Goal: Transaction & Acquisition: Book appointment/travel/reservation

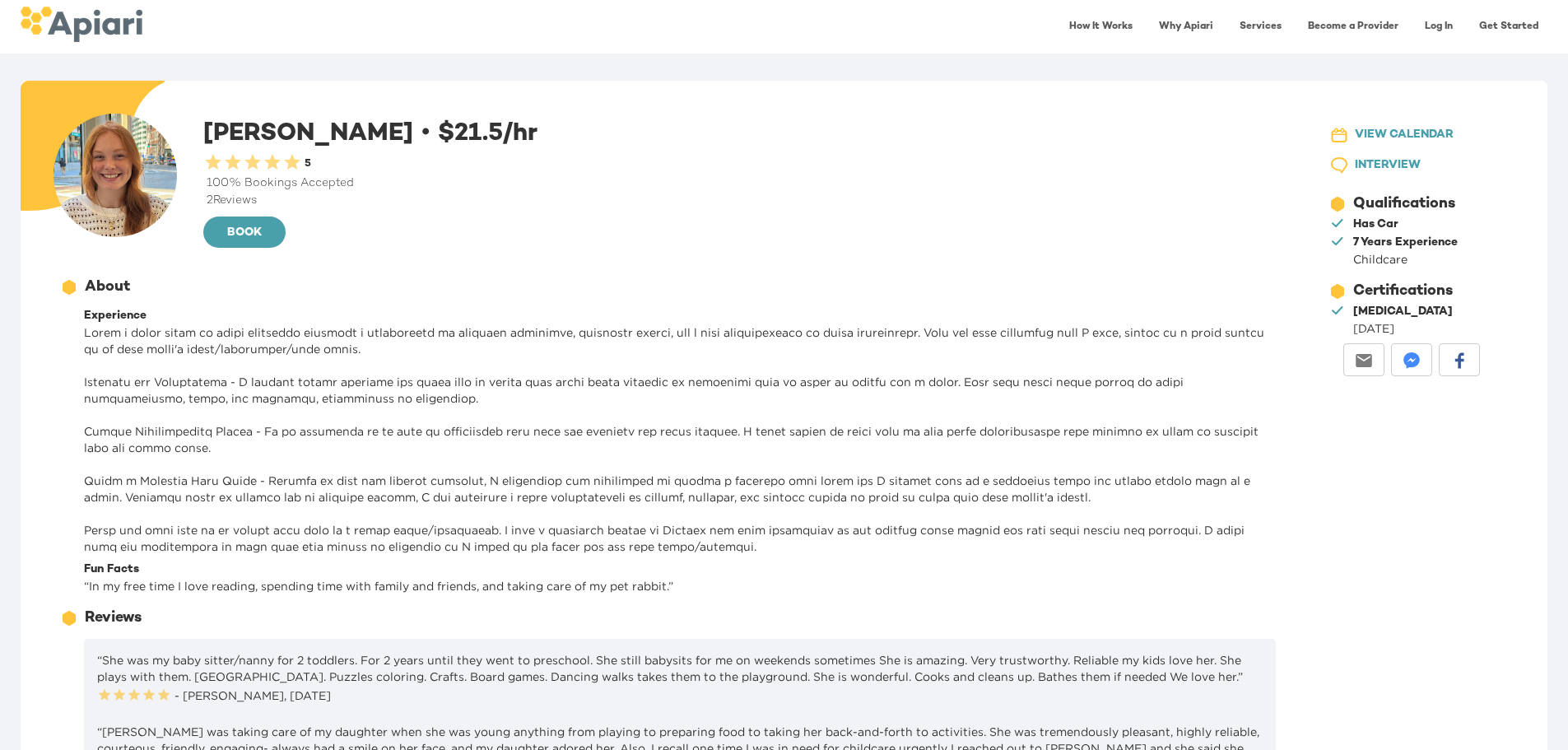
click at [1386, 157] on span "INTERVIEW" at bounding box center [1387, 166] width 66 height 21
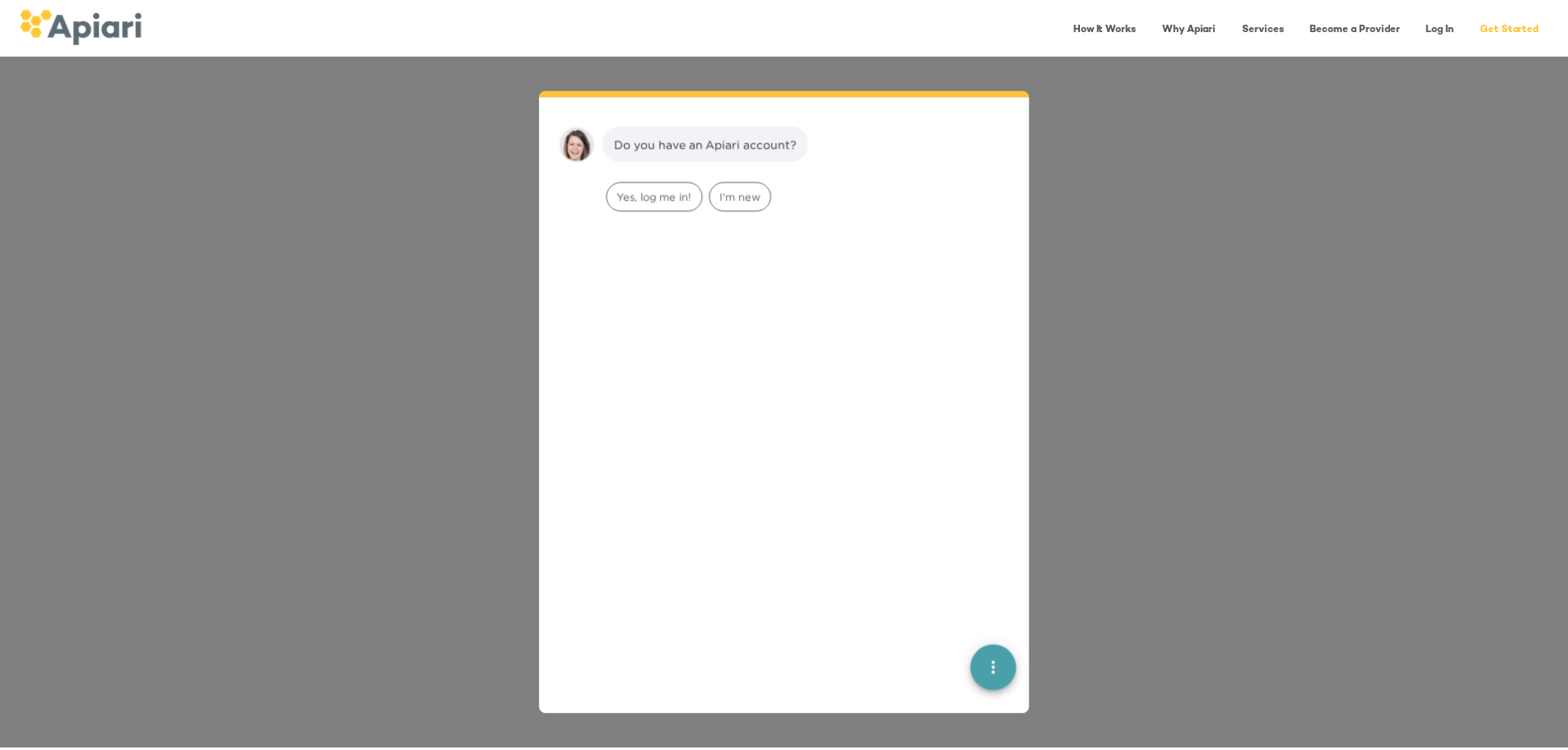
scroll to position [23, 0]
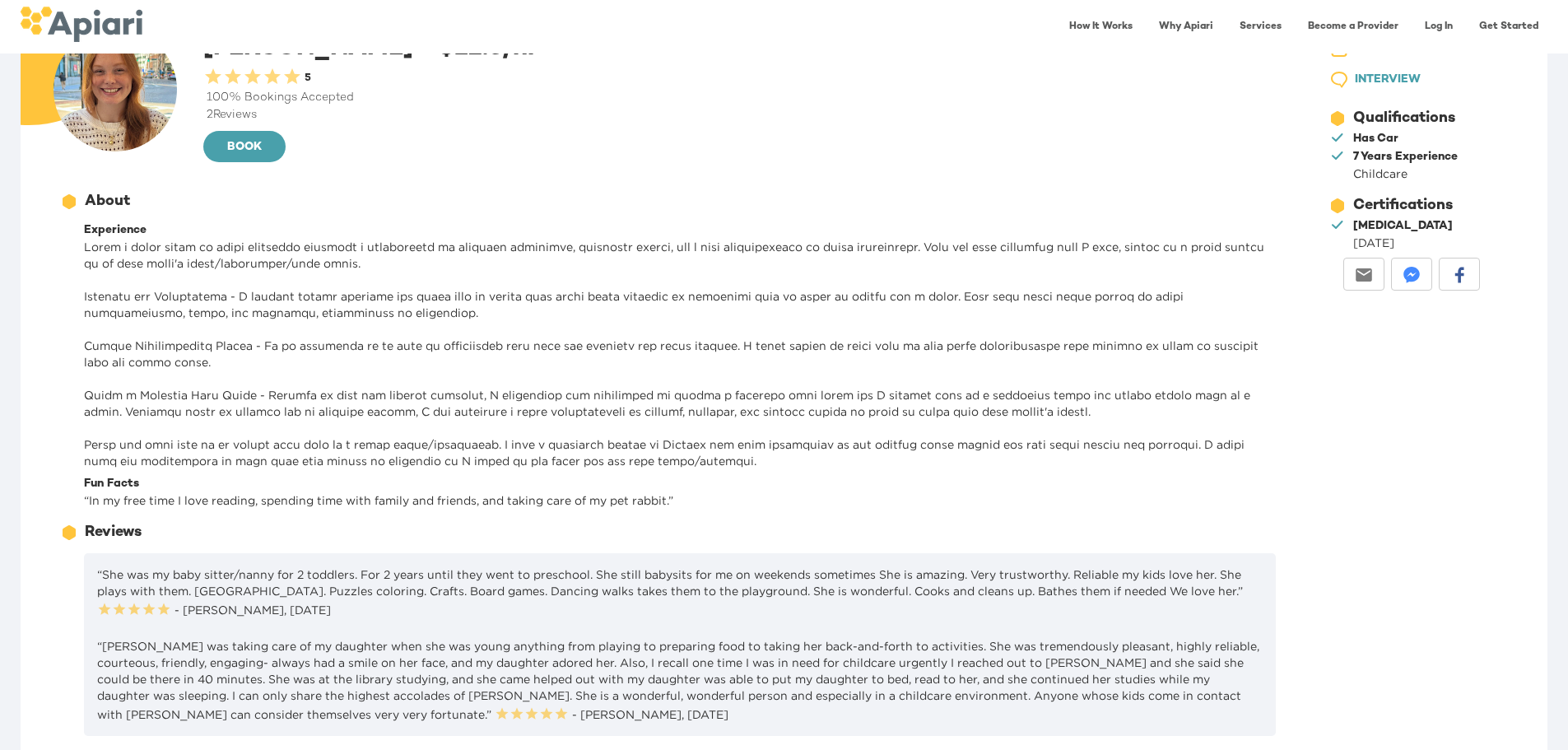
scroll to position [48, 0]
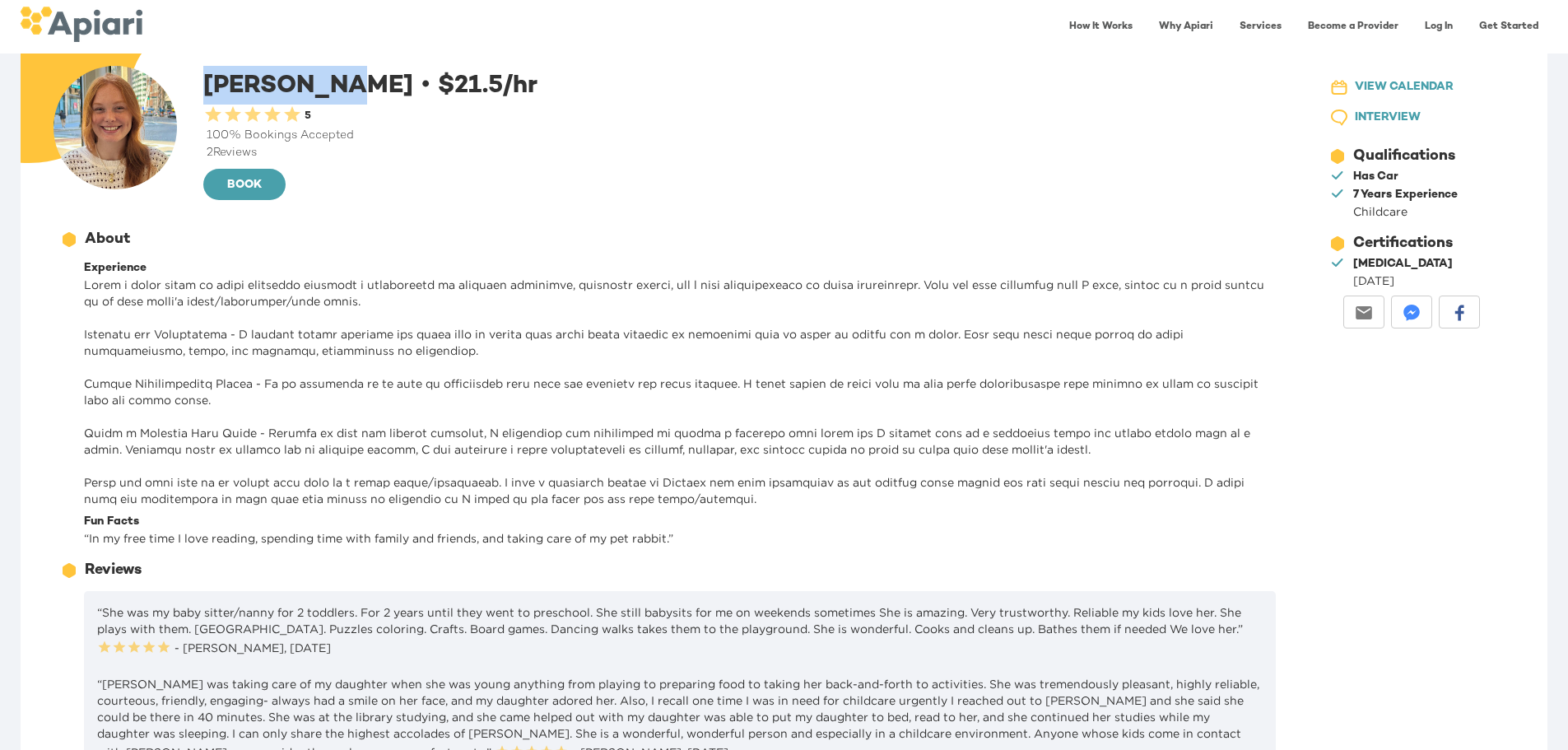
drag, startPoint x: 317, startPoint y: 81, endPoint x: 210, endPoint y: 81, distance: 107.0
click at [210, 81] on div "Abigail T. • $ 21.5 /hr 0.5 Stars 1 Star 1.5 Stars 2 Stars 2.5 Stars 3 Stars 3.…" at bounding box center [743, 134] width 1079 height 137
copy div "Abigail T."
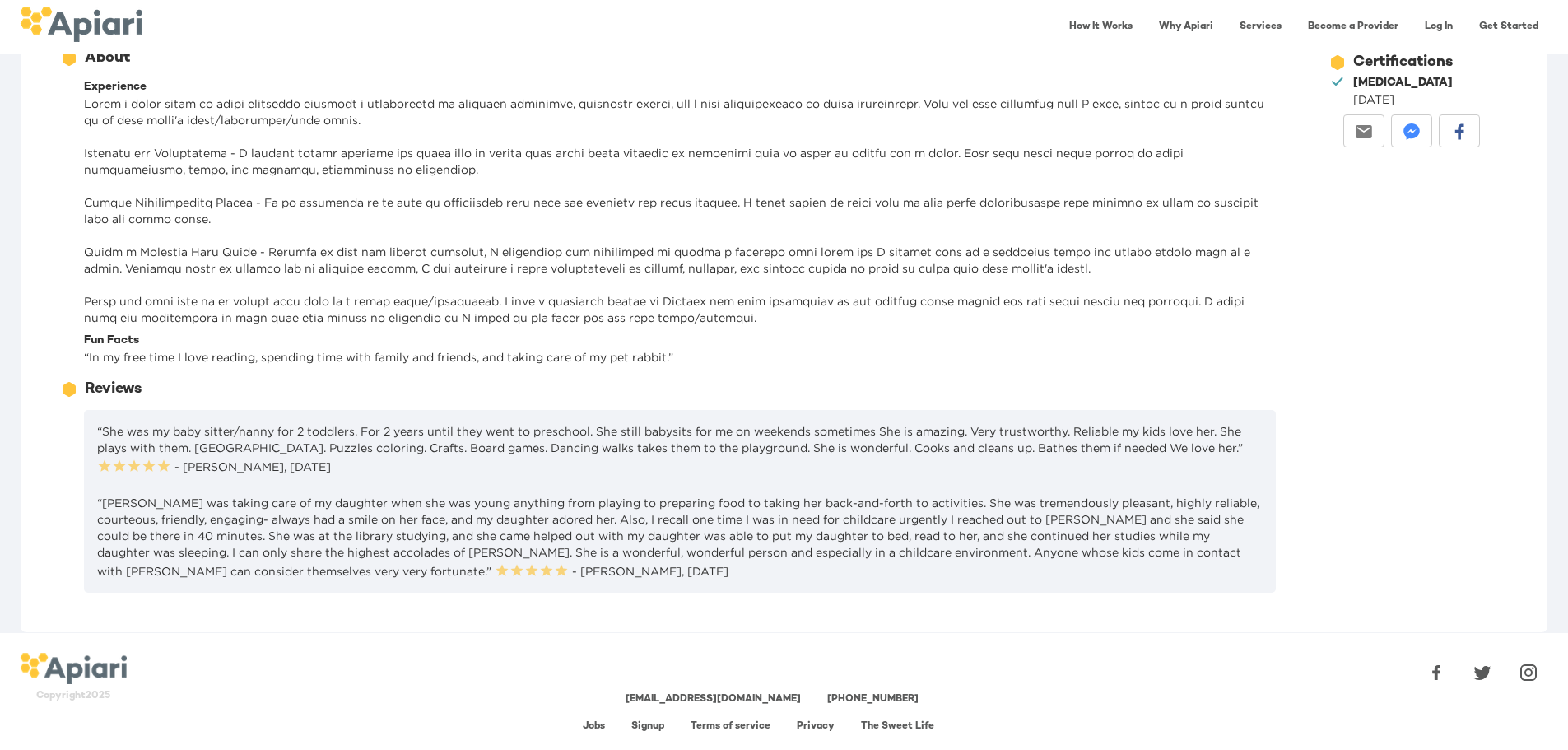
scroll to position [0, 0]
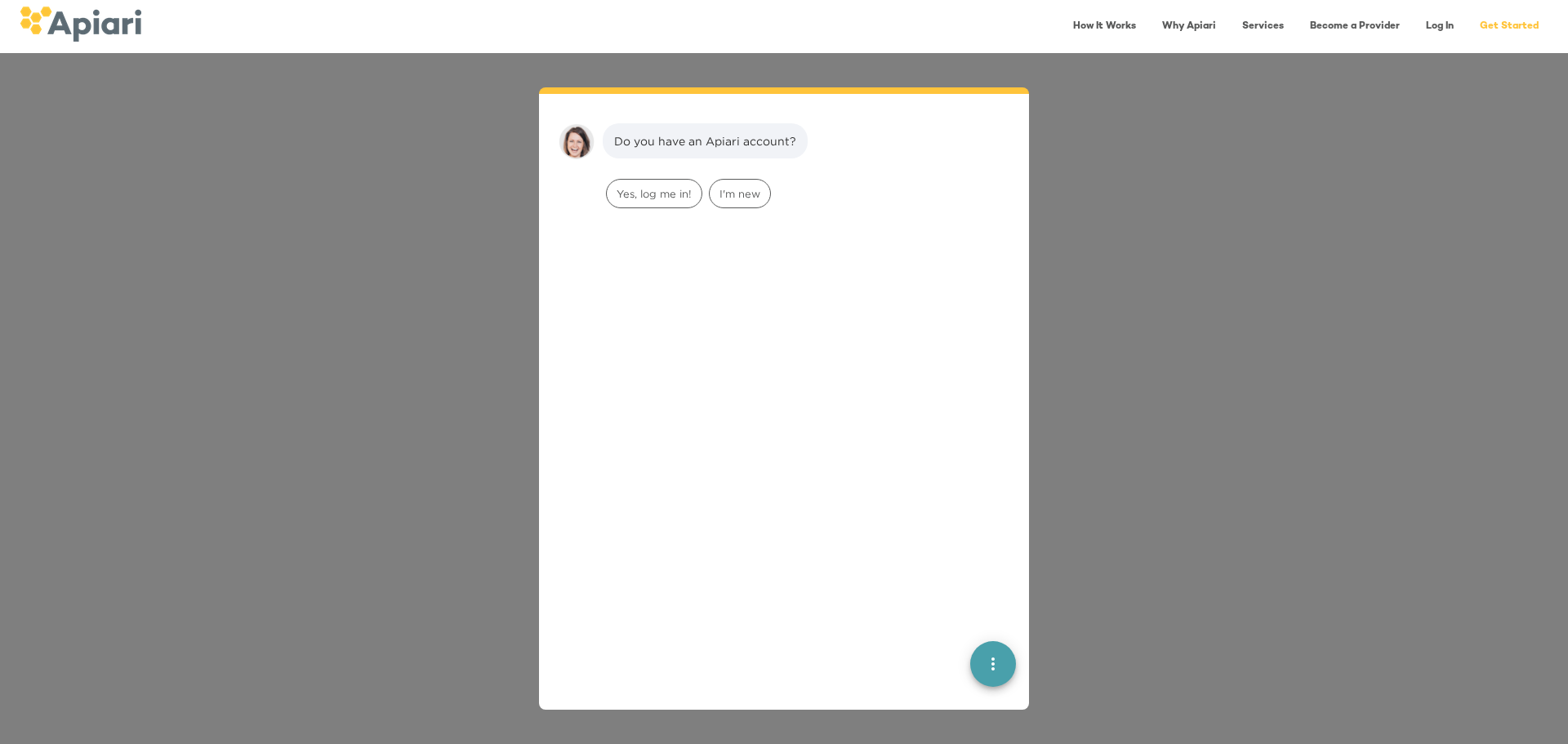
scroll to position [23, 0]
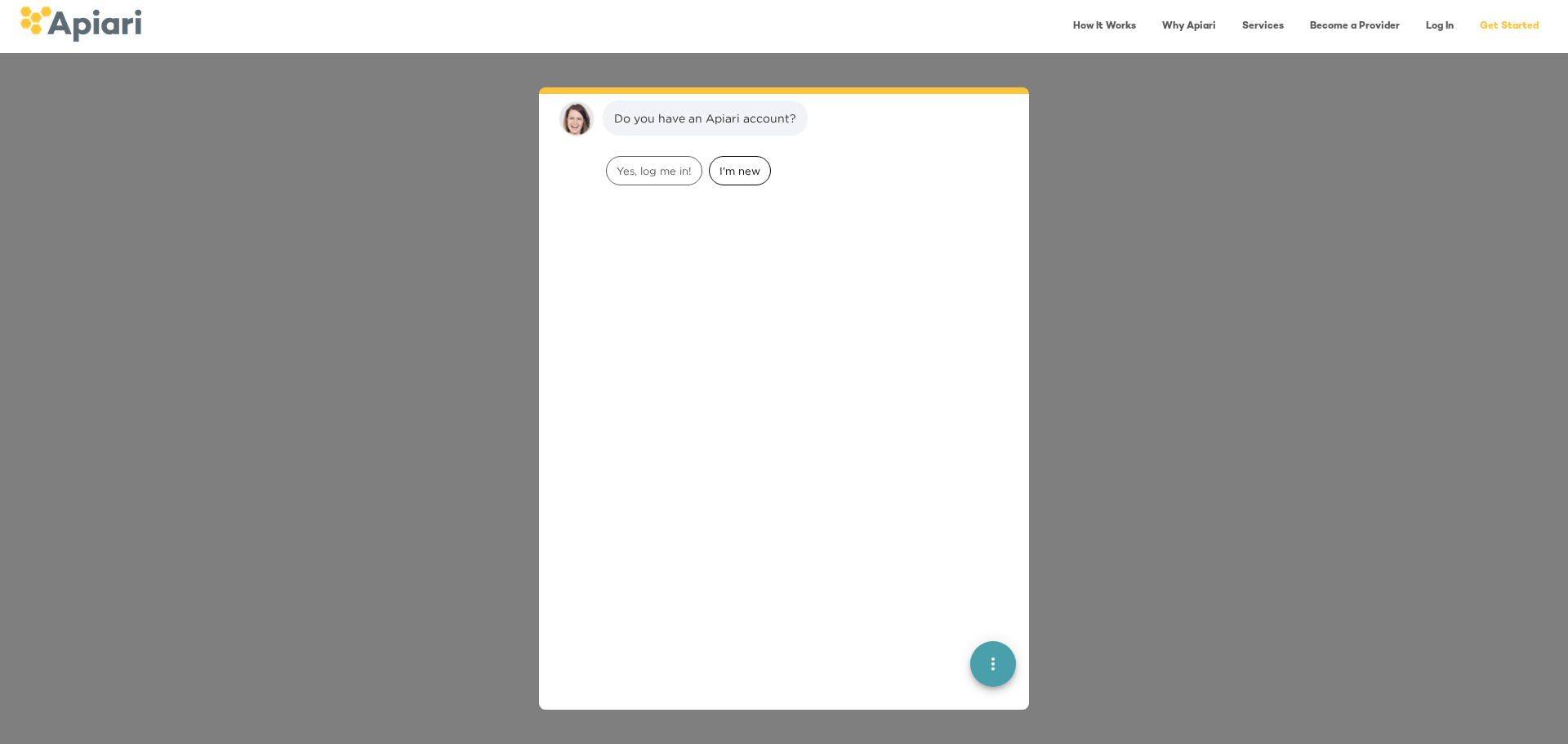
click at [730, 176] on span "I'm new" at bounding box center [740, 171] width 61 height 15
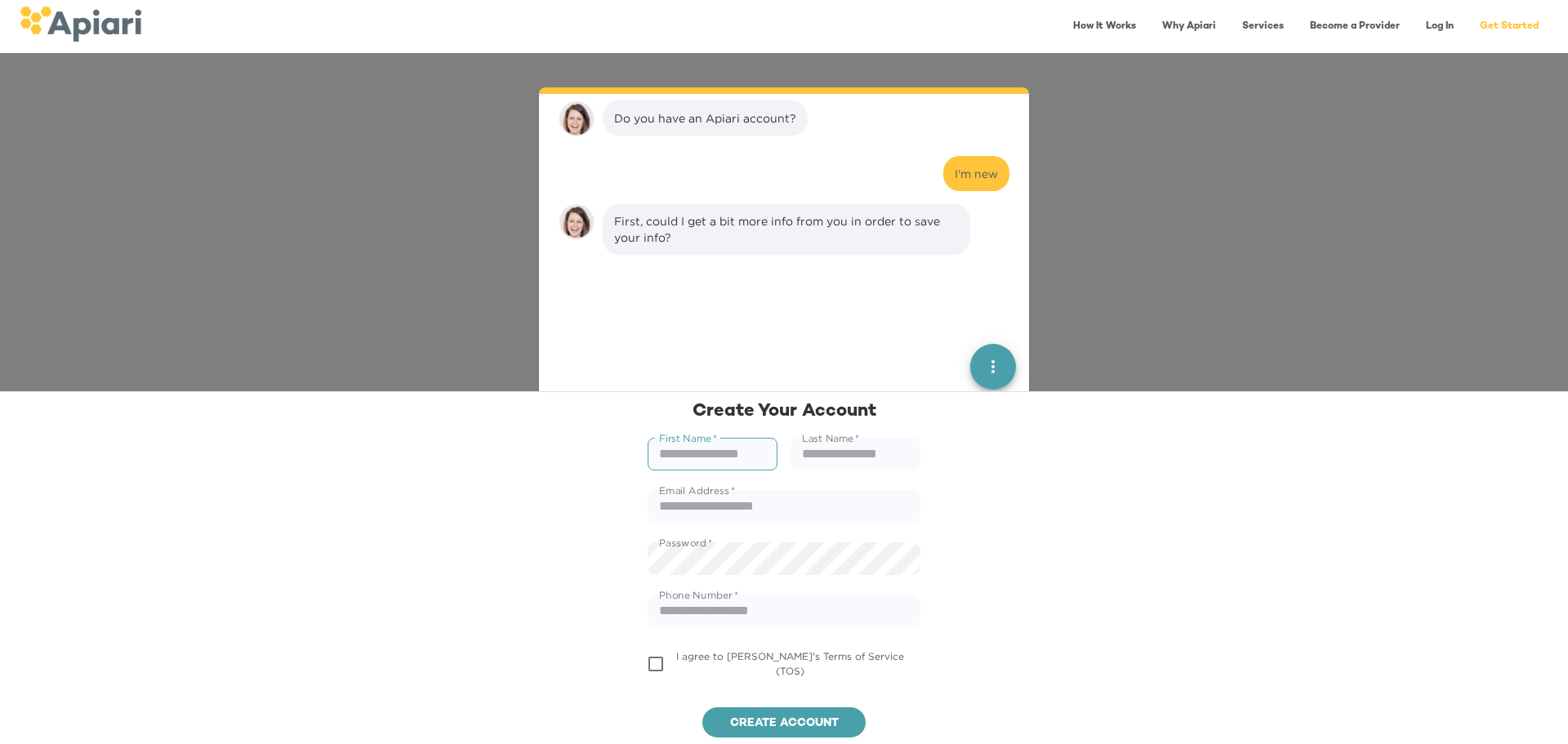
scroll to position [125, 0]
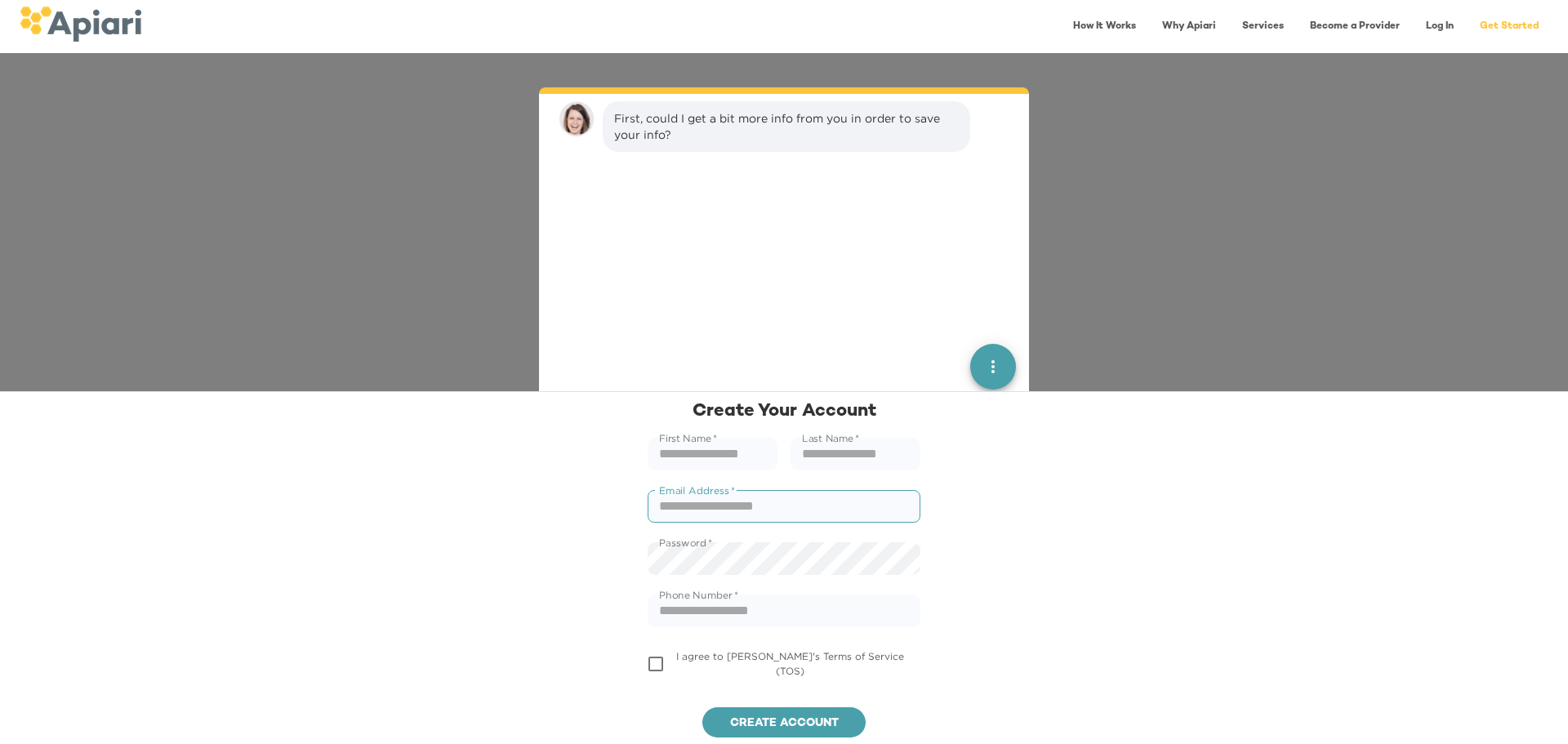
click at [738, 496] on input "text" at bounding box center [784, 507] width 273 height 32
paste input "**********"
click at [712, 505] on input "**********" at bounding box center [784, 507] width 273 height 32
click at [759, 503] on input "**********" at bounding box center [784, 507] width 273 height 32
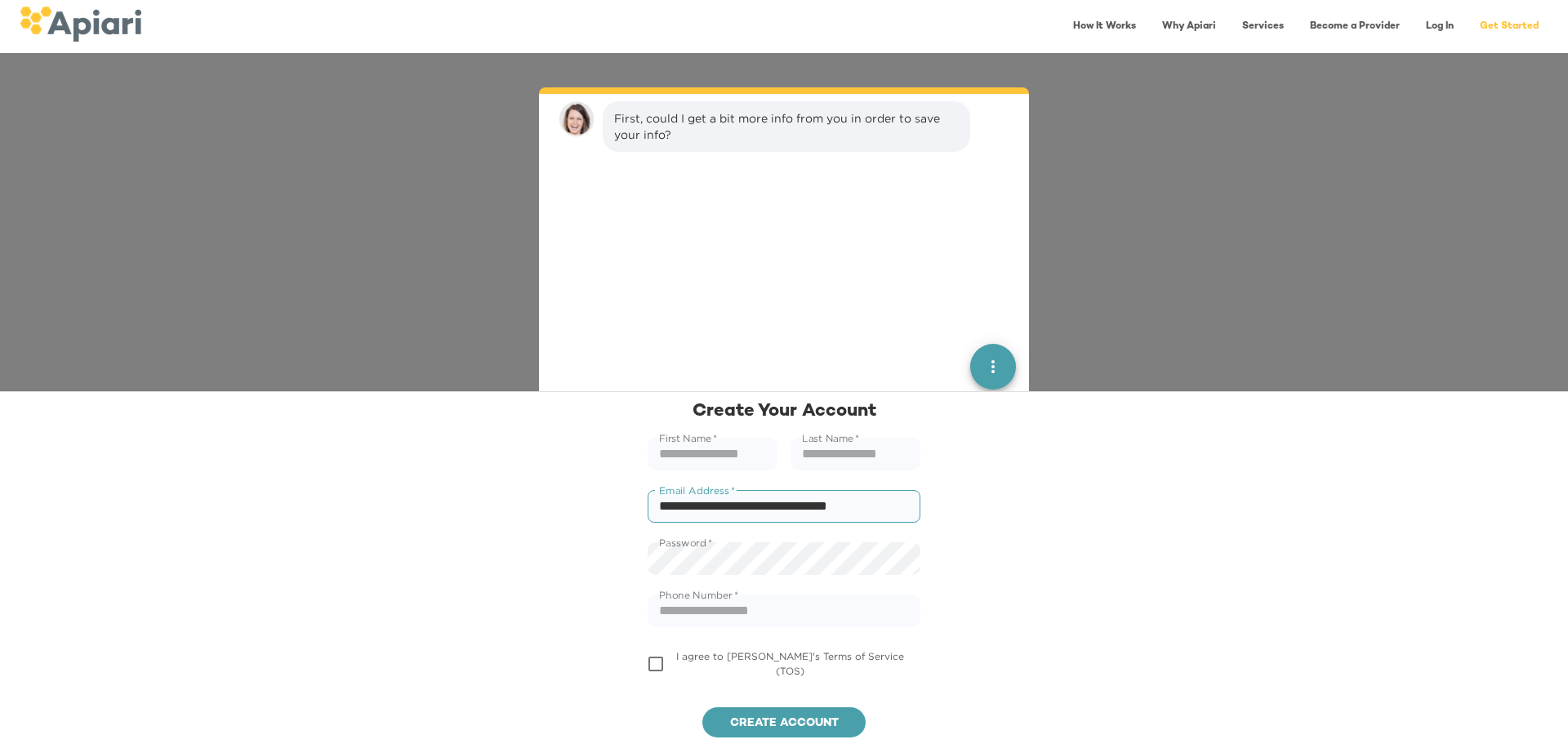
scroll to position [0, 0]
type input "**********"
click at [719, 459] on input "text" at bounding box center [712, 454] width 130 height 32
type input "*"
type input "******"
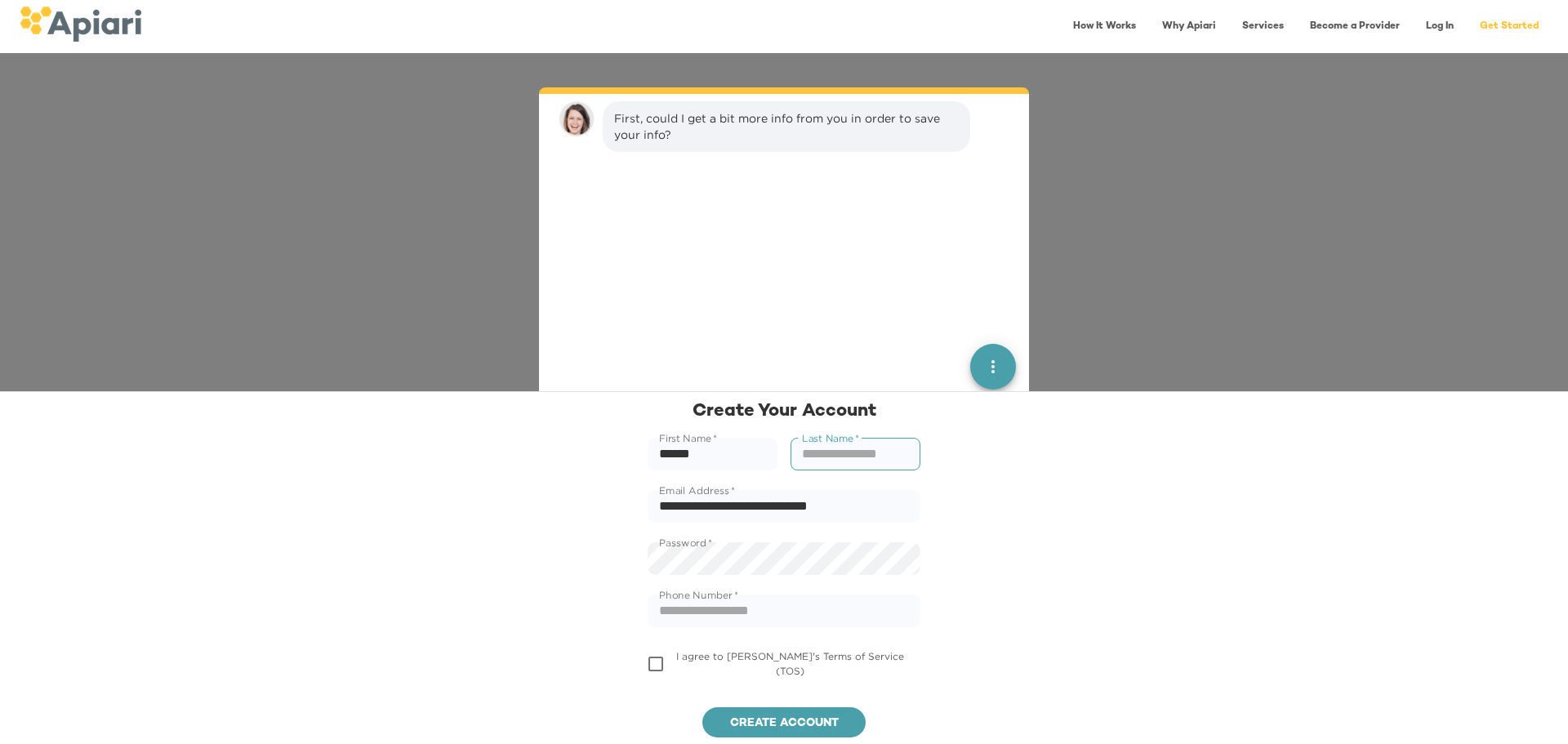
click at [839, 452] on input "text" at bounding box center [856, 454] width 130 height 32
type input "******"
click at [688, 616] on input "text" at bounding box center [784, 611] width 273 height 32
paste input "**********"
type input "**********"
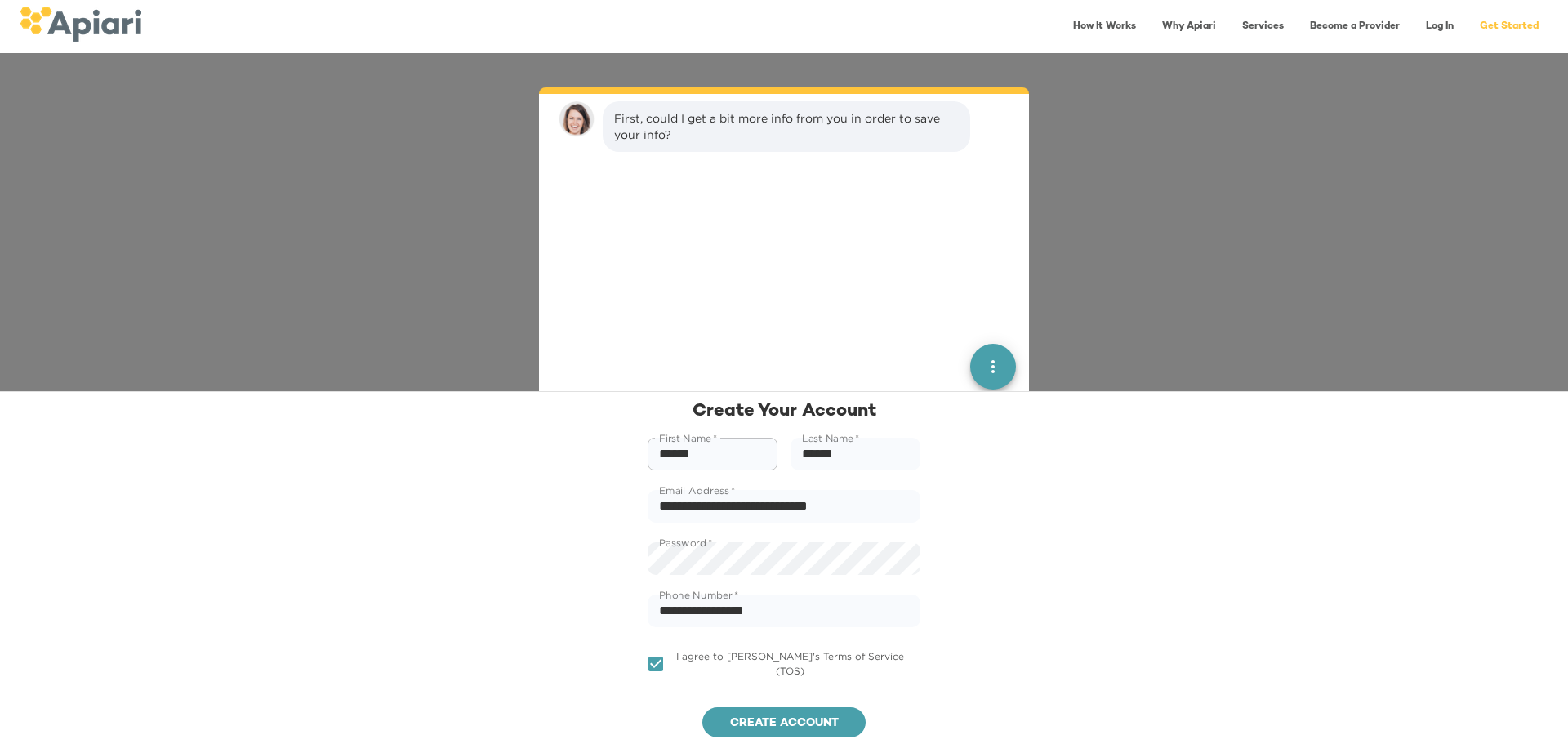
click at [666, 456] on input "******" at bounding box center [712, 454] width 130 height 32
type input "******"
click at [834, 456] on input "******" at bounding box center [856, 454] width 130 height 32
type input "*"
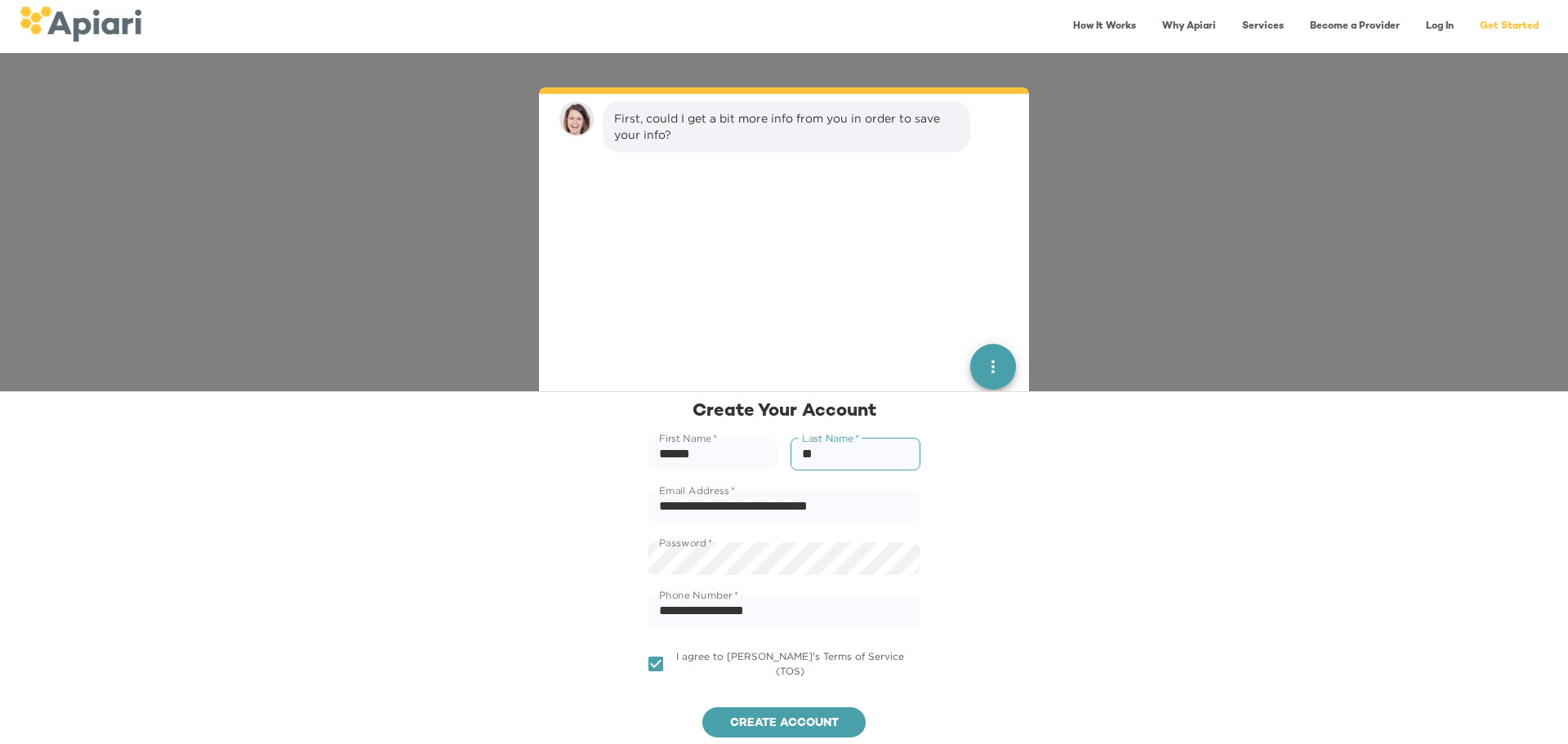
type input "*"
type input "****"
click at [886, 509] on input "**********" at bounding box center [784, 507] width 273 height 32
type input "**********"
click at [753, 666] on span "Create account" at bounding box center [784, 724] width 137 height 20
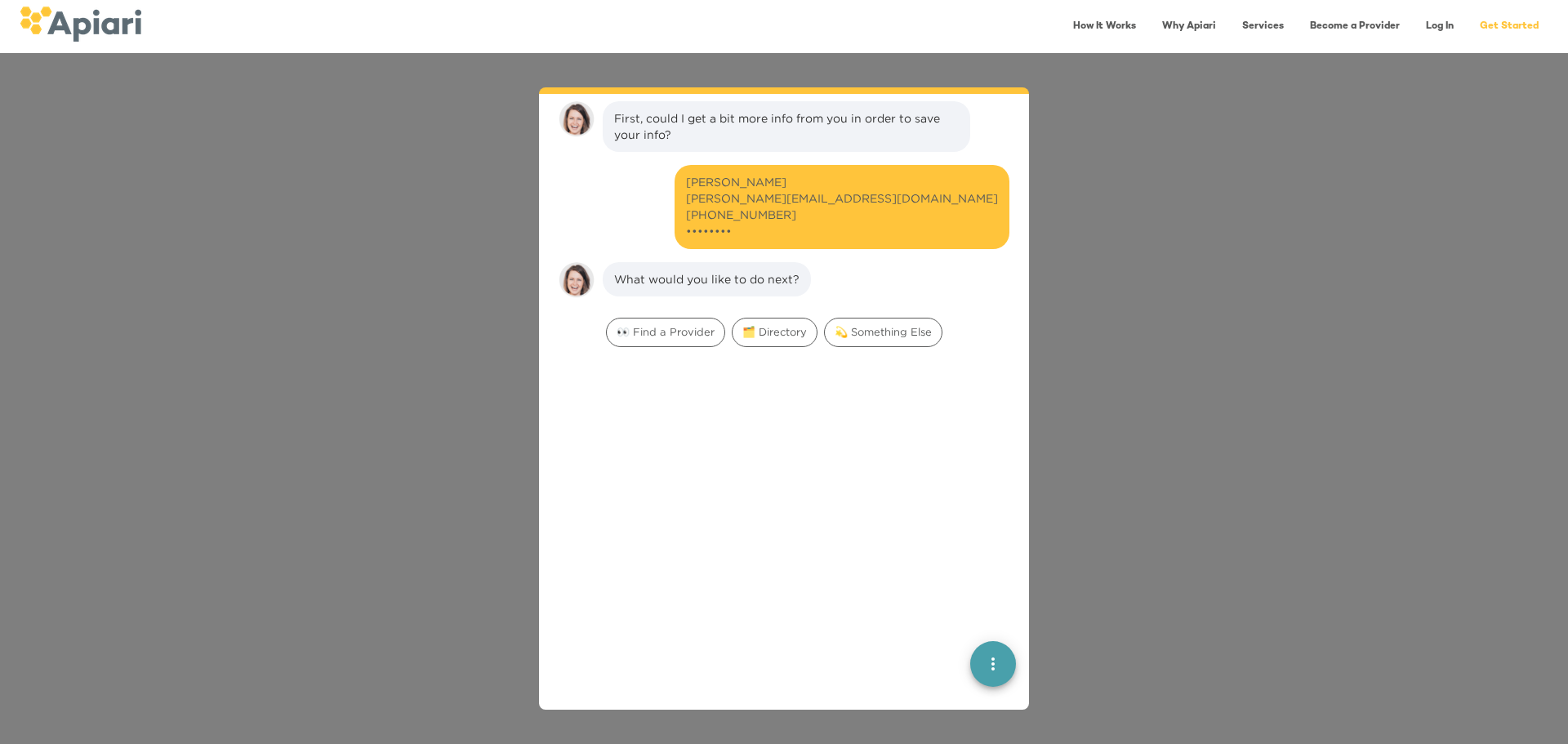
scroll to position [287, 0]
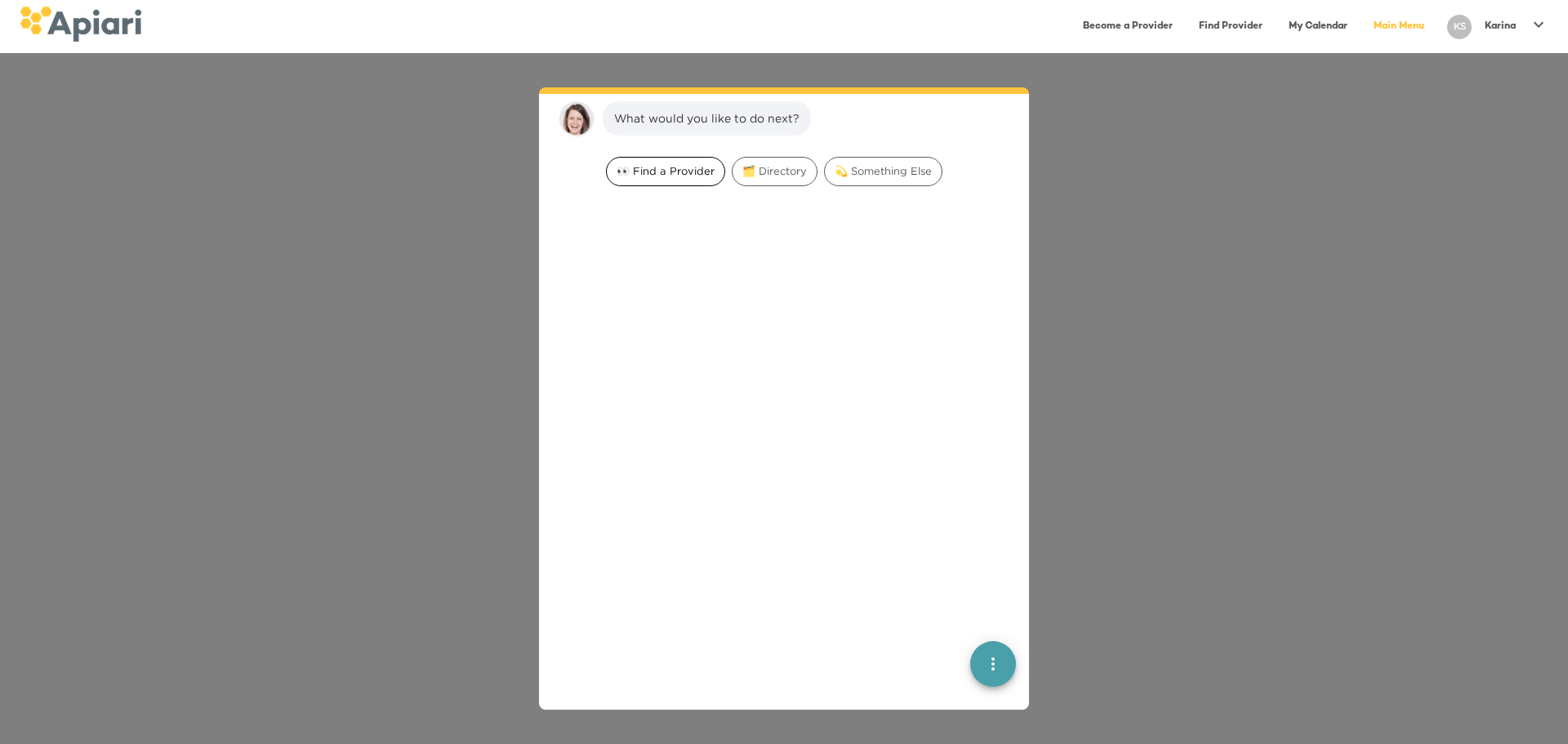
click at [657, 166] on span "👀 Find a Provider" at bounding box center [665, 171] width 118 height 15
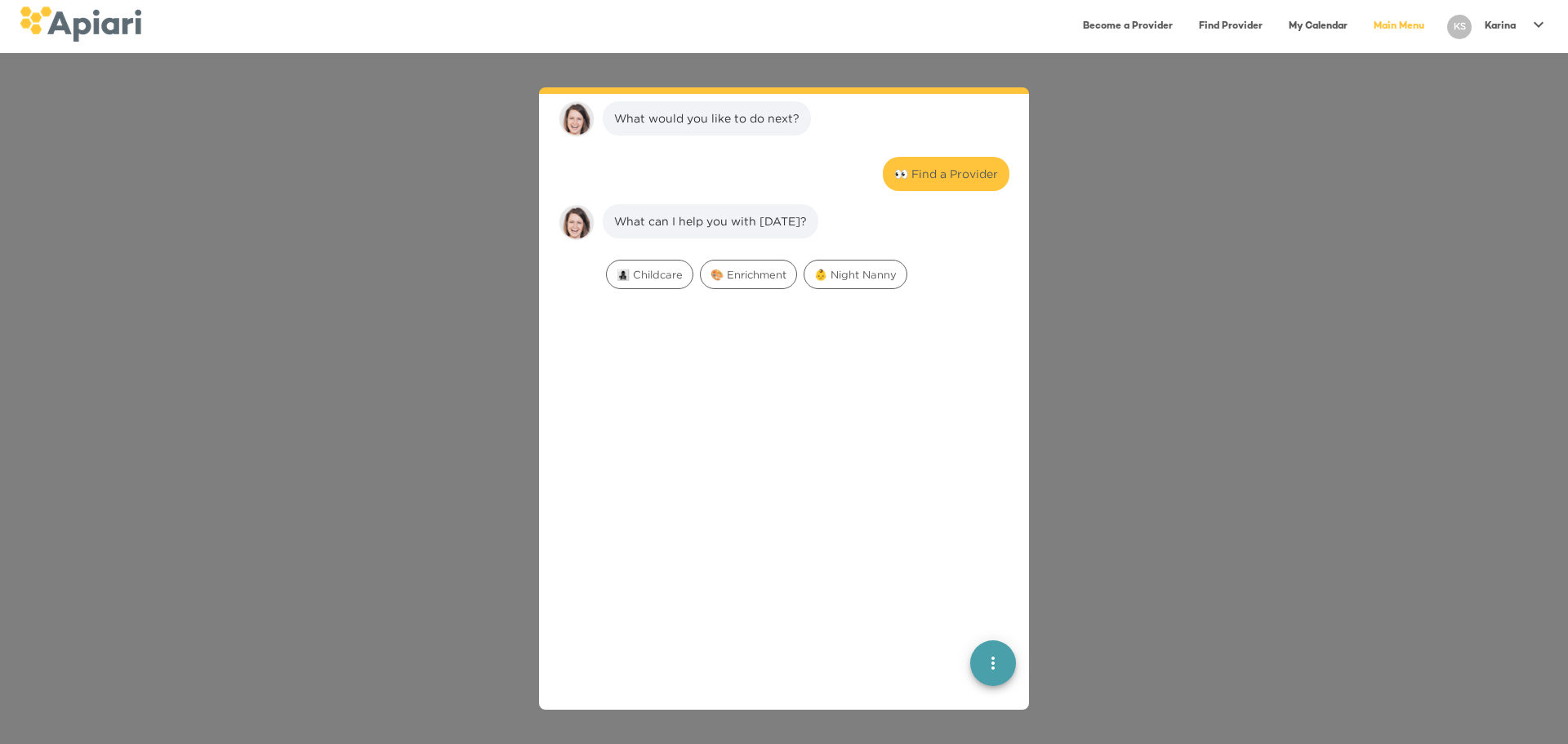
scroll to position [391, 0]
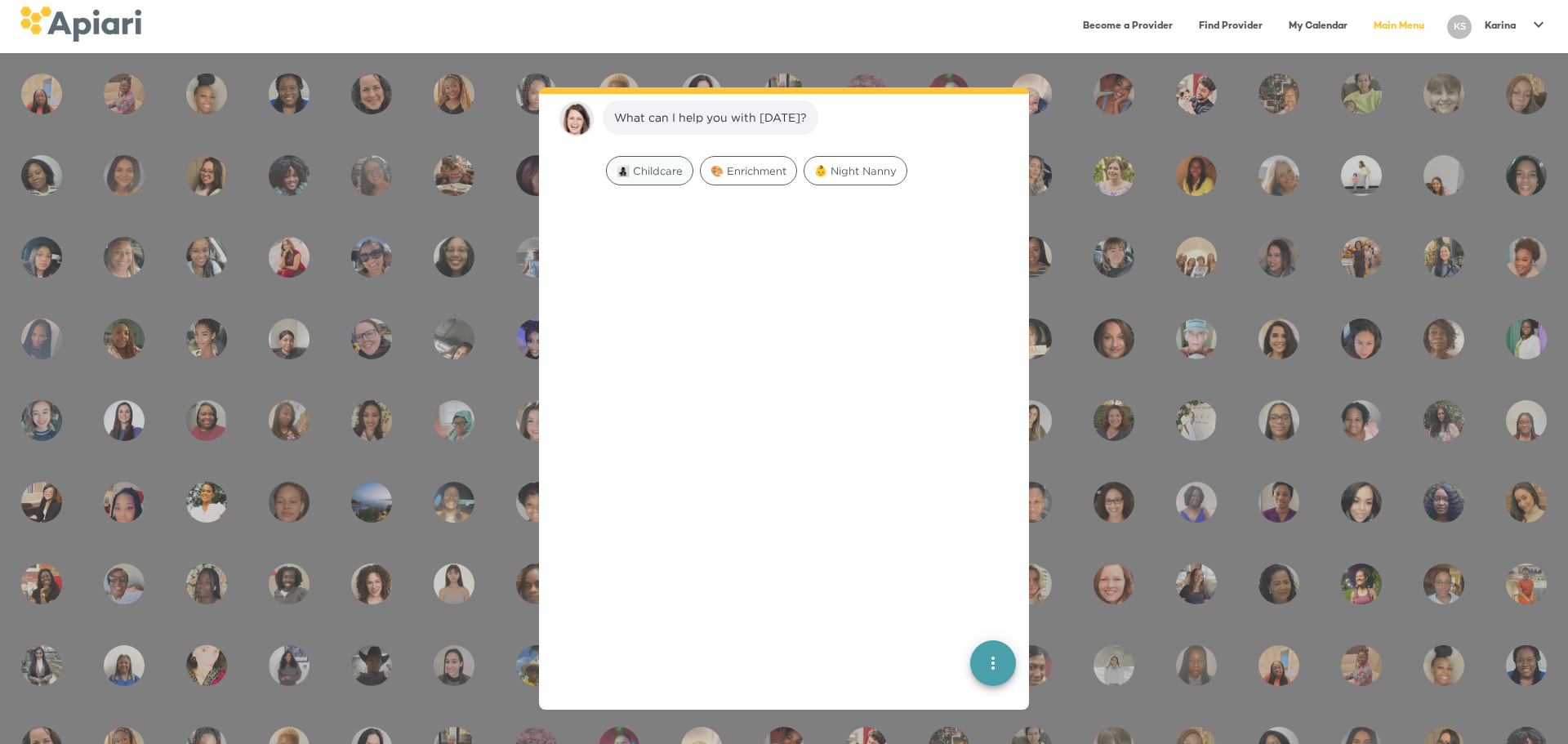
click at [657, 166] on span "👩‍👧‍👦 Childcare" at bounding box center [649, 171] width 86 height 15
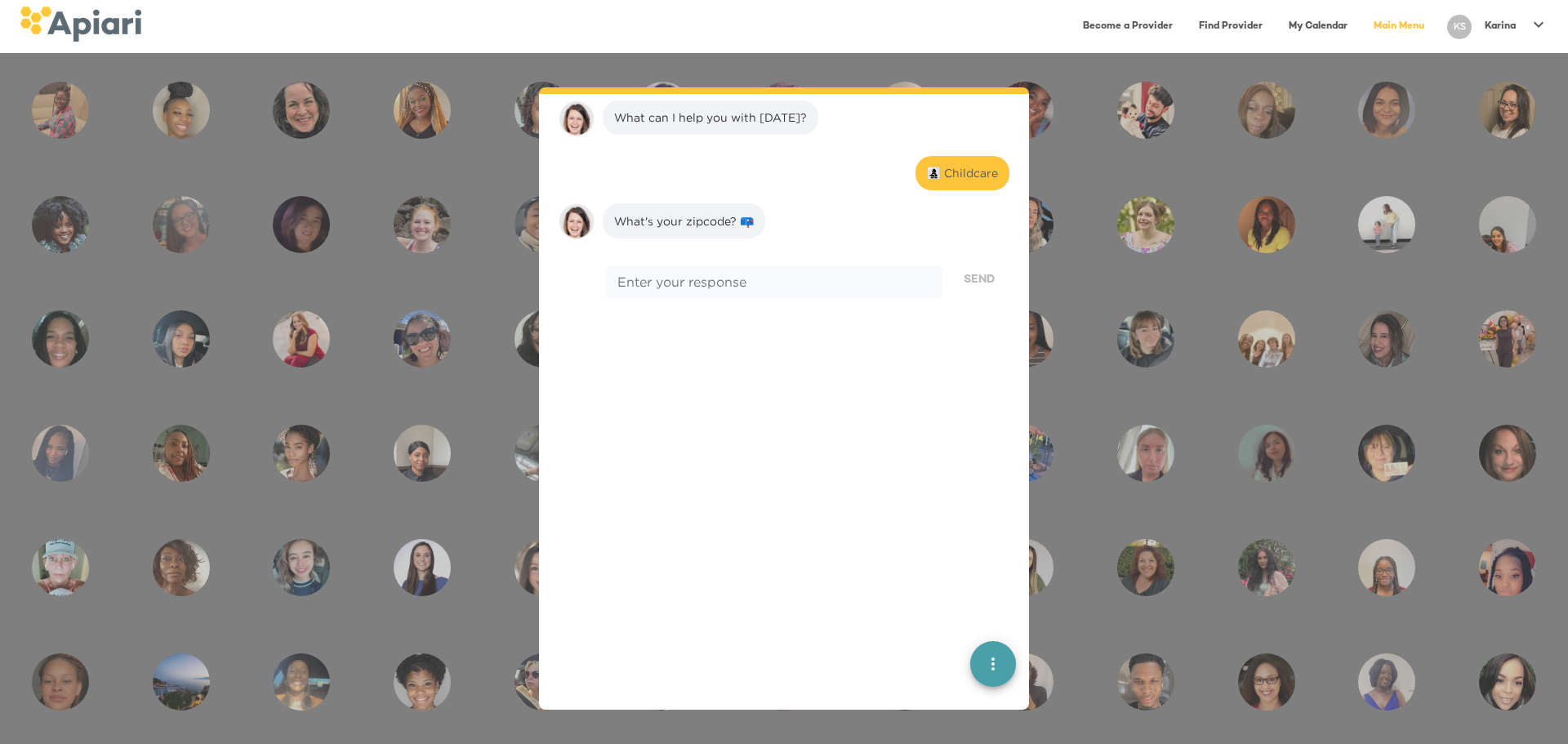
scroll to position [493, 0]
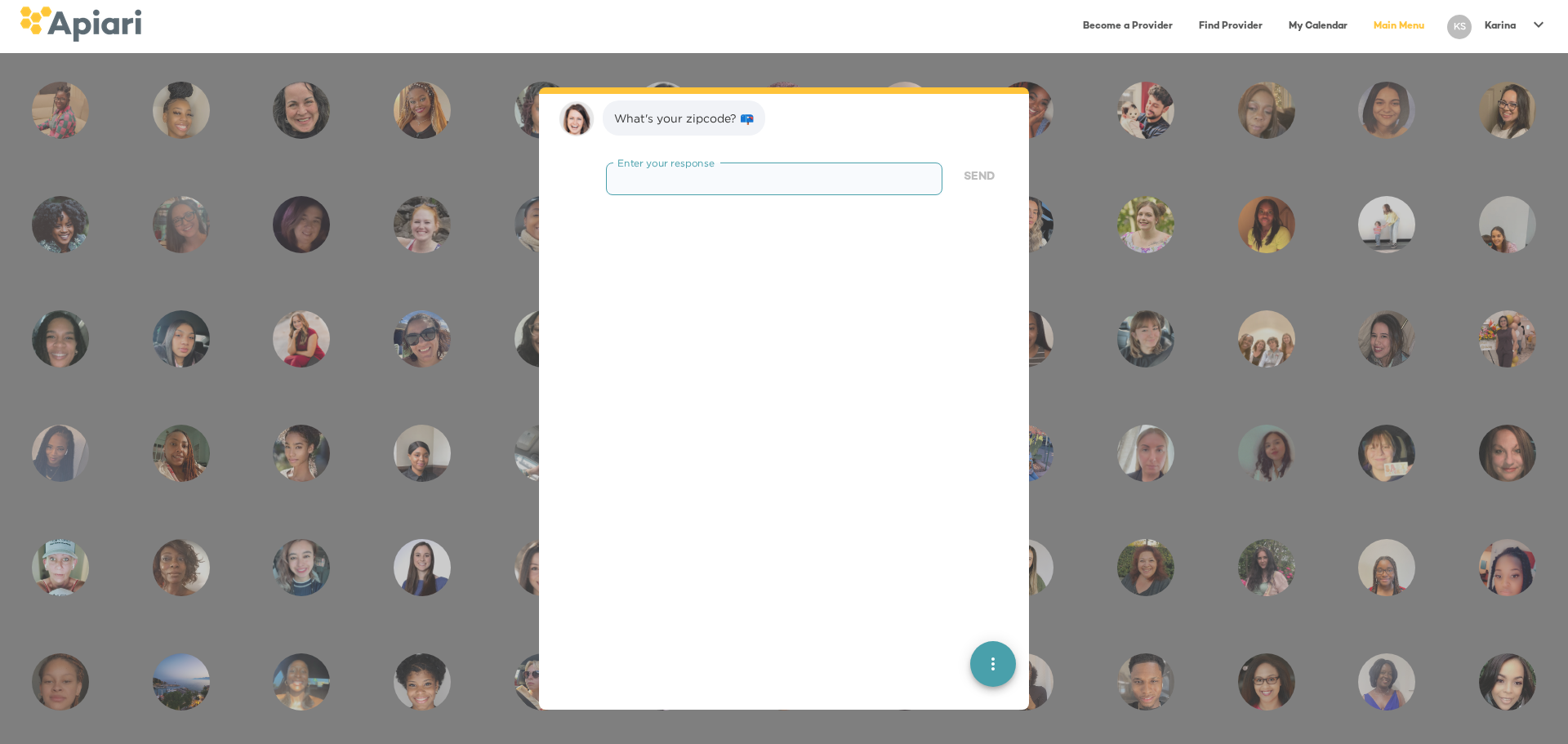
click at [722, 177] on textarea at bounding box center [775, 179] width 314 height 15
paste textarea "*****"
type textarea "*****"
click at [886, 169] on span "Send" at bounding box center [979, 177] width 31 height 20
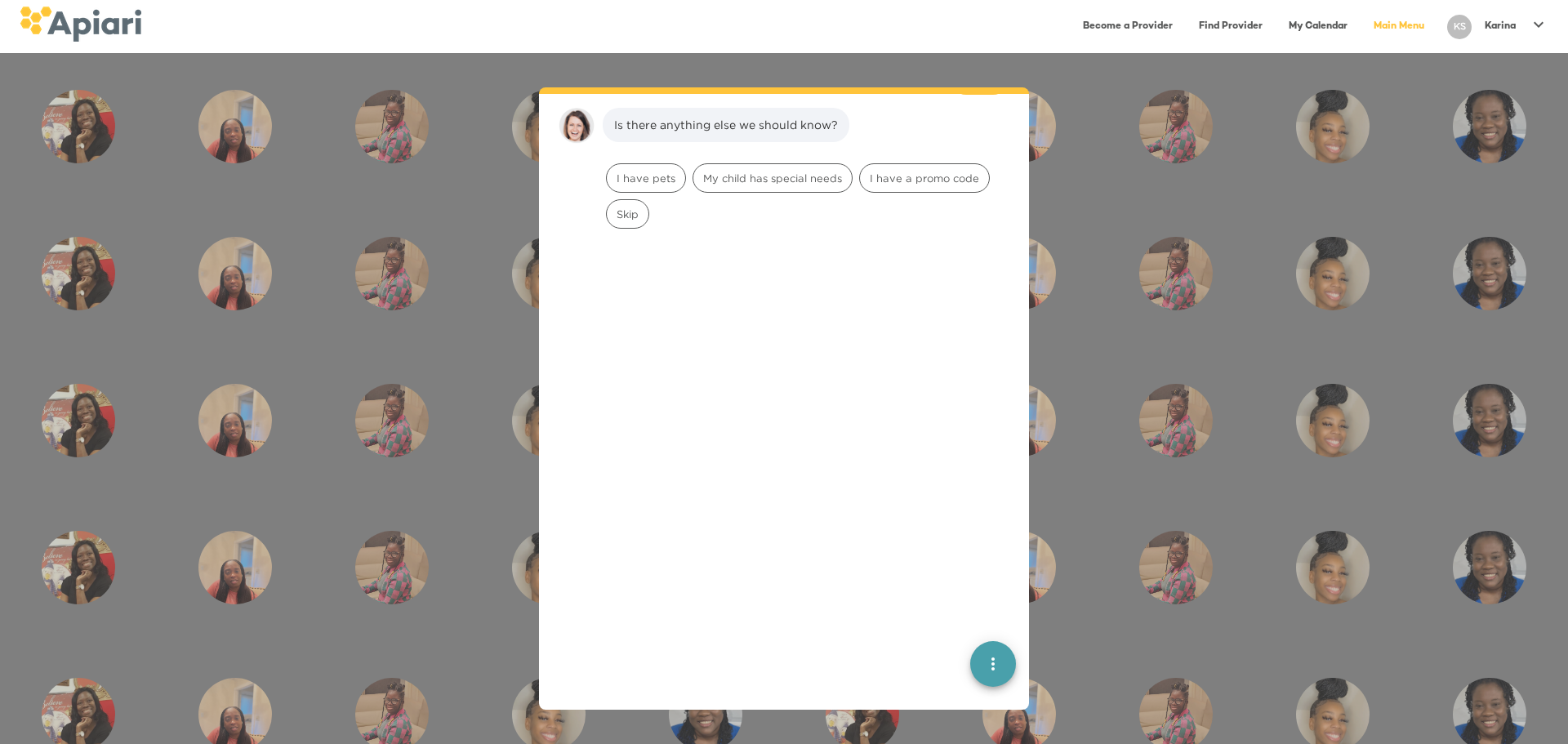
scroll to position [596, 0]
click at [648, 164] on span "I have pets" at bounding box center [646, 171] width 78 height 15
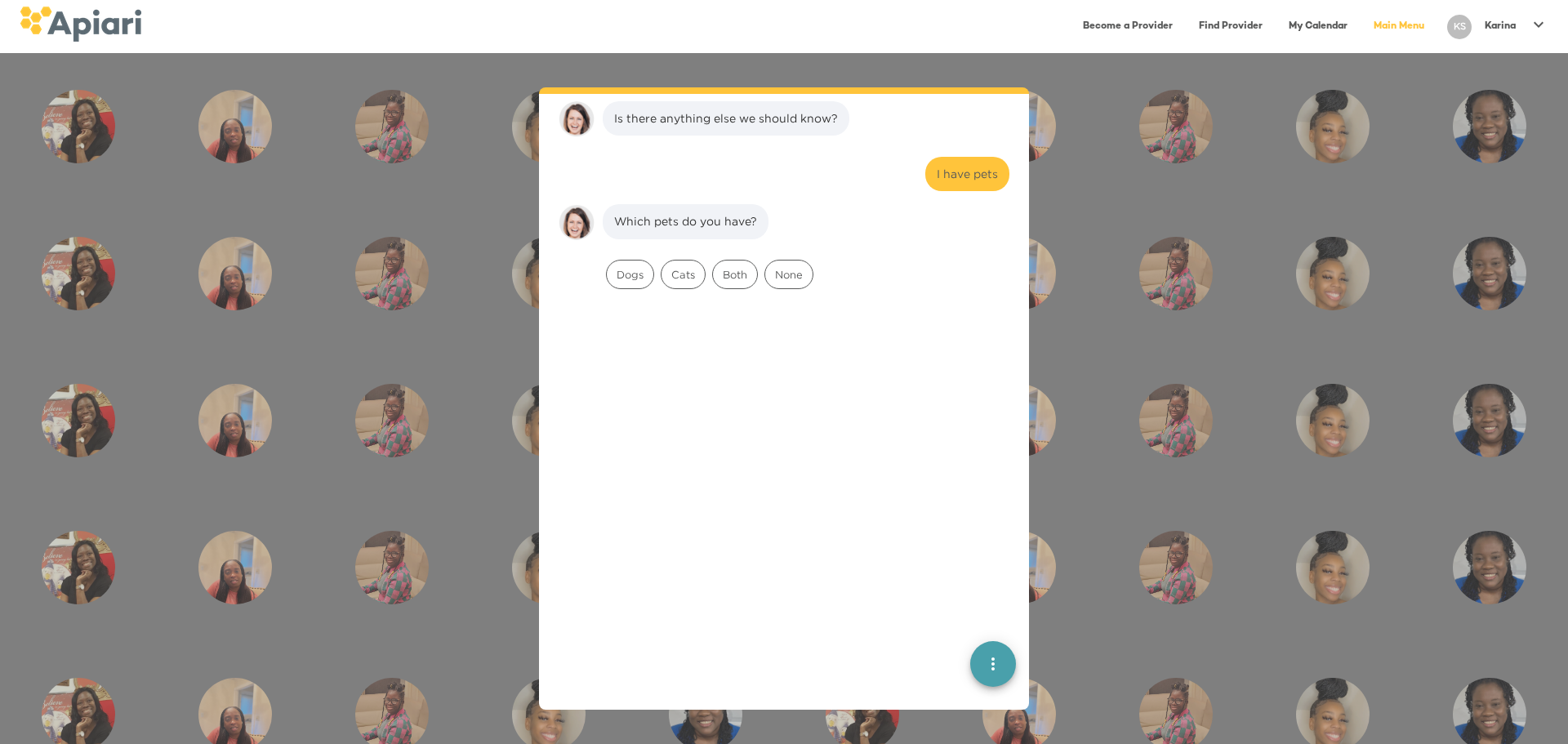
scroll to position [700, 0]
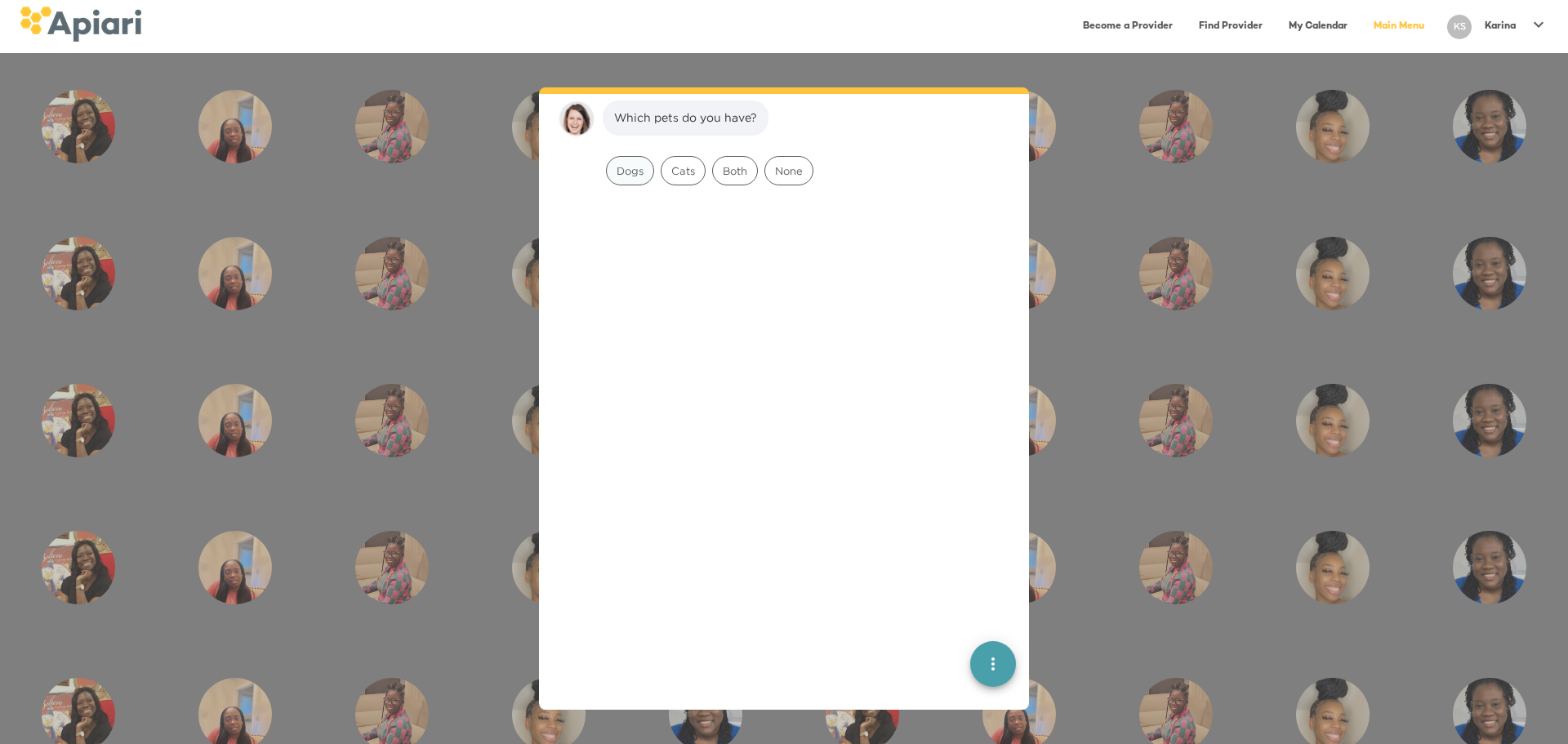
click at [648, 164] on span "Dogs" at bounding box center [630, 171] width 47 height 15
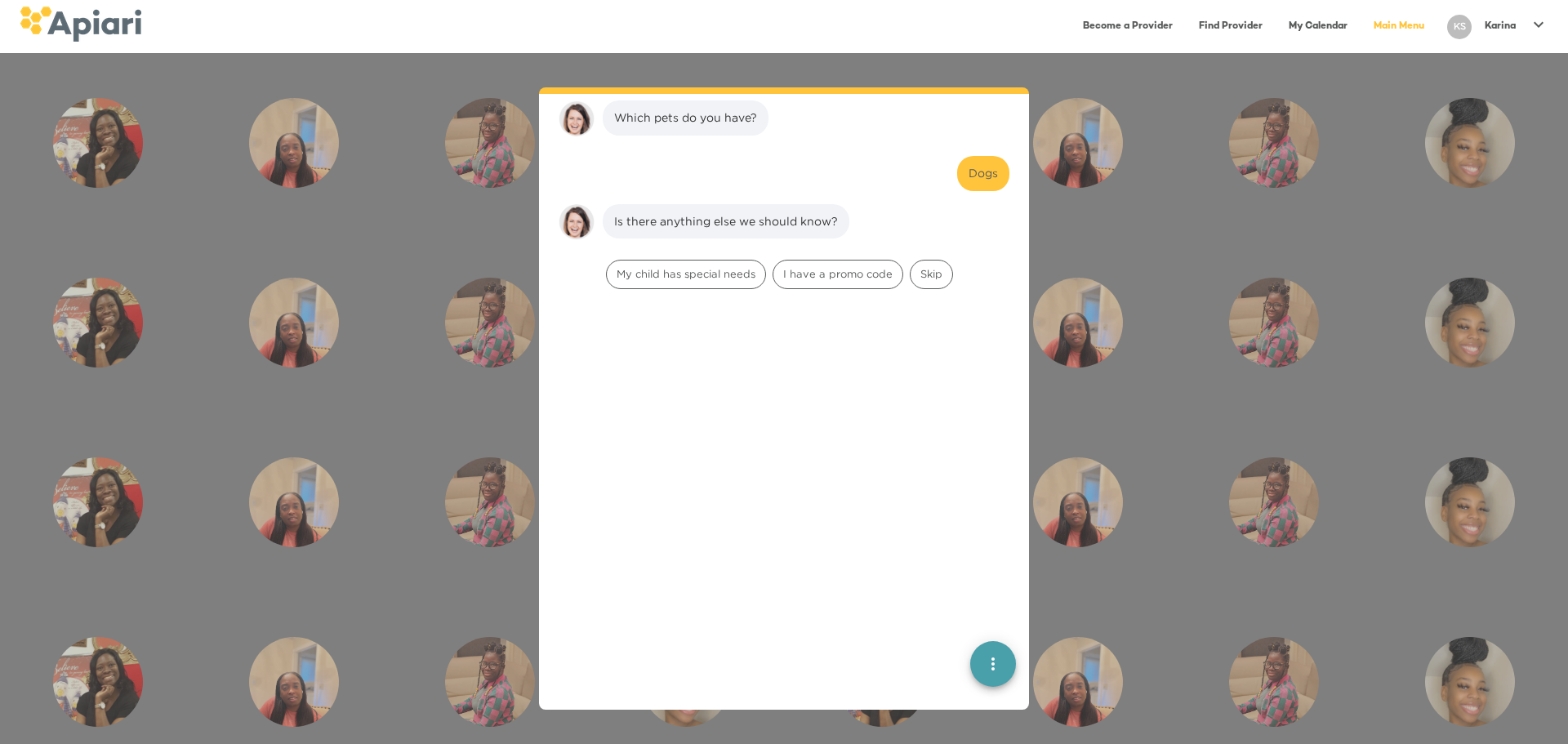
scroll to position [803, 0]
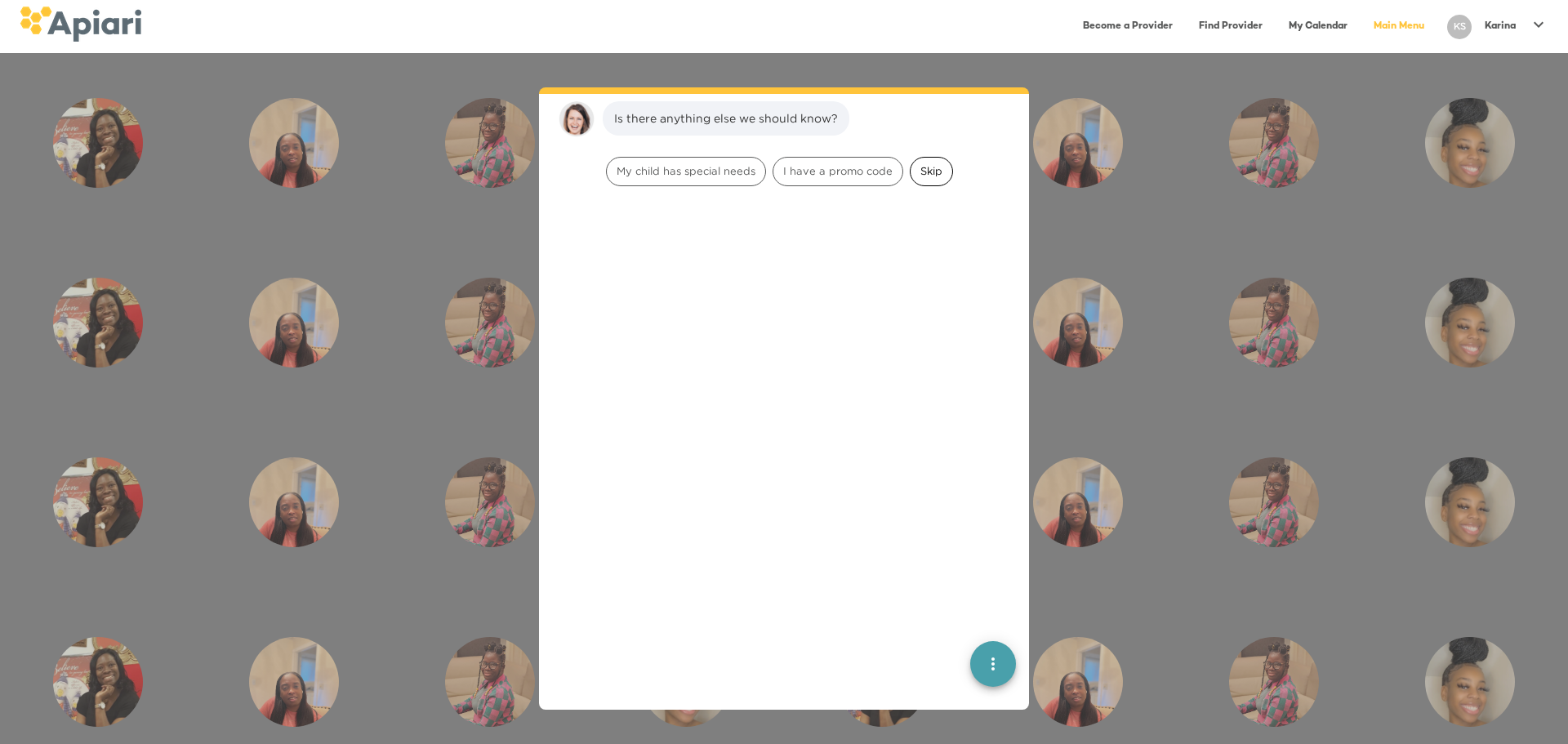
click at [886, 164] on span "Skip" at bounding box center [932, 171] width 42 height 15
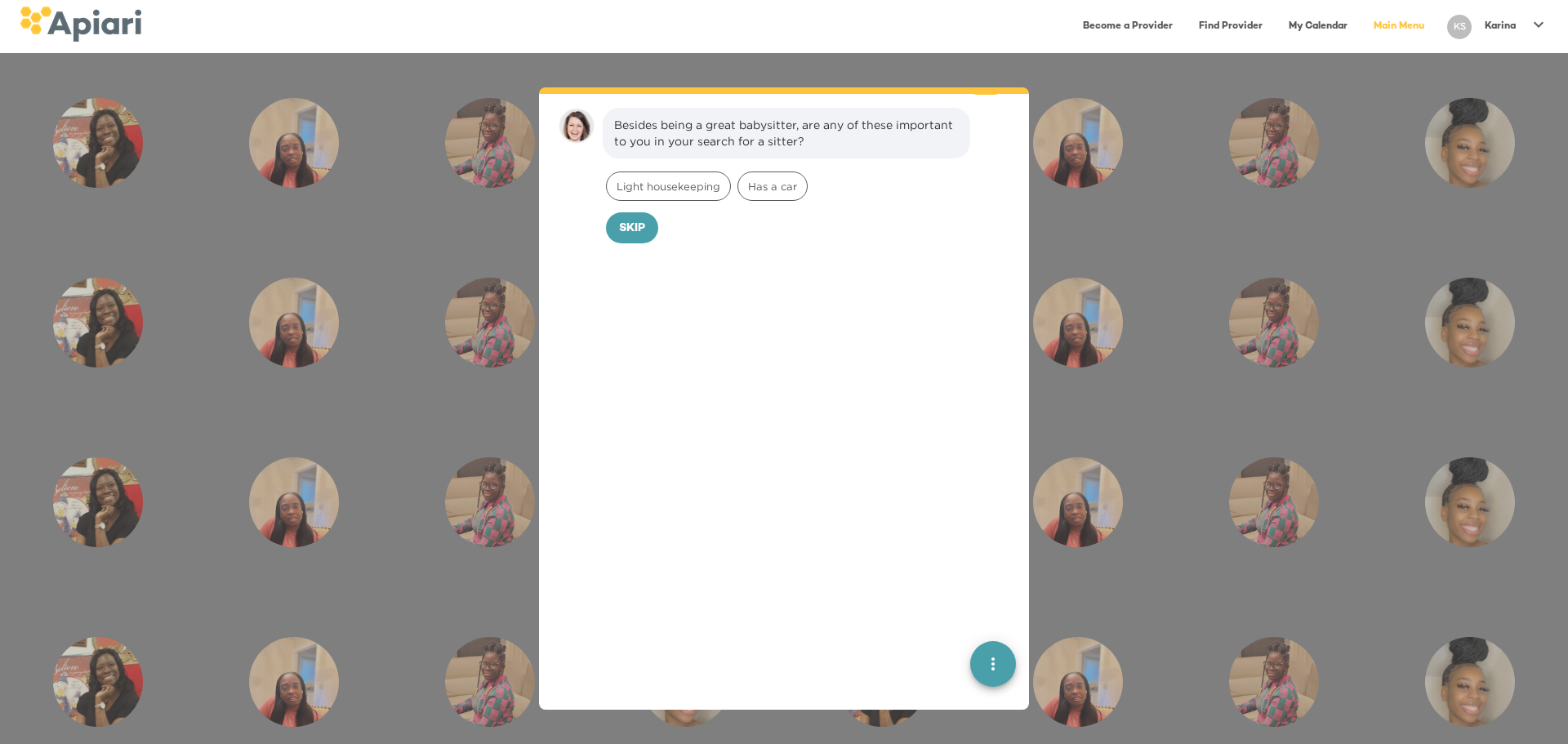
scroll to position [907, 0]
click at [780, 180] on span "Has a car" at bounding box center [773, 179] width 68 height 15
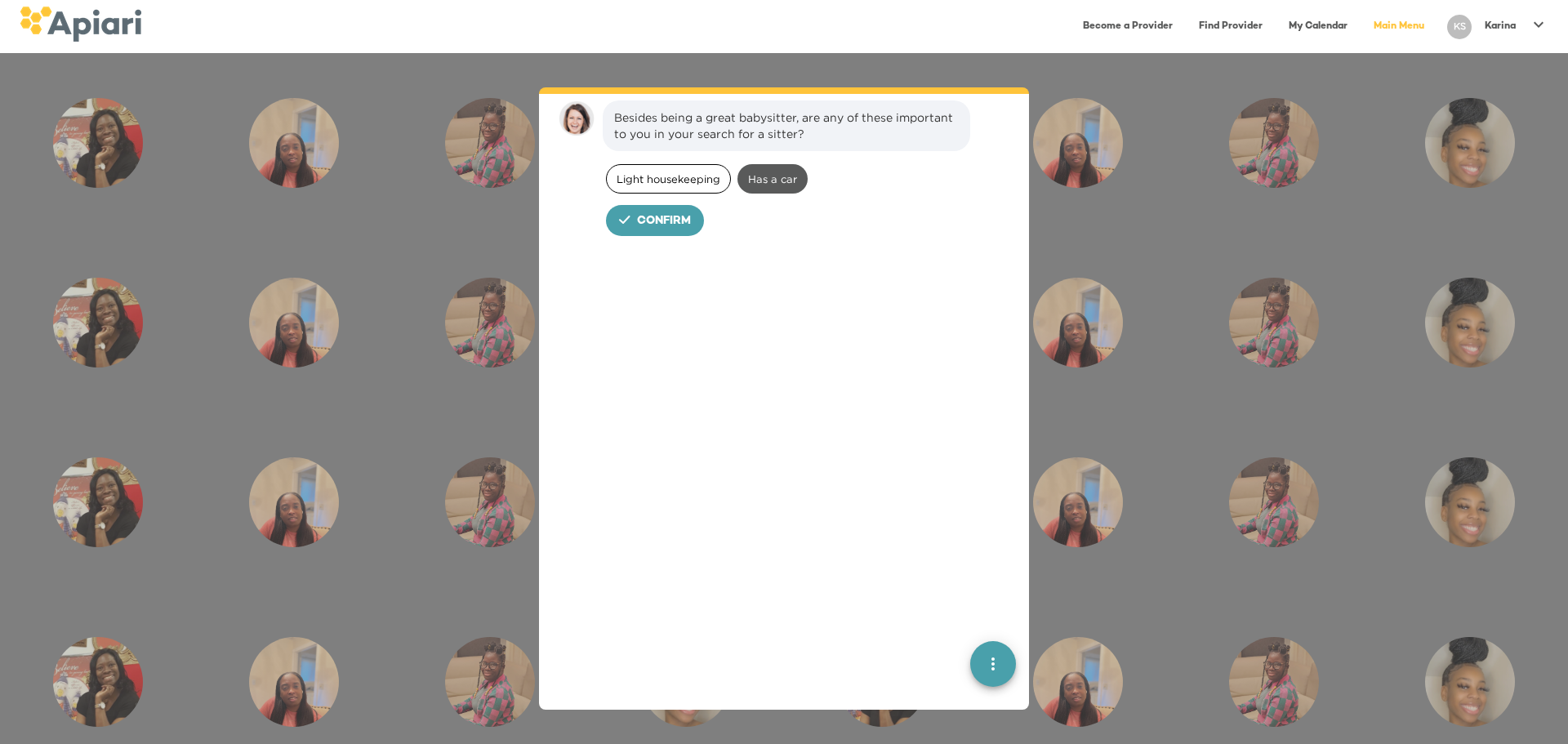
click at [680, 170] on div "Light housekeeping" at bounding box center [668, 178] width 125 height 29
click at [659, 218] on span "Confirm" at bounding box center [664, 222] width 54 height 20
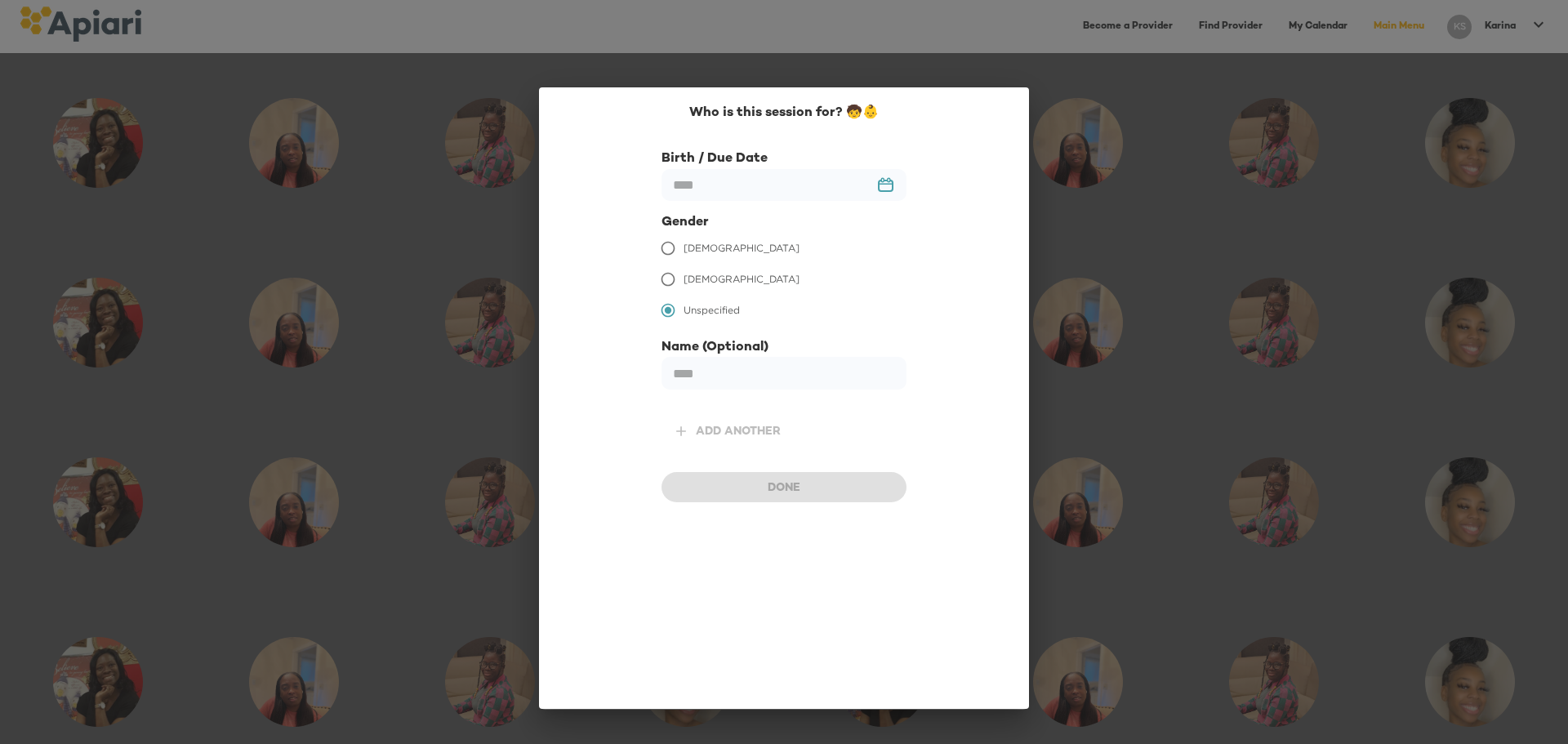
scroll to position [1018, 0]
click at [886, 186] on input "text" at bounding box center [784, 184] width 245 height 32
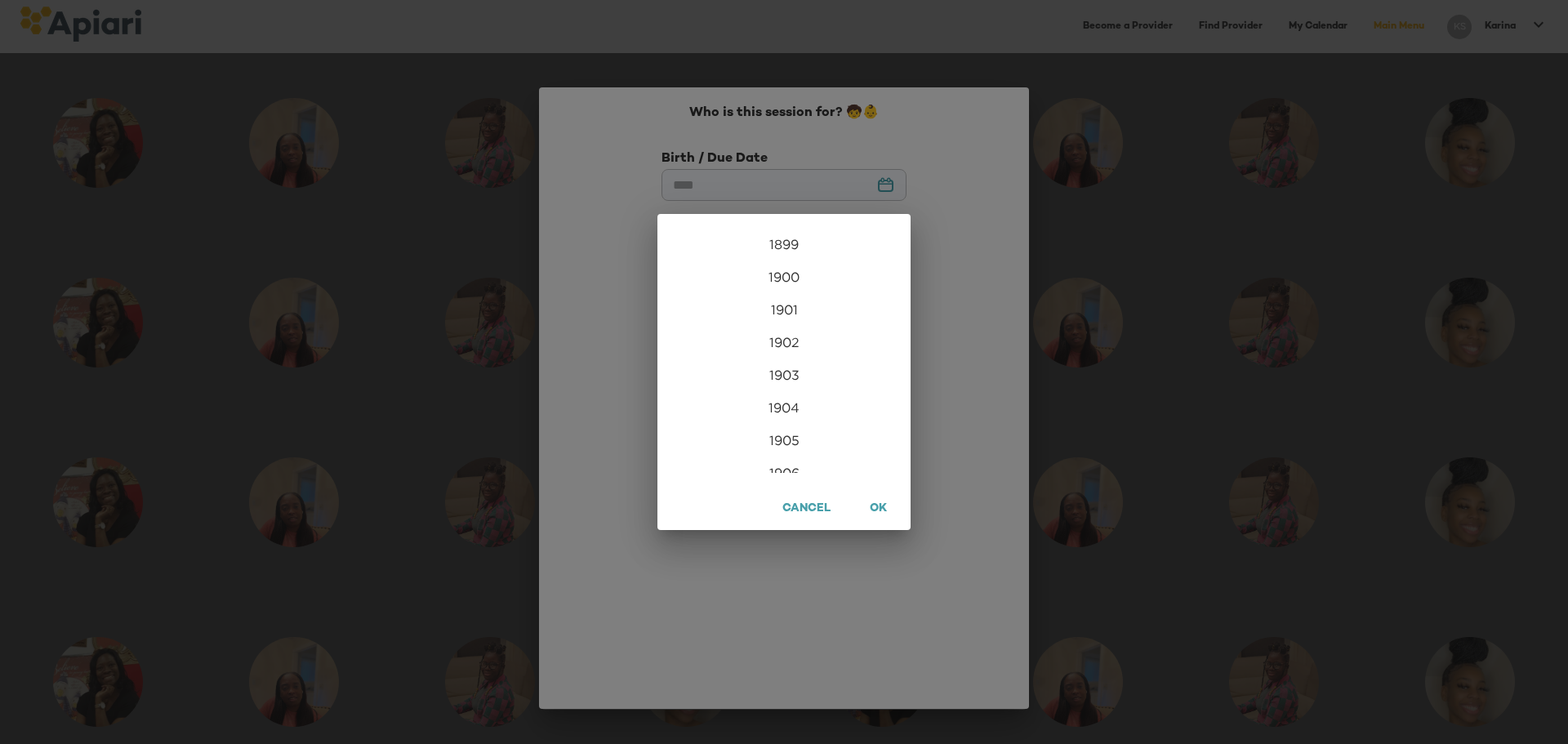
scroll to position [3955, 0]
click at [781, 341] on div "2023" at bounding box center [784, 342] width 253 height 32
click at [783, 318] on div "May" at bounding box center [783, 320] width 84 height 61
type input "********"
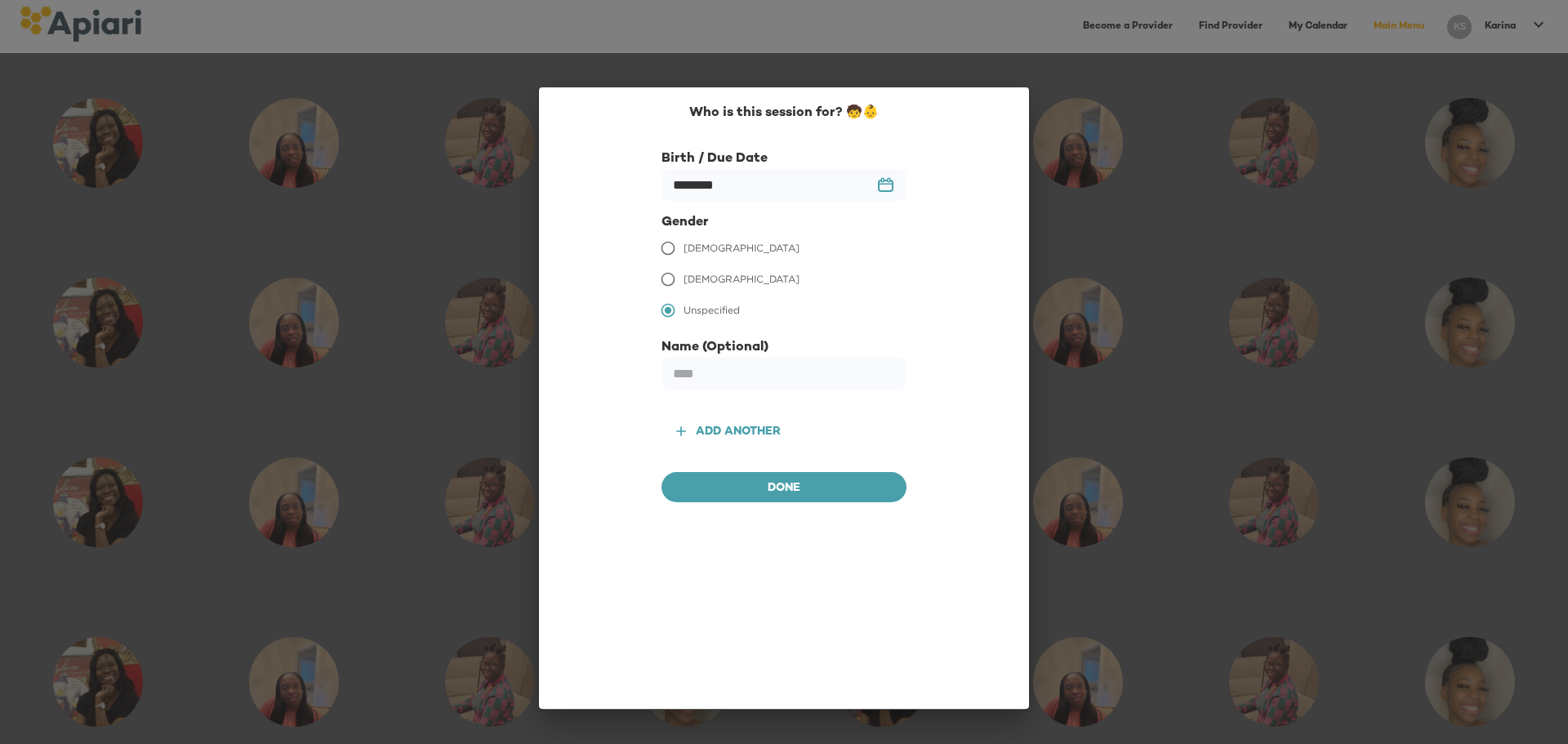
click at [737, 425] on div "Add another" at bounding box center [739, 433] width 85 height 20
click at [886, 182] on input "text" at bounding box center [784, 184] width 245 height 32
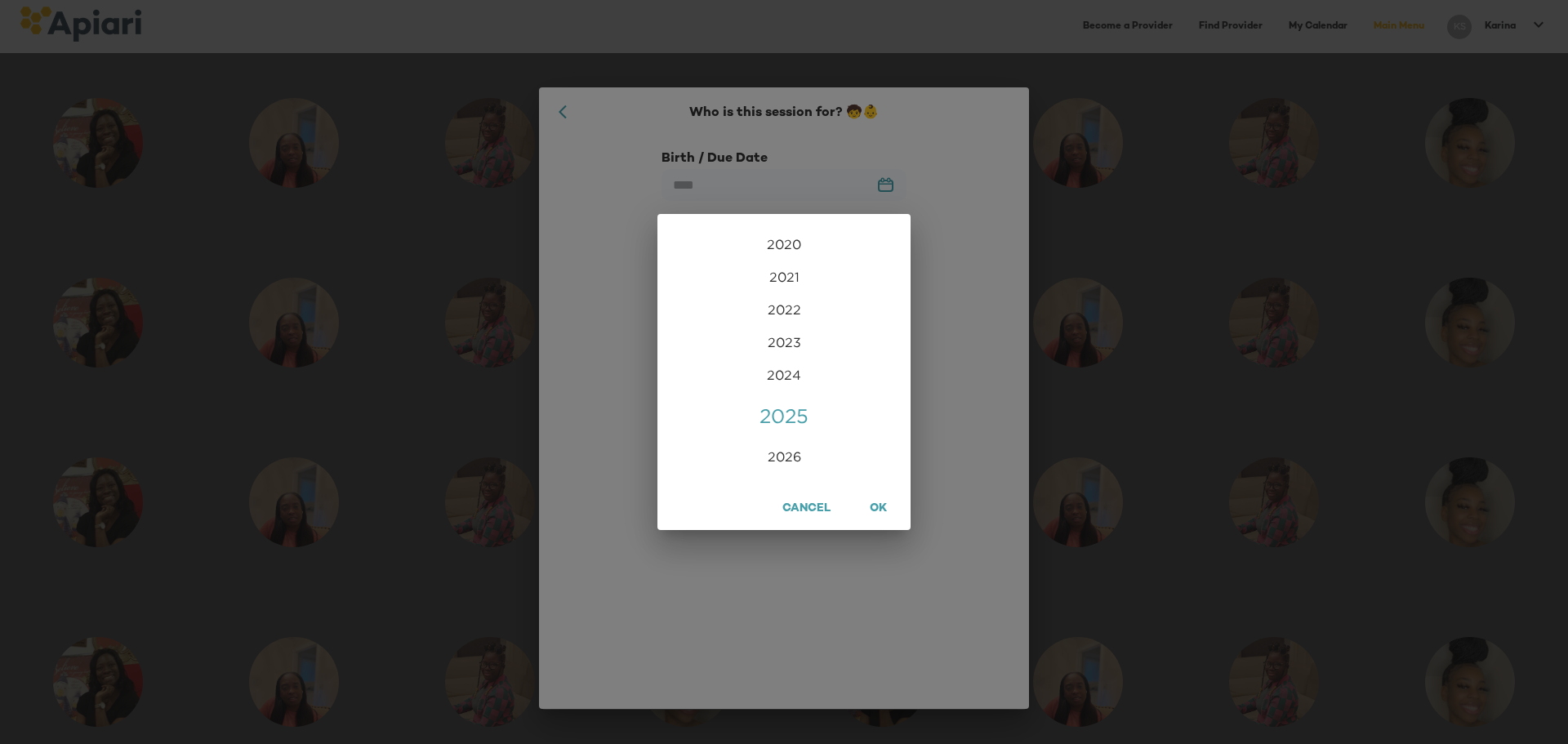
click at [779, 408] on div "2025" at bounding box center [784, 416] width 253 height 32
click at [695, 255] on div "Jan" at bounding box center [700, 259] width 84 height 61
type input "**********"
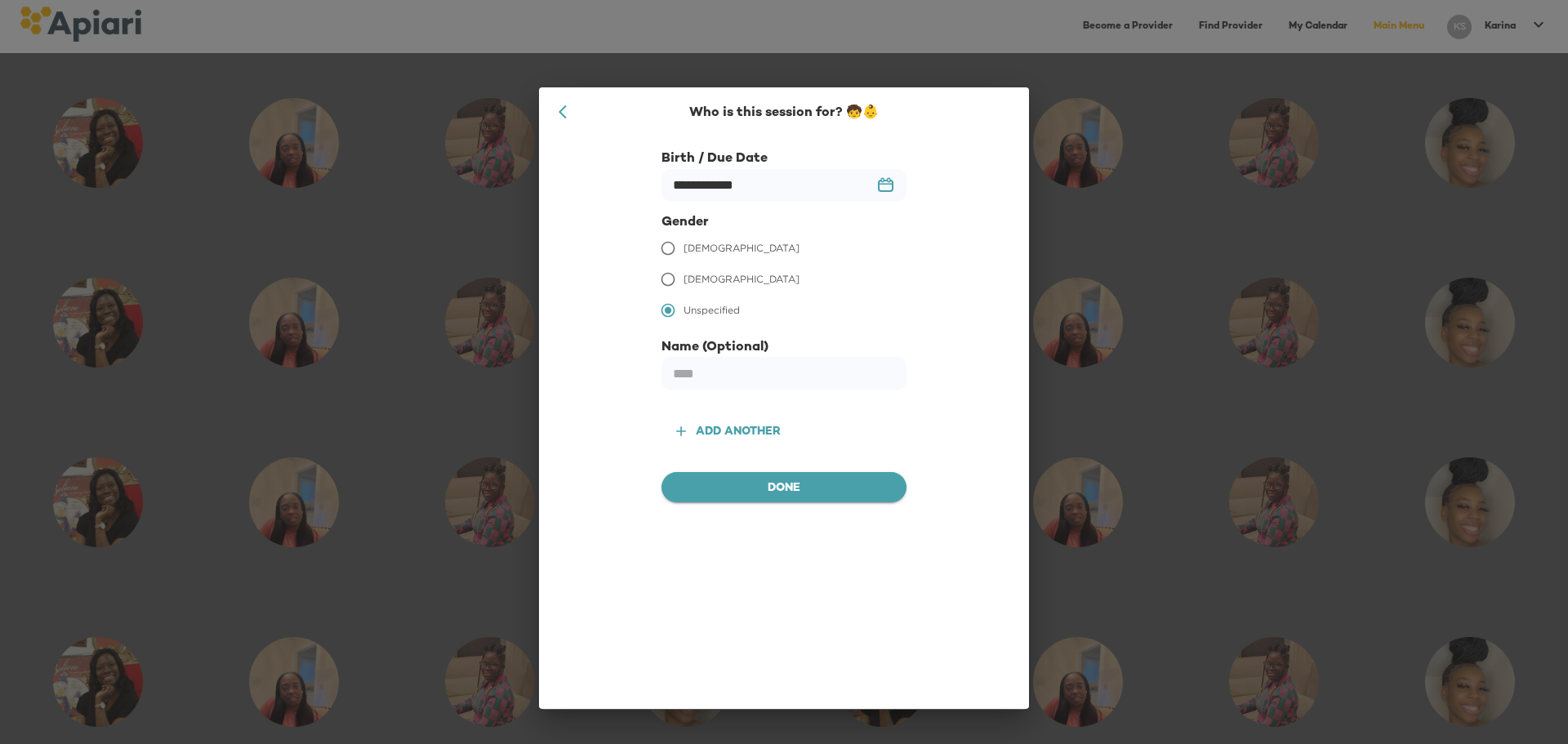
click at [784, 488] on span "Done" at bounding box center [784, 489] width 219 height 20
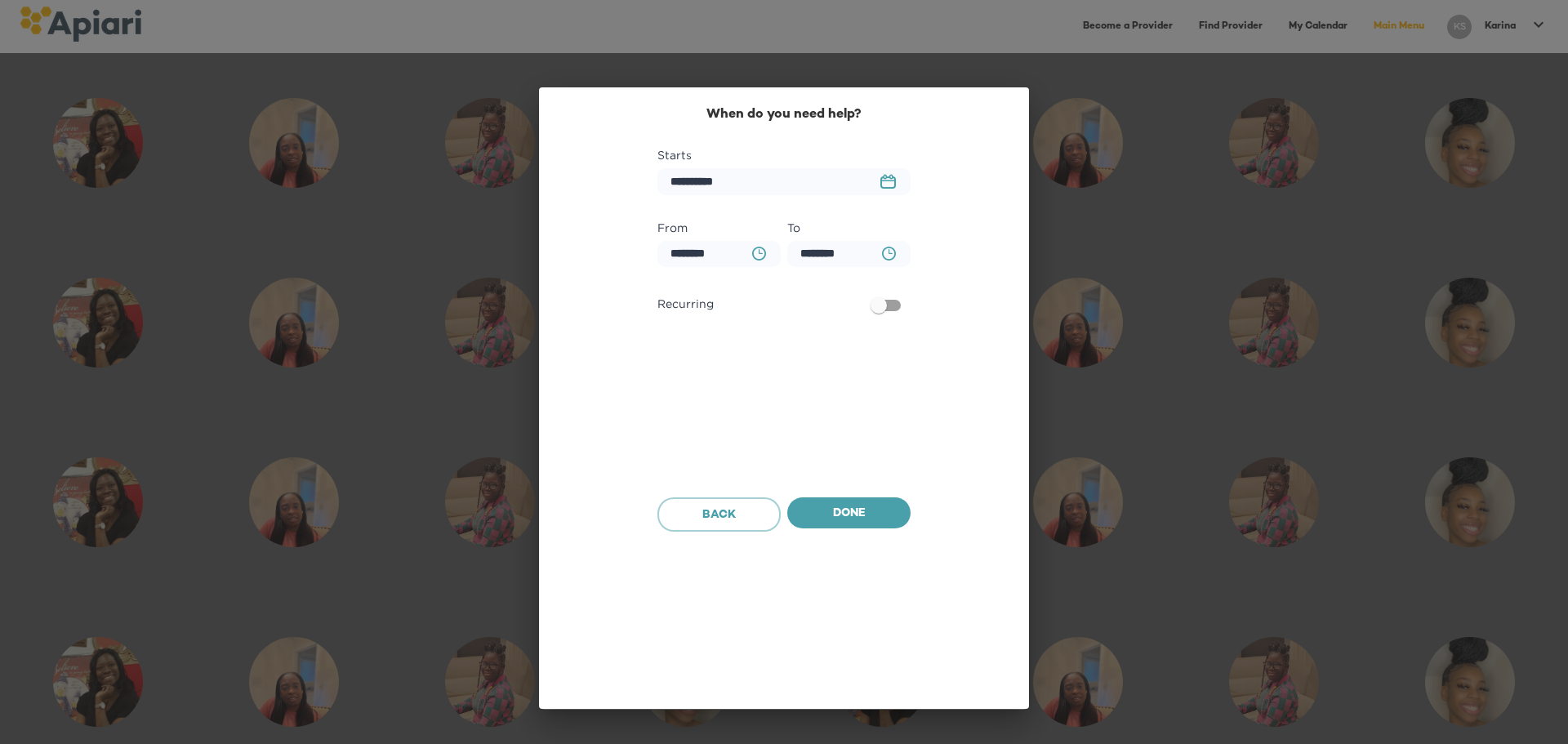
scroll to position [1138, 0]
click at [886, 178] on rect "button" at bounding box center [891, 177] width 3 height 4
click at [886, 230] on icon "button" at bounding box center [891, 230] width 20 height 20
click at [718, 421] on p "24" at bounding box center [722, 421] width 12 height 14
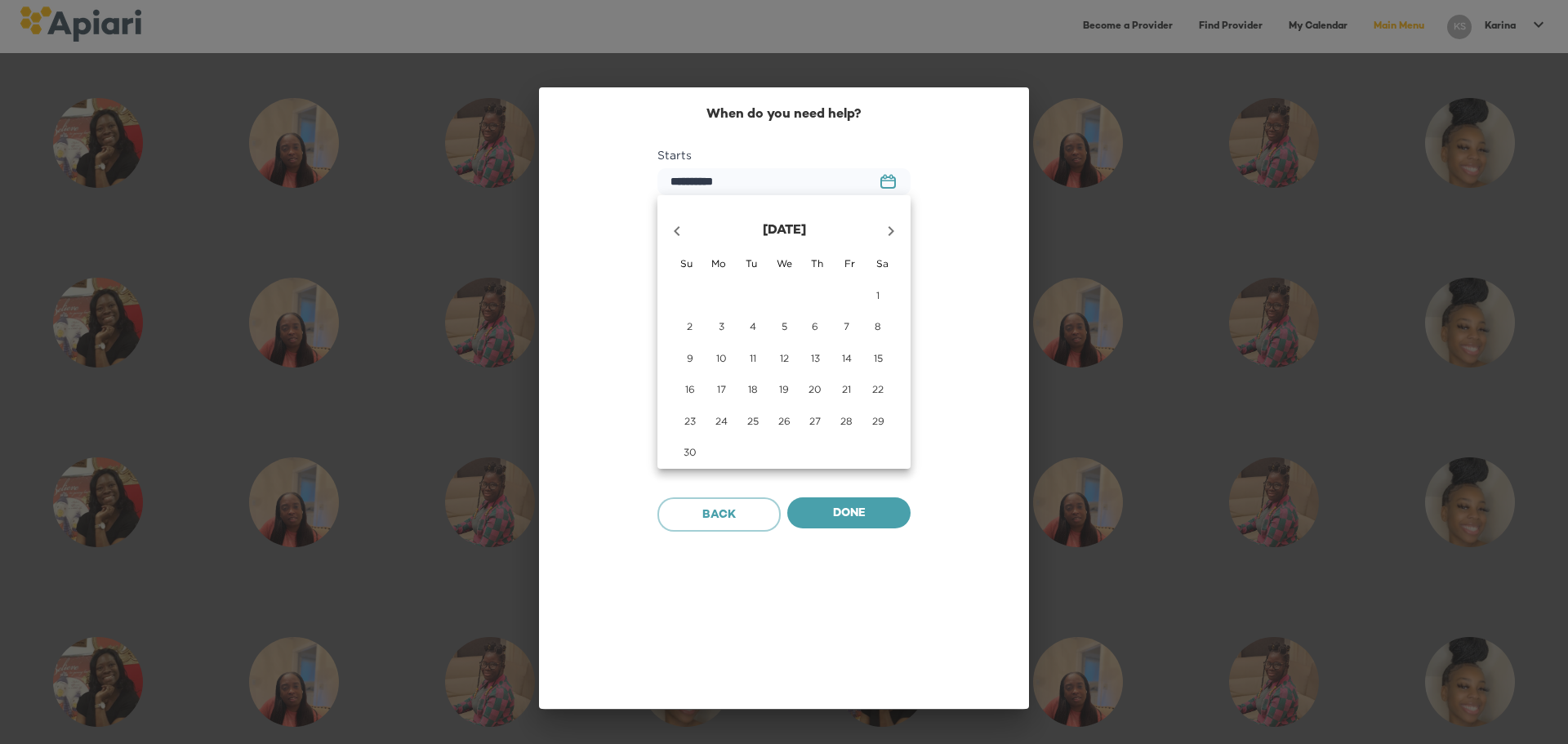
type input "**********"
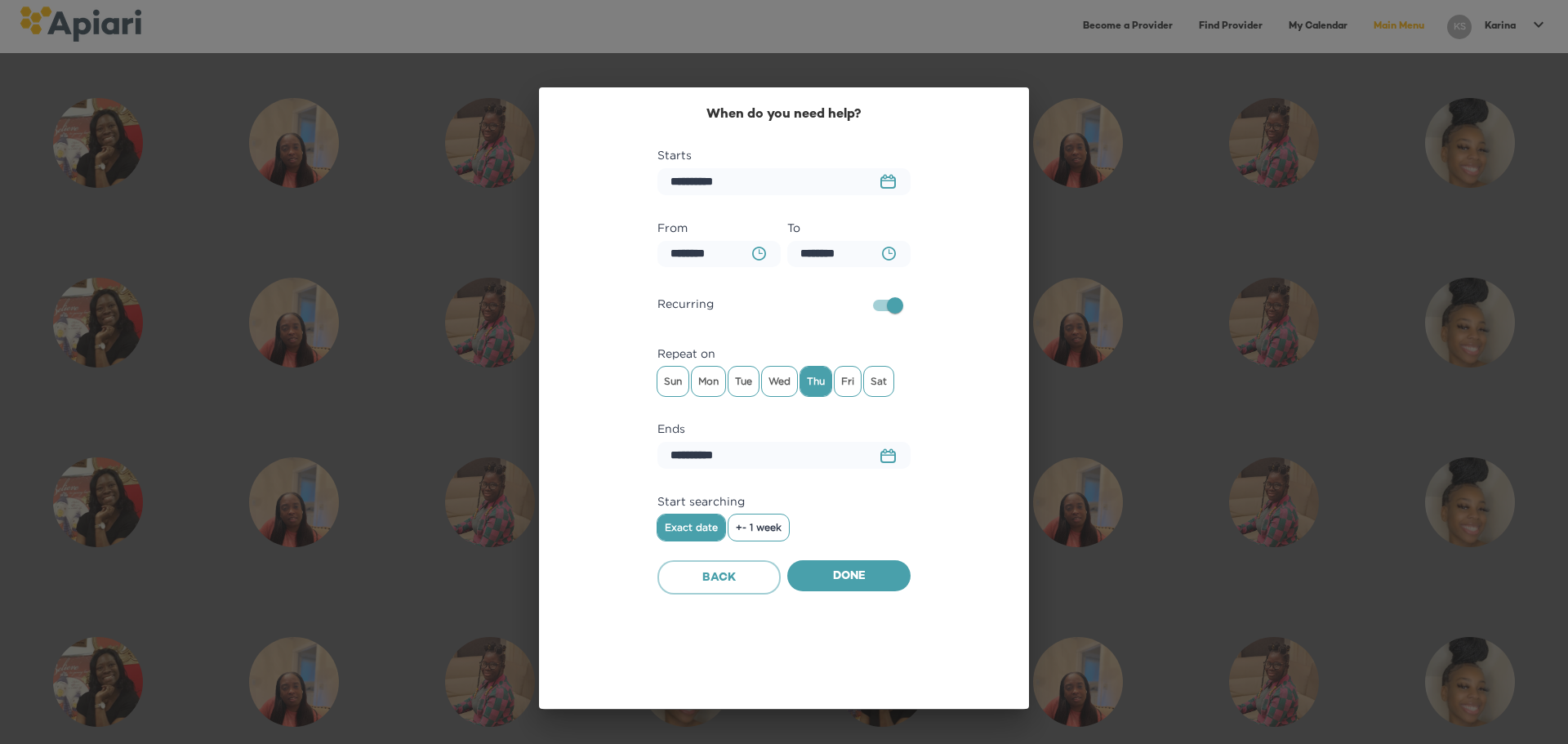
click at [758, 250] on icon "BA0D2328-0349-4FFE-B945-982DA367CA30 Created with sketchtool." at bounding box center [759, 253] width 14 height 14
type input "********"
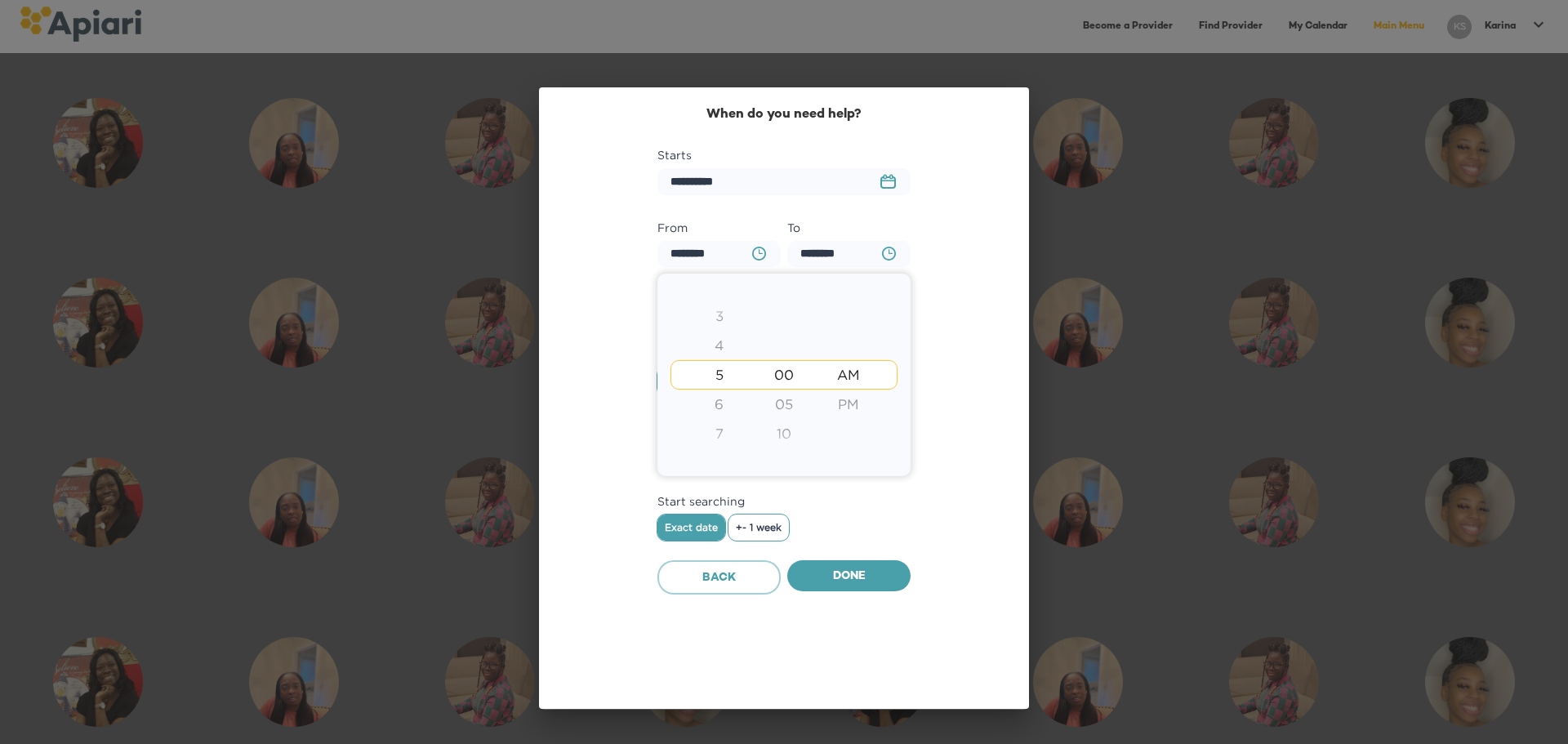
type input "********"
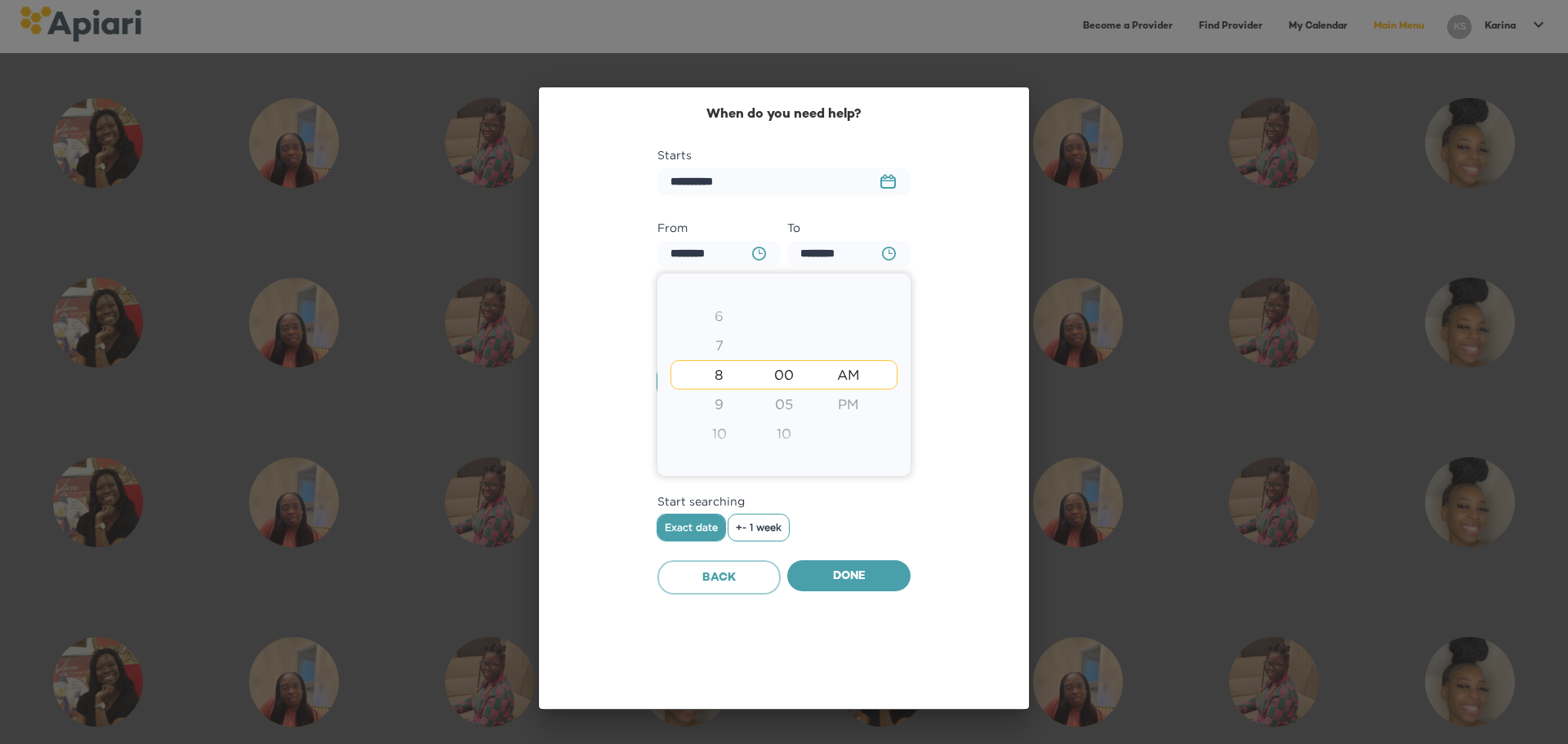
type input "********"
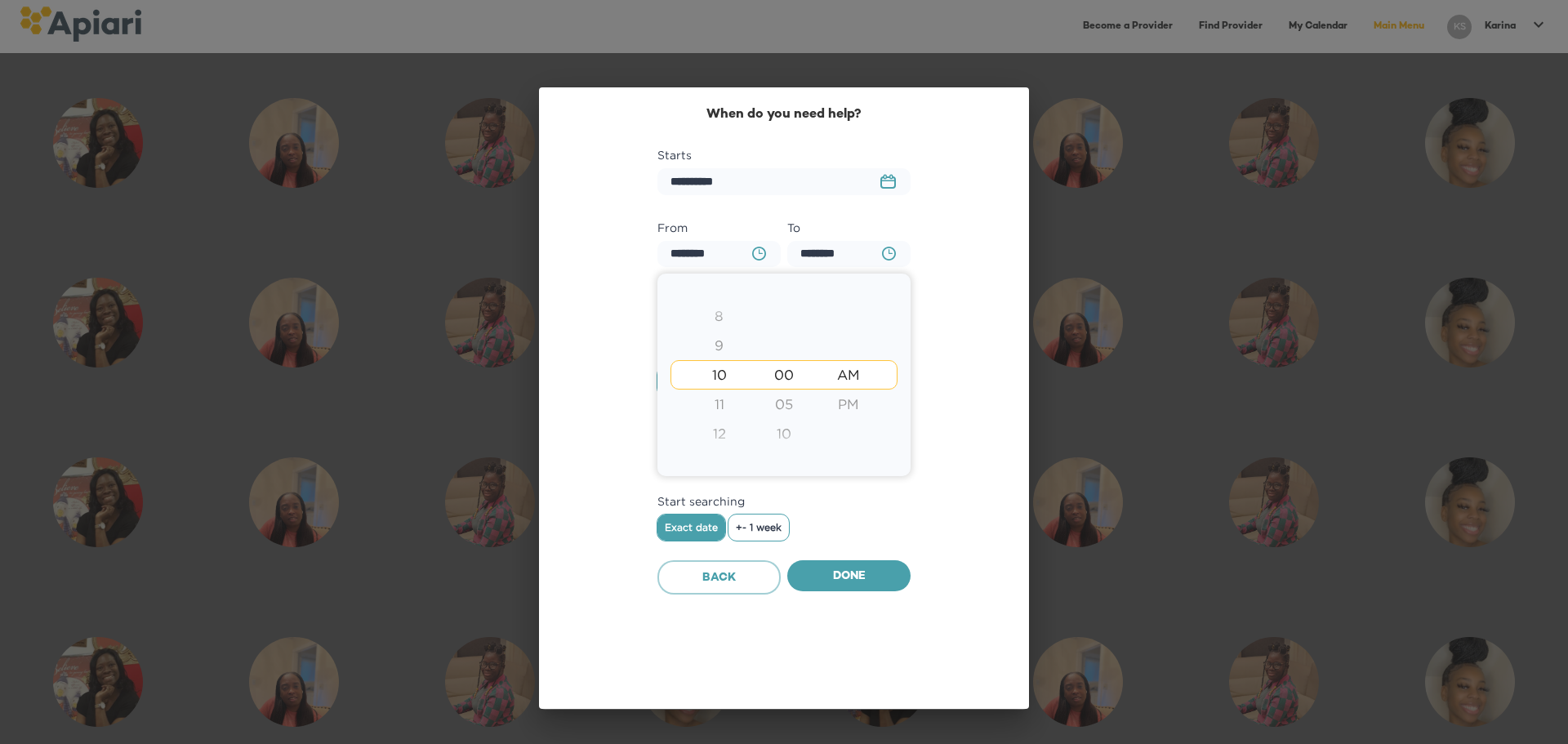
type input "********"
click at [717, 346] on div "9" at bounding box center [719, 346] width 65 height 29
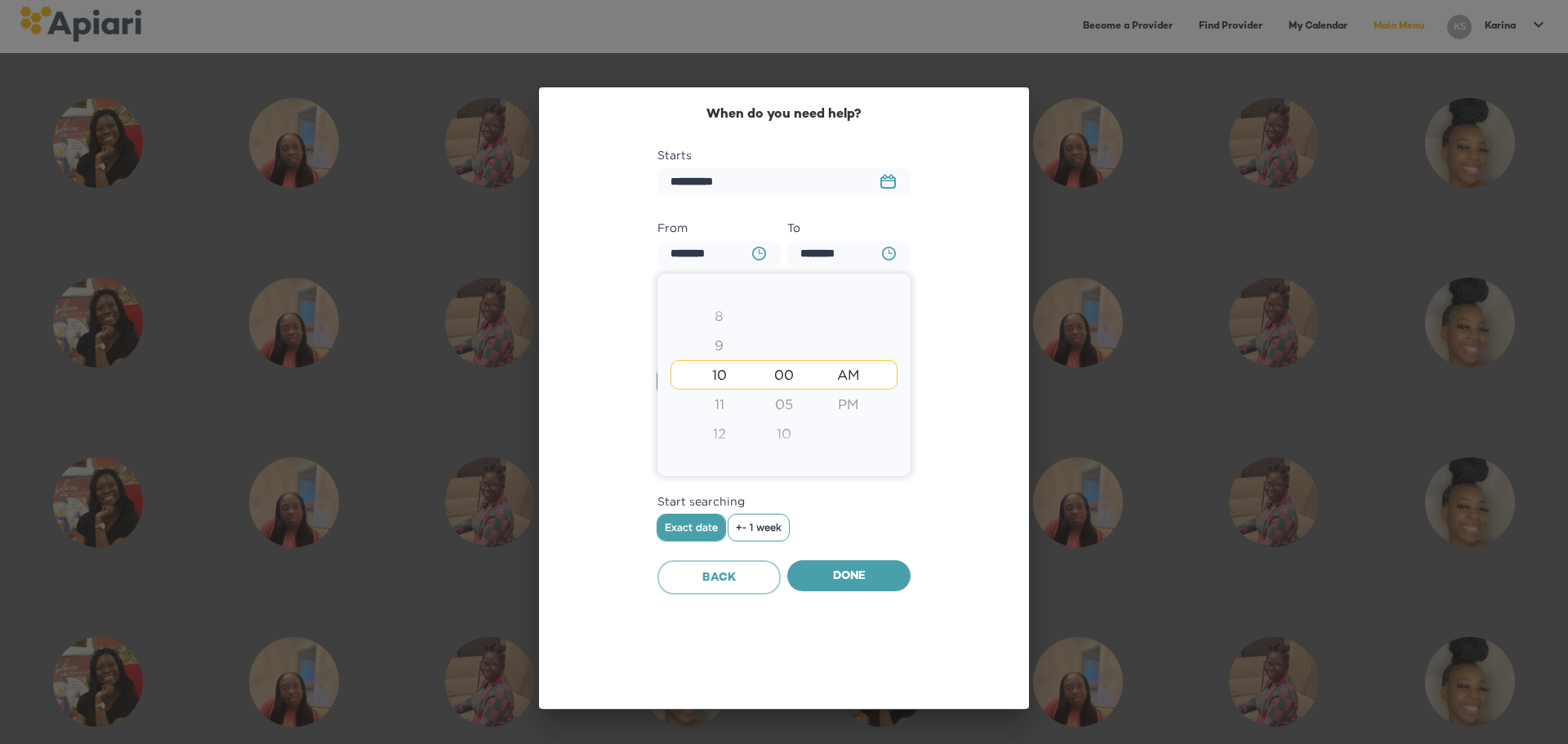
type input "********"
click at [758, 529] on div at bounding box center [784, 372] width 1568 height 744
click at [886, 256] on icon "BA0D2328-0349-4FFE-B945-982DA367CA30 Created with sketchtool." at bounding box center [889, 253] width 14 height 14
click at [828, 251] on div at bounding box center [784, 372] width 1568 height 744
click at [886, 252] on icon "BA0D2328-0349-4FFE-B945-982DA367CA30 Created with sketchtool." at bounding box center [889, 253] width 14 height 14
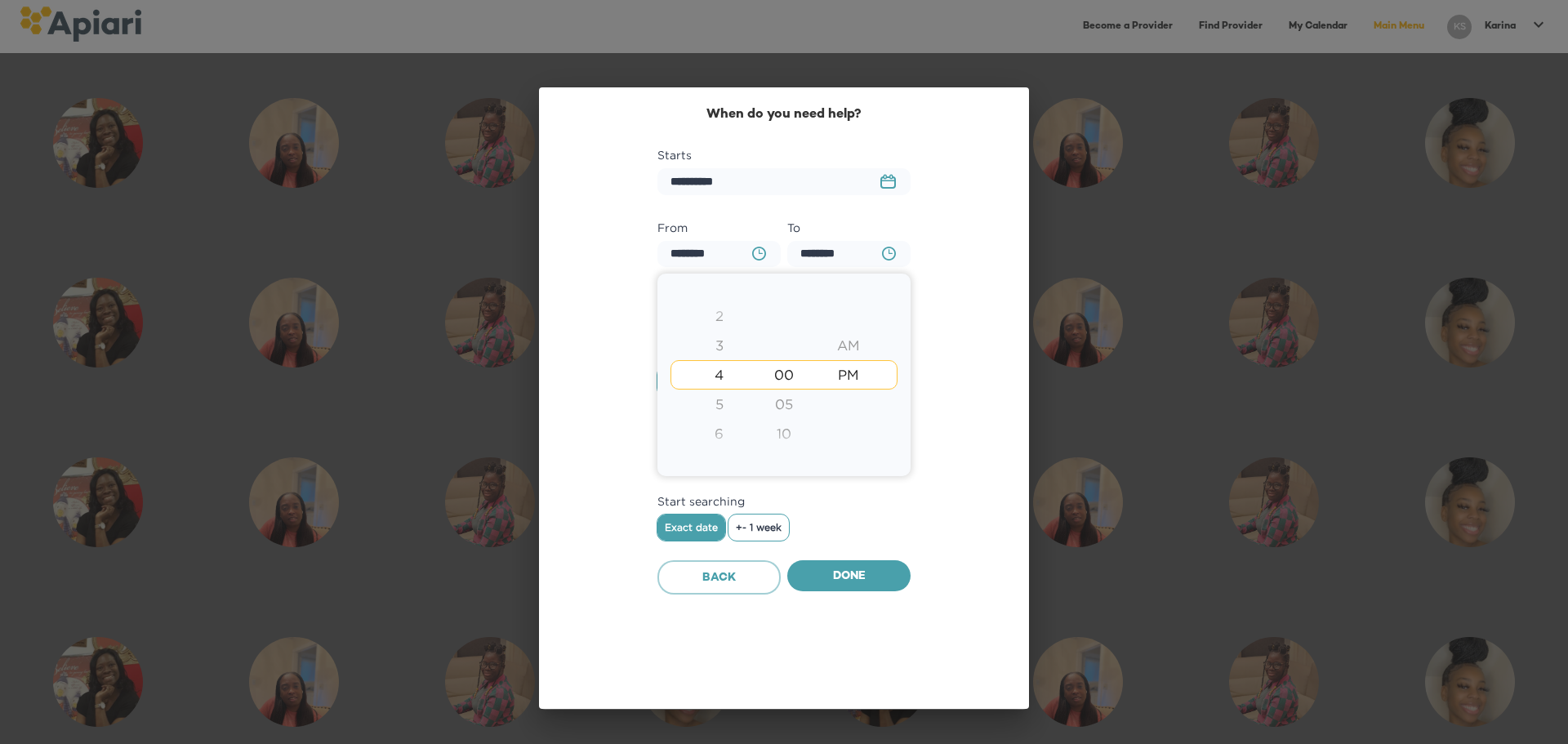
click at [718, 405] on div "5" at bounding box center [719, 404] width 65 height 29
type input "********"
click at [875, 583] on div at bounding box center [784, 372] width 1568 height 744
click at [714, 381] on span "Mon" at bounding box center [708, 381] width 33 height 25
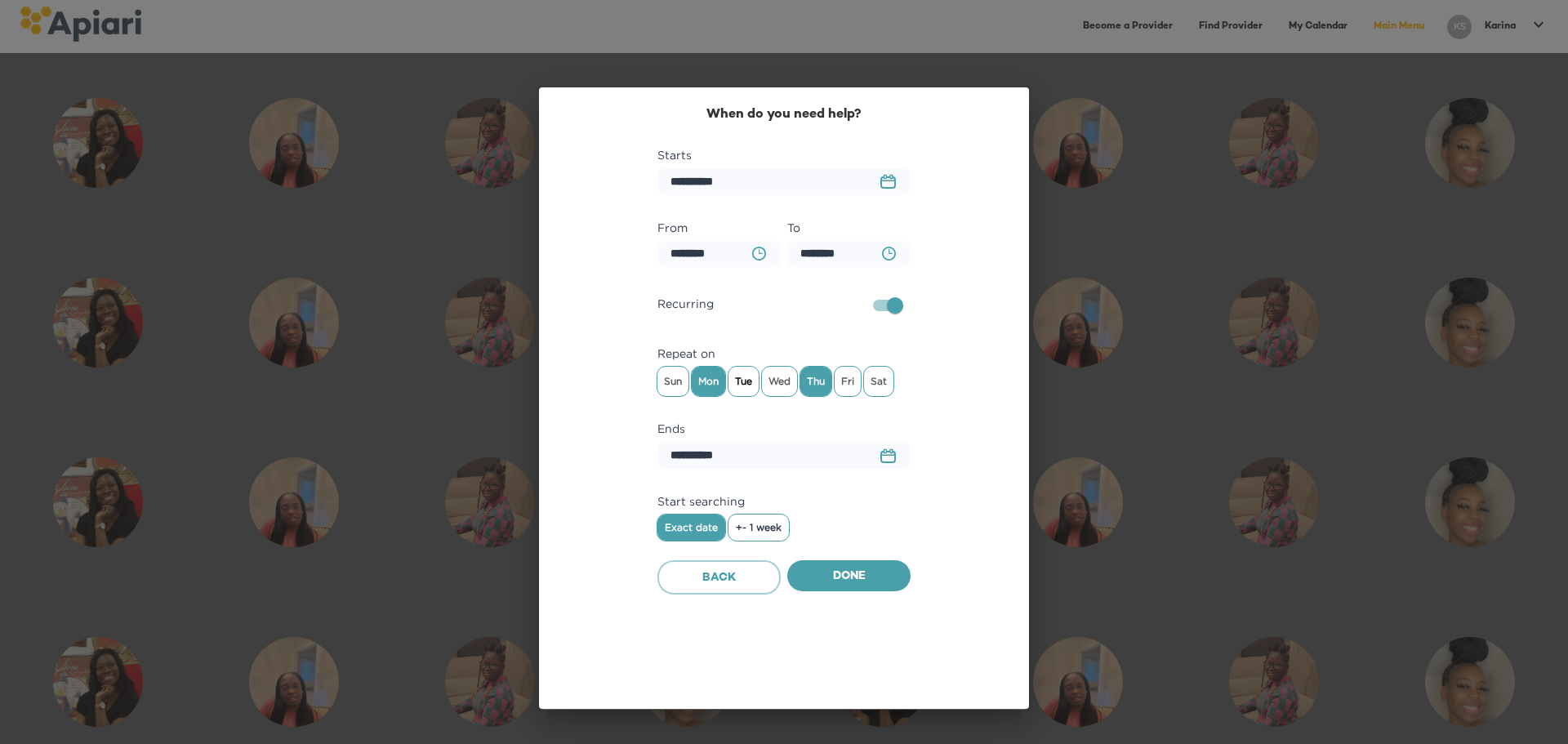
click at [737, 379] on span "Tue" at bounding box center [743, 381] width 30 height 25
click at [775, 380] on span "Wed" at bounding box center [779, 381] width 35 height 25
click at [859, 390] on span "Fri" at bounding box center [848, 381] width 26 height 25
click at [765, 520] on button "+- 1 week" at bounding box center [758, 527] width 61 height 26
click at [831, 567] on span "Done" at bounding box center [849, 578] width 97 height 20
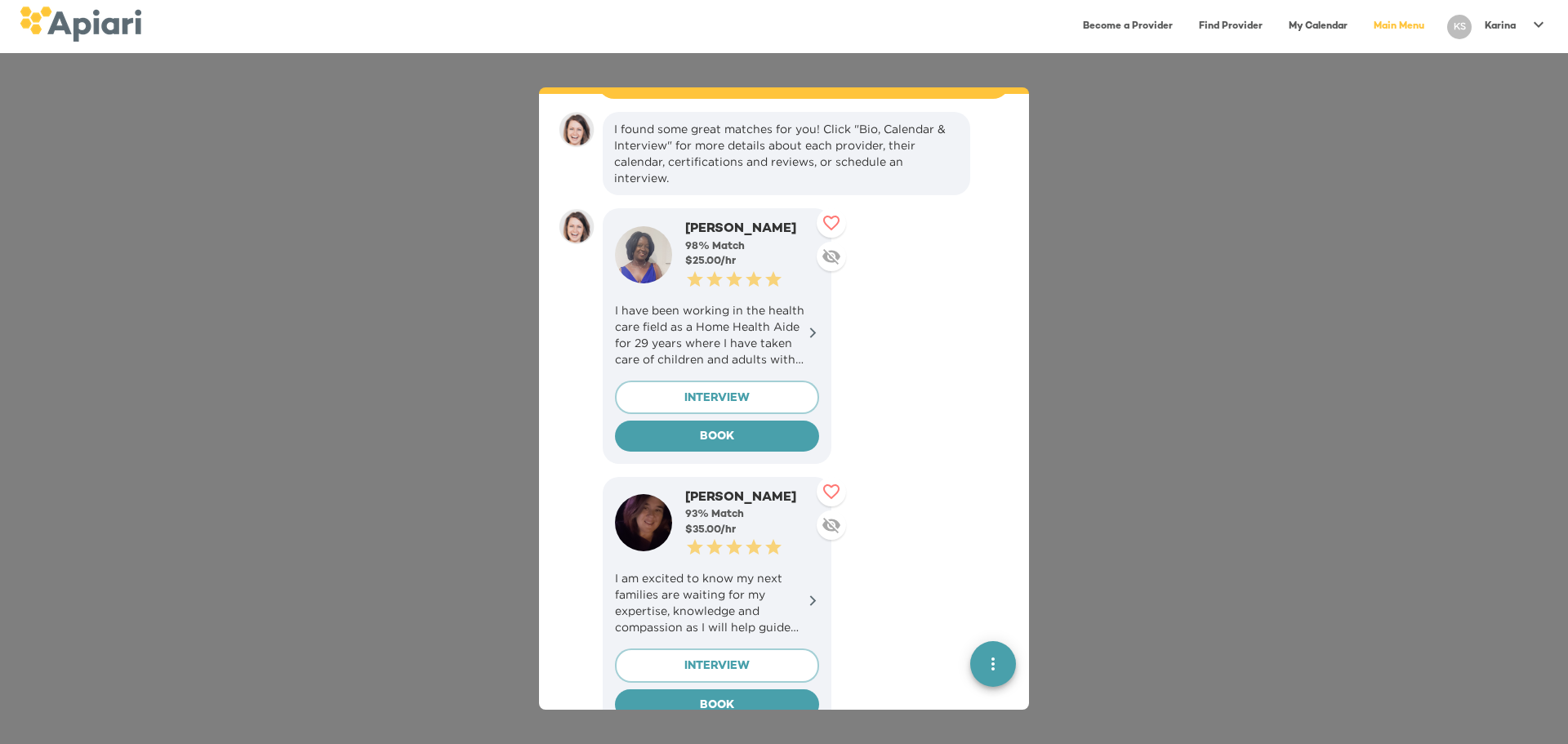
scroll to position [1246, 0]
click at [732, 322] on p "I have been working in the health care field as a Home Health Aide for 29 years…" at bounding box center [717, 335] width 204 height 66
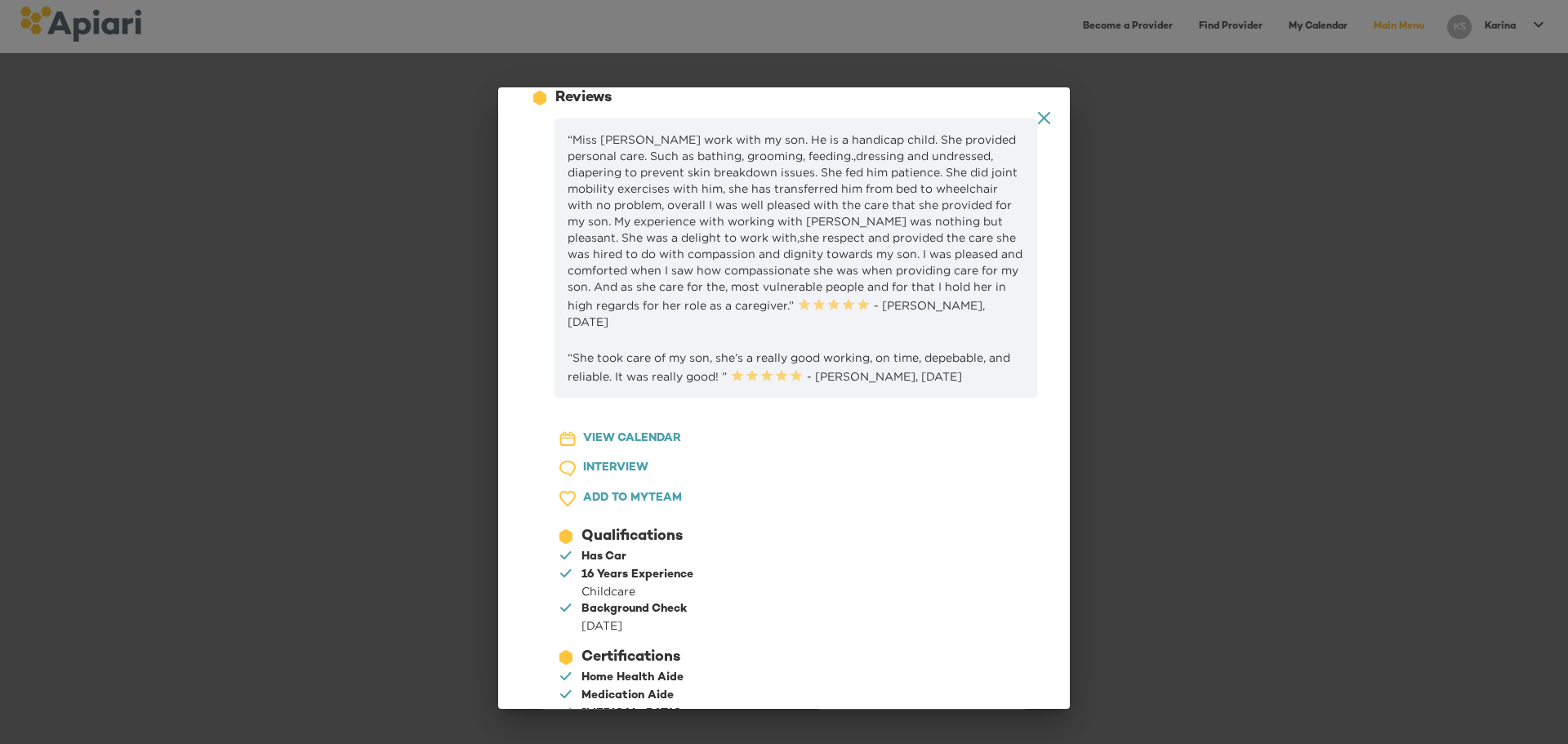
scroll to position [451, 0]
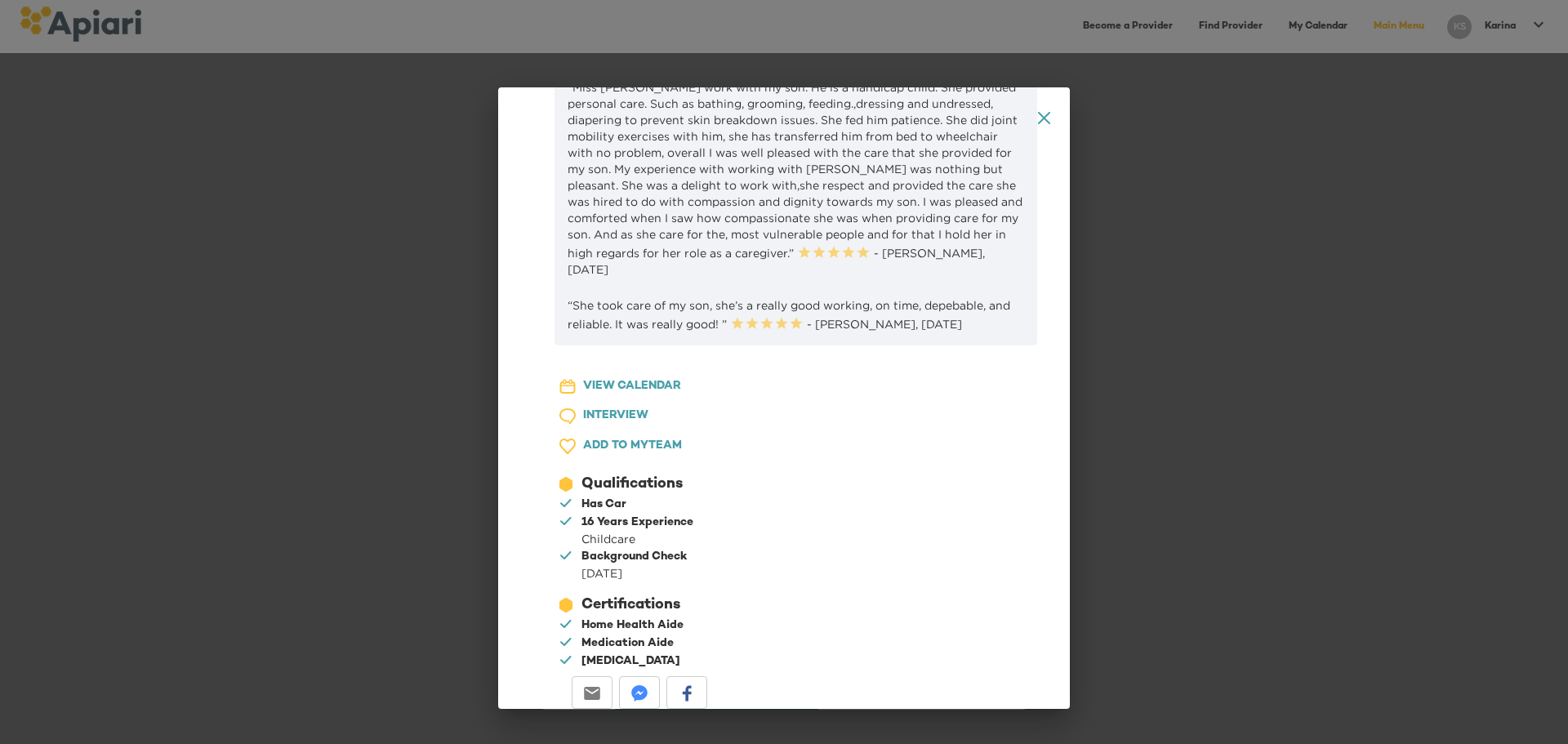
click at [625, 410] on span "INTERVIEW" at bounding box center [616, 416] width 66 height 20
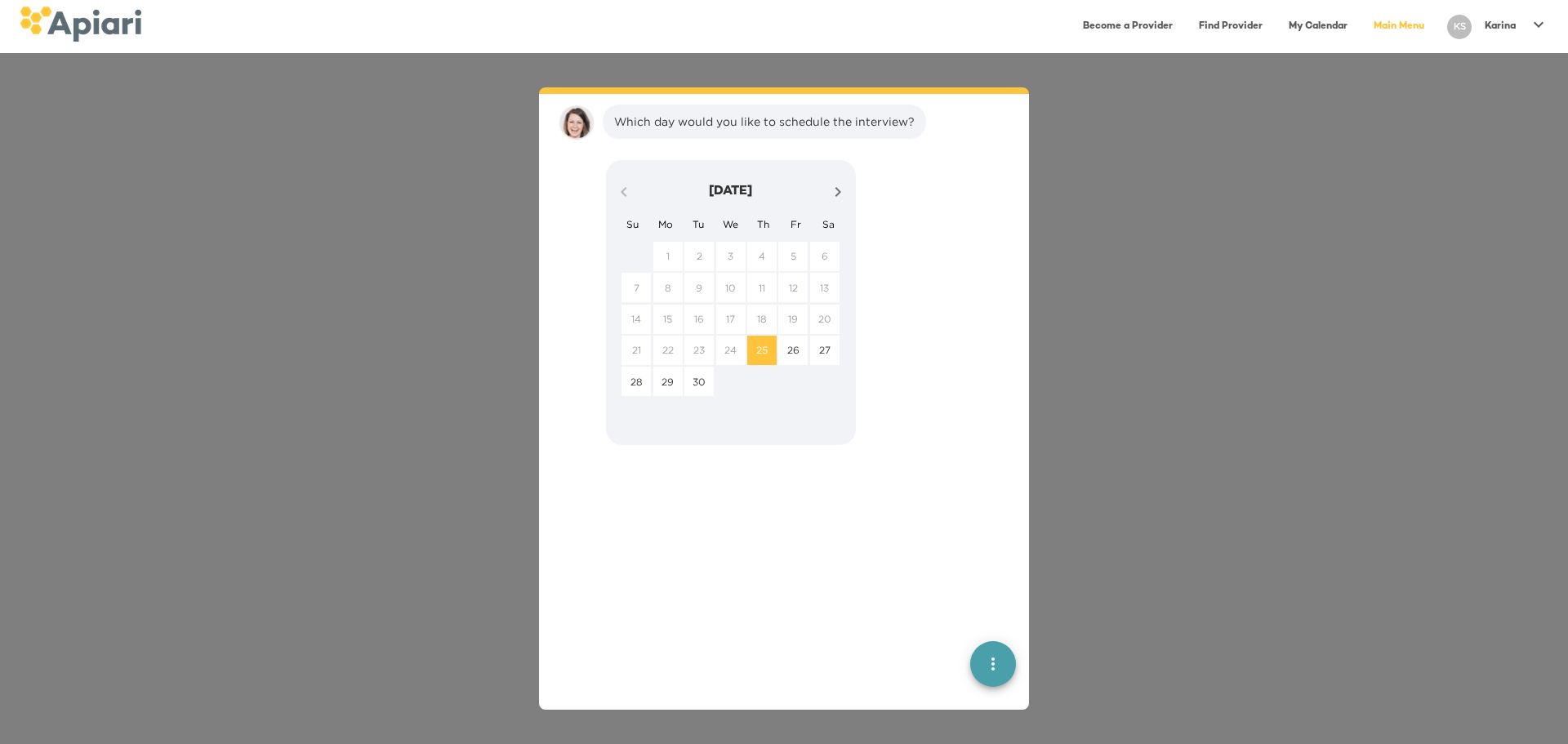
scroll to position [2066, 0]
click at [761, 344] on p "25" at bounding box center [762, 346] width 11 height 14
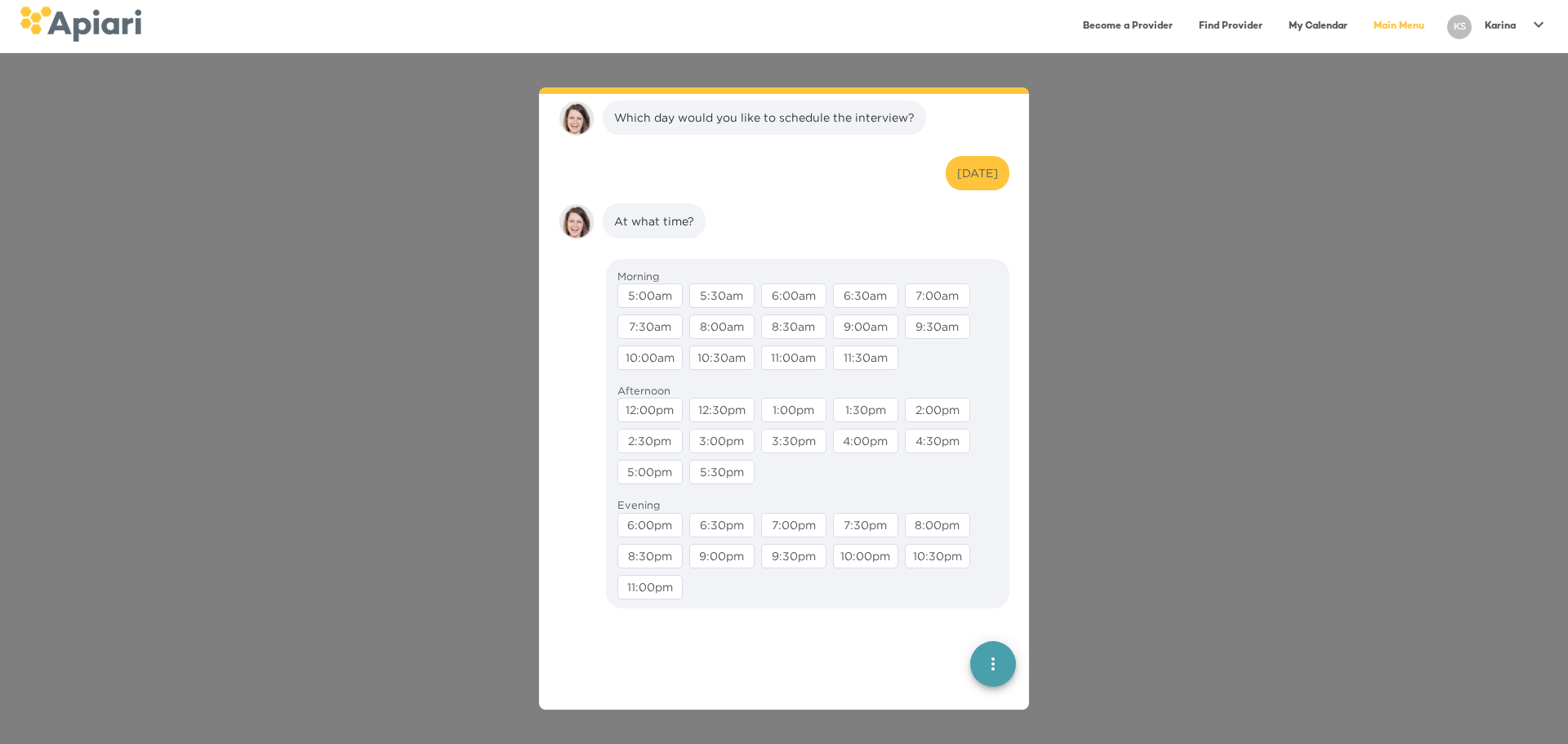
scroll to position [2168, 0]
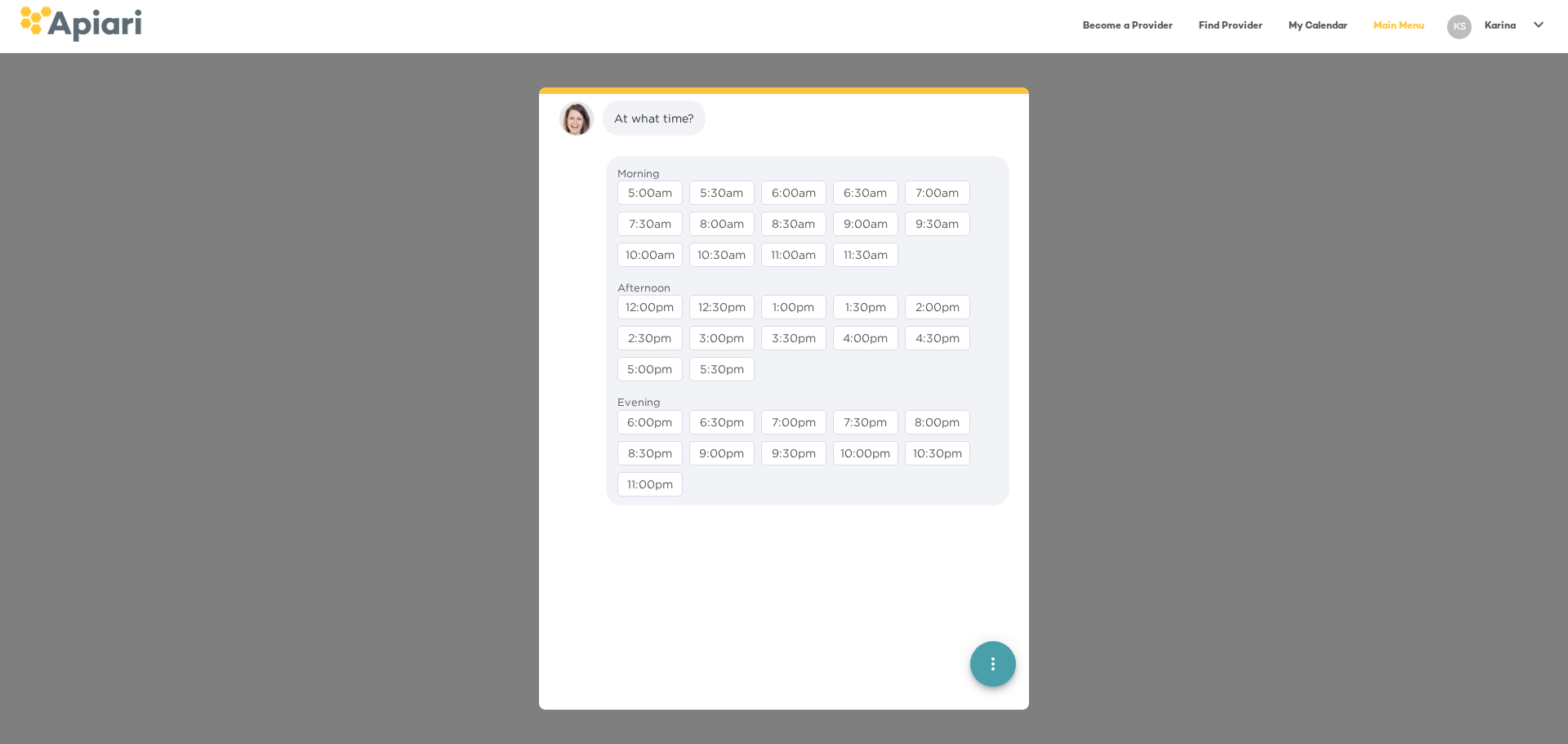
click at [633, 303] on div "12:00pm" at bounding box center [650, 307] width 66 height 25
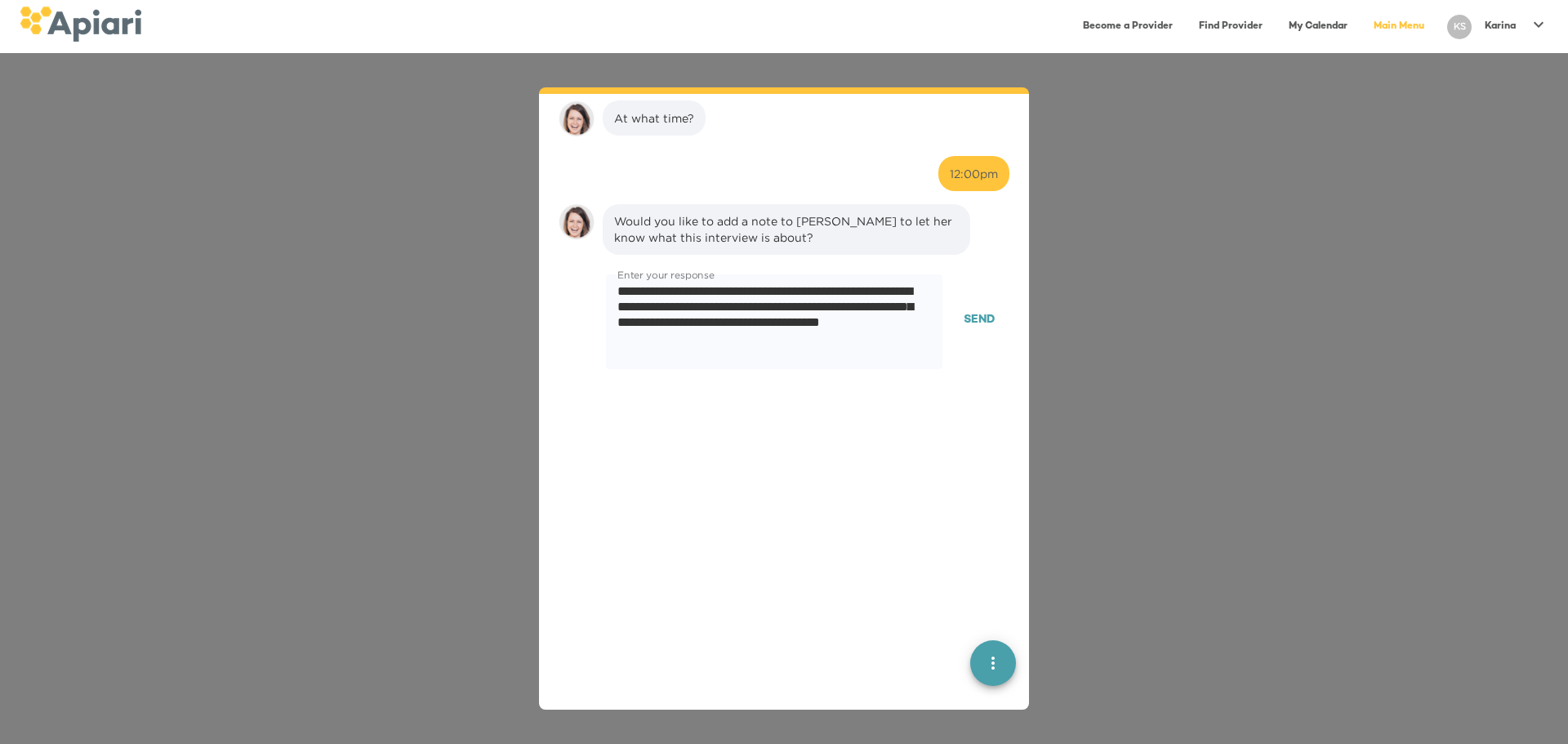
scroll to position [2271, 0]
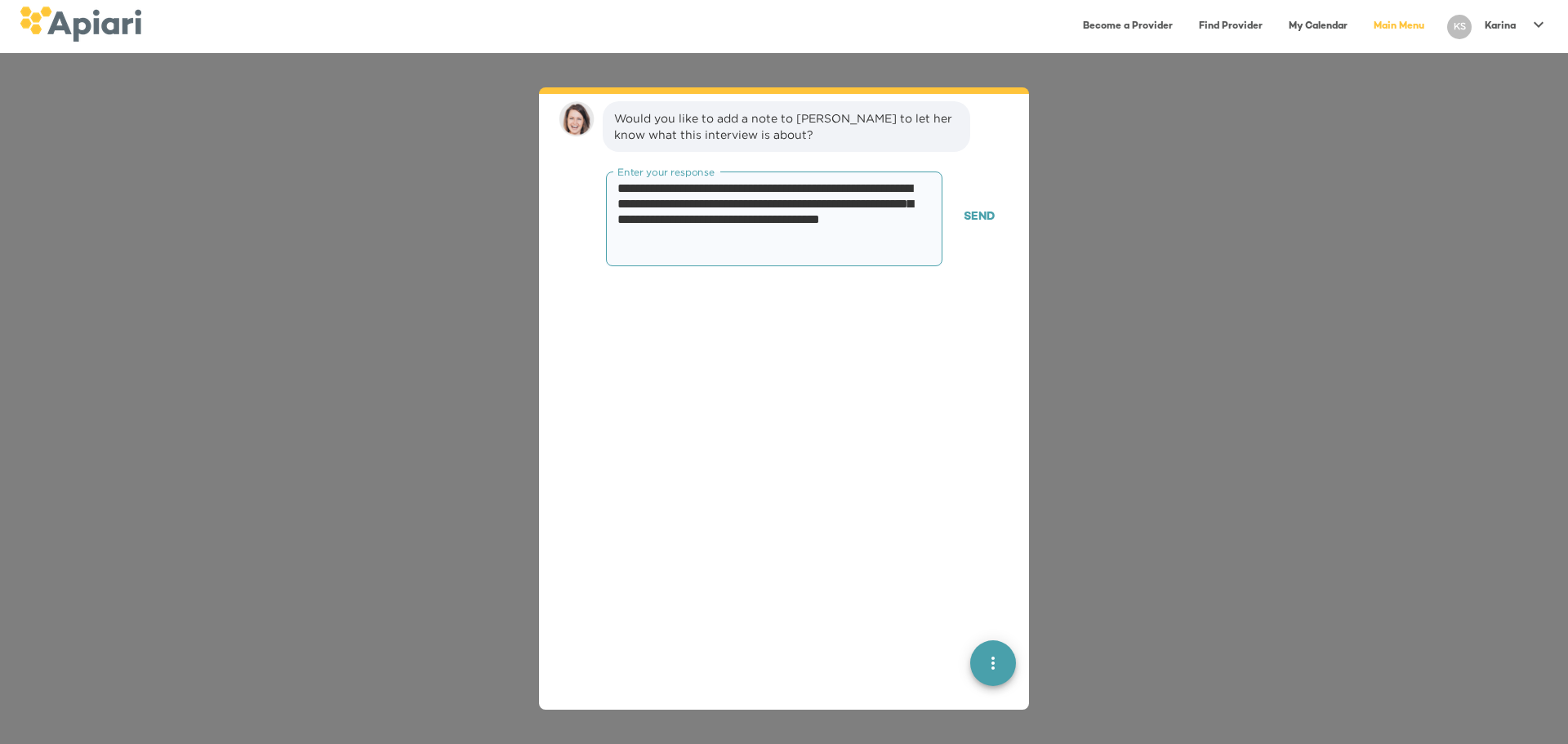
click at [778, 212] on textarea "**********" at bounding box center [768, 219] width 301 height 78
paste textarea "**********"
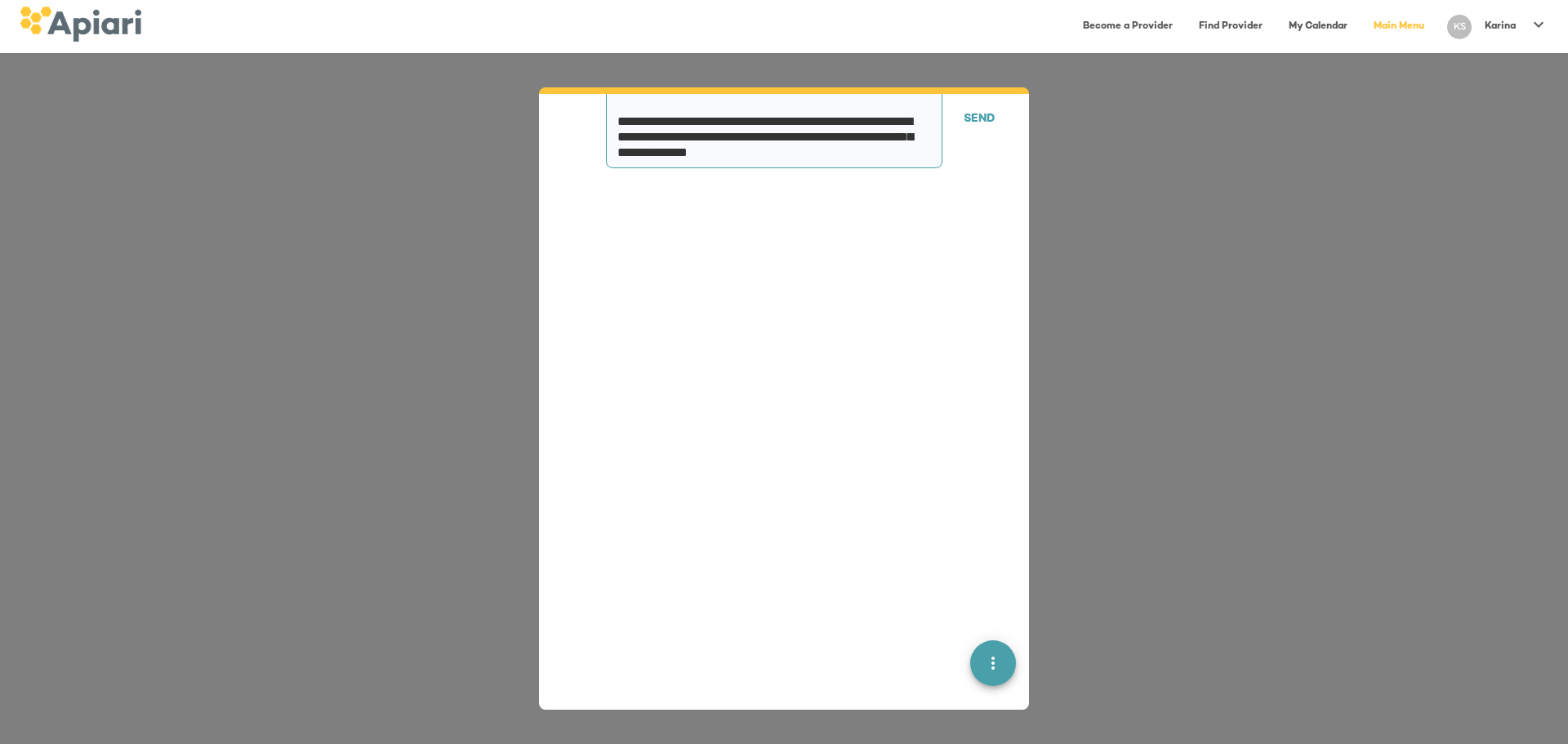
scroll to position [2373, 0]
paste textarea "**********"
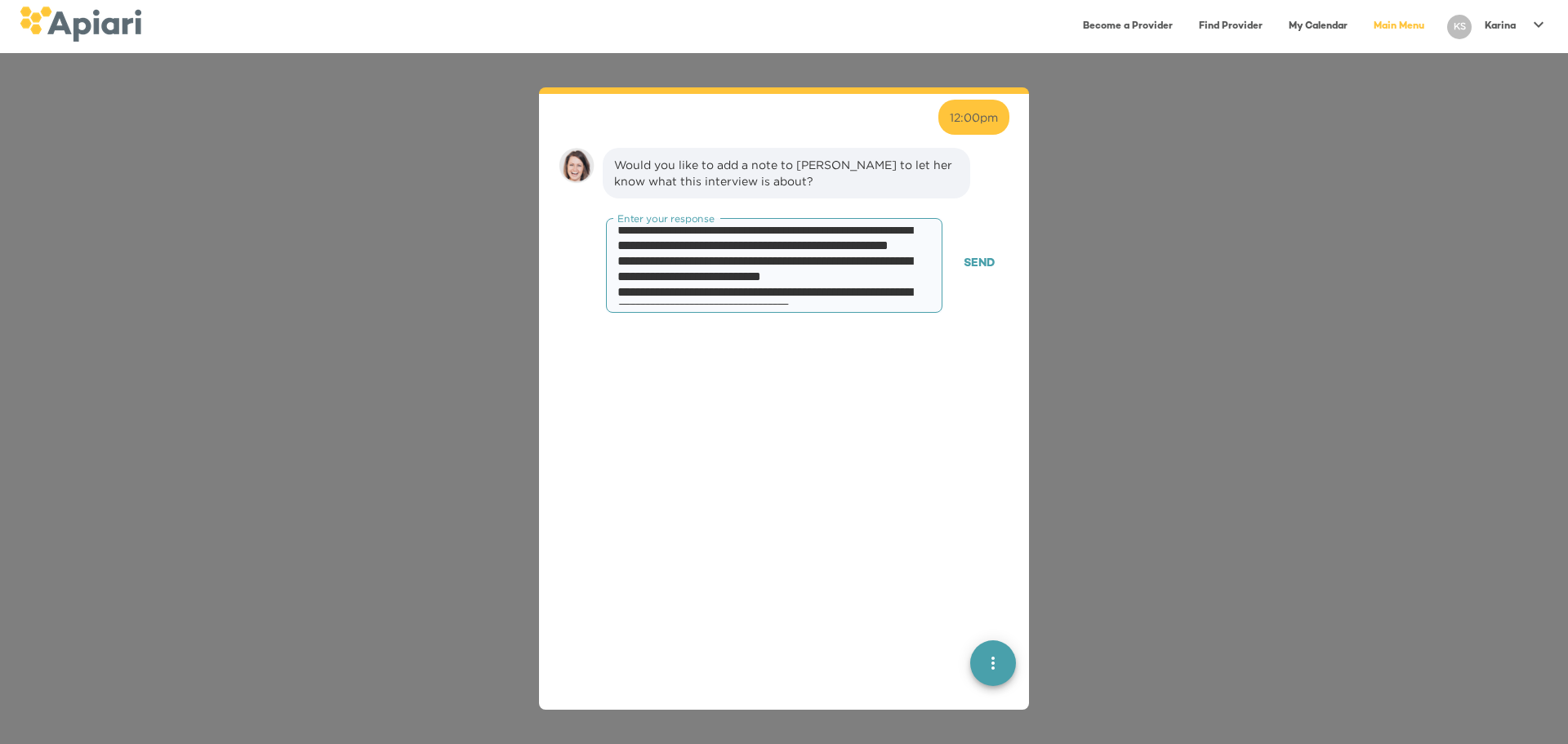
scroll to position [532, 0]
drag, startPoint x: 799, startPoint y: 280, endPoint x: 618, endPoint y: 262, distance: 181.9
click at [618, 262] on textarea at bounding box center [768, 265] width 301 height 78
click at [809, 245] on textarea at bounding box center [768, 265] width 301 height 78
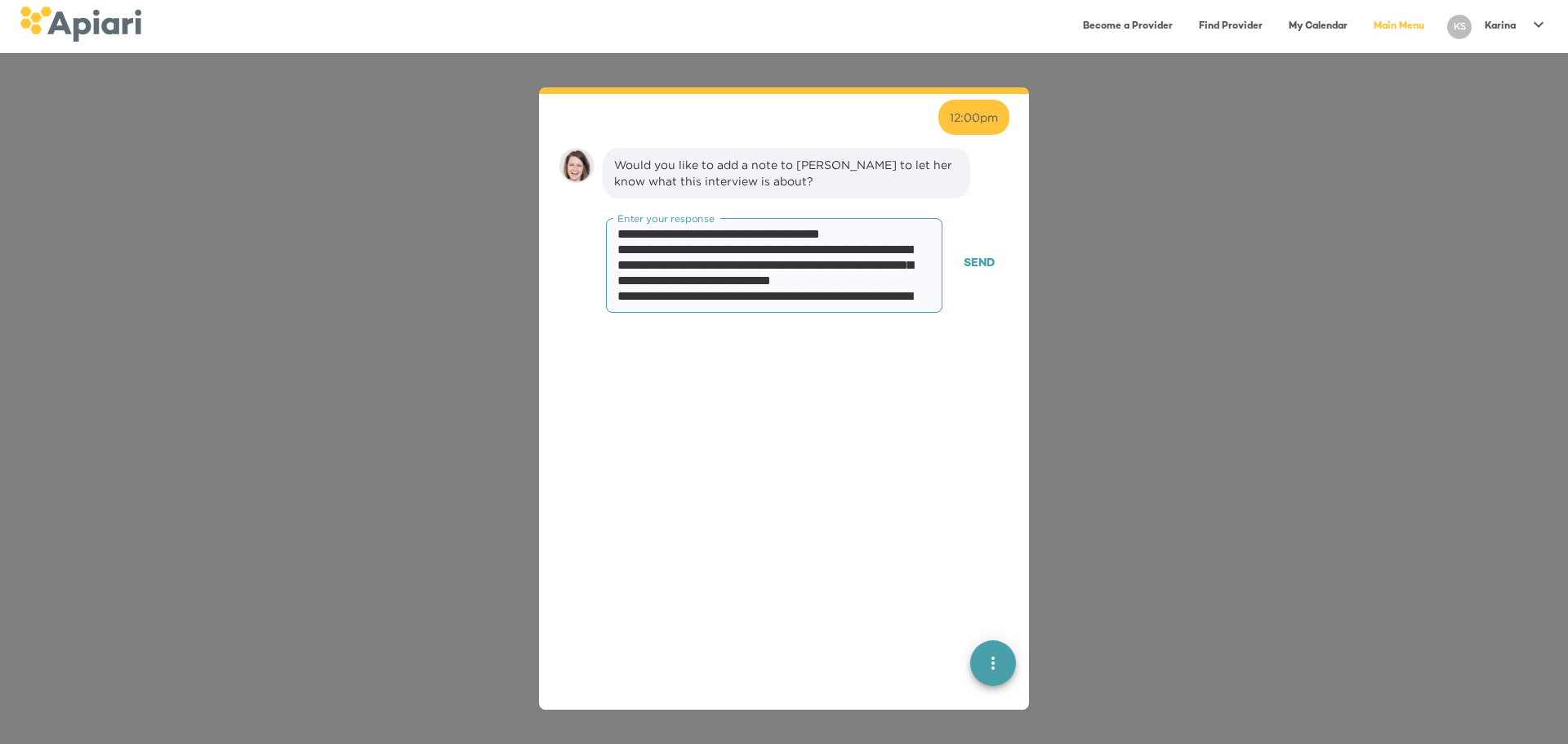
click at [693, 253] on textarea at bounding box center [768, 265] width 301 height 78
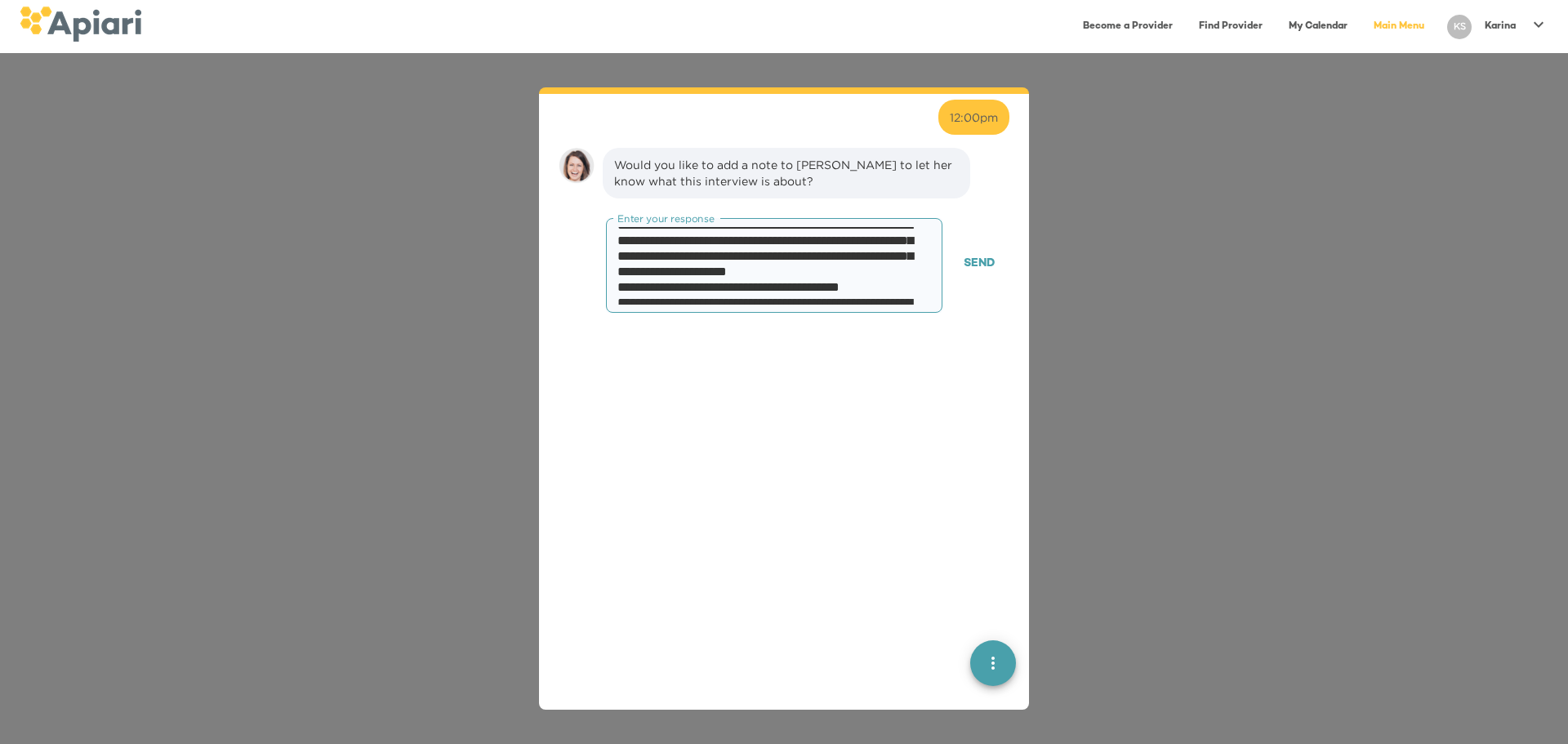
scroll to position [218, 0]
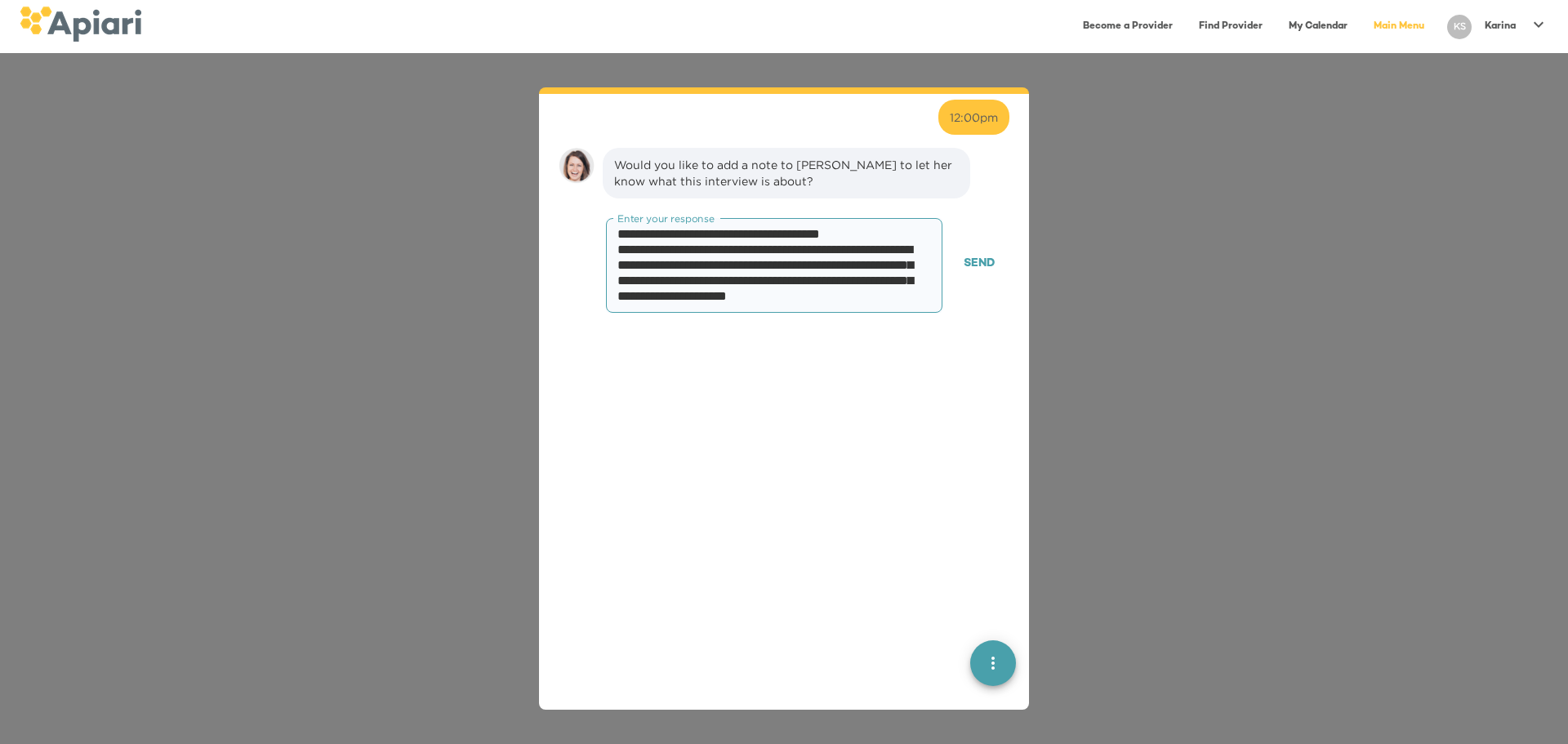
click at [760, 264] on textarea at bounding box center [768, 265] width 301 height 78
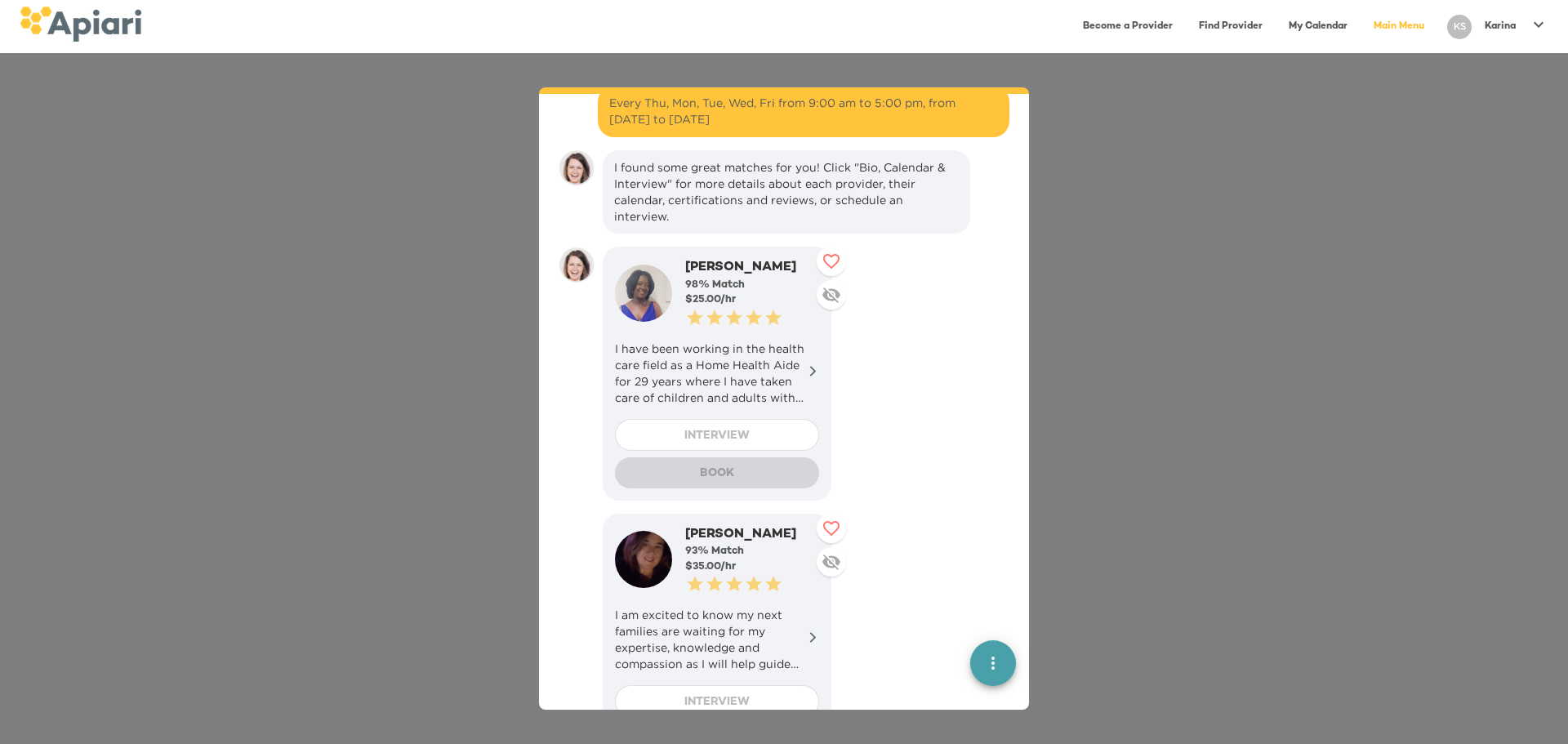
scroll to position [1209, 0]
drag, startPoint x: 761, startPoint y: 265, endPoint x: 685, endPoint y: 260, distance: 76.2
click at [685, 260] on div "[PERSON_NAME]" at bounding box center [752, 268] width 134 height 19
copy div "[PERSON_NAME]"
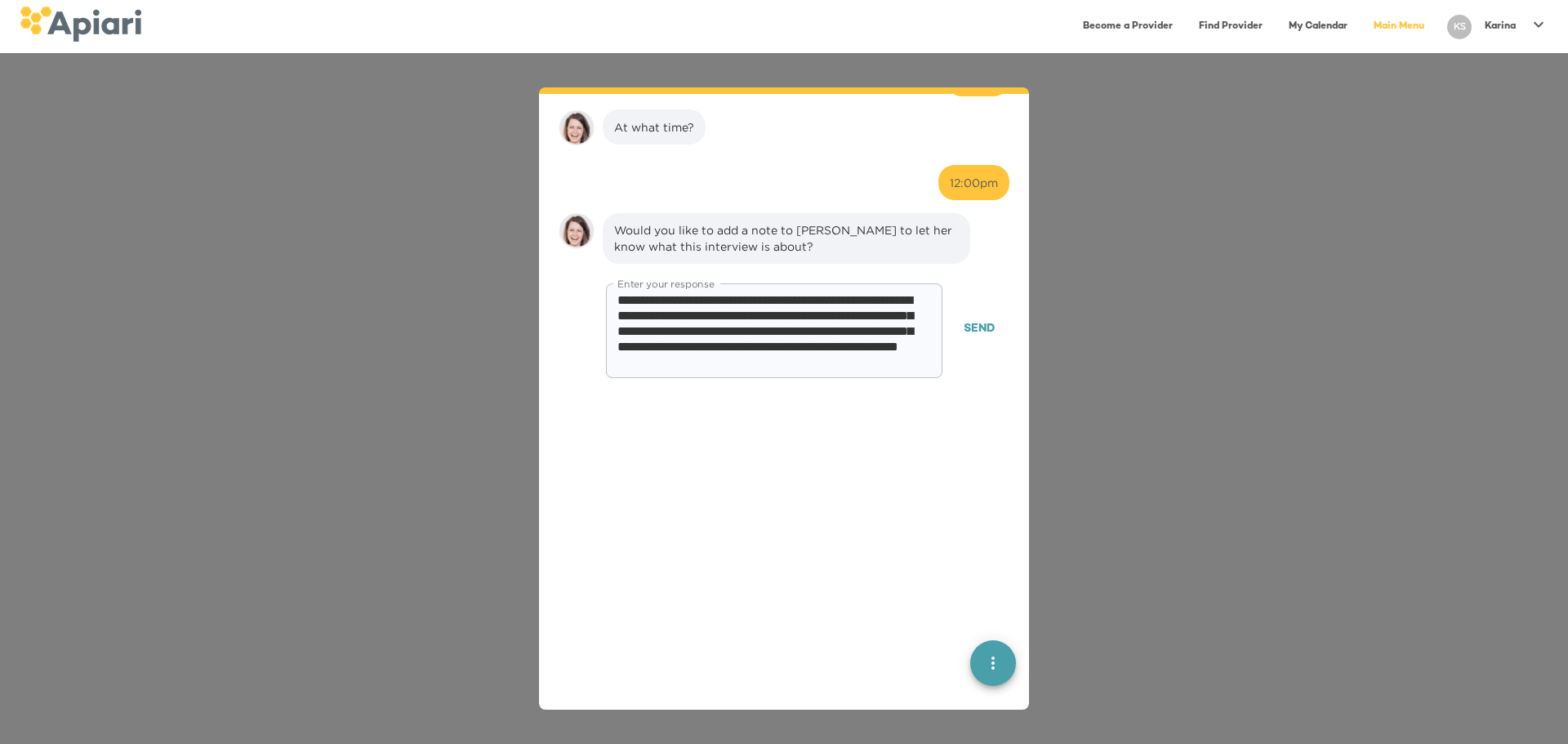
scroll to position [2160, 0]
click at [630, 297] on textarea at bounding box center [768, 330] width 301 height 78
paste textarea "**********"
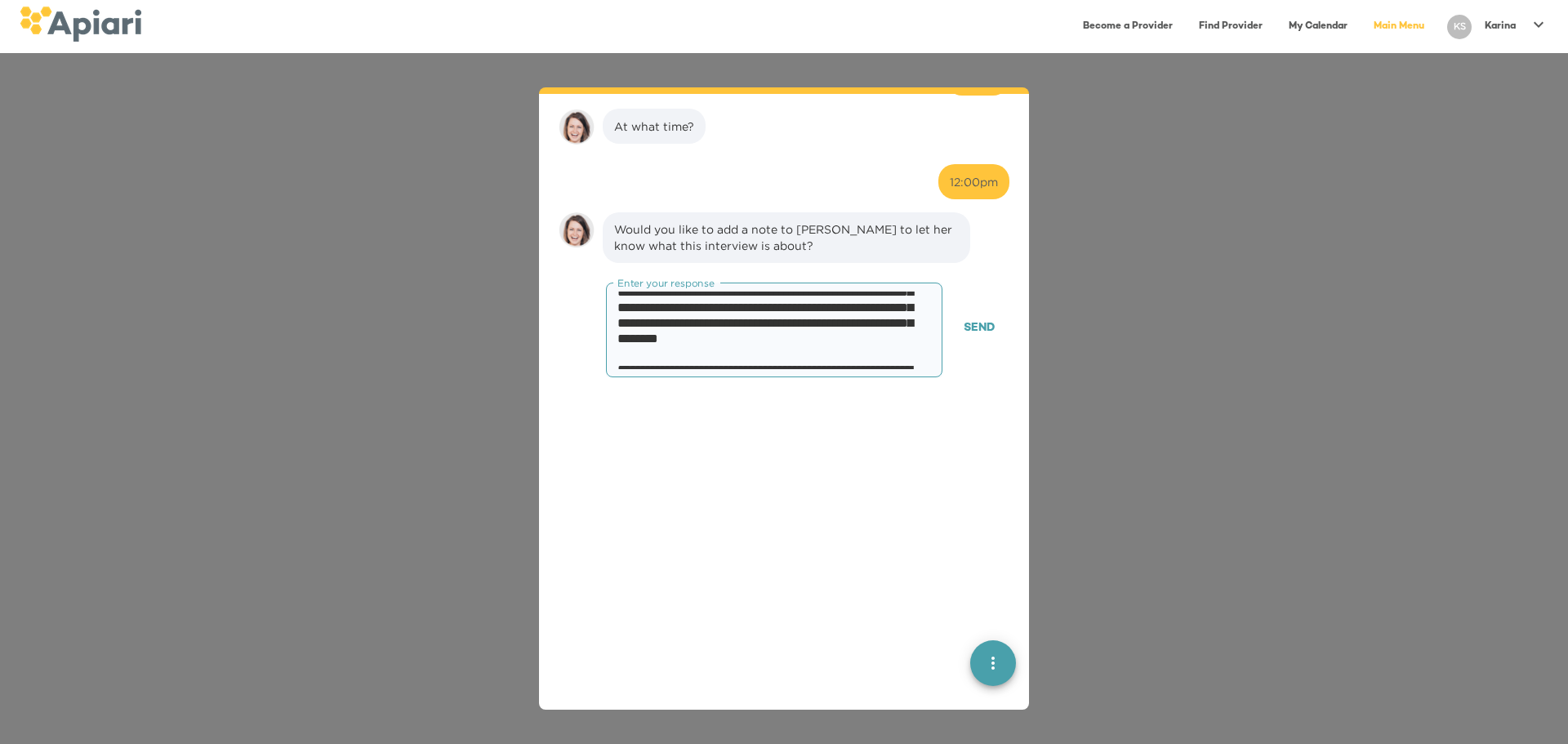
scroll to position [25, 0]
drag, startPoint x: 796, startPoint y: 334, endPoint x: 711, endPoint y: 337, distance: 85.1
click at [711, 337] on textarea at bounding box center [768, 330] width 301 height 78
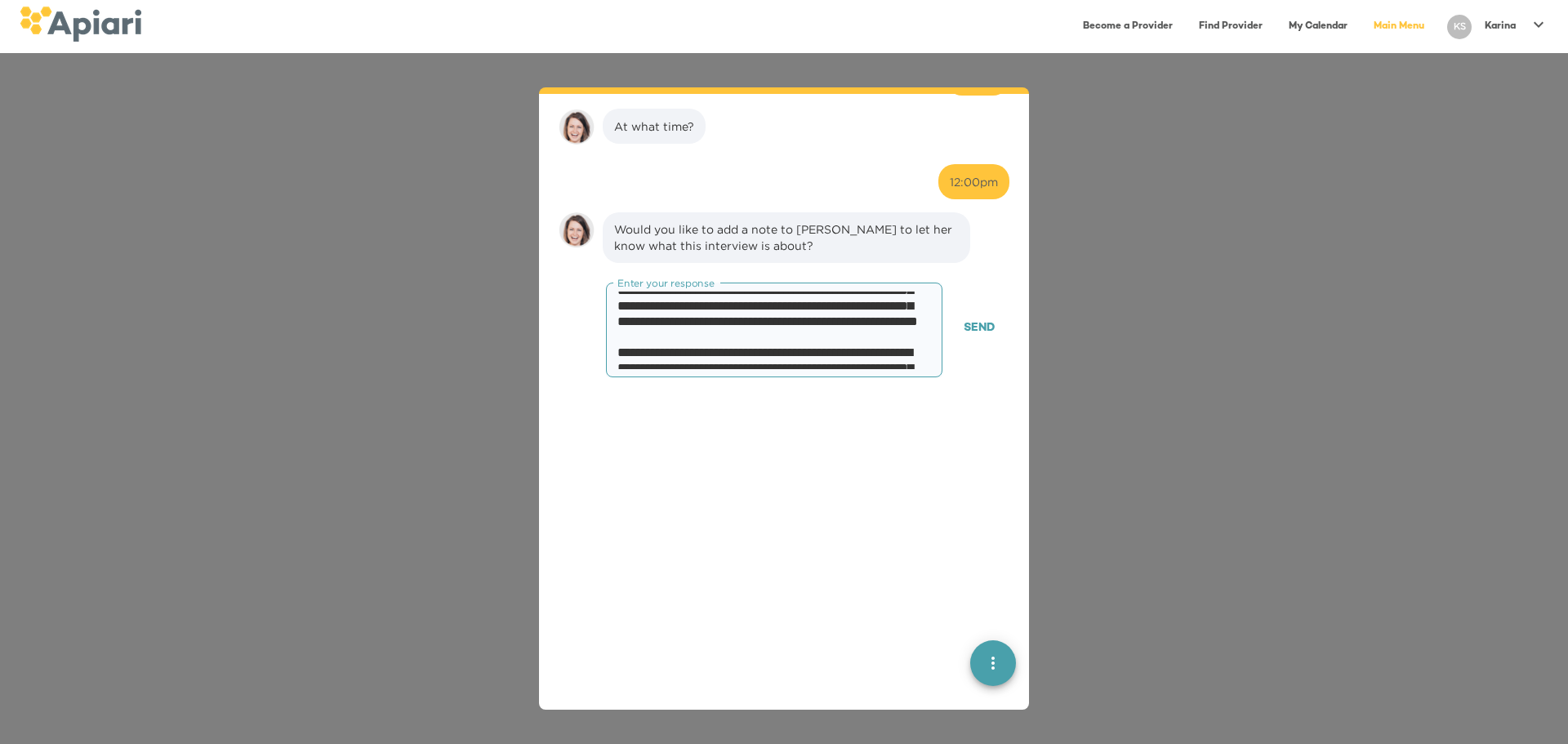
click at [731, 355] on textarea at bounding box center [768, 330] width 301 height 78
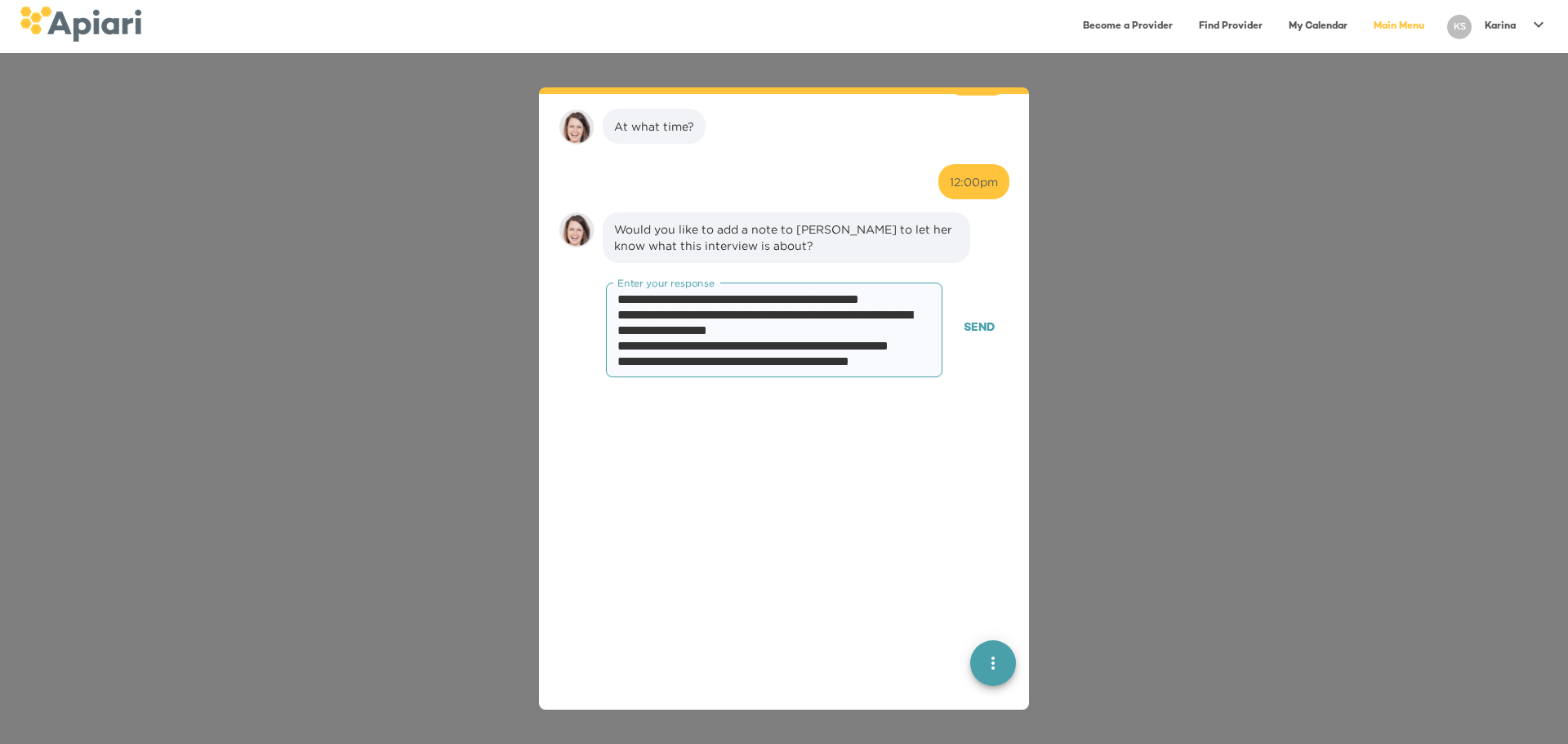
scroll to position [1071, 0]
type textarea "**********"
click at [886, 327] on span "Send" at bounding box center [979, 328] width 31 height 20
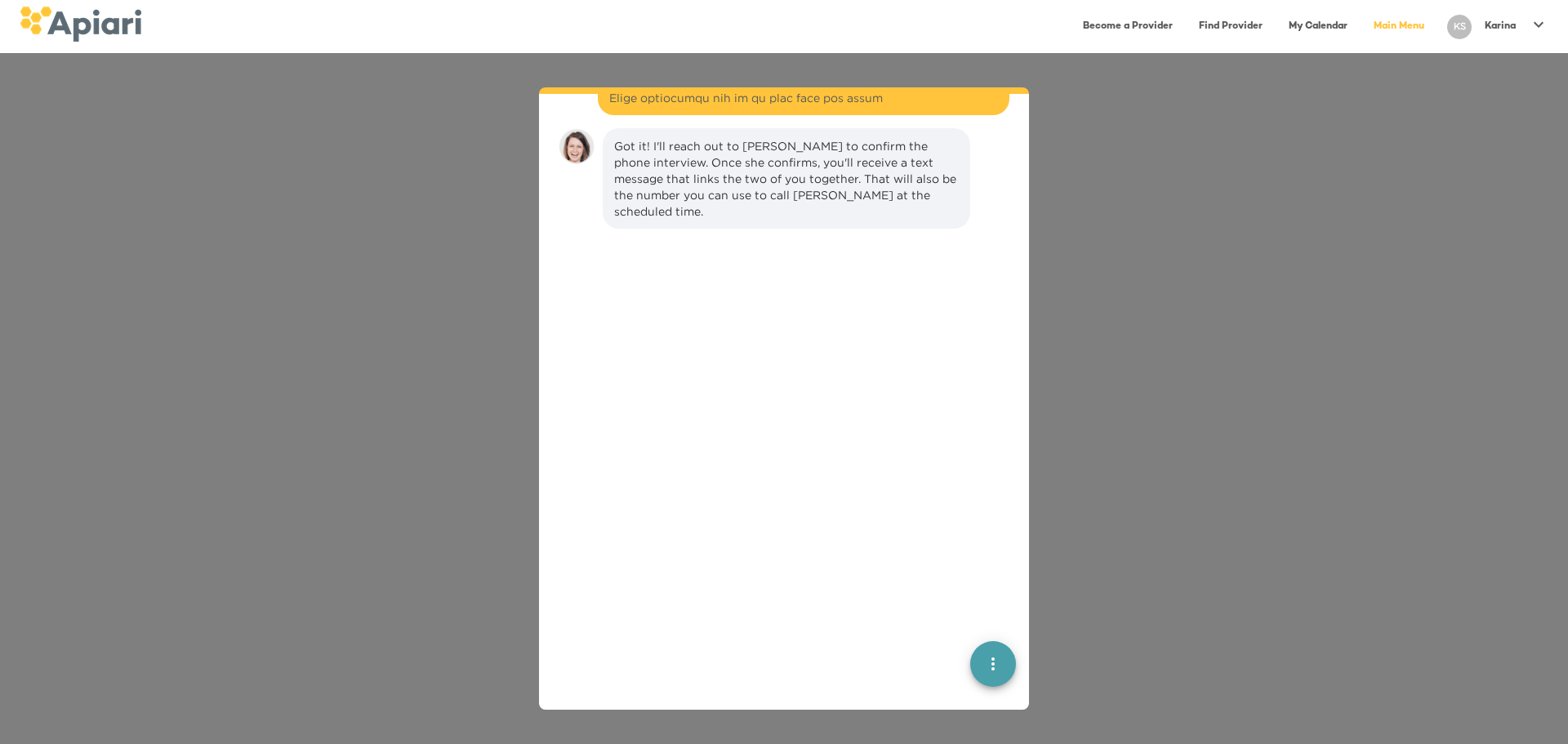
scroll to position [3250, 0]
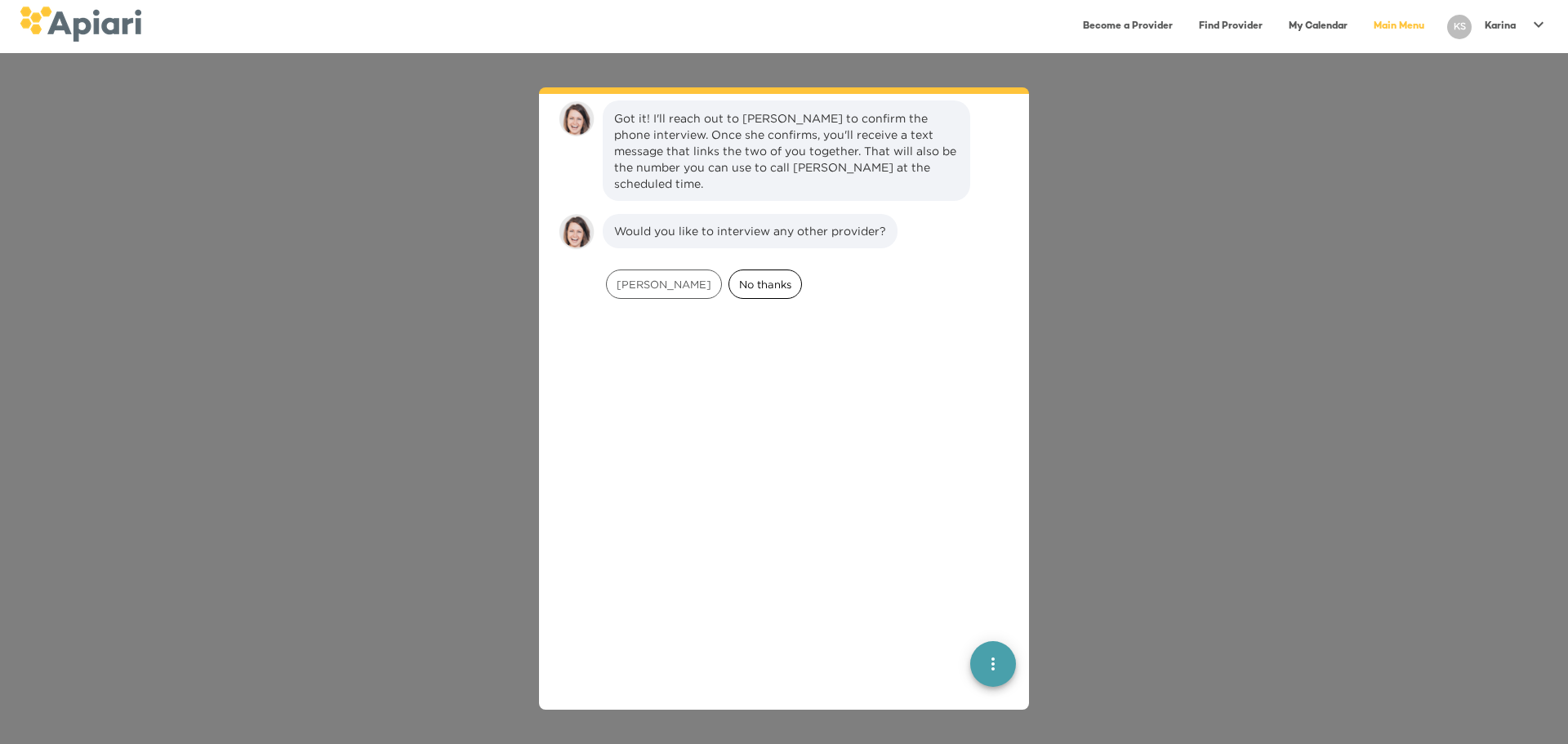
click at [729, 281] on span "No thanks" at bounding box center [765, 285] width 72 height 15
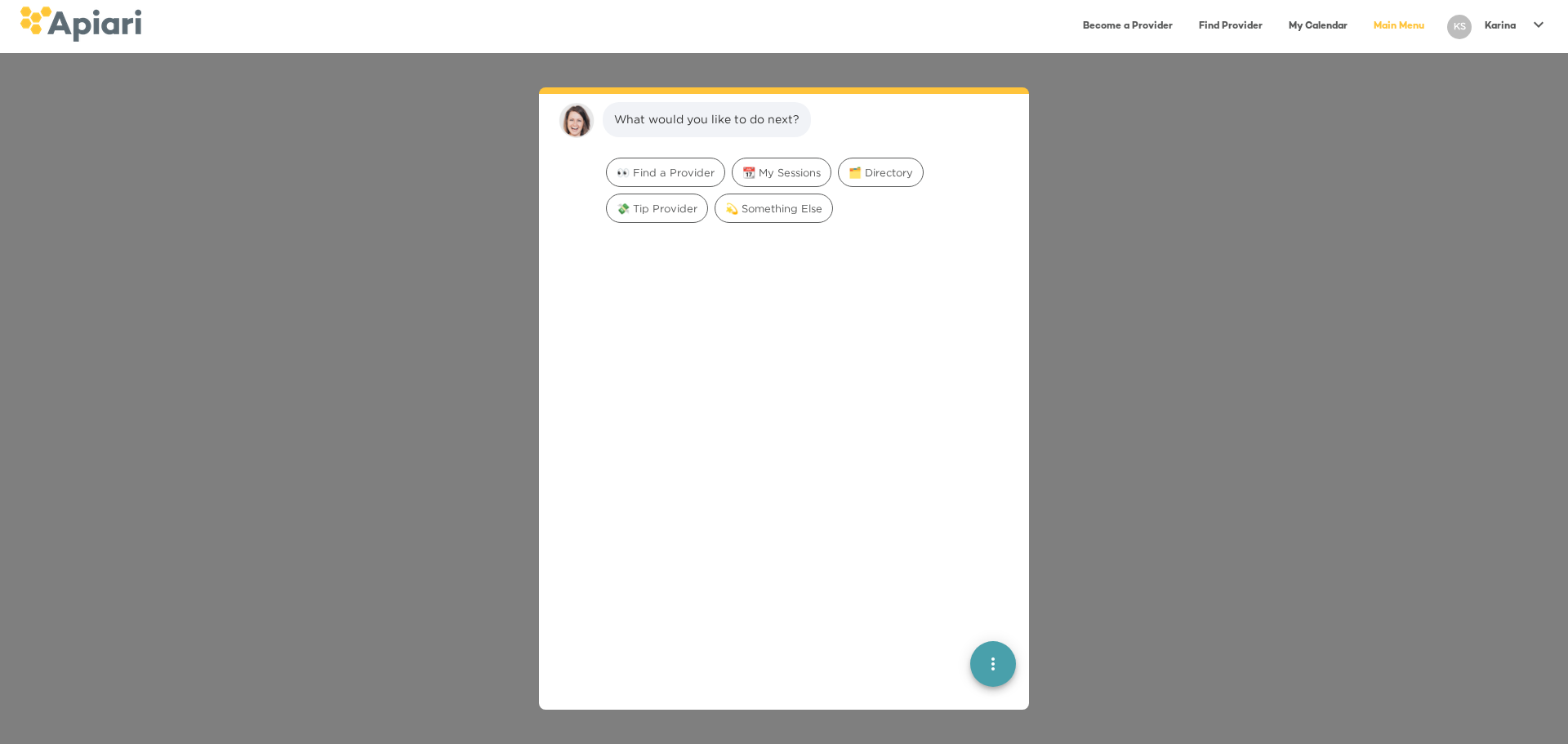
scroll to position [3467, 0]
click at [886, 21] on p "Karina" at bounding box center [1501, 26] width 31 height 14
click at [886, 64] on p "Log Out" at bounding box center [1504, 63] width 54 height 20
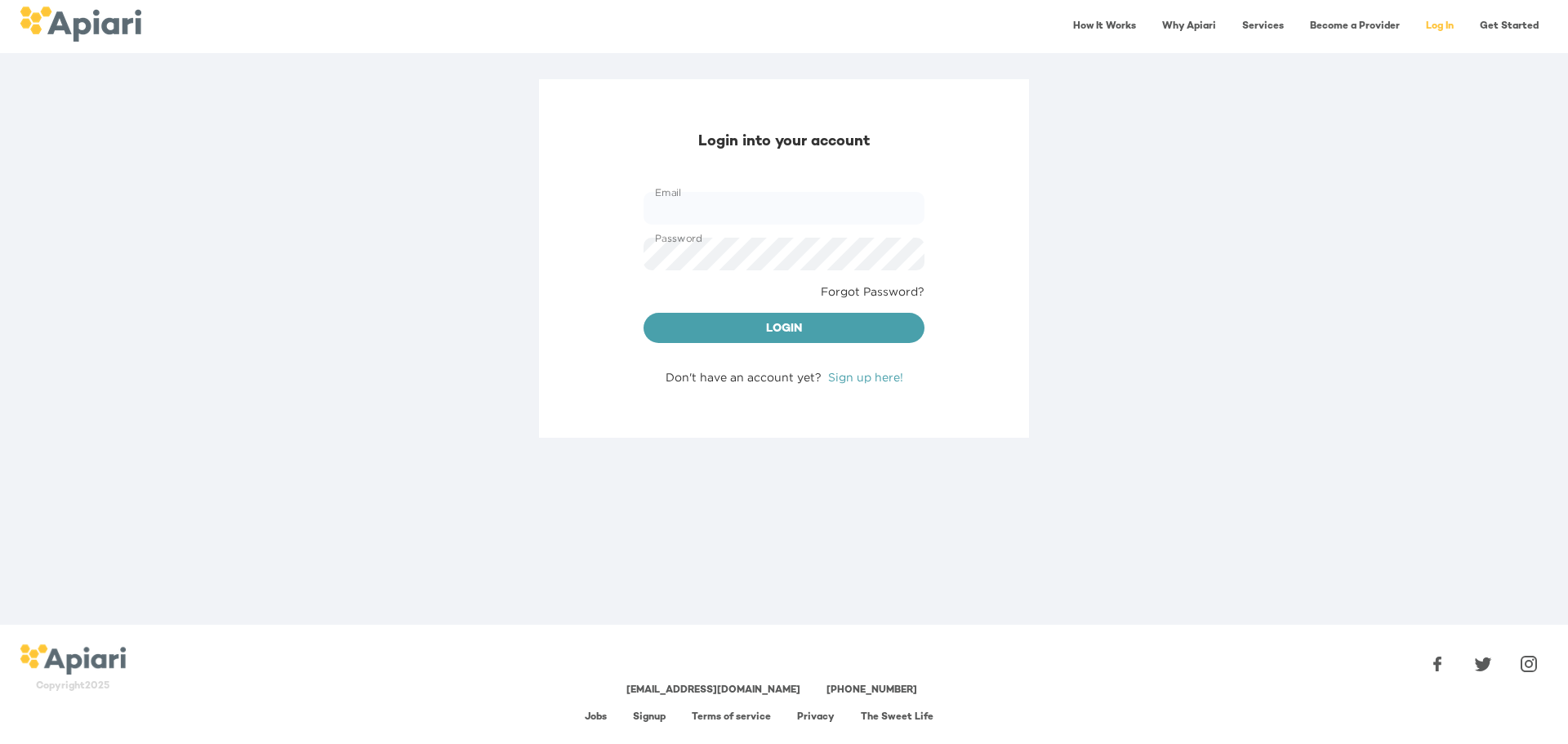
type input "**********"
click at [857, 376] on link "Sign up here!" at bounding box center [866, 377] width 75 height 12
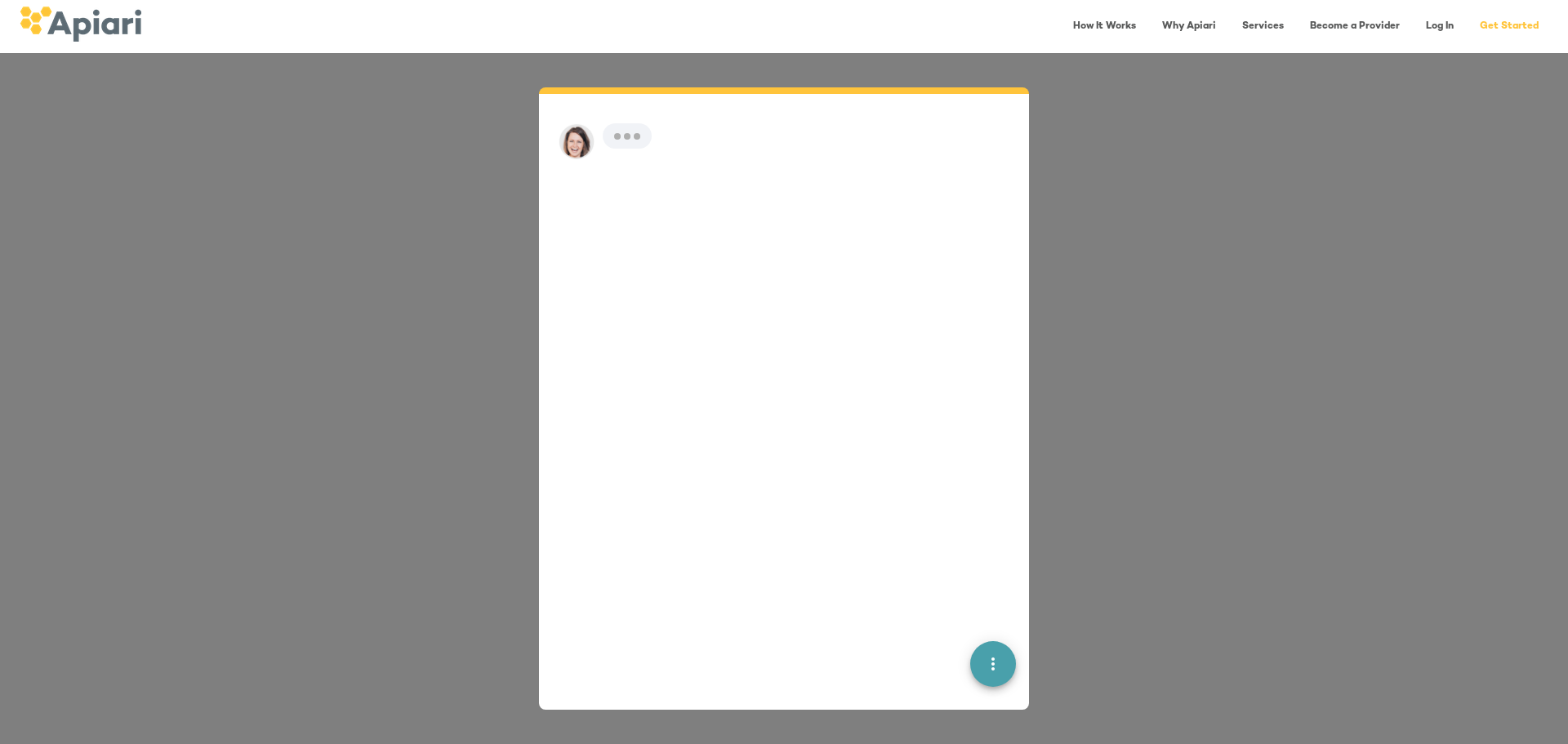
scroll to position [23, 0]
click at [727, 164] on span "I'm new" at bounding box center [740, 171] width 61 height 15
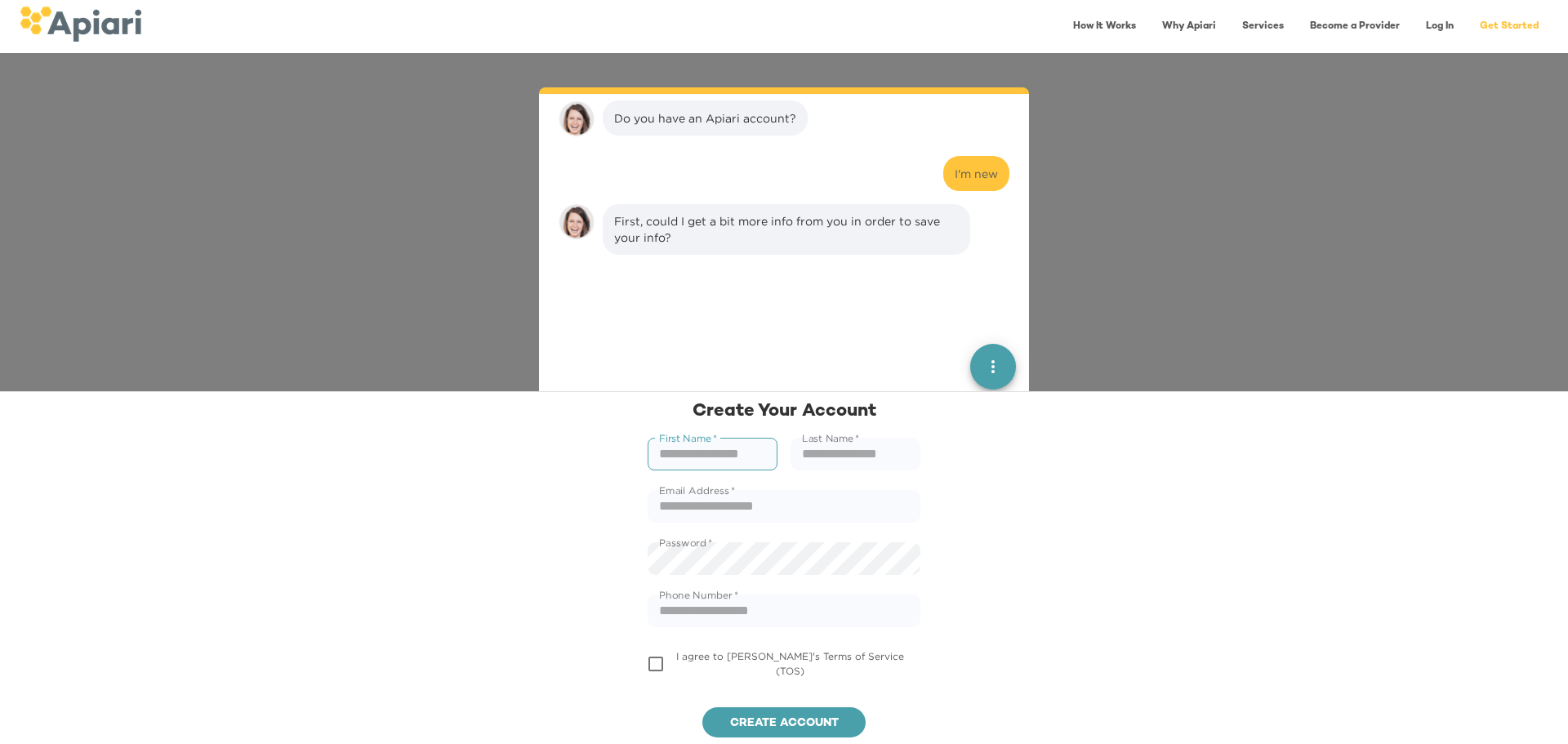
scroll to position [125, 0]
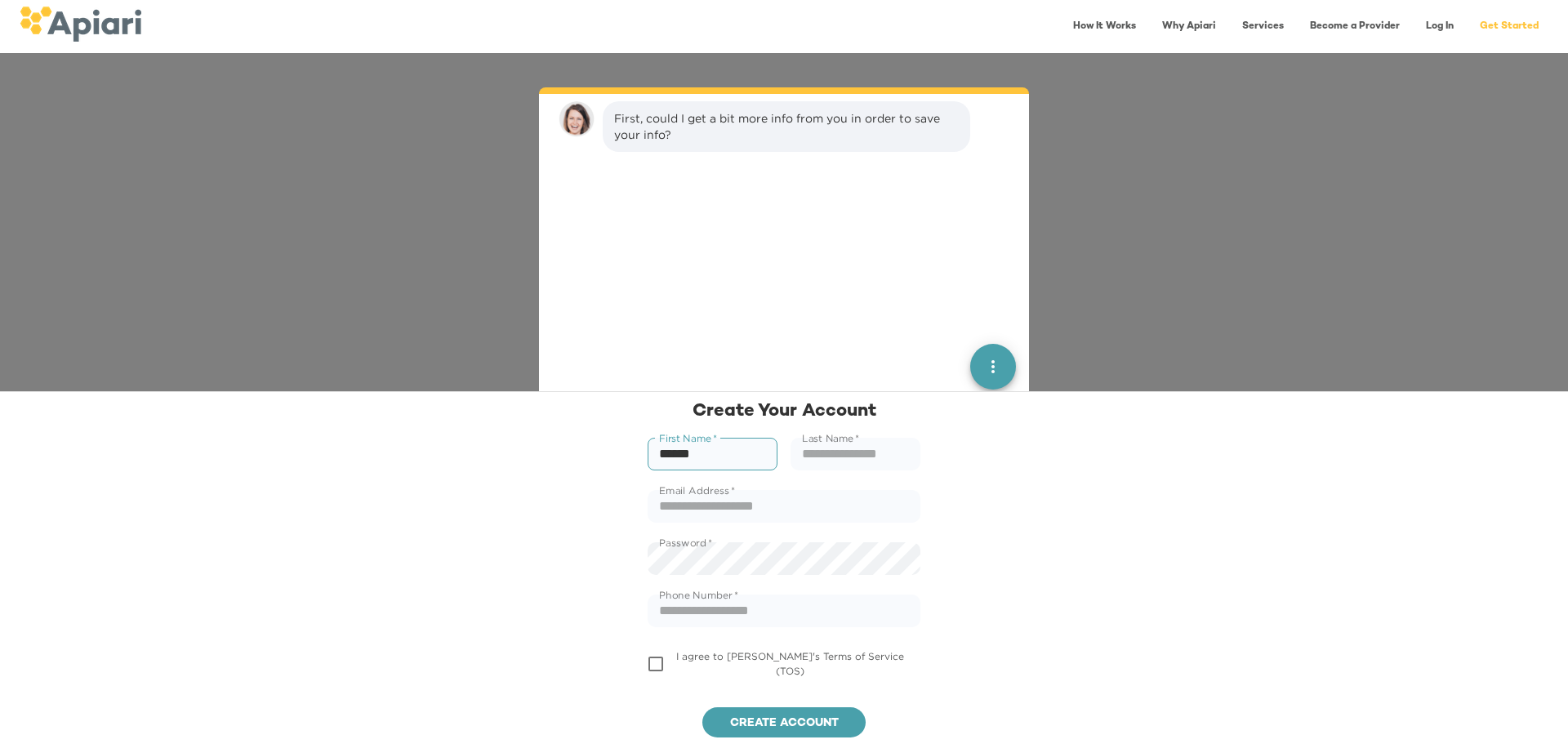
type input "******"
type input "****"
click at [705, 512] on input "text" at bounding box center [784, 507] width 273 height 32
paste input "**********"
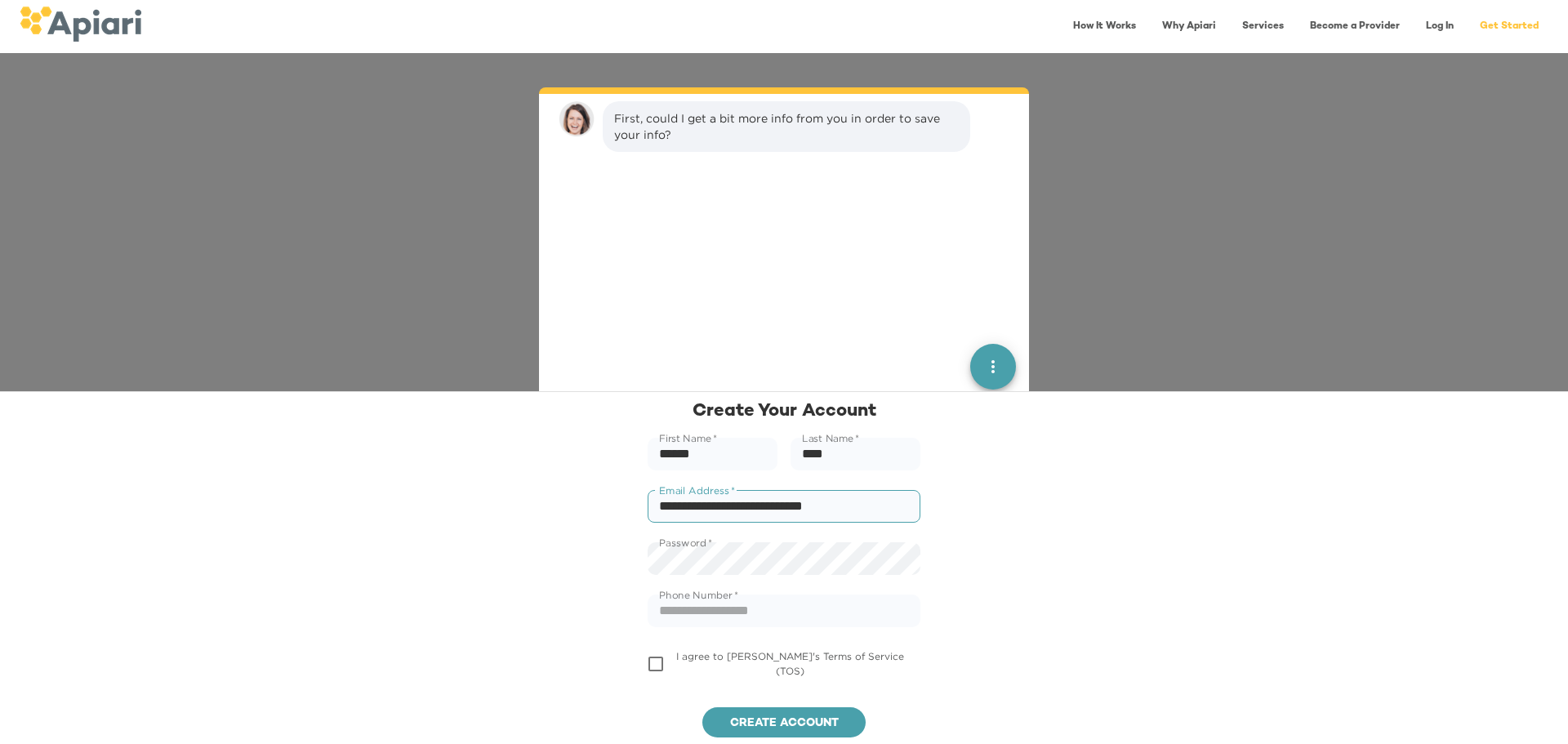
type input "**********"
click at [695, 617] on input "text" at bounding box center [784, 611] width 273 height 32
paste input "**********"
type input "**********"
click at [739, 666] on span "Create account" at bounding box center [784, 724] width 137 height 20
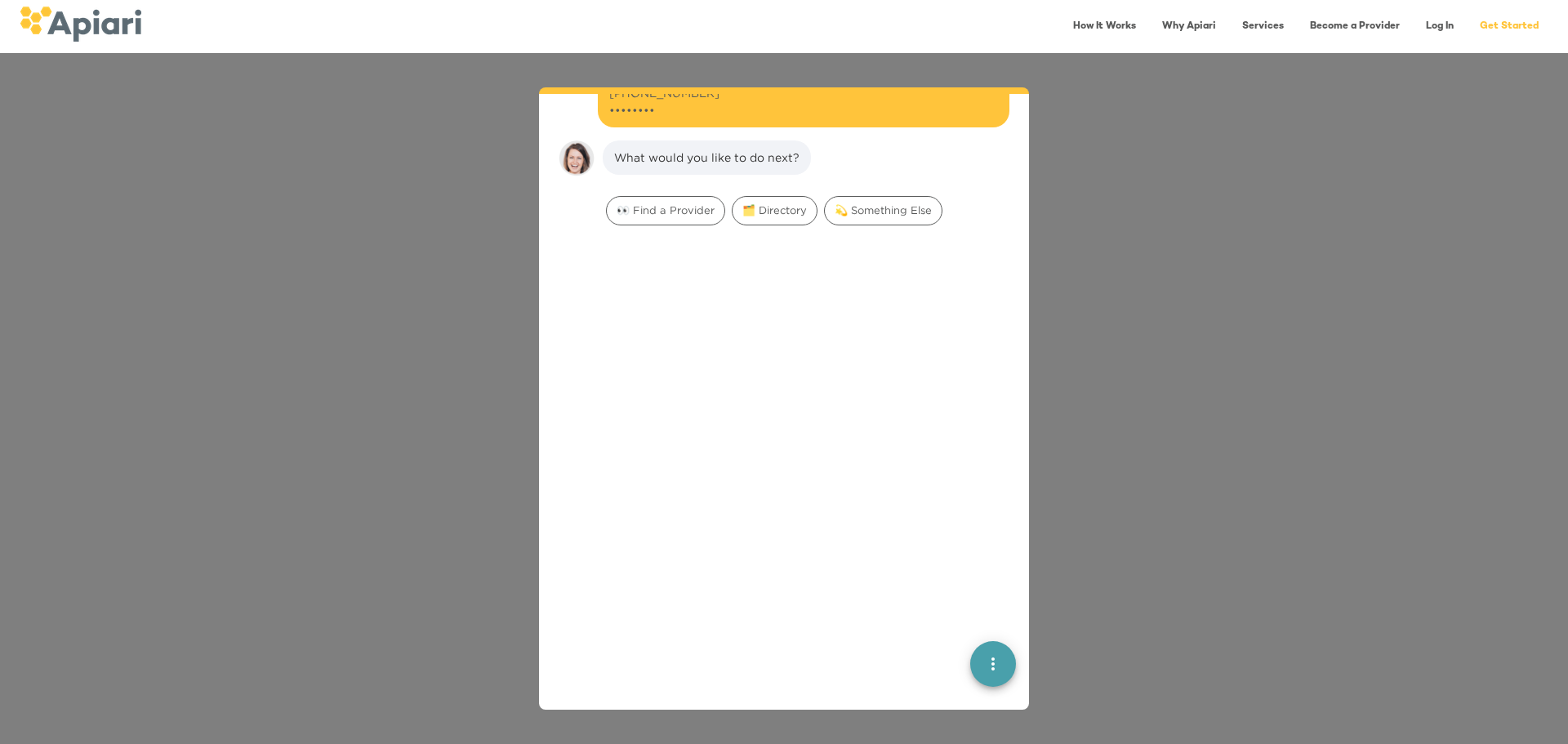
scroll to position [287, 0]
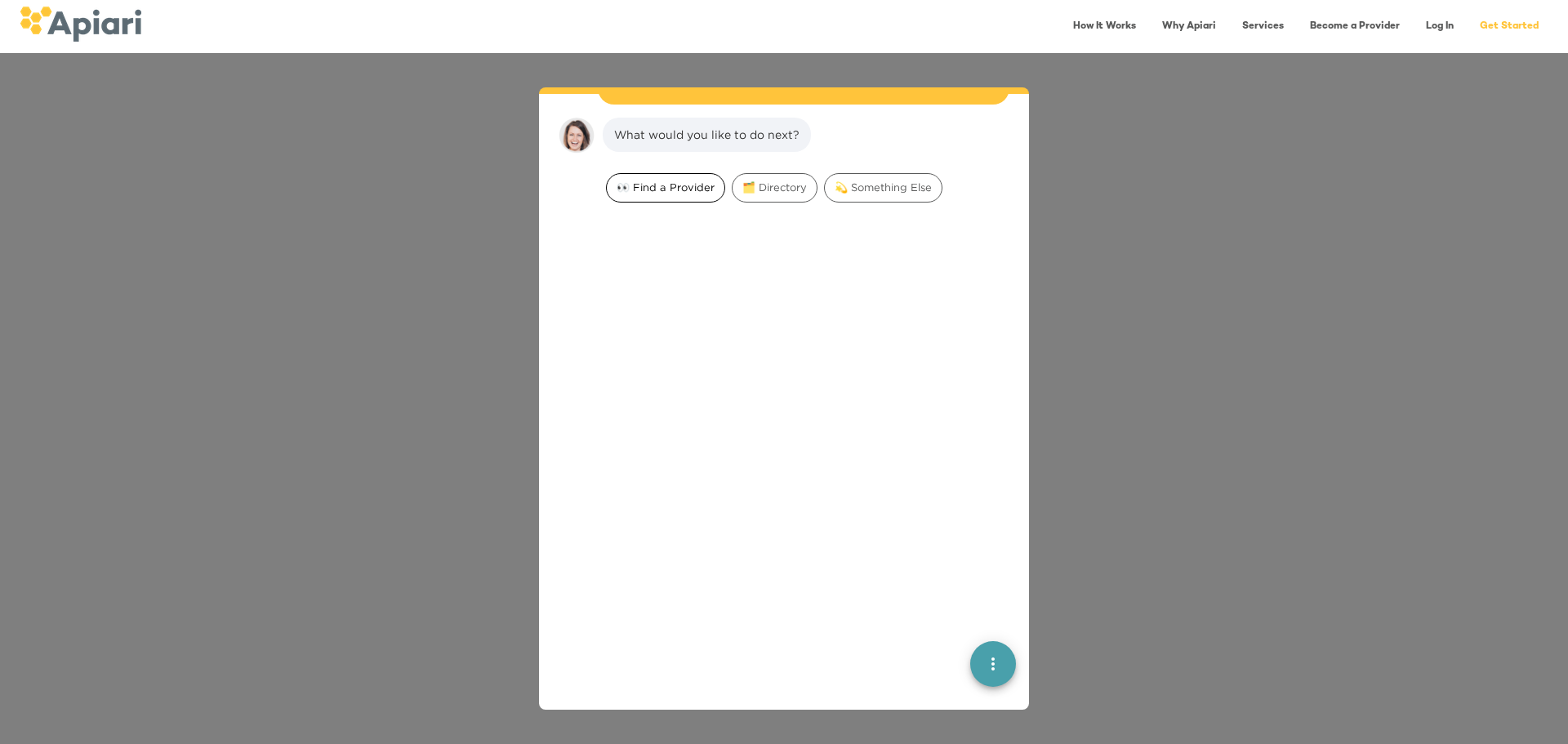
click at [682, 180] on span "👀 Find a Provider" at bounding box center [665, 188] width 118 height 15
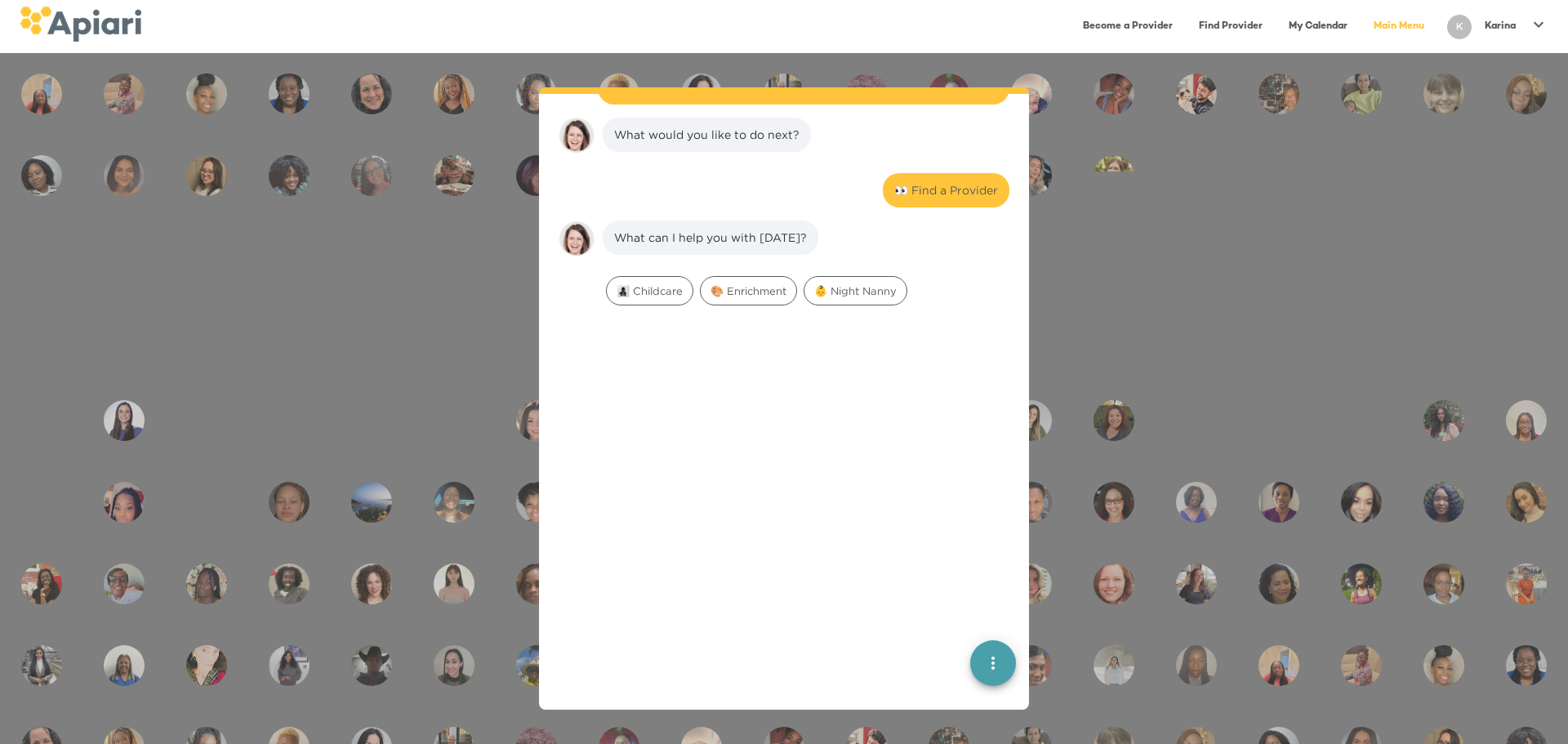
scroll to position [391, 0]
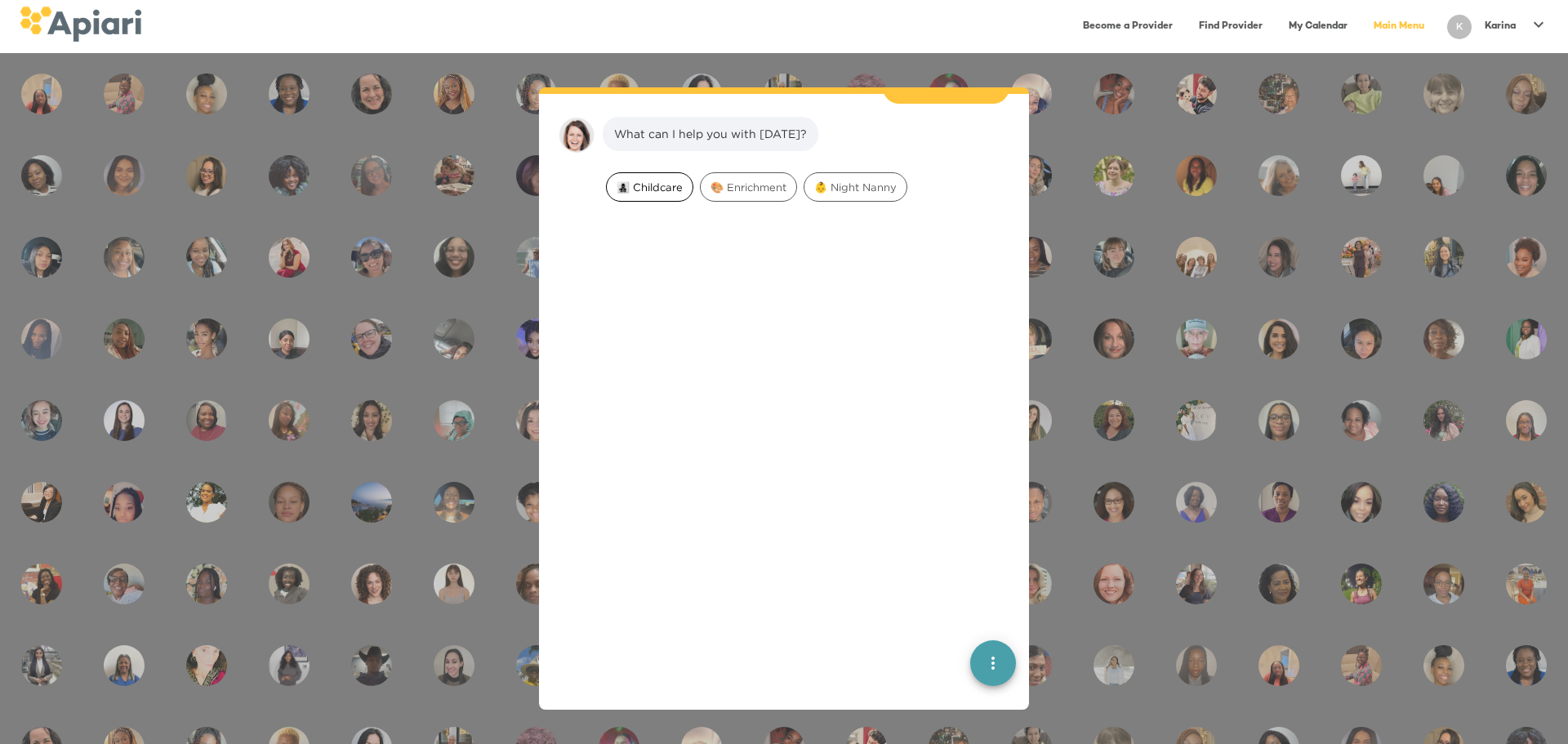
click at [667, 180] on span "👩‍👧‍👦 Childcare" at bounding box center [649, 188] width 86 height 15
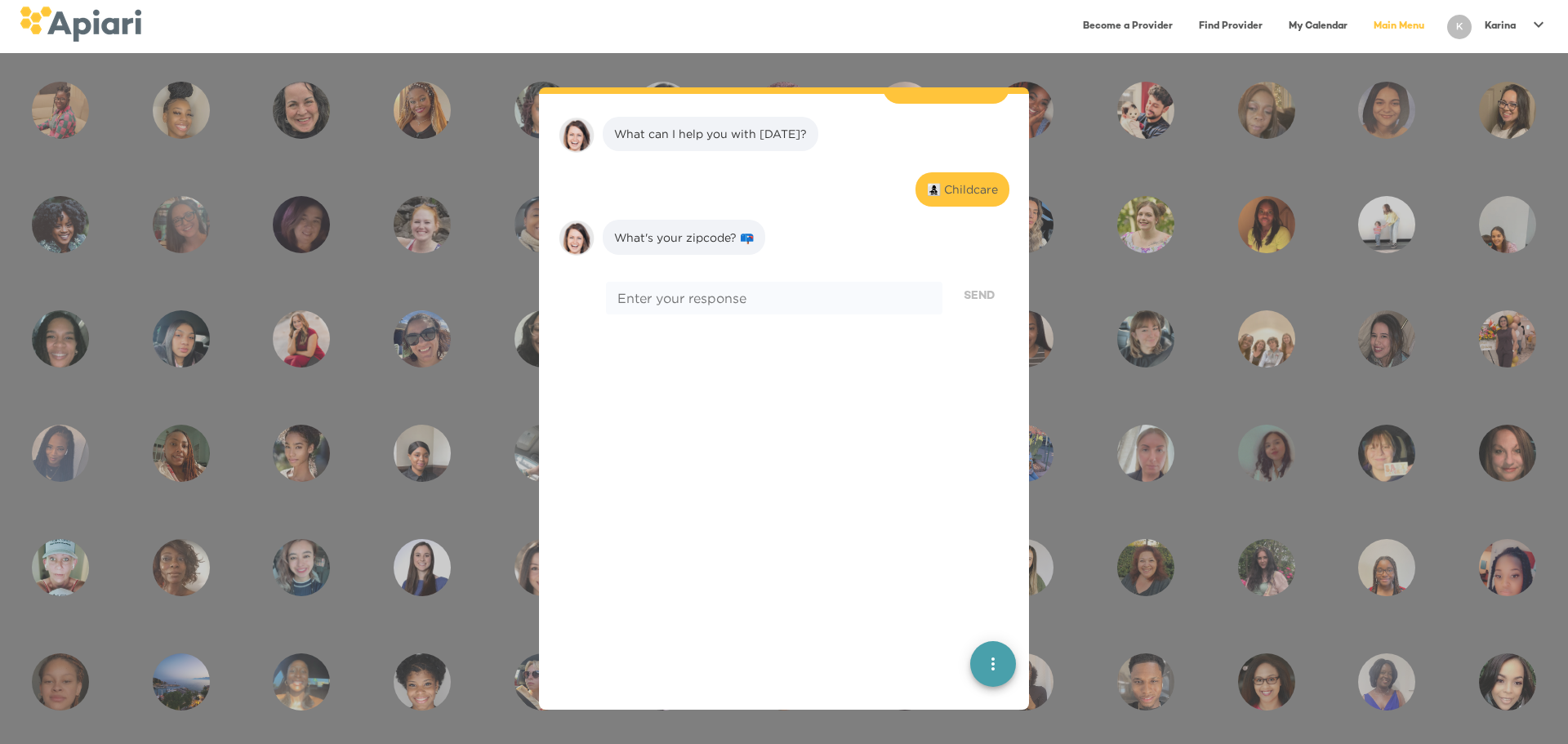
scroll to position [493, 0]
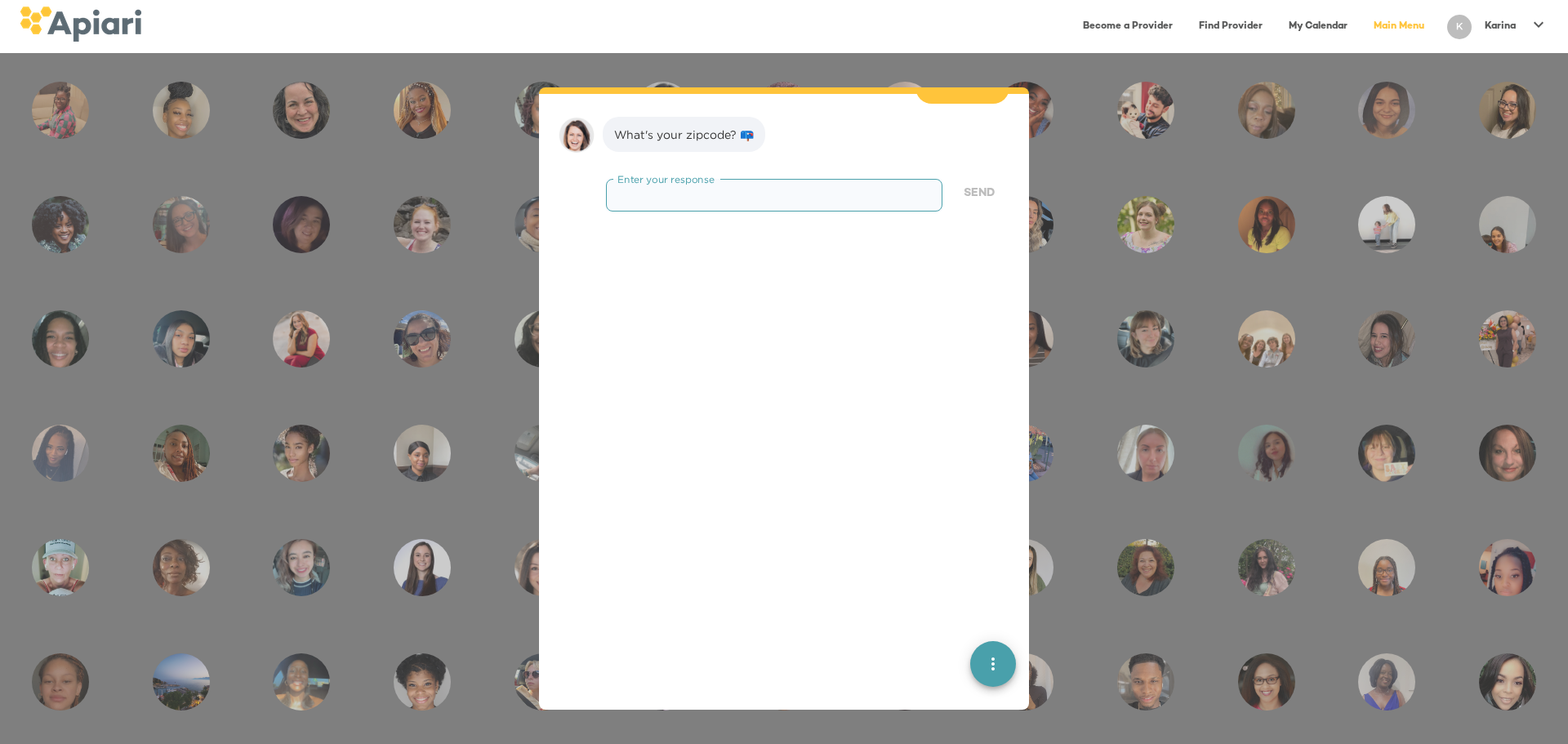
click at [684, 188] on textarea at bounding box center [775, 195] width 314 height 15
paste textarea "*****"
type textarea "*****"
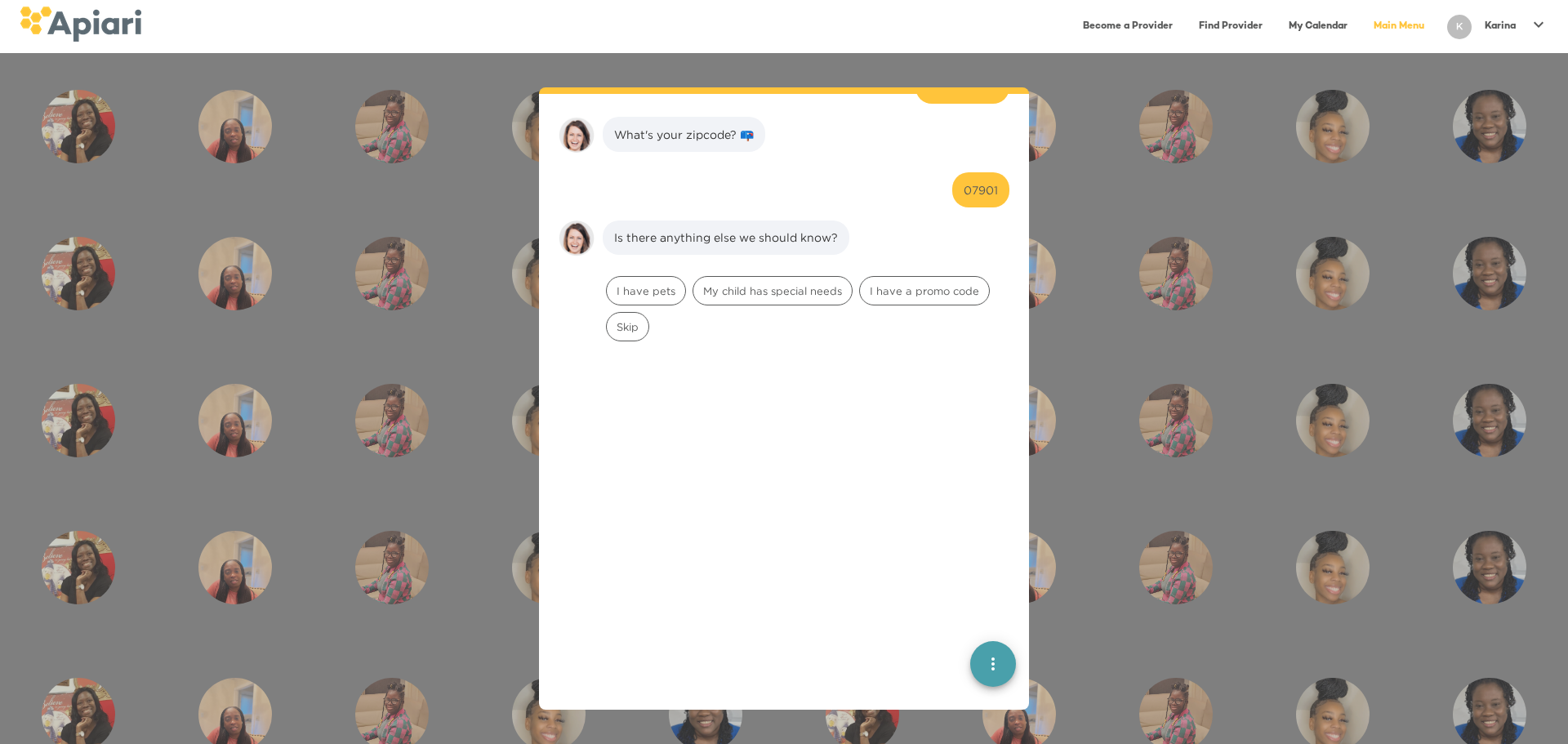
scroll to position [596, 0]
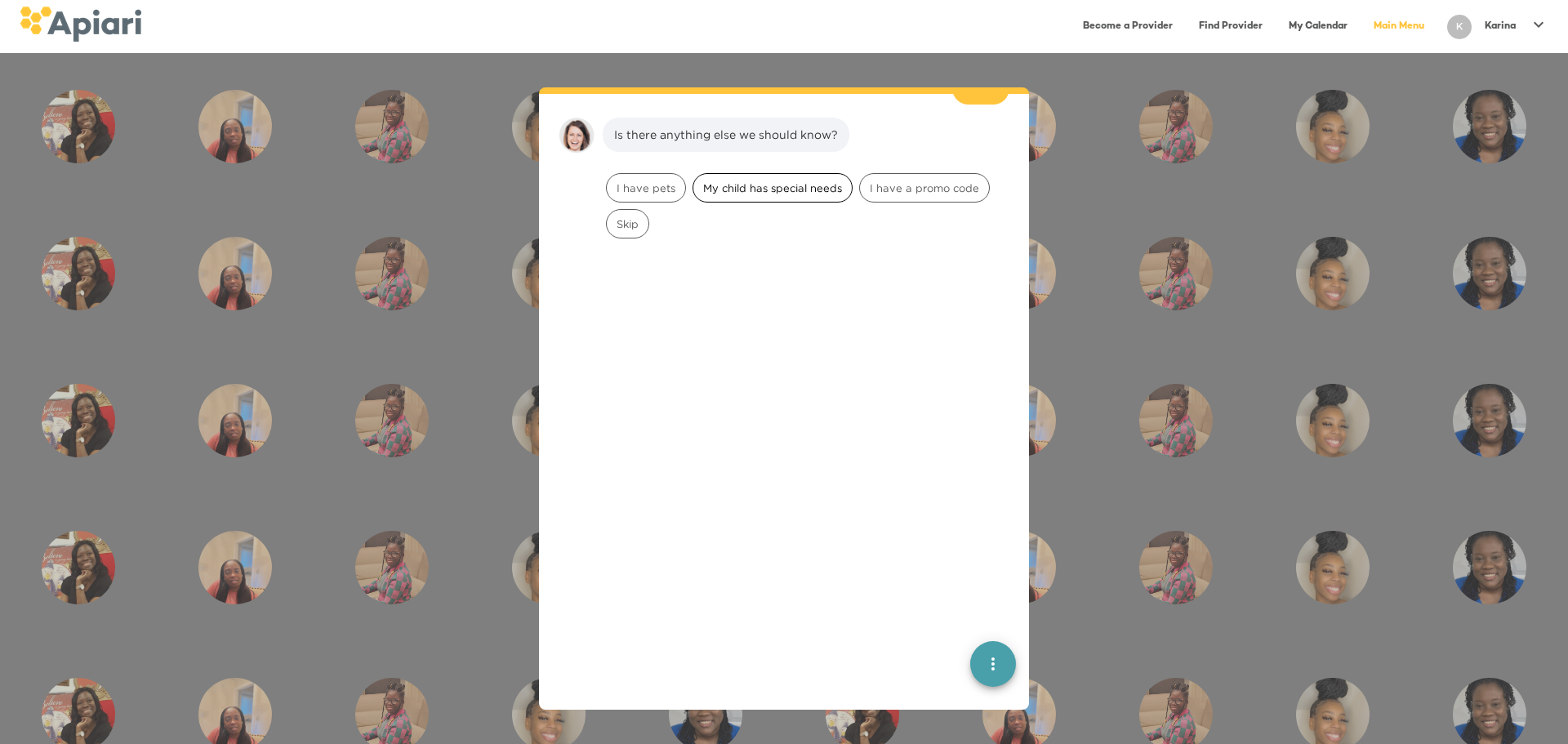
click at [799, 181] on span "My child has special needs" at bounding box center [773, 189] width 159 height 15
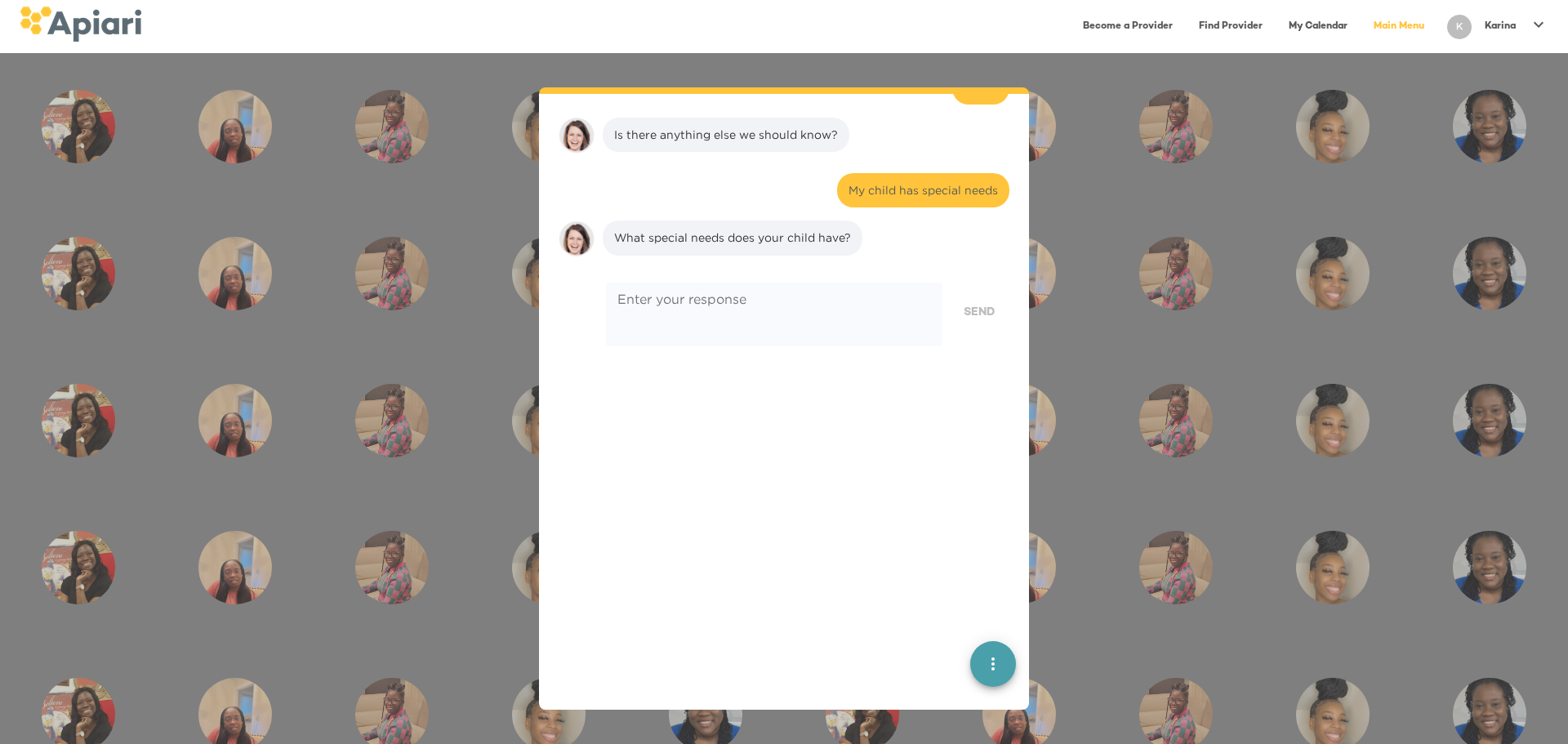
scroll to position [700, 0]
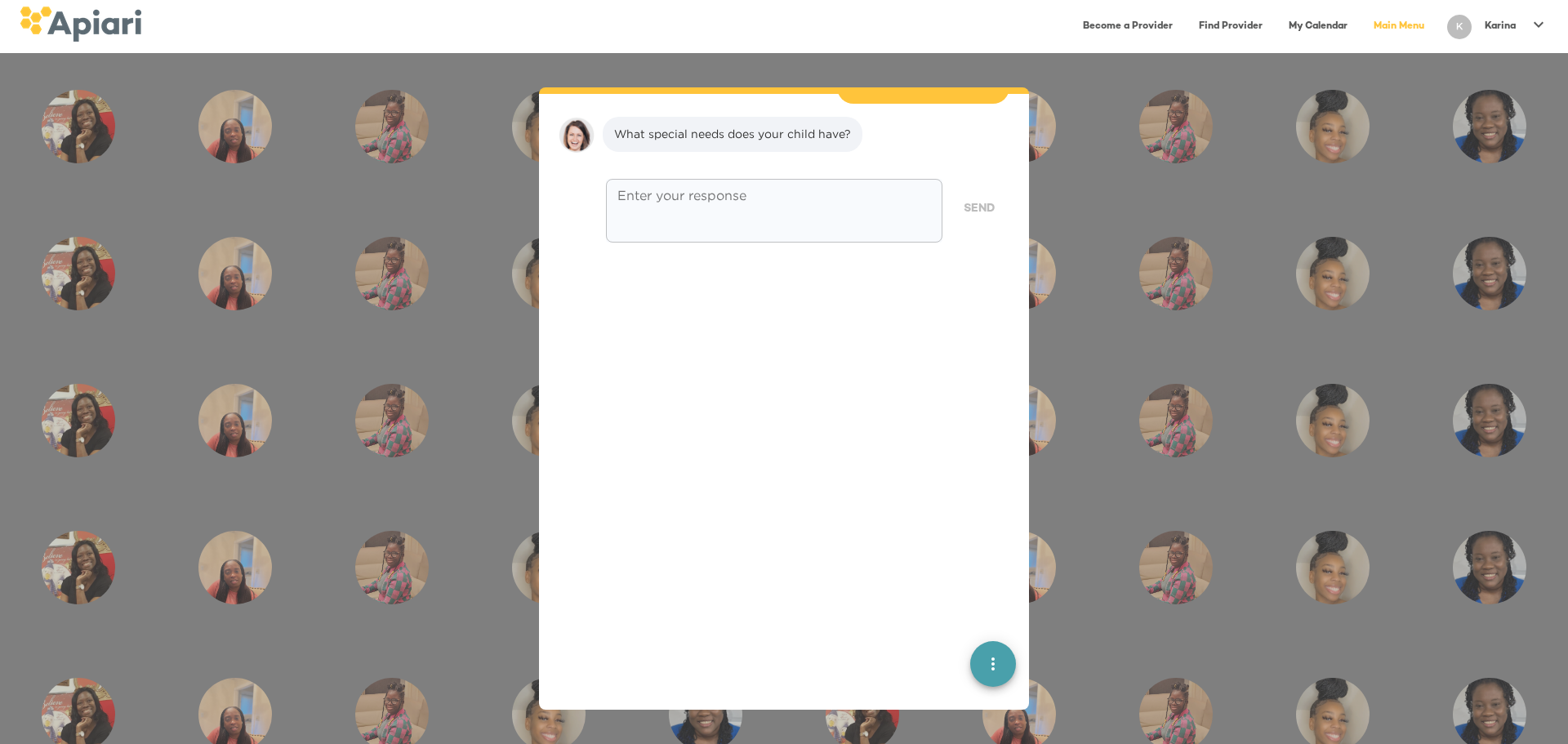
click at [645, 188] on textarea at bounding box center [775, 211] width 314 height 47
paste textarea "**********"
type textarea "**********"
click at [886, 195] on button "Send" at bounding box center [979, 209] width 61 height 30
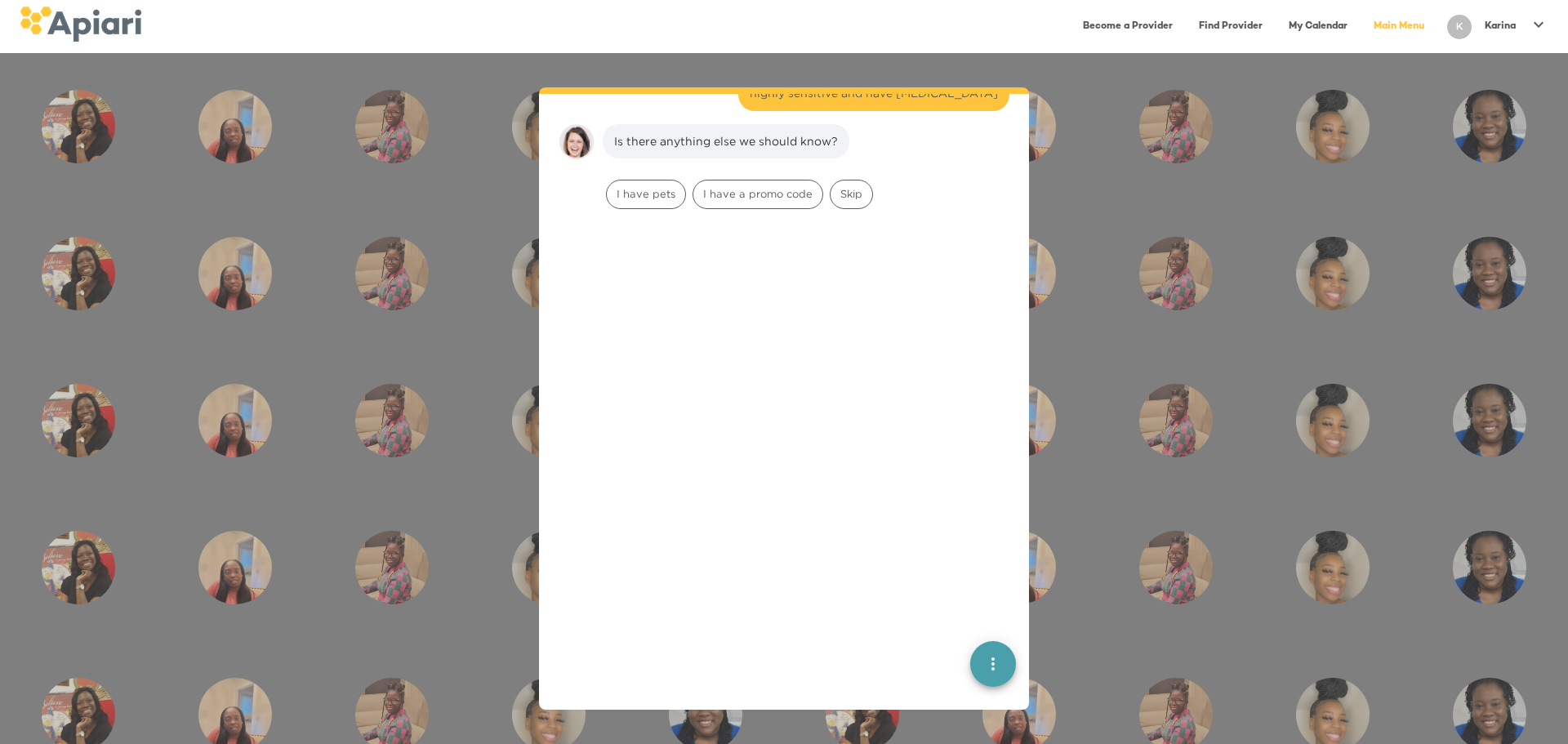
scroll to position [803, 0]
click at [845, 173] on div "Skip" at bounding box center [851, 188] width 44 height 29
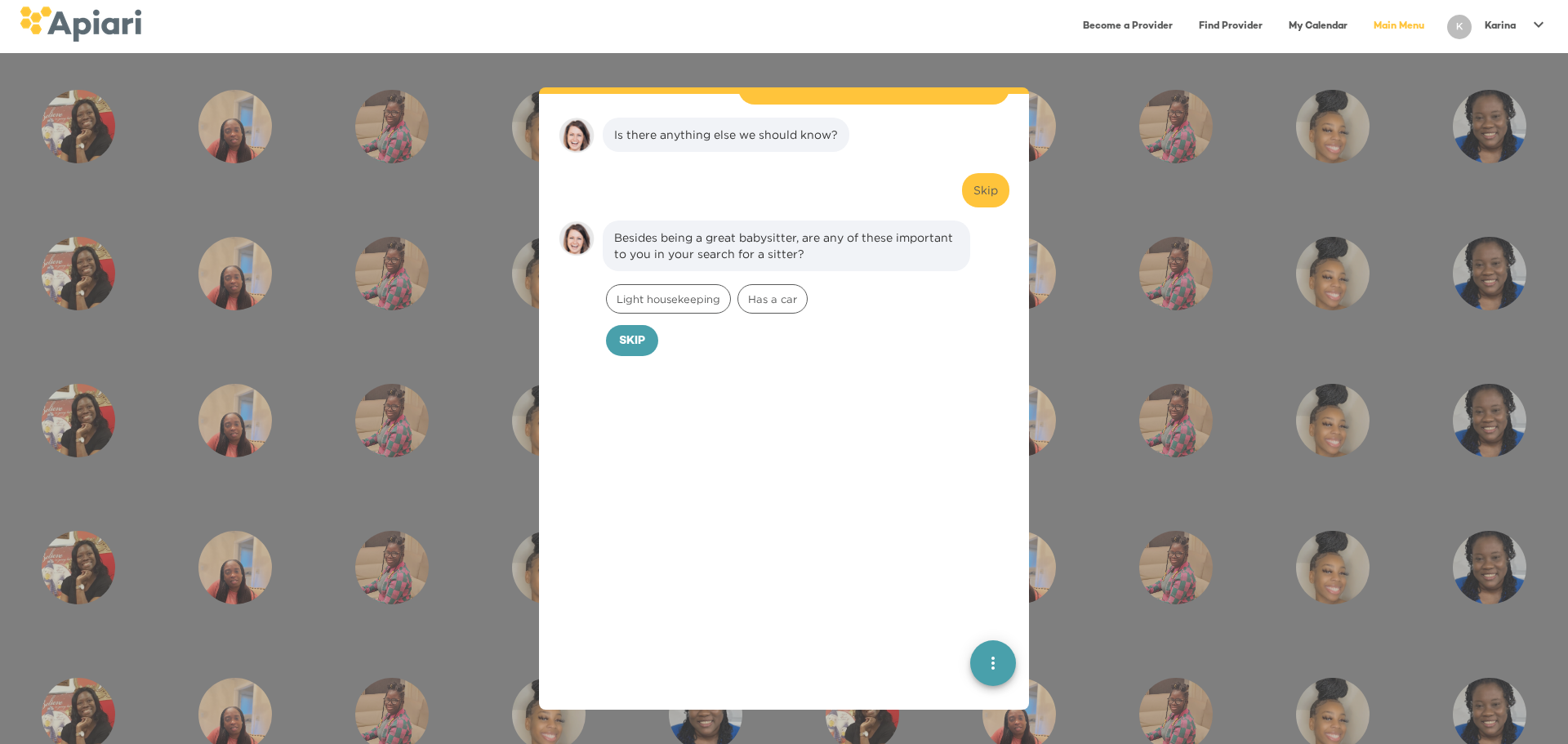
scroll to position [907, 0]
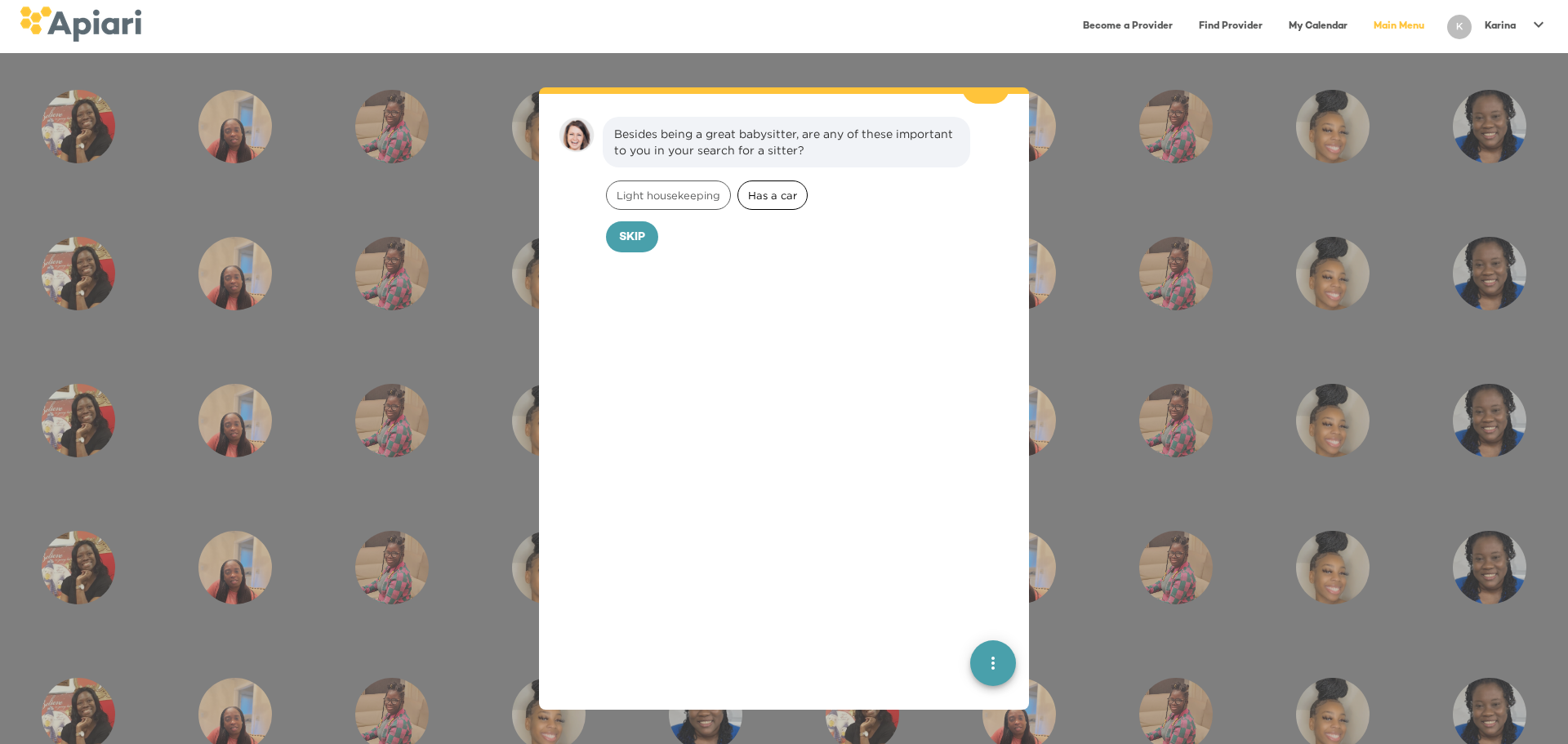
click at [765, 188] on span "Has a car" at bounding box center [773, 195] width 68 height 15
click at [670, 228] on span "Confirm" at bounding box center [664, 238] width 54 height 20
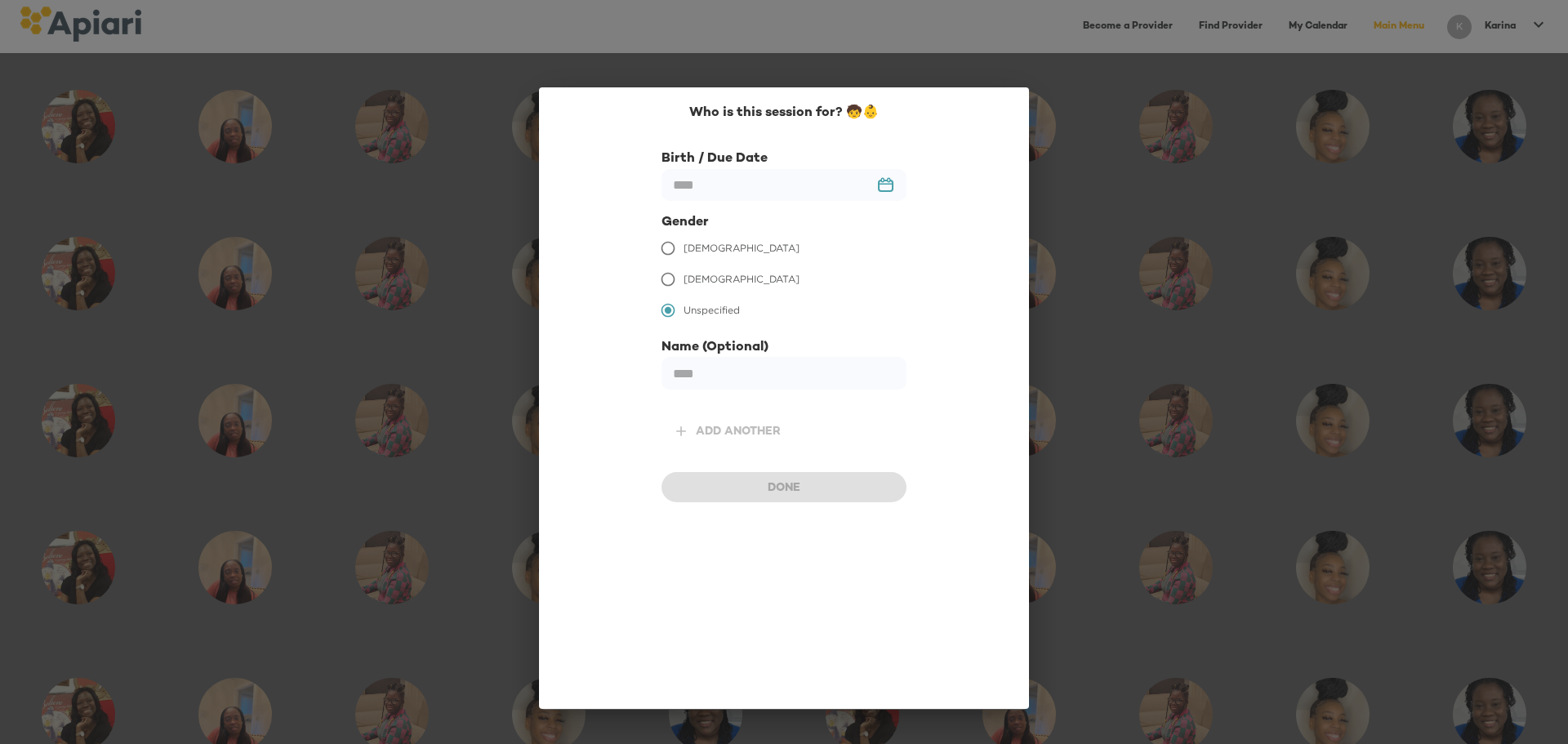
scroll to position [1018, 0]
click at [886, 187] on input "text" at bounding box center [784, 184] width 245 height 32
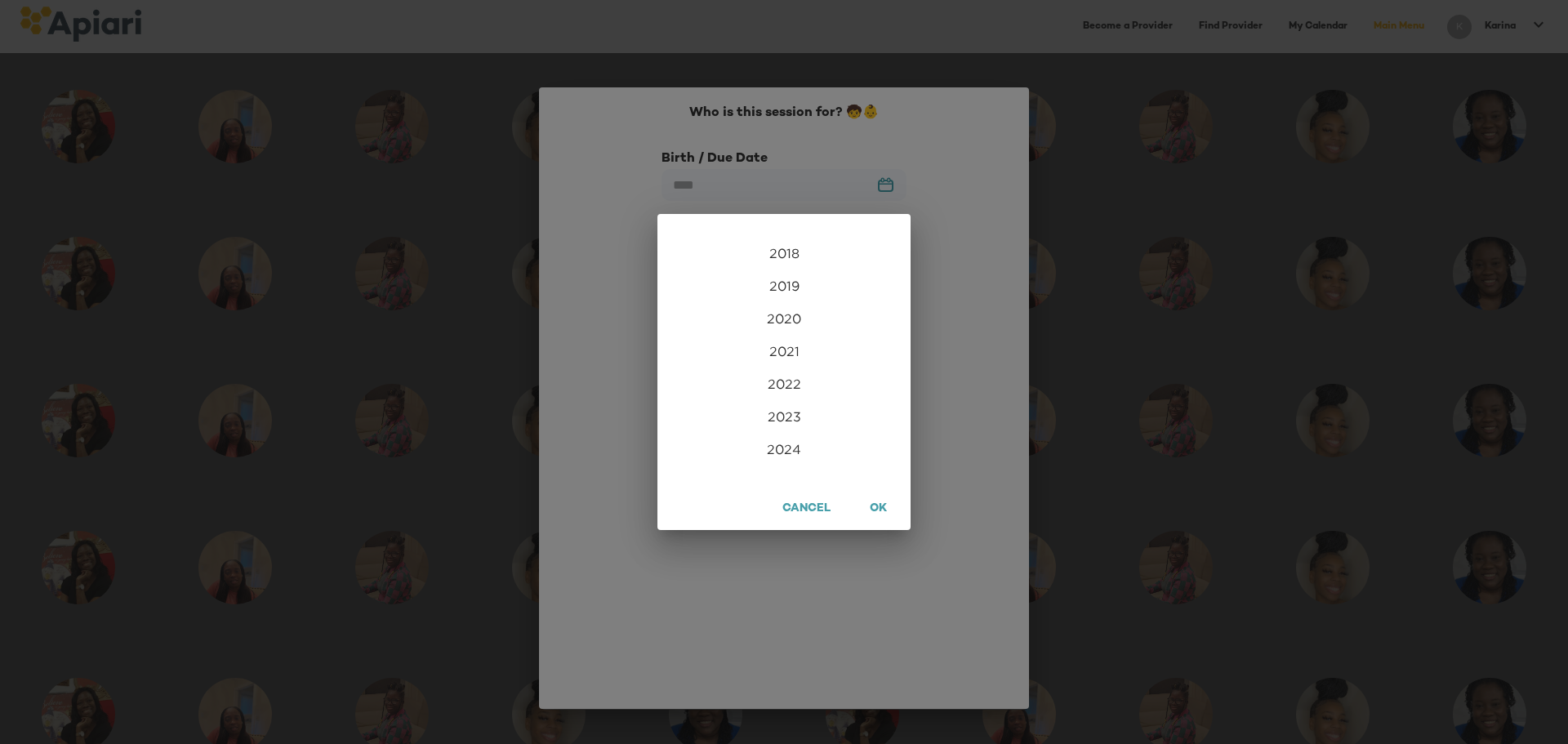
scroll to position [3879, 0]
click at [778, 250] on div "2018" at bounding box center [784, 254] width 253 height 32
click at [788, 270] on div "Feb" at bounding box center [783, 259] width 84 height 61
type input "**********"
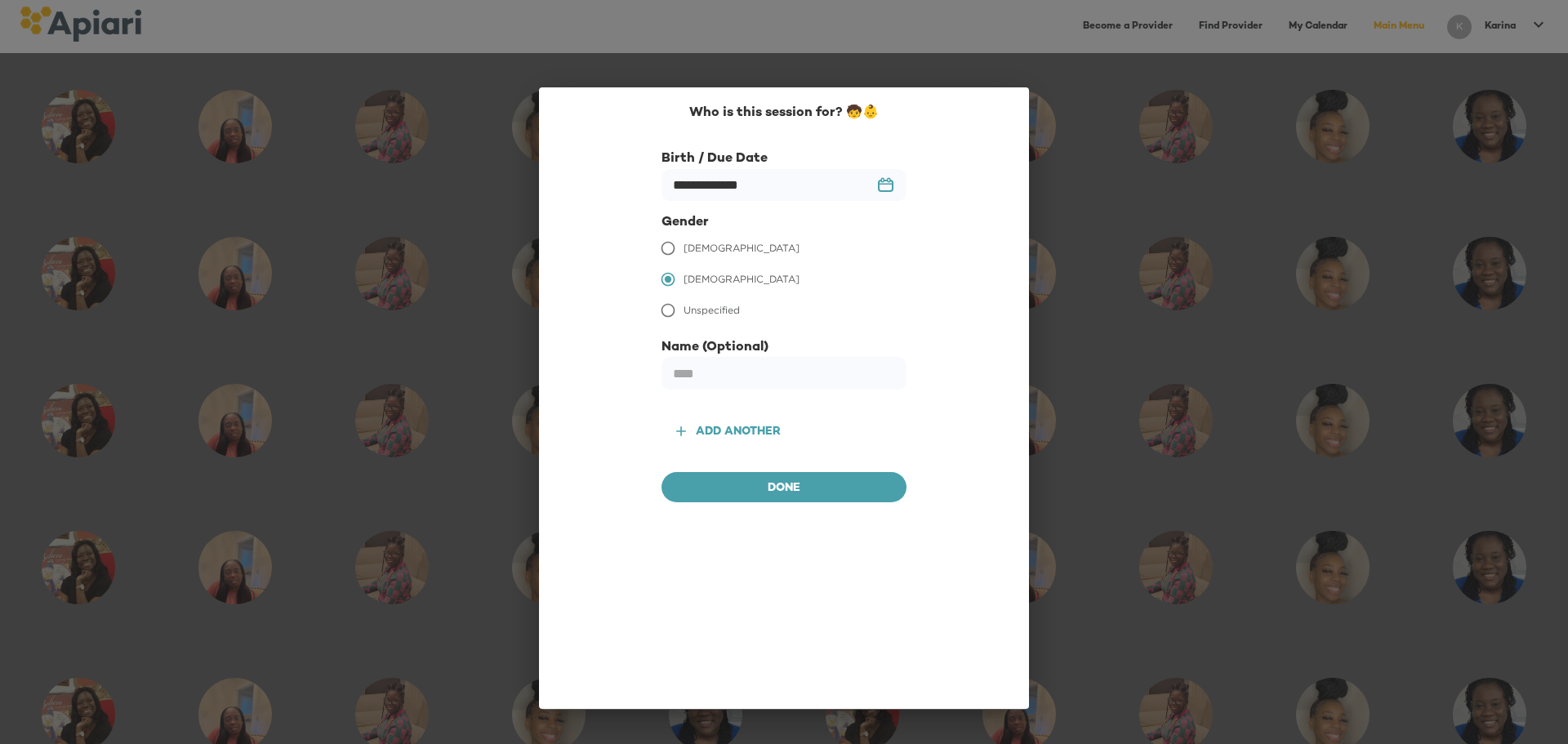
click at [742, 428] on div "Add another" at bounding box center [739, 433] width 85 height 20
click at [885, 184] on input "text" at bounding box center [784, 184] width 245 height 32
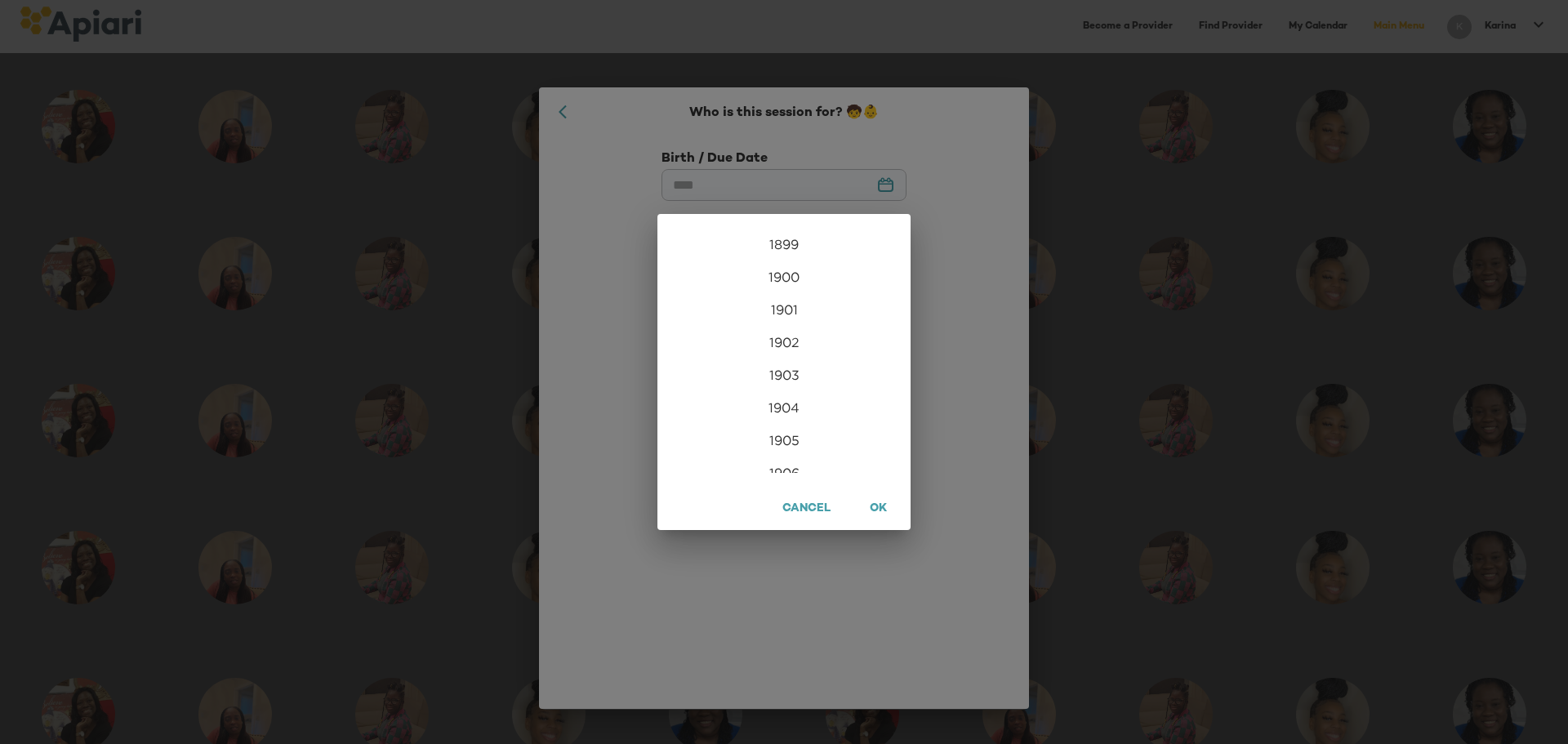
scroll to position [3955, 0]
click at [885, 184] on div "1899 1900 1901 1902 1903 1904 1905 1906 1907 1908 1909 1910 1911 1912 1913 1914…" at bounding box center [784, 372] width 1568 height 744
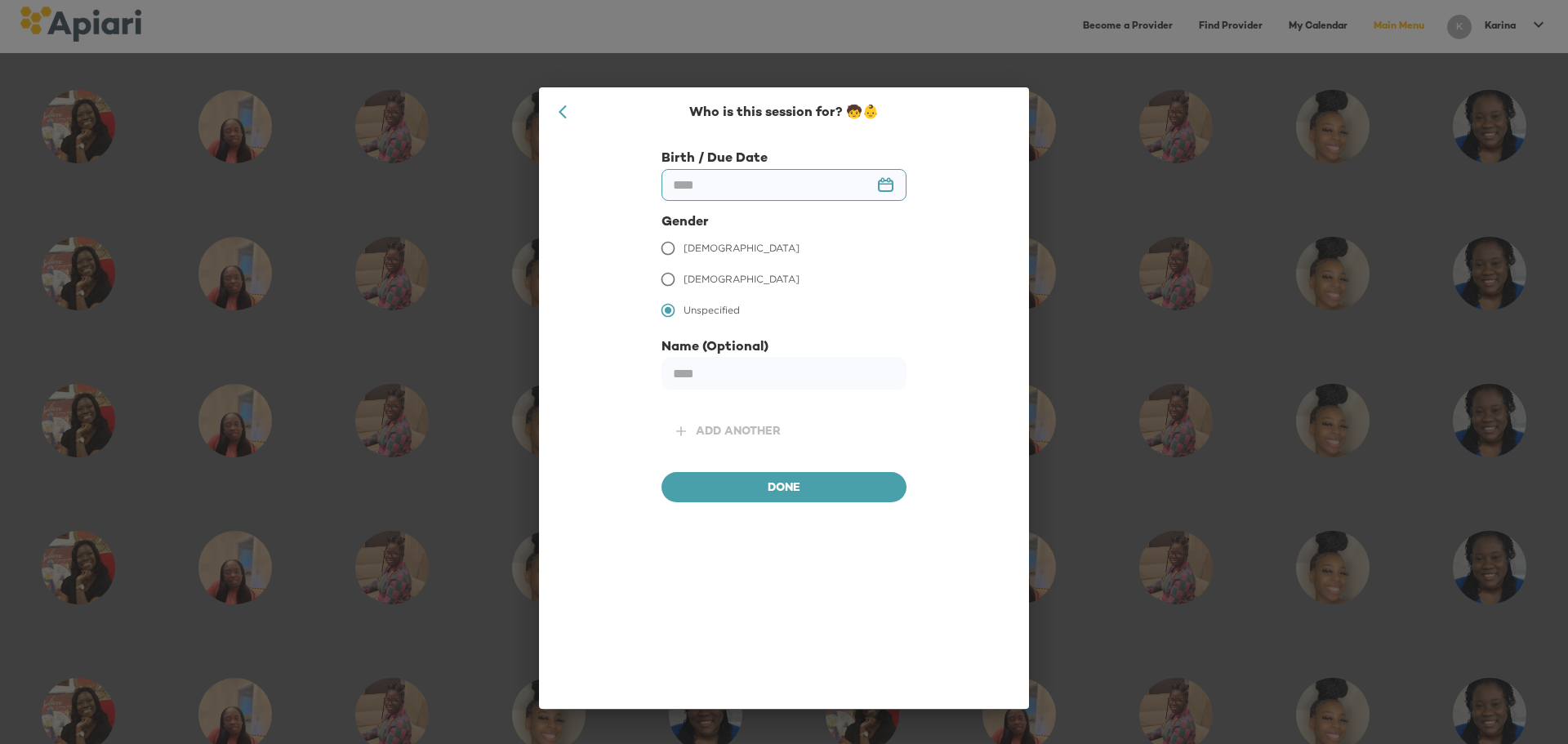
click at [880, 183] on input "text" at bounding box center [784, 184] width 245 height 32
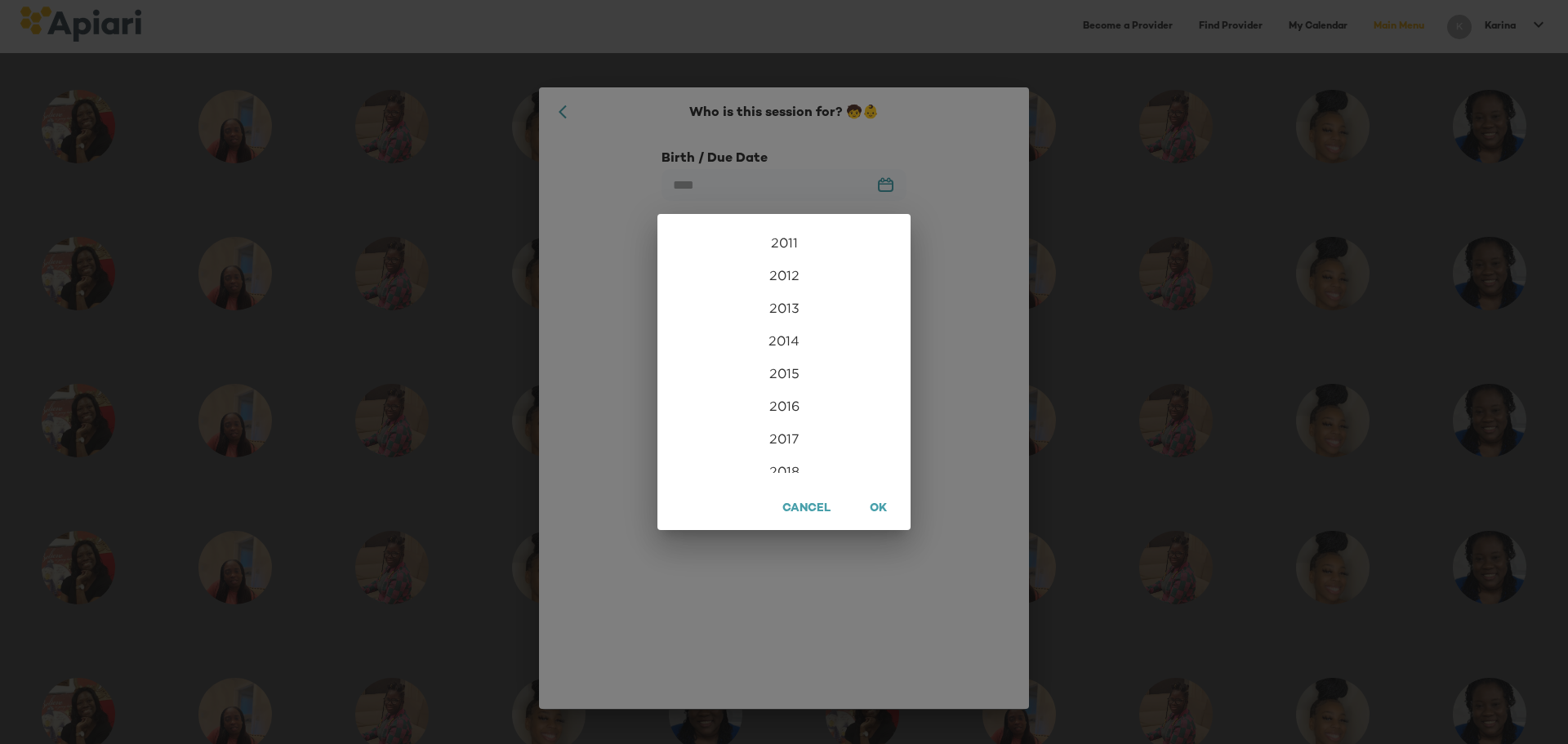
scroll to position [3661, 0]
click at [780, 277] on div "2012" at bounding box center [784, 276] width 253 height 32
click at [785, 259] on div "Feb" at bounding box center [783, 259] width 84 height 61
type input "**********"
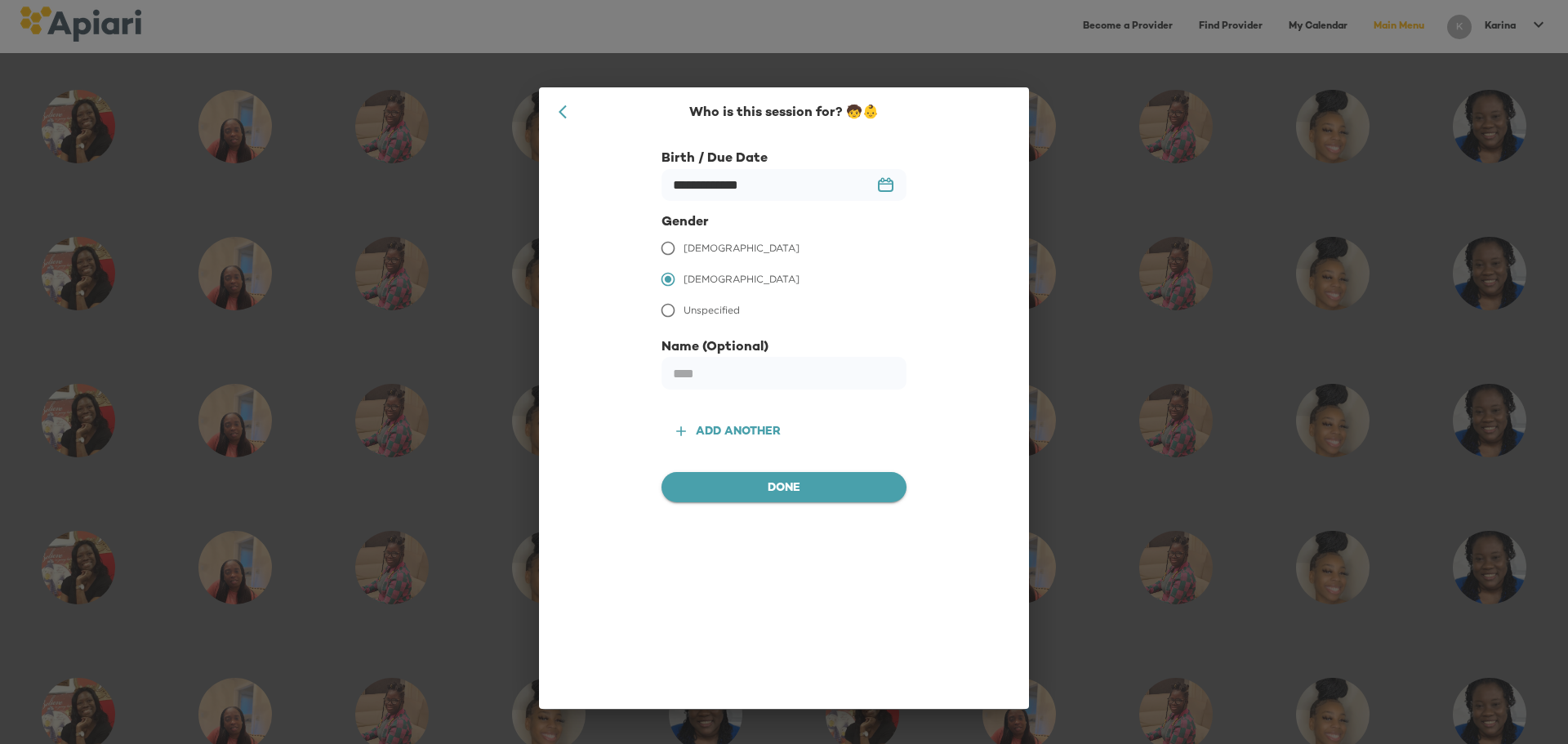
click at [762, 481] on span "Done" at bounding box center [784, 489] width 219 height 20
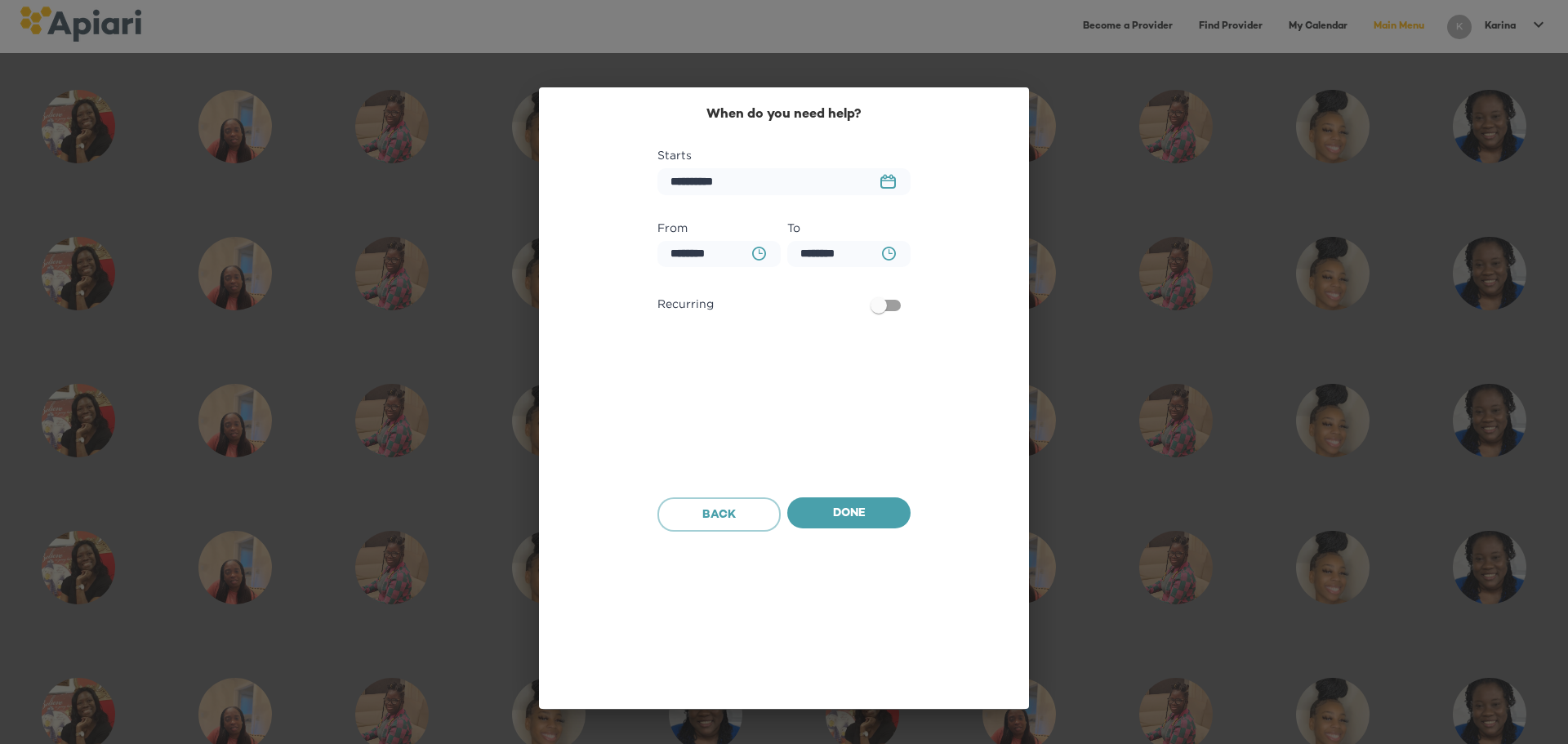
scroll to position [1138, 0]
click at [886, 183] on icon "23979DC4-A7E4-489C-88E7-37869341D308 Created with sketchtool." at bounding box center [888, 181] width 15 height 15
click at [882, 226] on icon "button" at bounding box center [891, 230] width 20 height 20
click at [720, 327] on p "6" at bounding box center [722, 326] width 7 height 14
type input "**********"
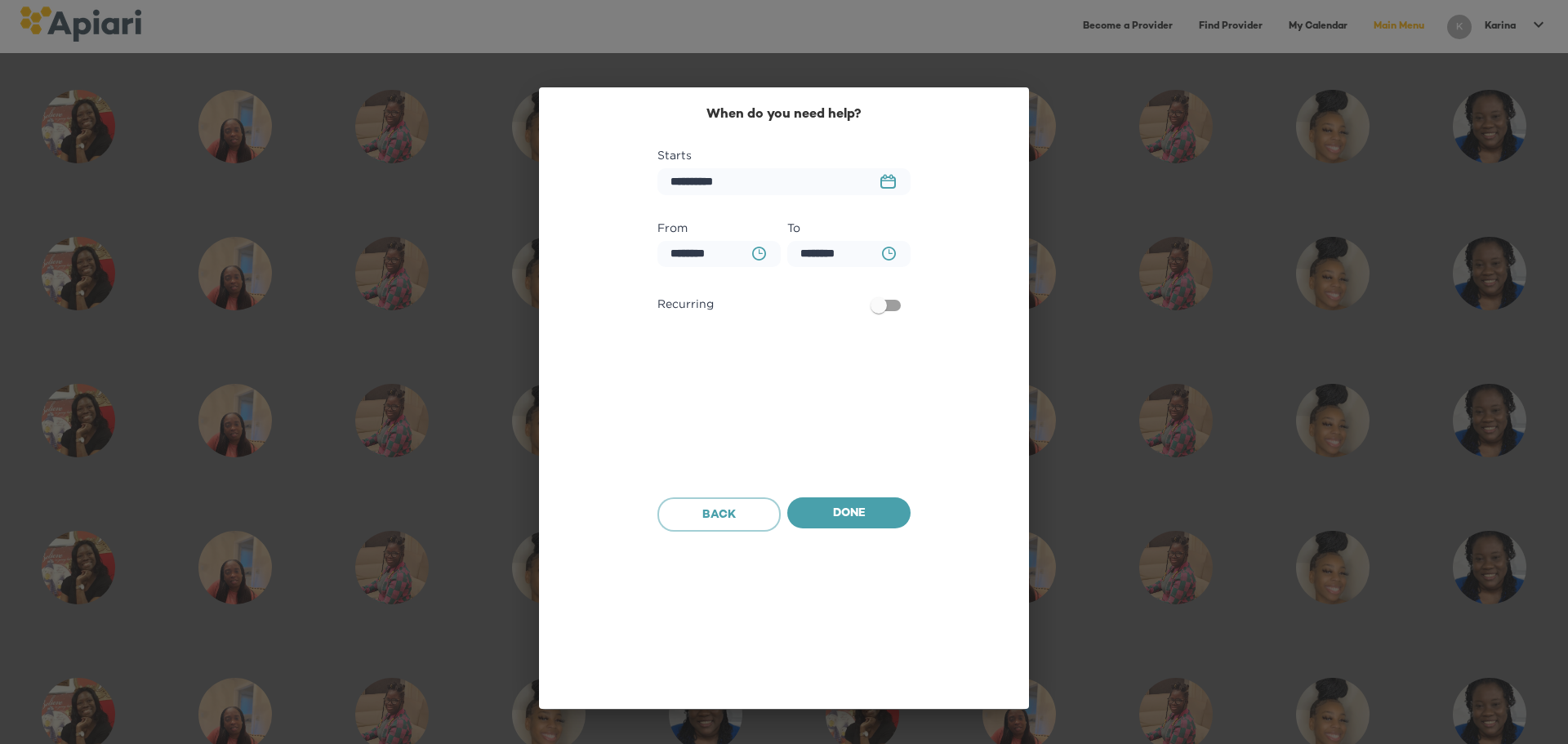
click at [759, 251] on icon "button" at bounding box center [761, 252] width 4 height 5
type input "********"
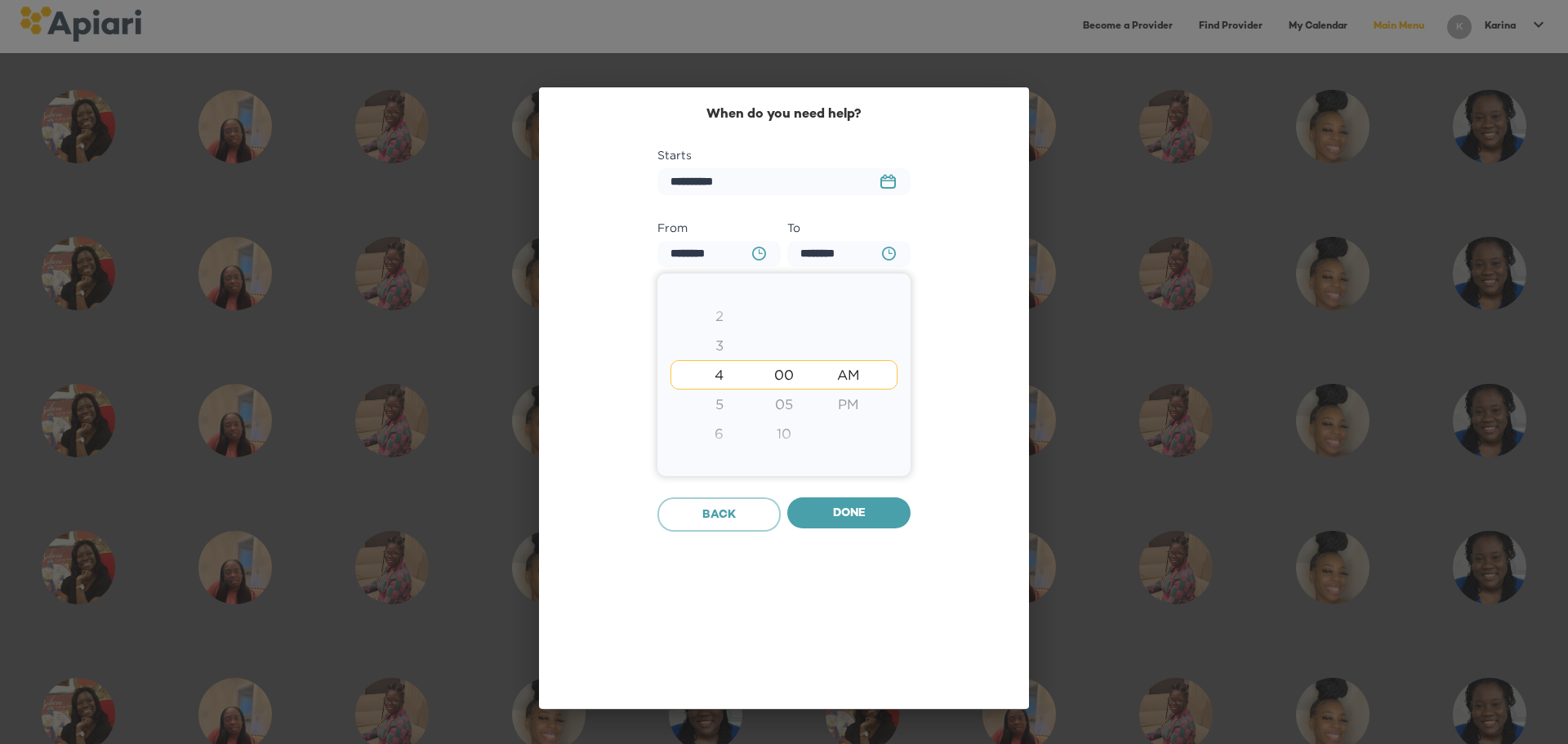
type input "********"
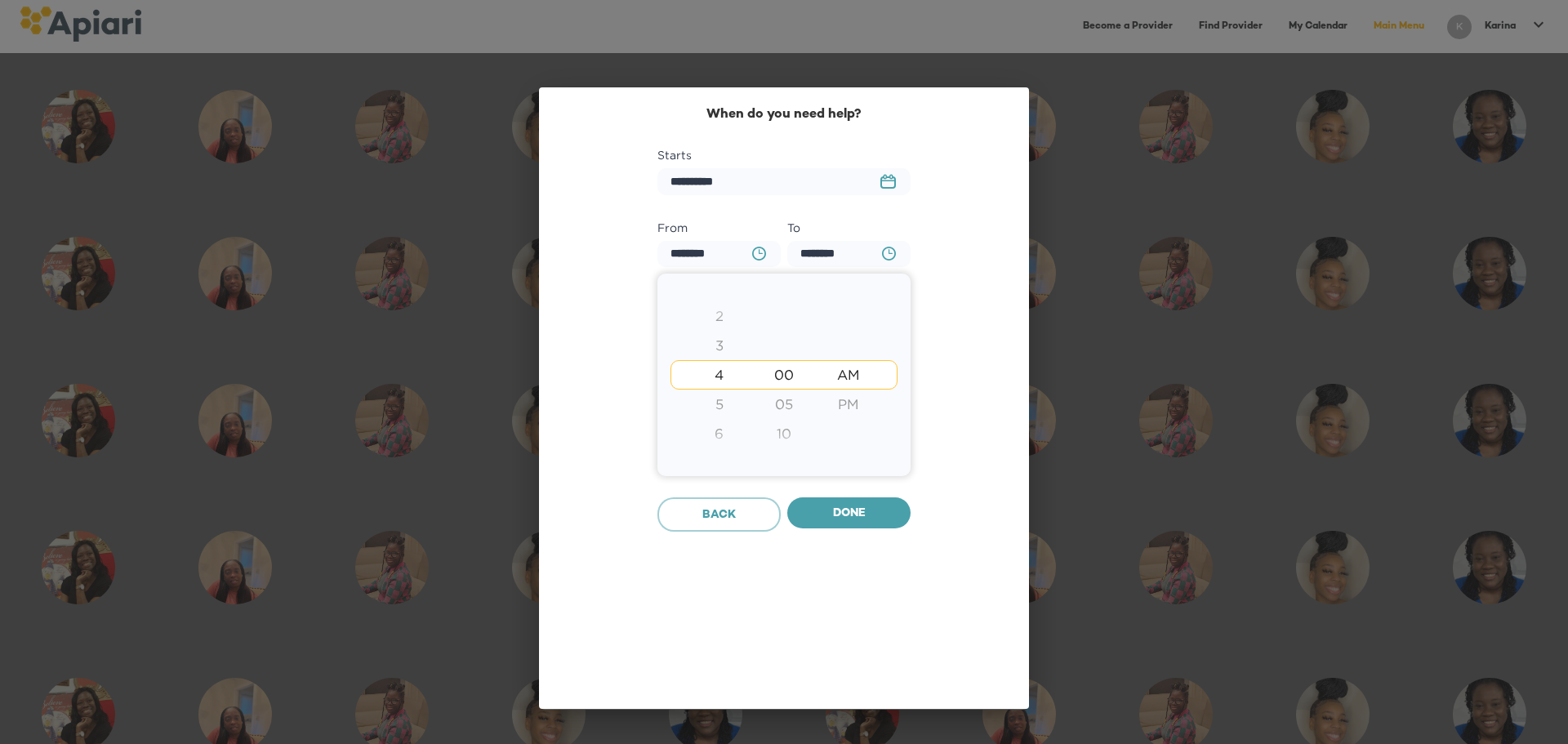
type input "********"
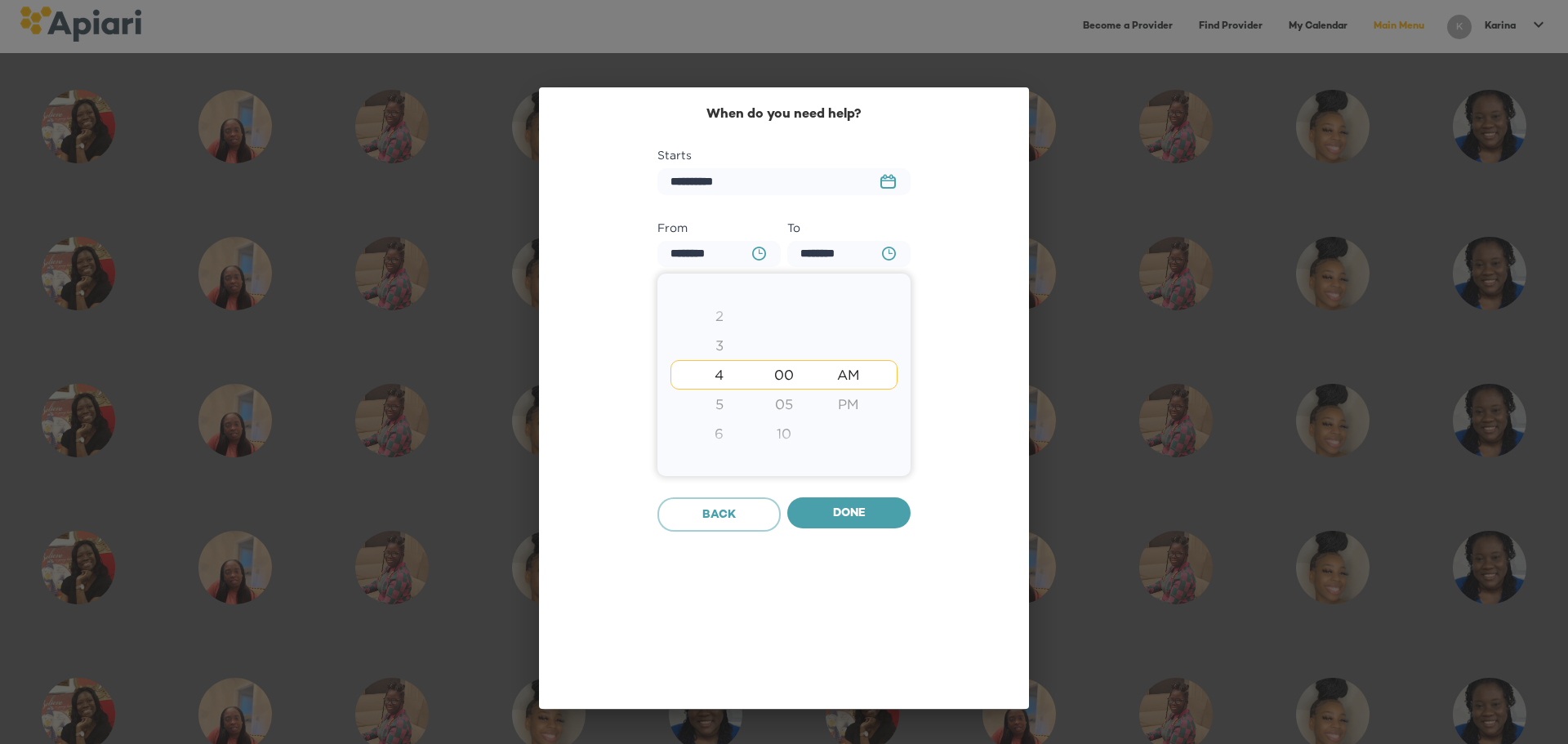
click at [719, 314] on div "2" at bounding box center [719, 316] width 65 height 29
type input "********"
click at [843, 404] on div "PM" at bounding box center [850, 404] width 65 height 29
type input "********"
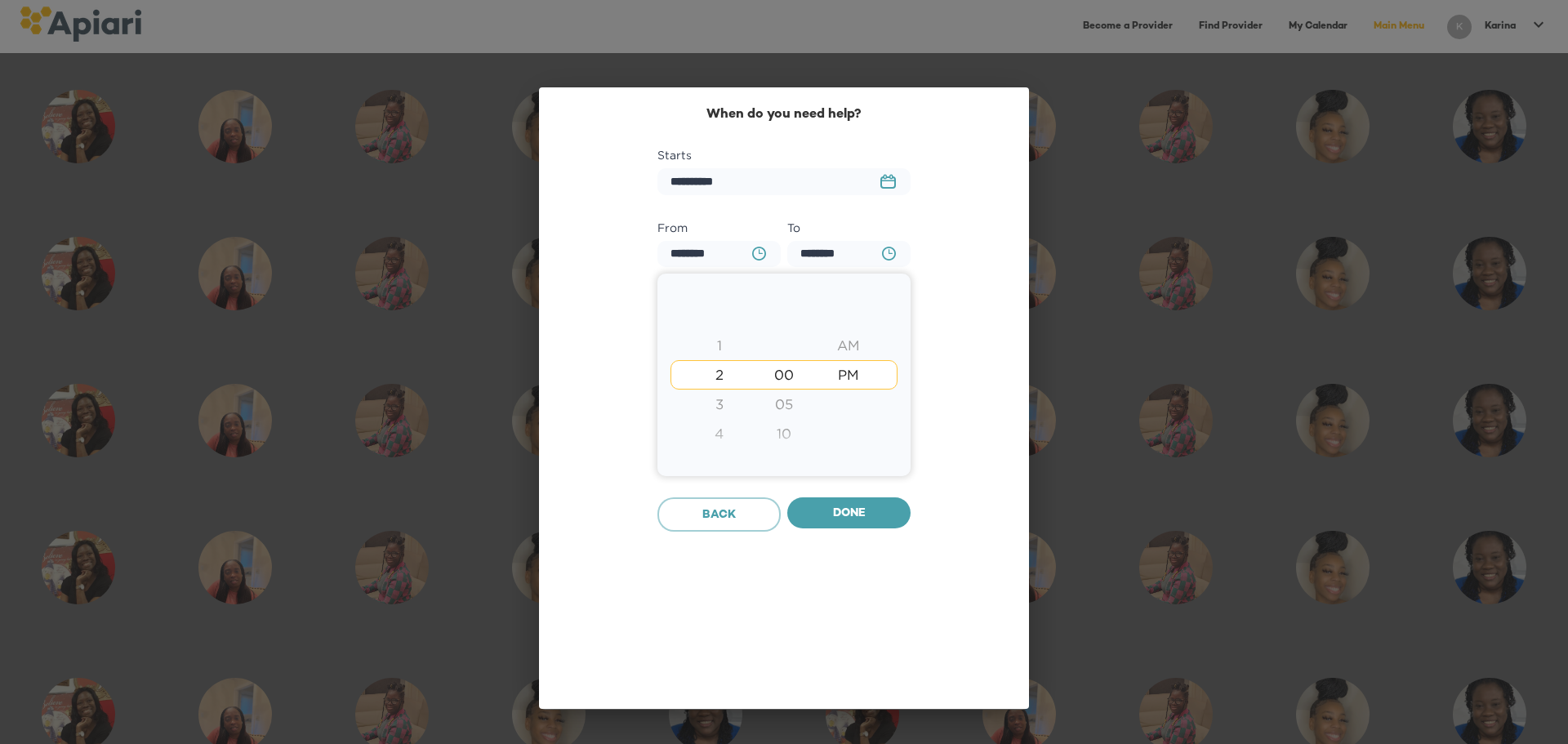
click at [886, 250] on div at bounding box center [784, 372] width 1568 height 744
click at [886, 250] on icon "BA0D2328-0349-4FFE-B945-982DA367CA30 Created with sketchtool." at bounding box center [889, 253] width 14 height 14
click at [718, 426] on div "8" at bounding box center [719, 433] width 65 height 29
type input "********"
click at [857, 368] on div "PM" at bounding box center [850, 375] width 65 height 29
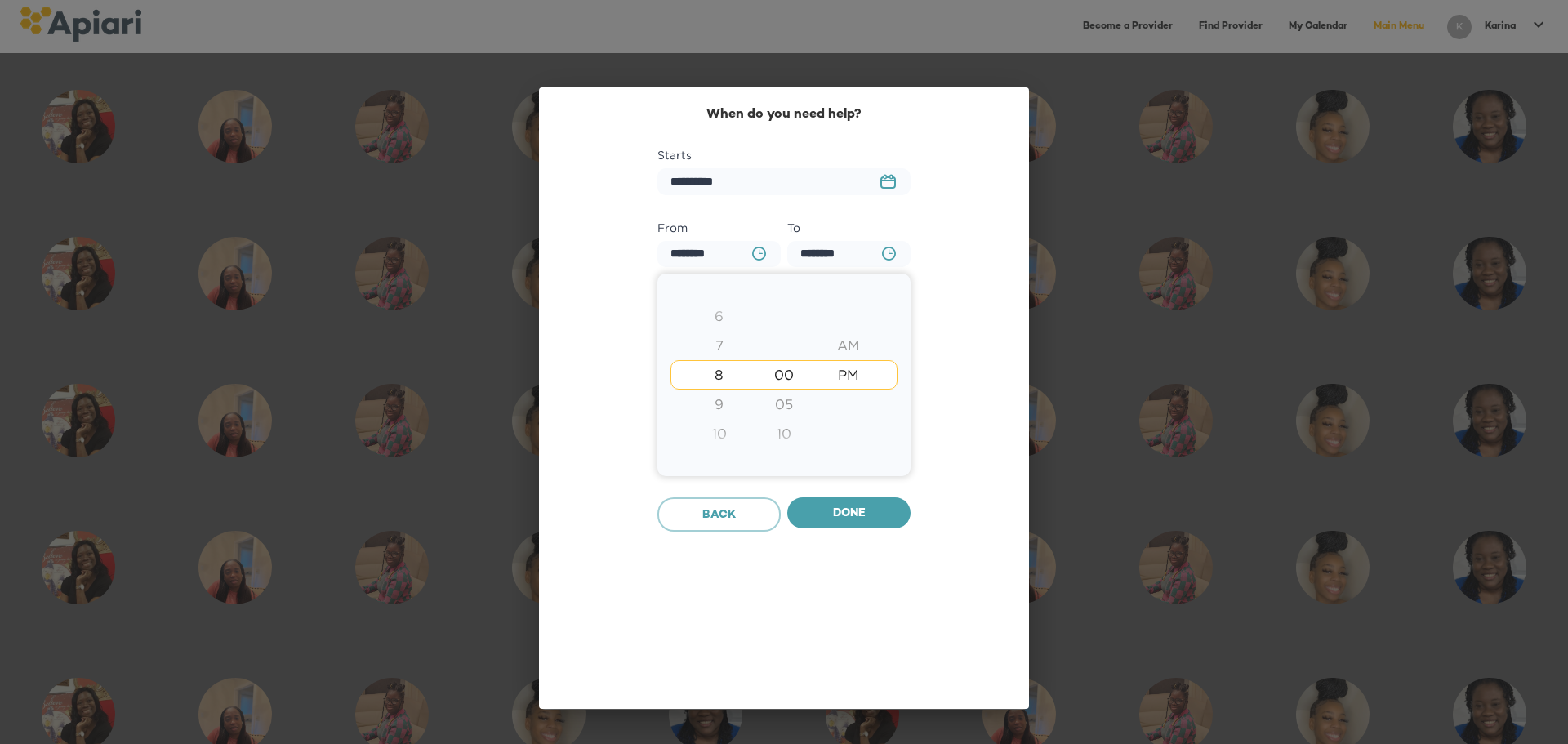
click at [851, 500] on div at bounding box center [784, 372] width 1568 height 744
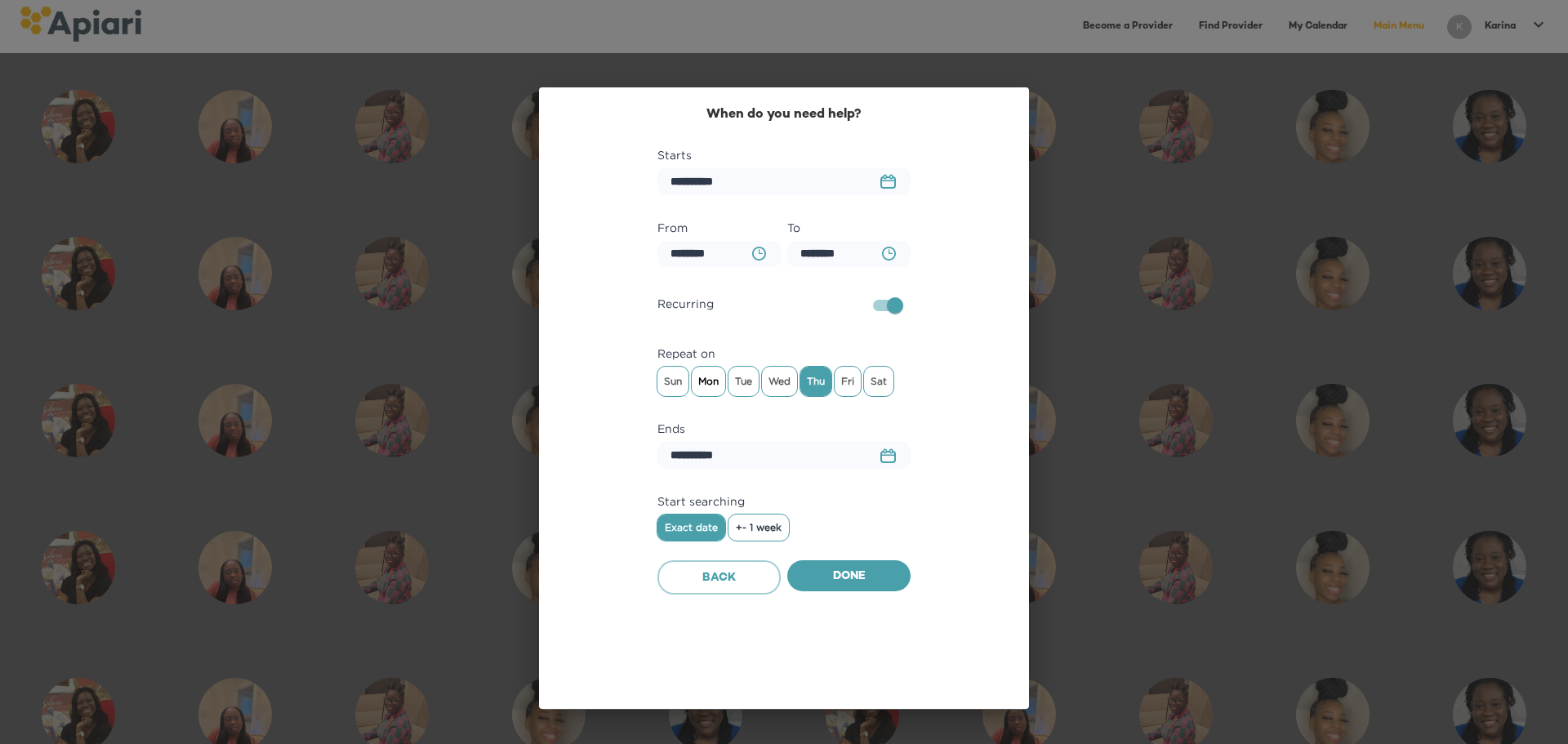
click at [708, 373] on span "Mon" at bounding box center [708, 381] width 33 height 25
click at [746, 381] on span "Tue" at bounding box center [743, 381] width 30 height 25
click at [784, 377] on span "Wed" at bounding box center [779, 381] width 35 height 25
click at [847, 380] on span "Fri" at bounding box center [848, 381] width 26 height 25
click at [886, 453] on icon "23979DC4-A7E4-489C-88E7-37869341D308 Created with sketchtool." at bounding box center [888, 456] width 15 height 15
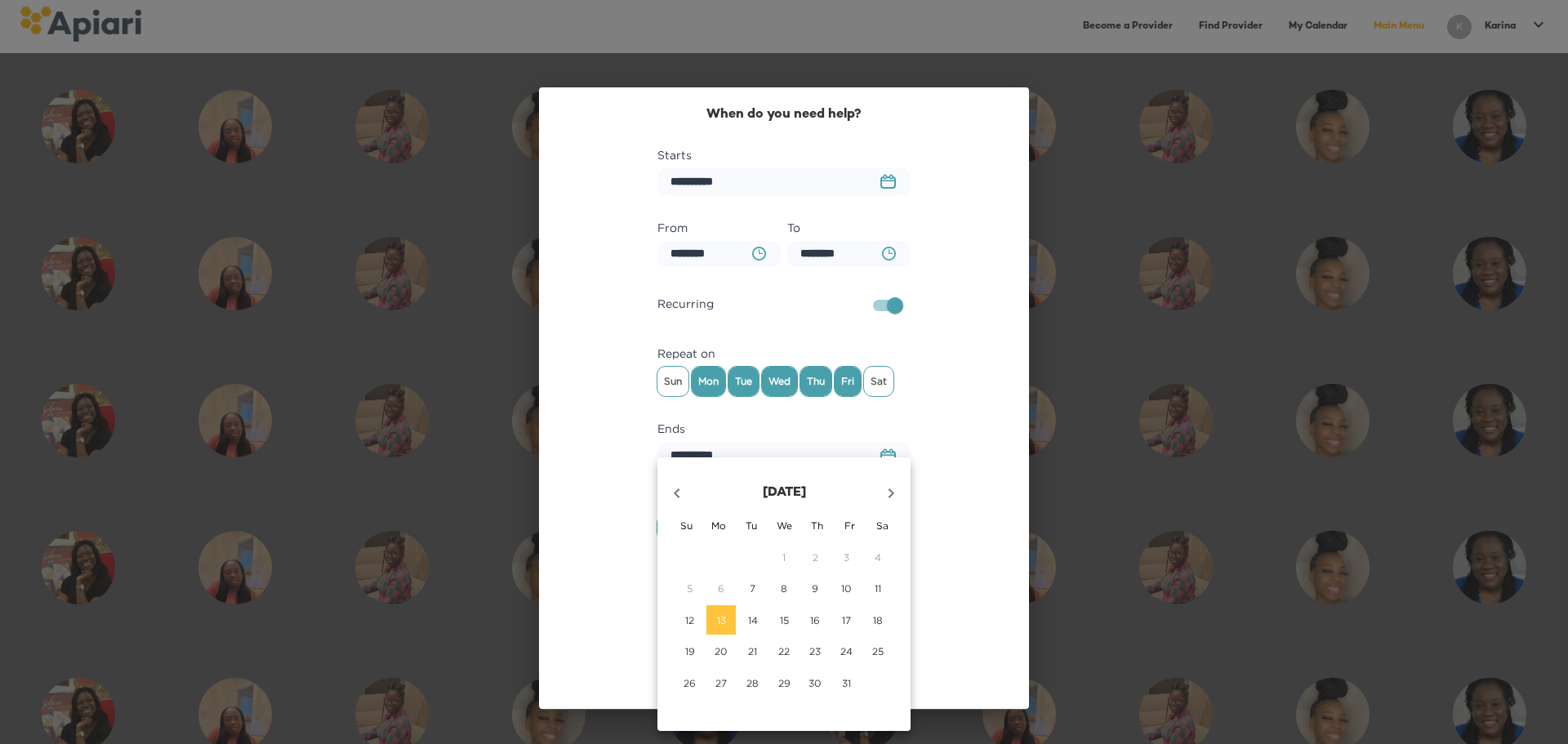
click at [886, 489] on icon "button" at bounding box center [891, 493] width 20 height 20
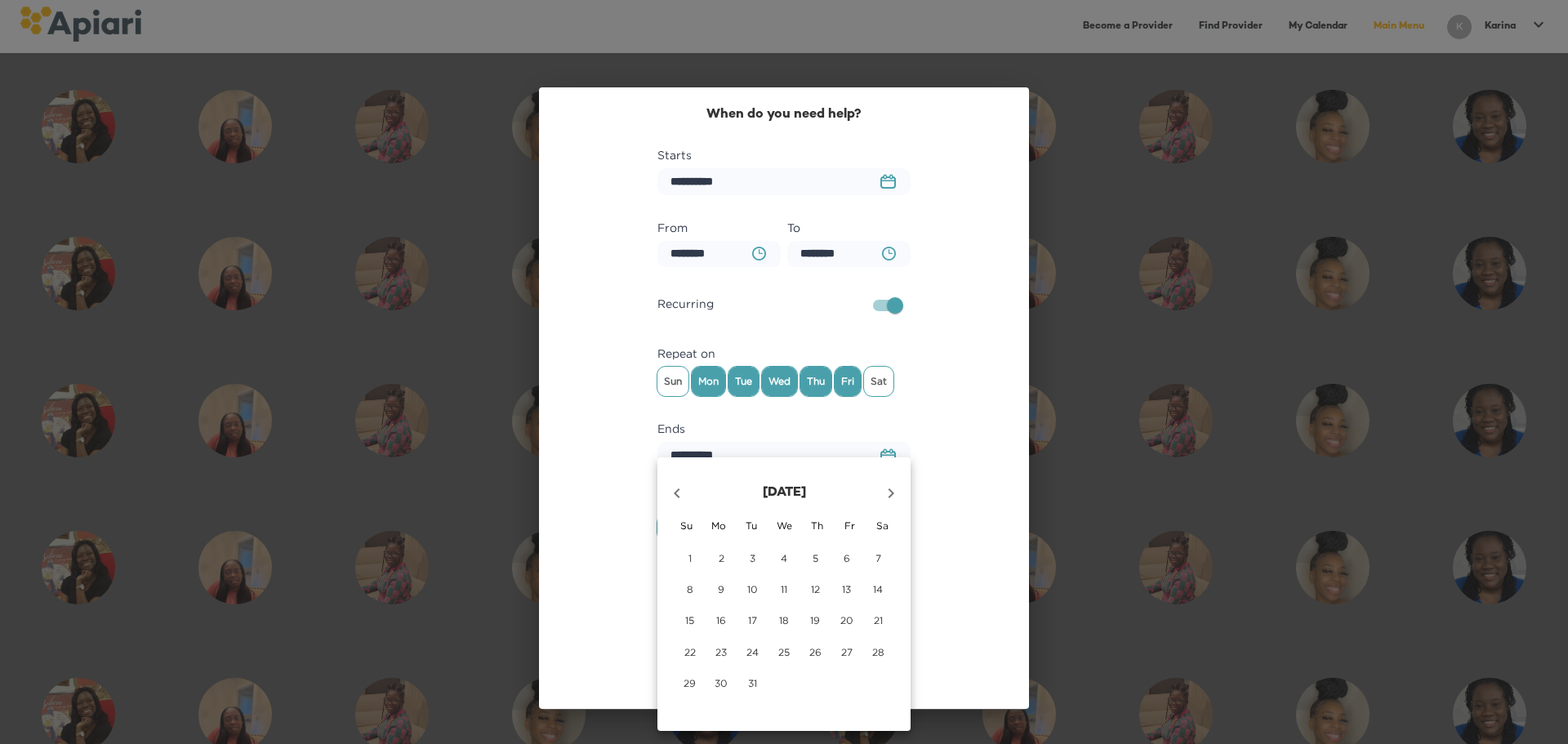
click at [886, 489] on icon "button" at bounding box center [891, 493] width 20 height 20
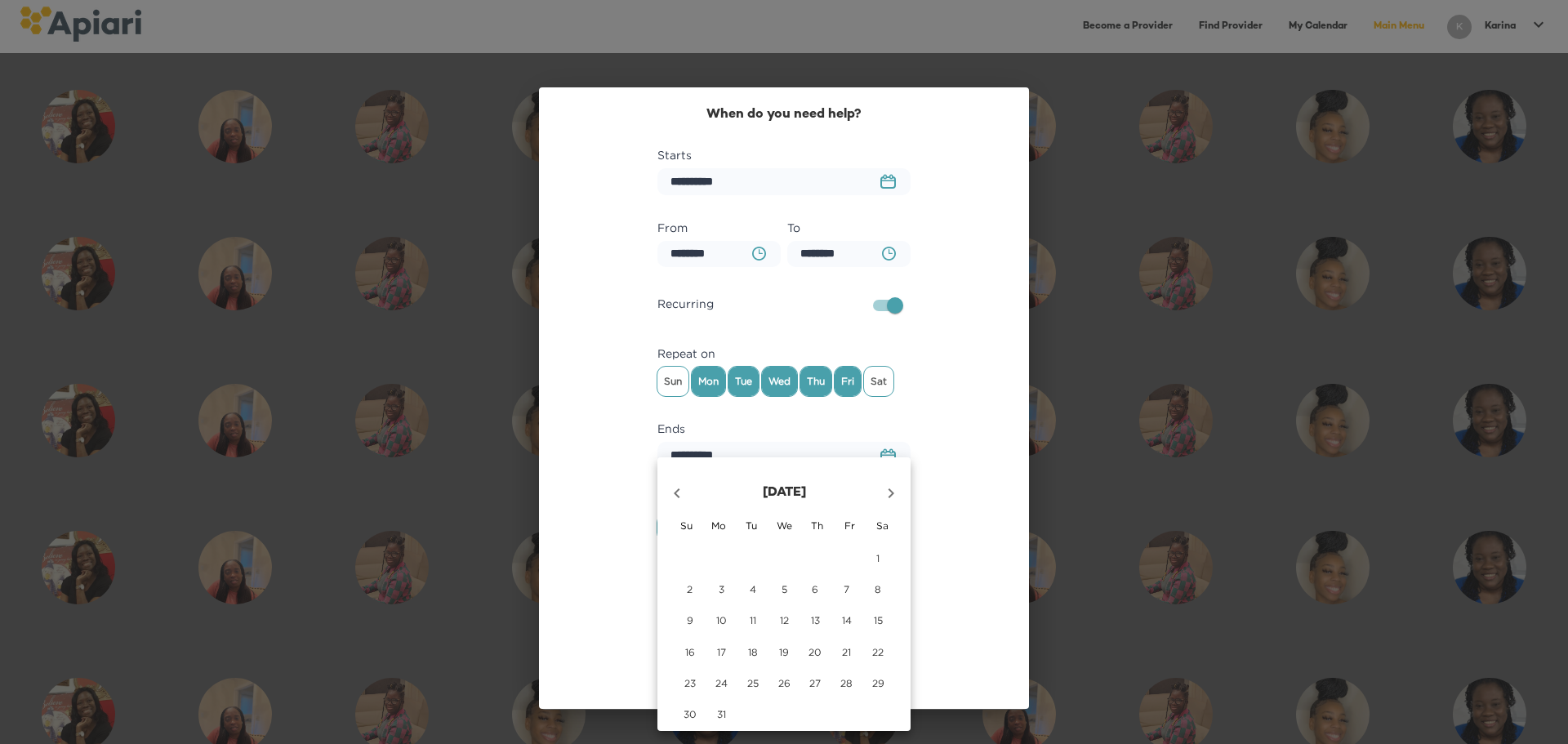
click at [886, 489] on icon "button" at bounding box center [891, 493] width 20 height 20
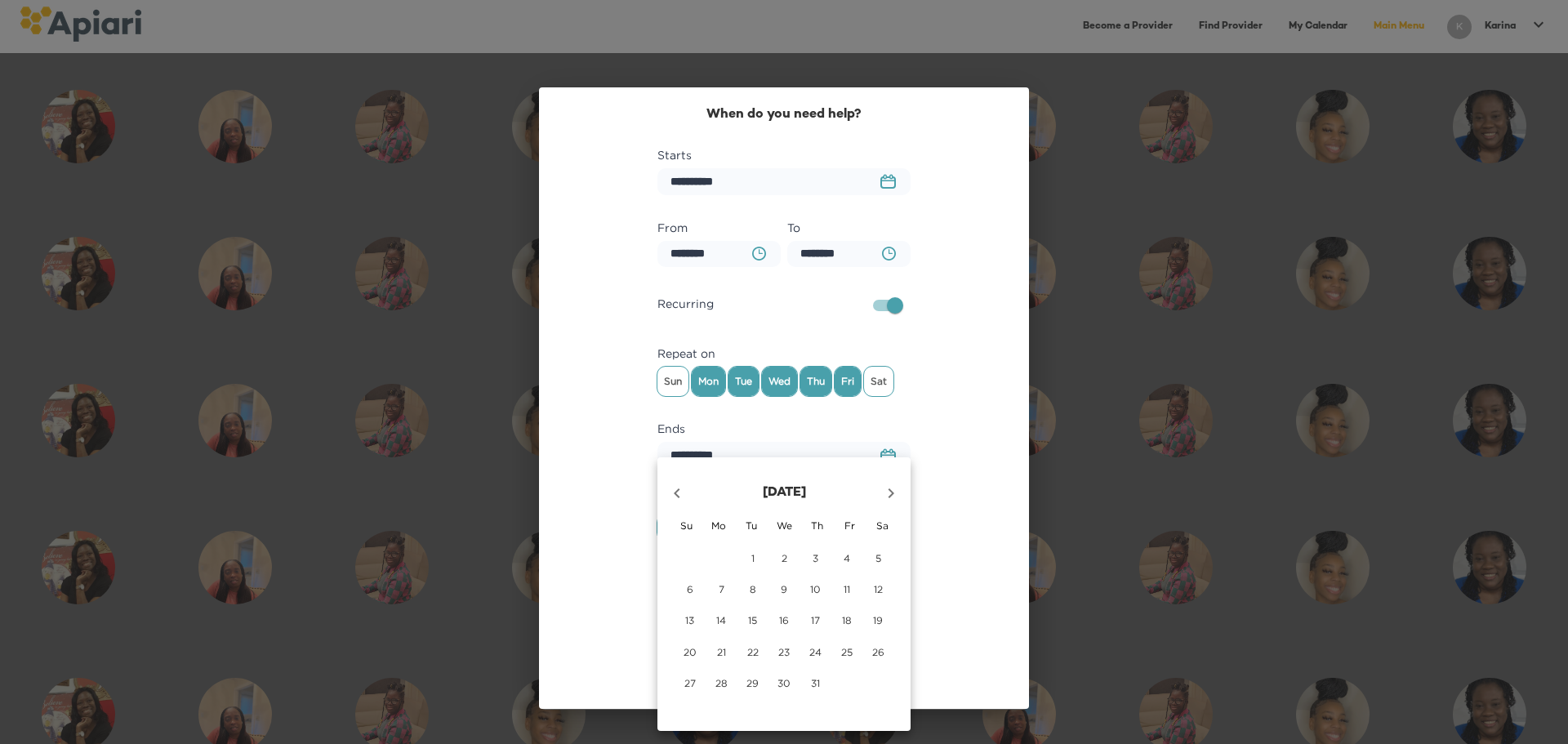
click at [886, 489] on icon "button" at bounding box center [891, 493] width 20 height 20
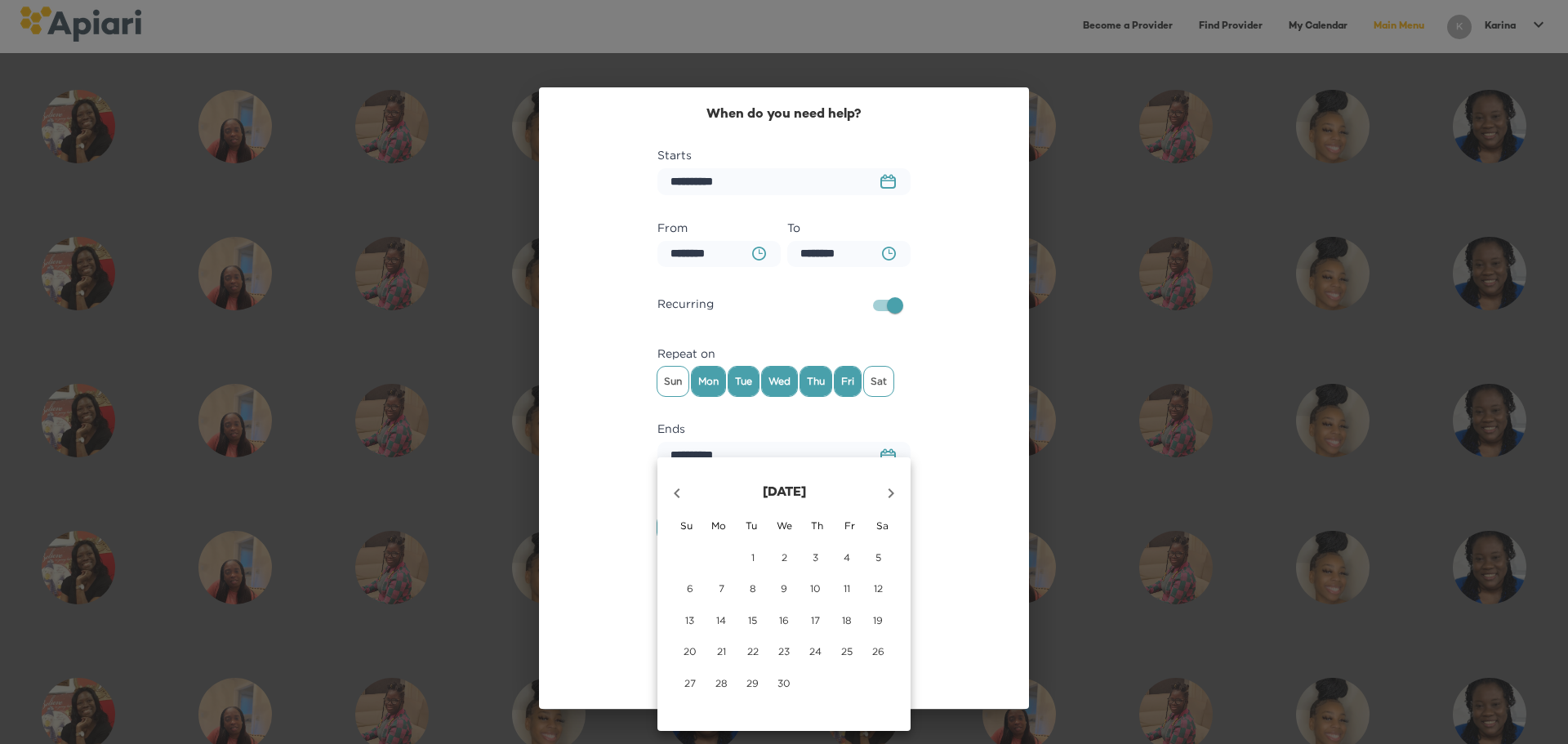
click at [779, 585] on span "9" at bounding box center [784, 589] width 29 height 14
type input "**********"
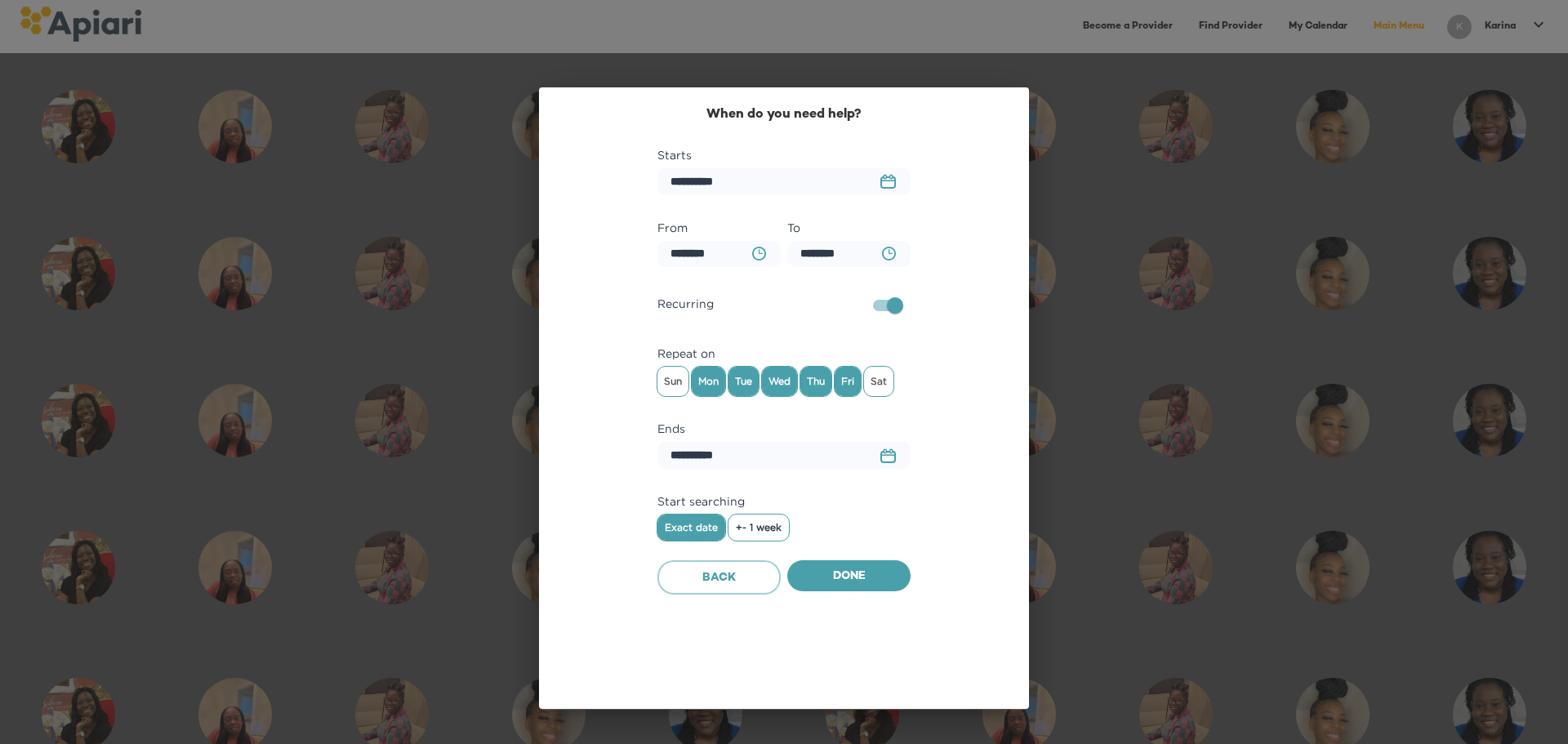
click at [763, 526] on span "+- 1 week" at bounding box center [759, 527] width 46 height 11
click at [841, 567] on span "Done" at bounding box center [849, 578] width 97 height 20
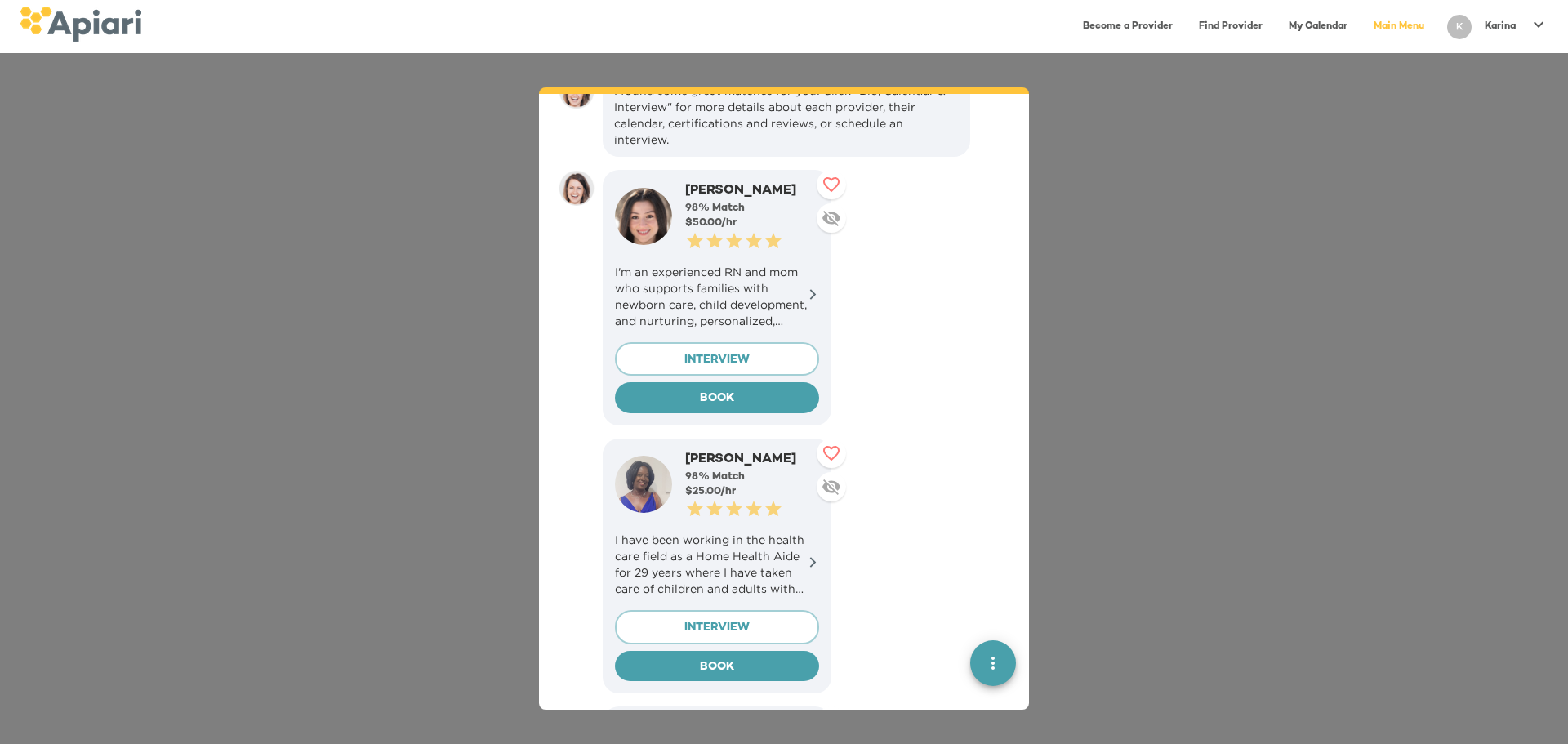
scroll to position [1300, 0]
click at [726, 270] on p "I'm an experienced RN and mom who supports families with newborn care, child de…" at bounding box center [717, 297] width 204 height 66
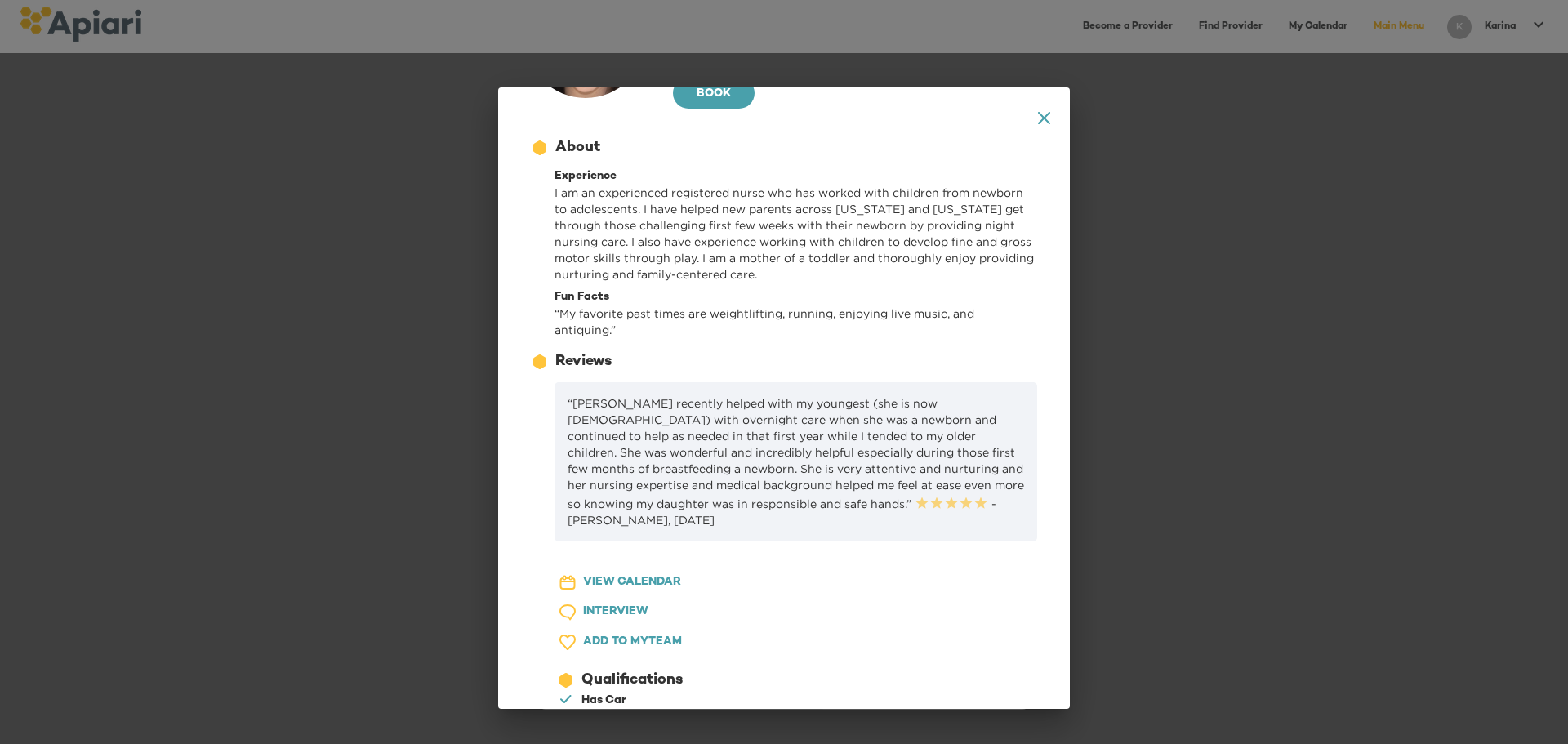
scroll to position [0, 0]
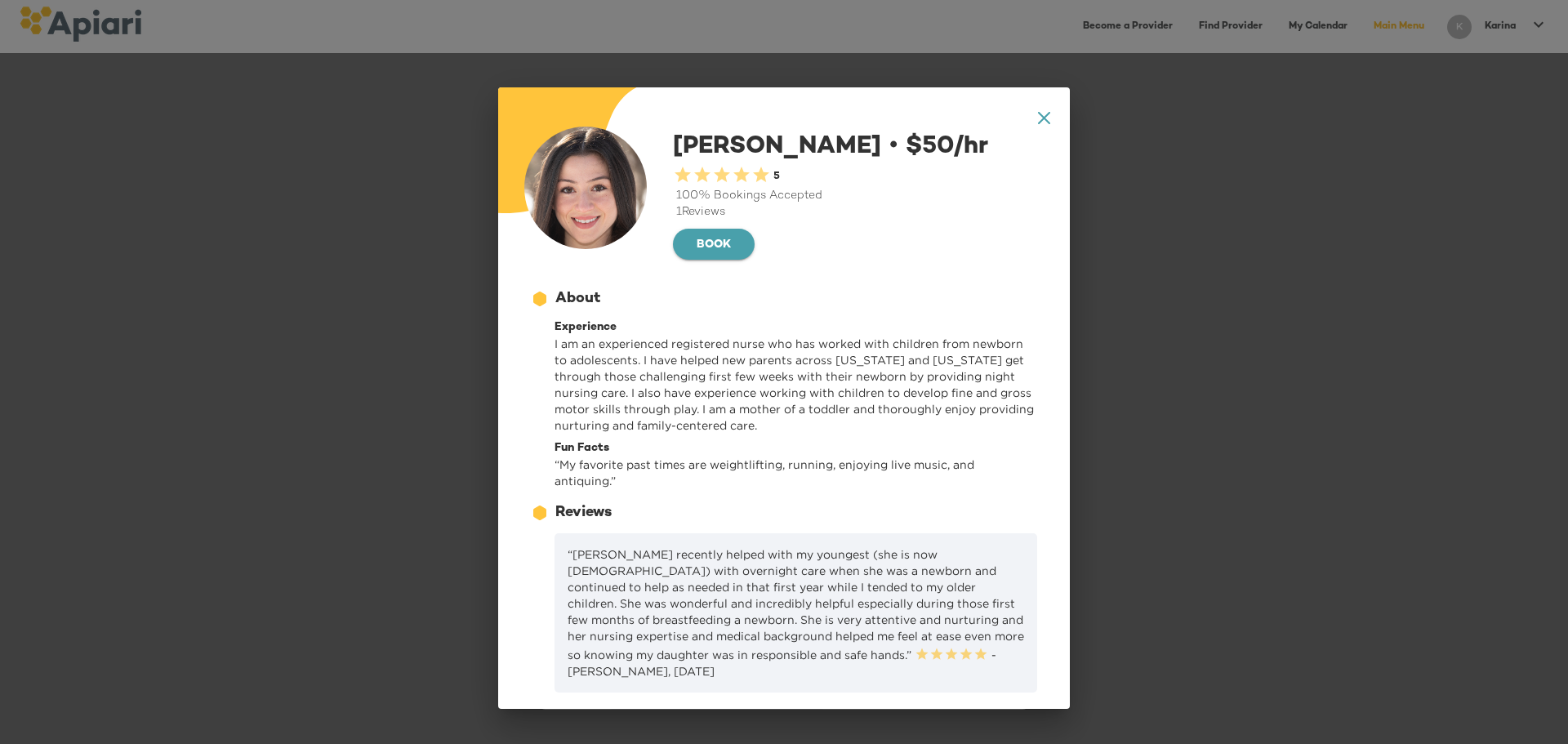
click at [724, 241] on span "BOOK" at bounding box center [713, 246] width 55 height 20
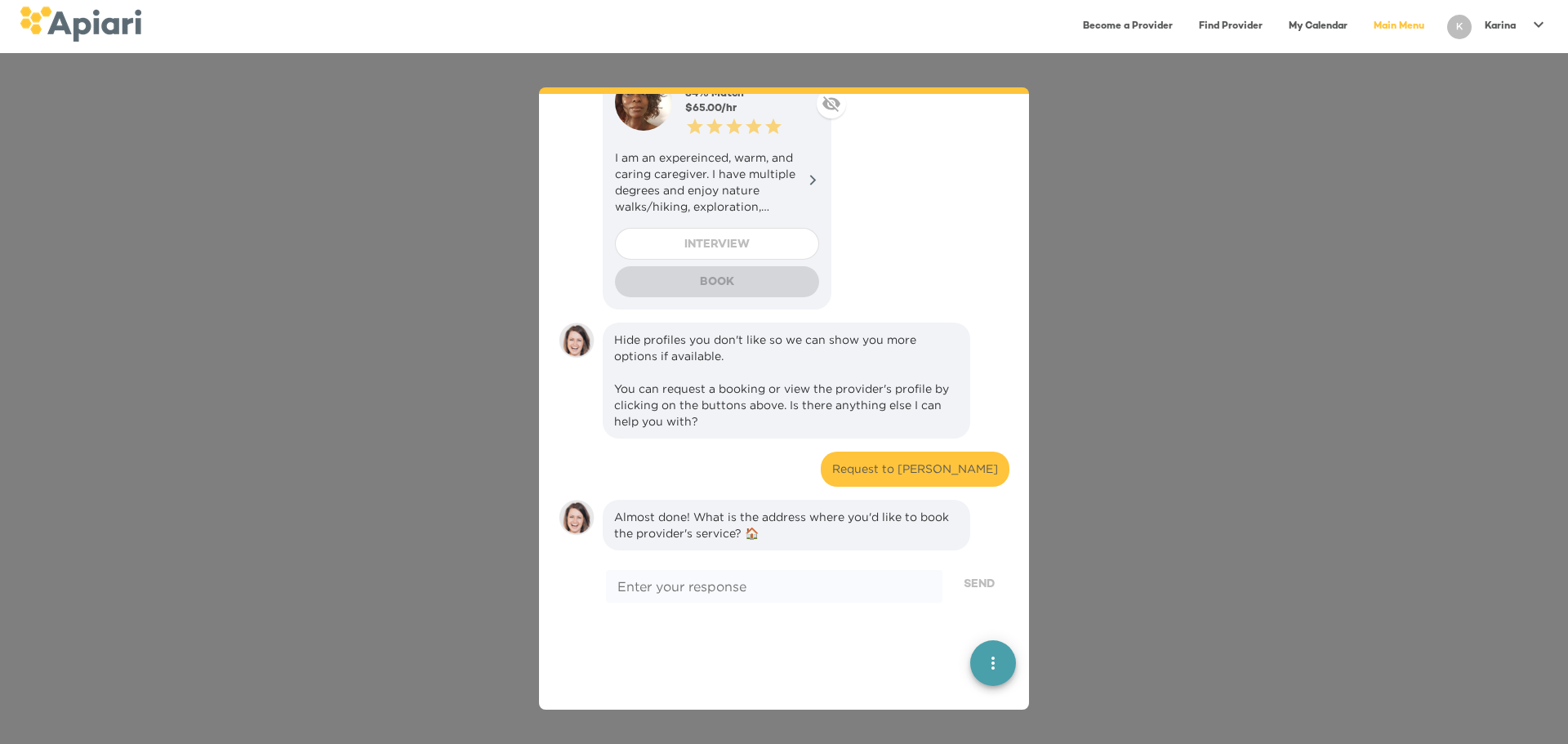
scroll to position [1949, 0]
click at [739, 229] on div "INTERVIEW" at bounding box center [717, 245] width 204 height 32
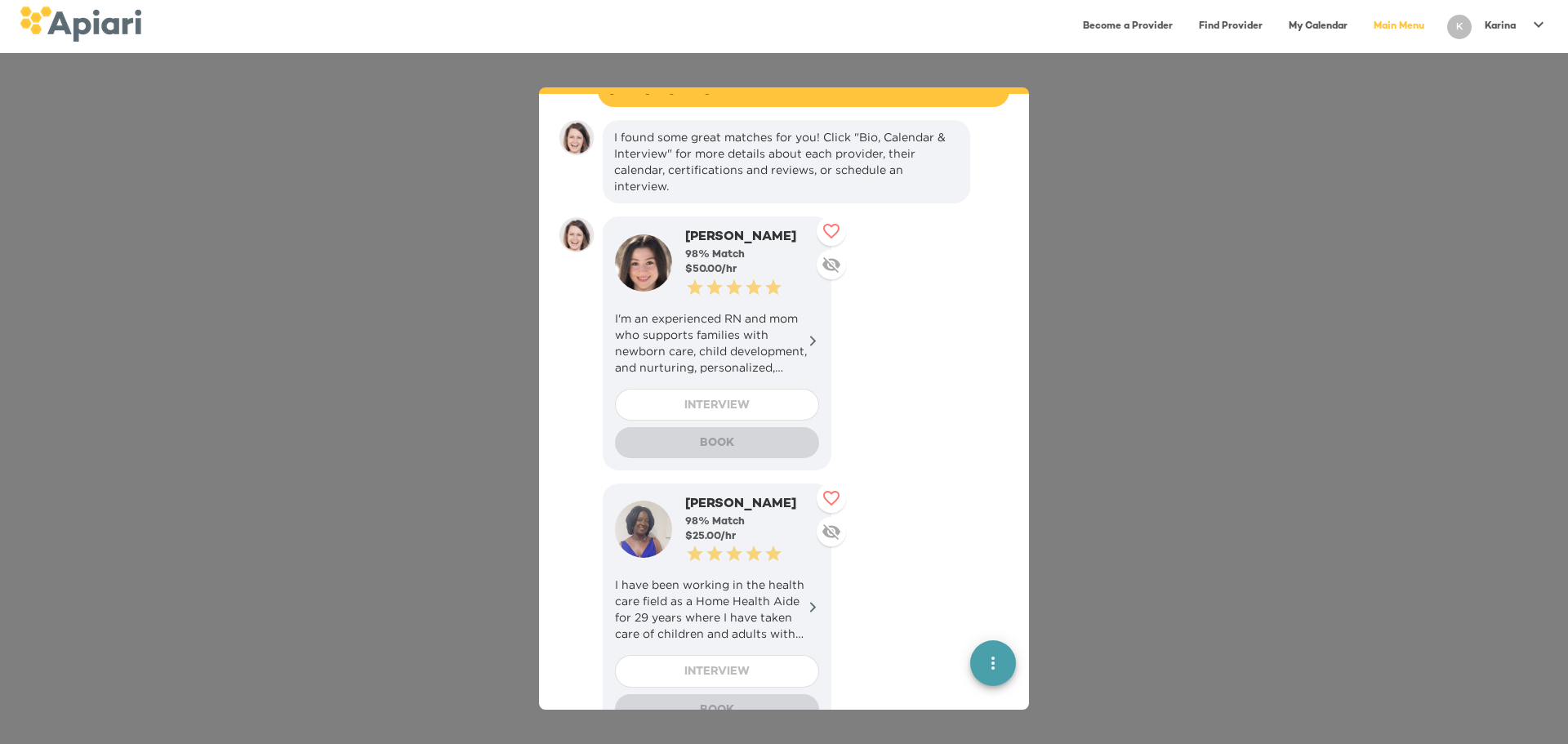
scroll to position [1254, 0]
click at [703, 321] on p "I'm an experienced RN and mom who supports families with newborn care, child de…" at bounding box center [717, 344] width 204 height 66
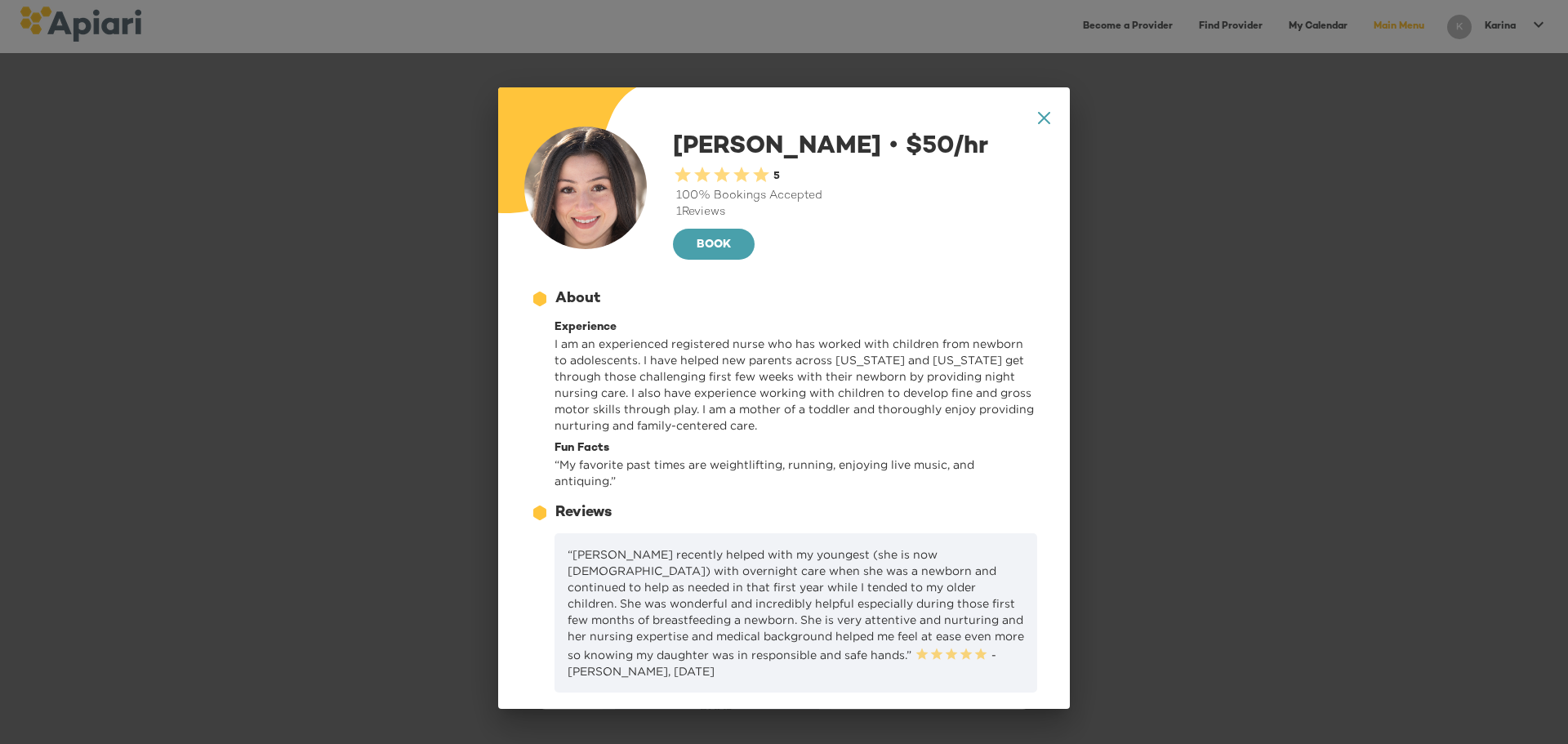
click at [886, 121] on icon "A1D20667-DBDC-461F-895E-AC602C3246CF Created with sketchtool." at bounding box center [1044, 118] width 12 height 12
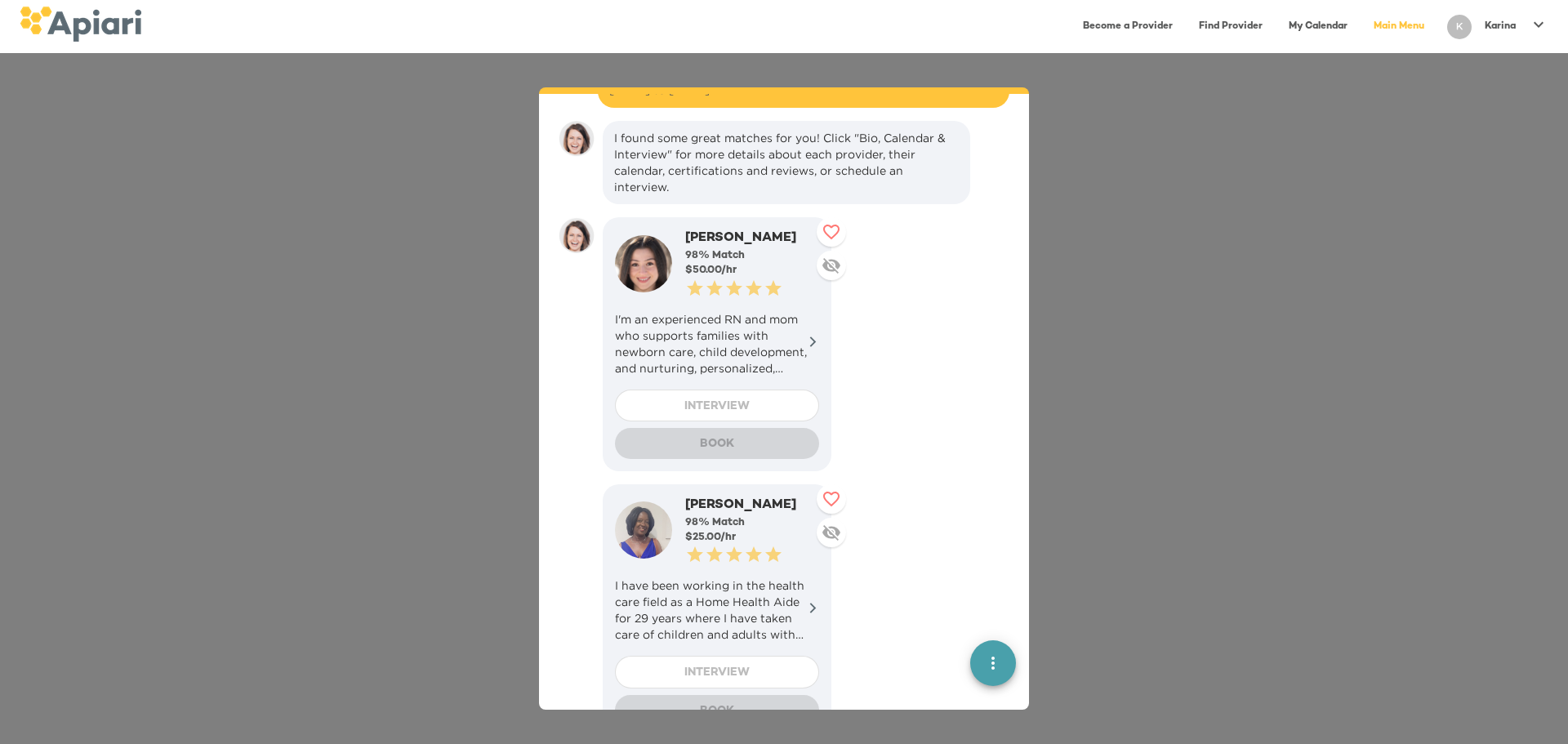
click at [759, 390] on div "INTERVIEW" at bounding box center [717, 406] width 204 height 32
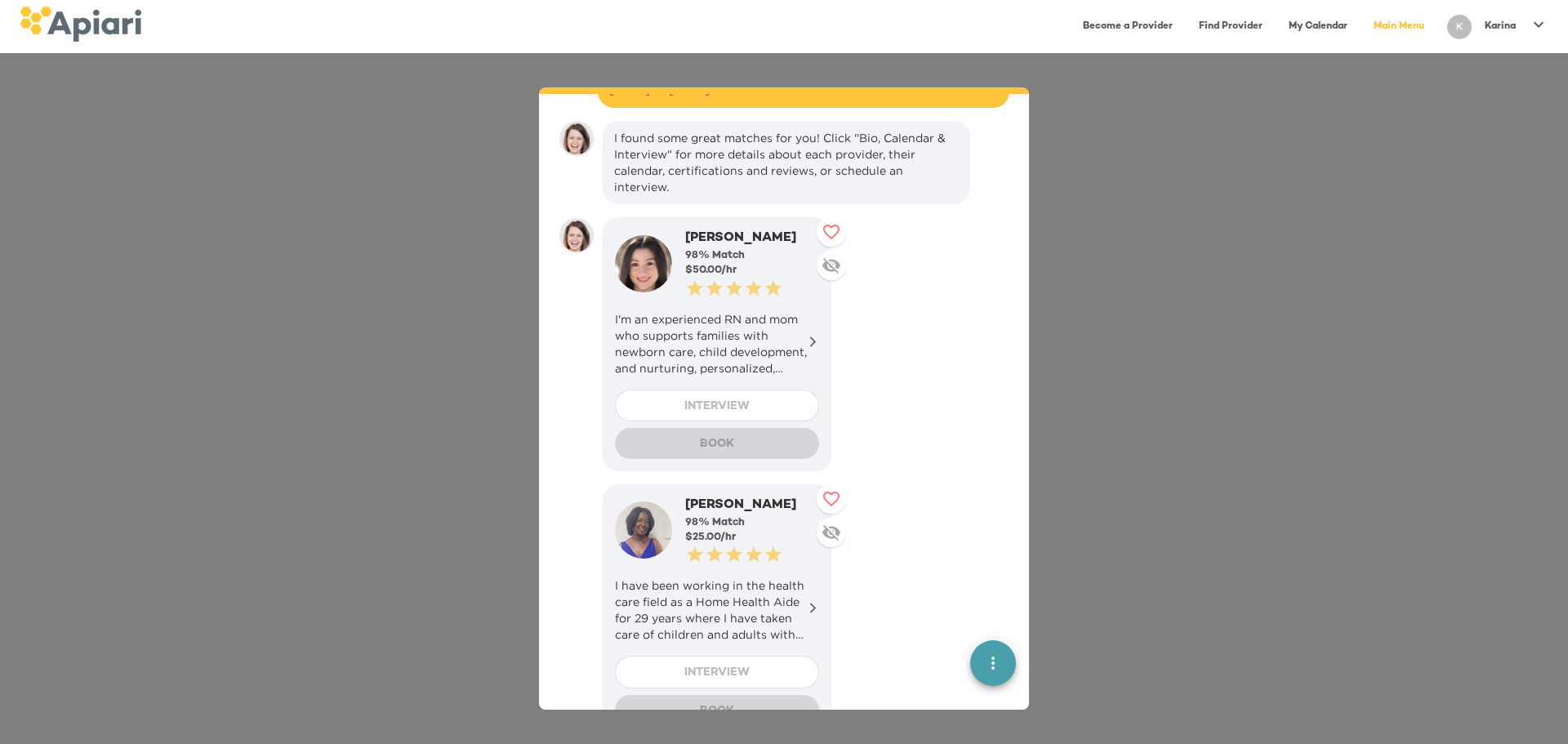
click at [759, 390] on div "INTERVIEW" at bounding box center [717, 406] width 204 height 32
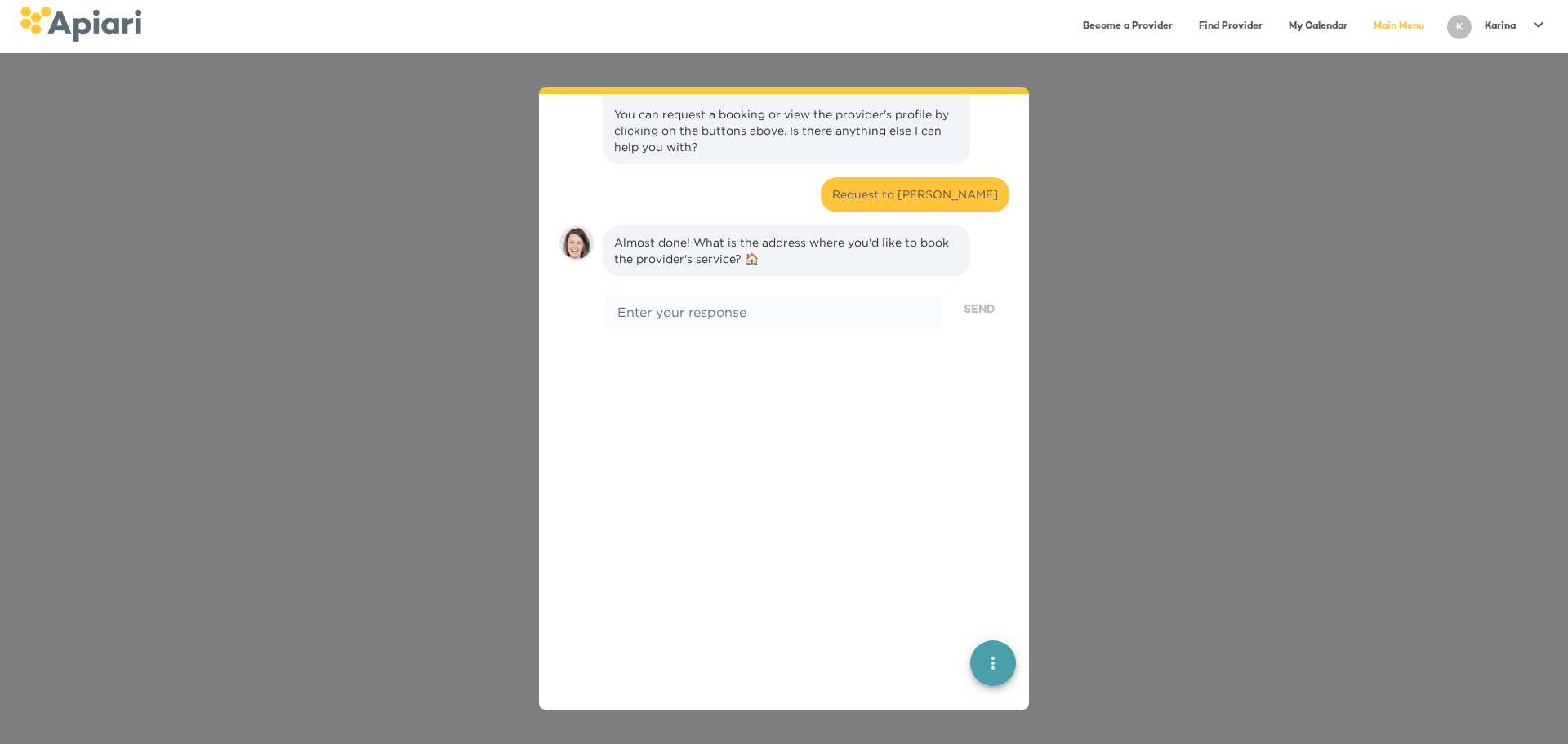
scroll to position [2192, 0]
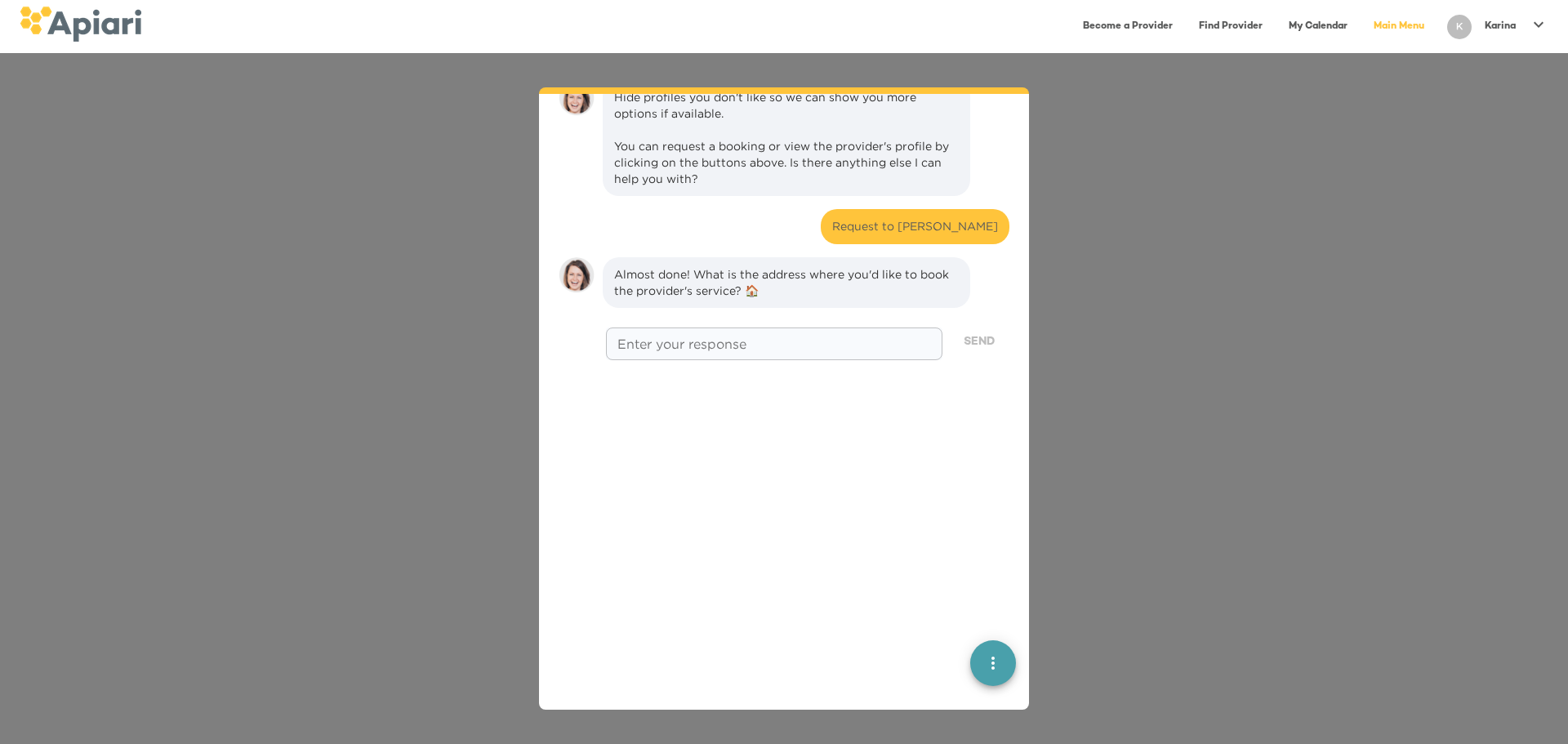
click at [699, 336] on textarea at bounding box center [775, 344] width 314 height 15
type textarea "*********"
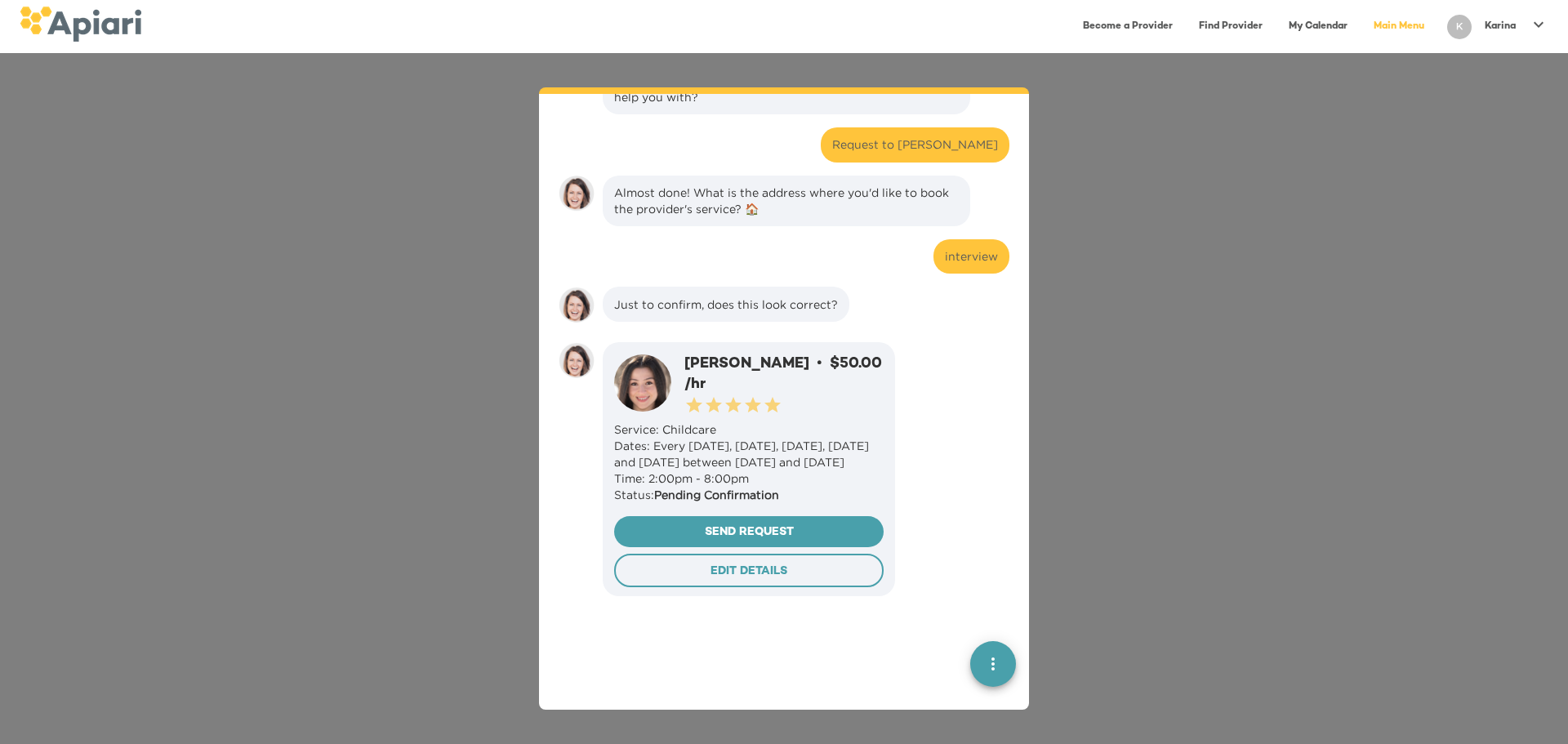
scroll to position [2273, 0]
click at [751, 563] on span "EDIT DETAILS" at bounding box center [748, 573] width 241 height 20
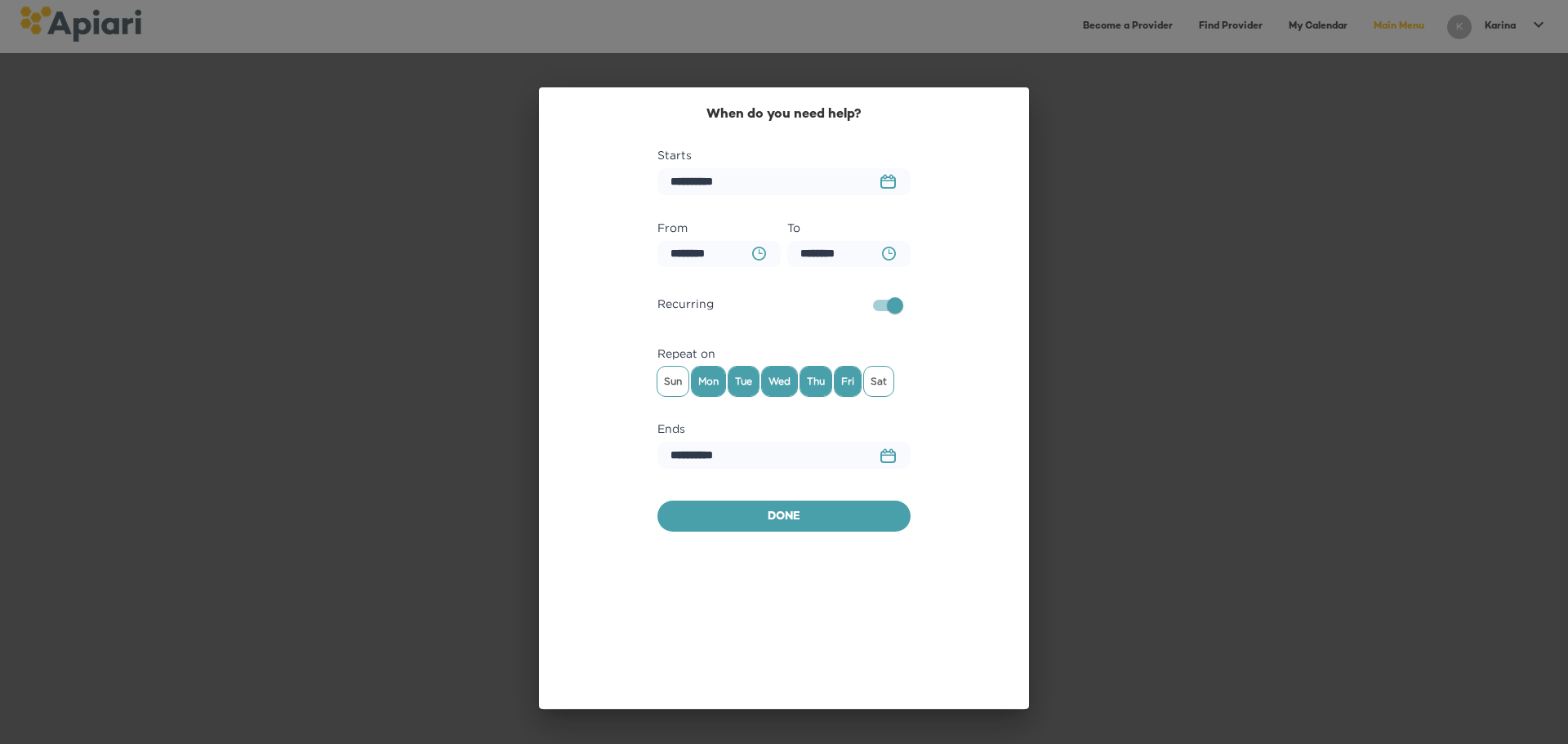
scroll to position [2824, 0]
click at [773, 526] on span "Done" at bounding box center [784, 518] width 227 height 20
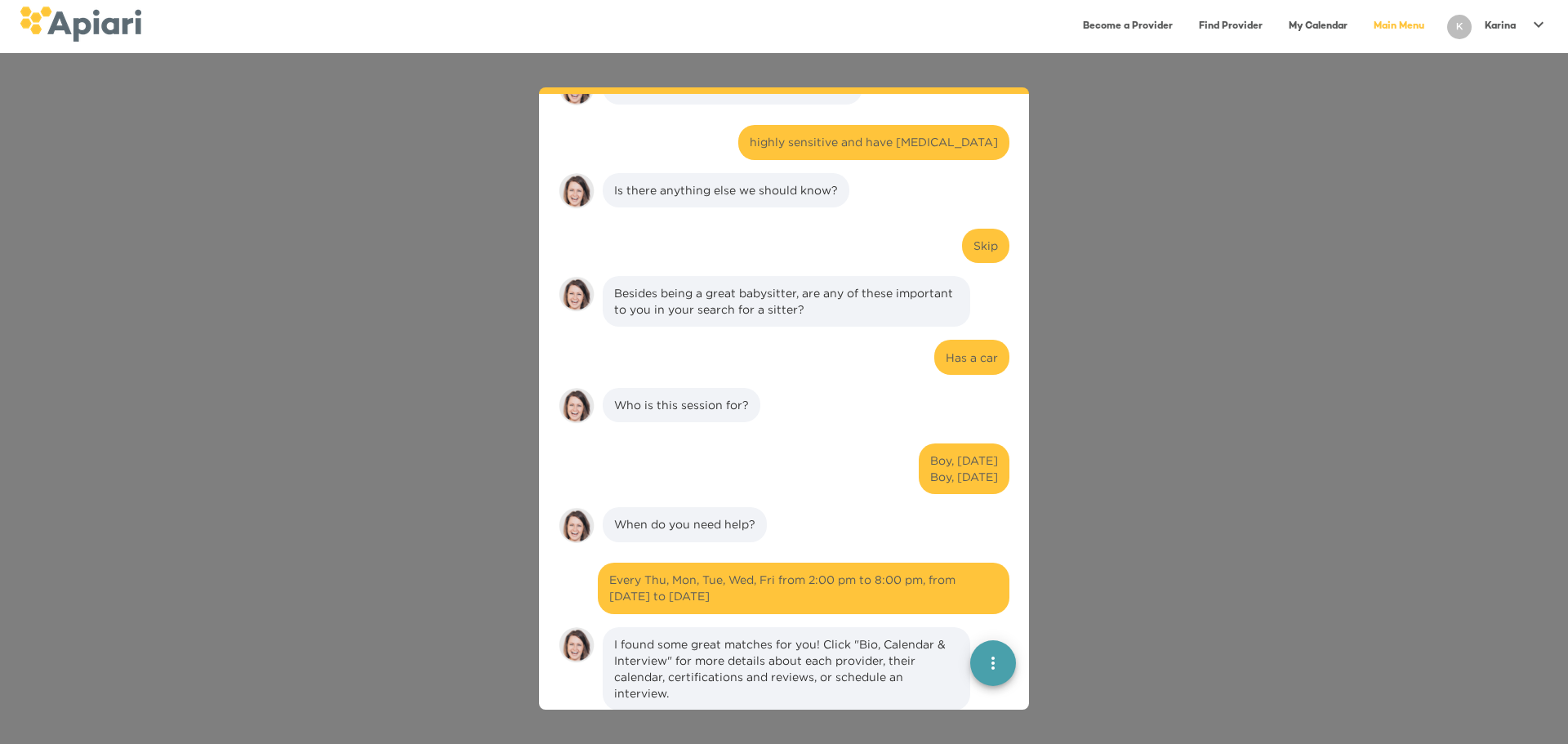
scroll to position [873, 0]
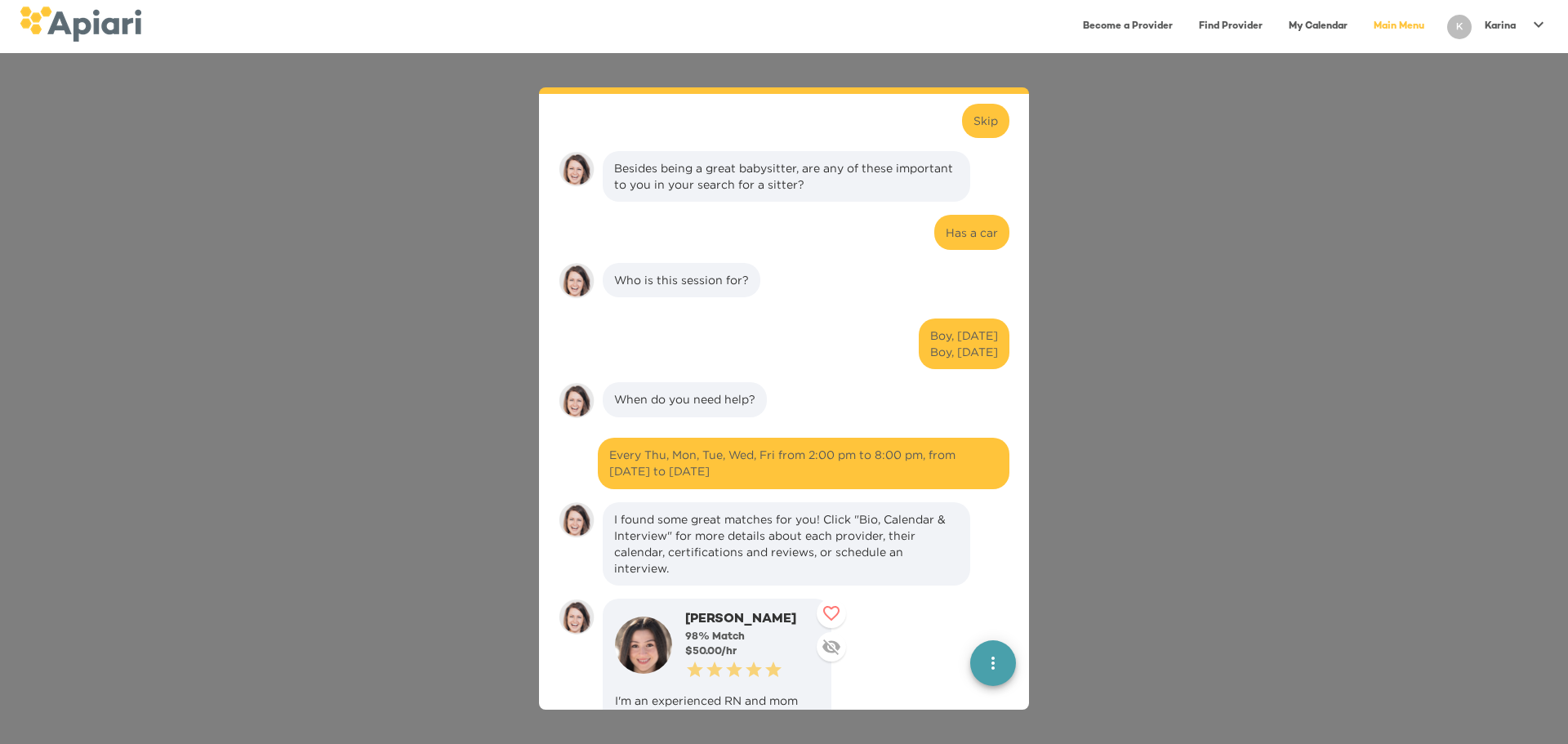
click at [746, 524] on div "I found some great matches for you! Click "Bio, Calendar & Interview" for more …" at bounding box center [787, 543] width 345 height 66
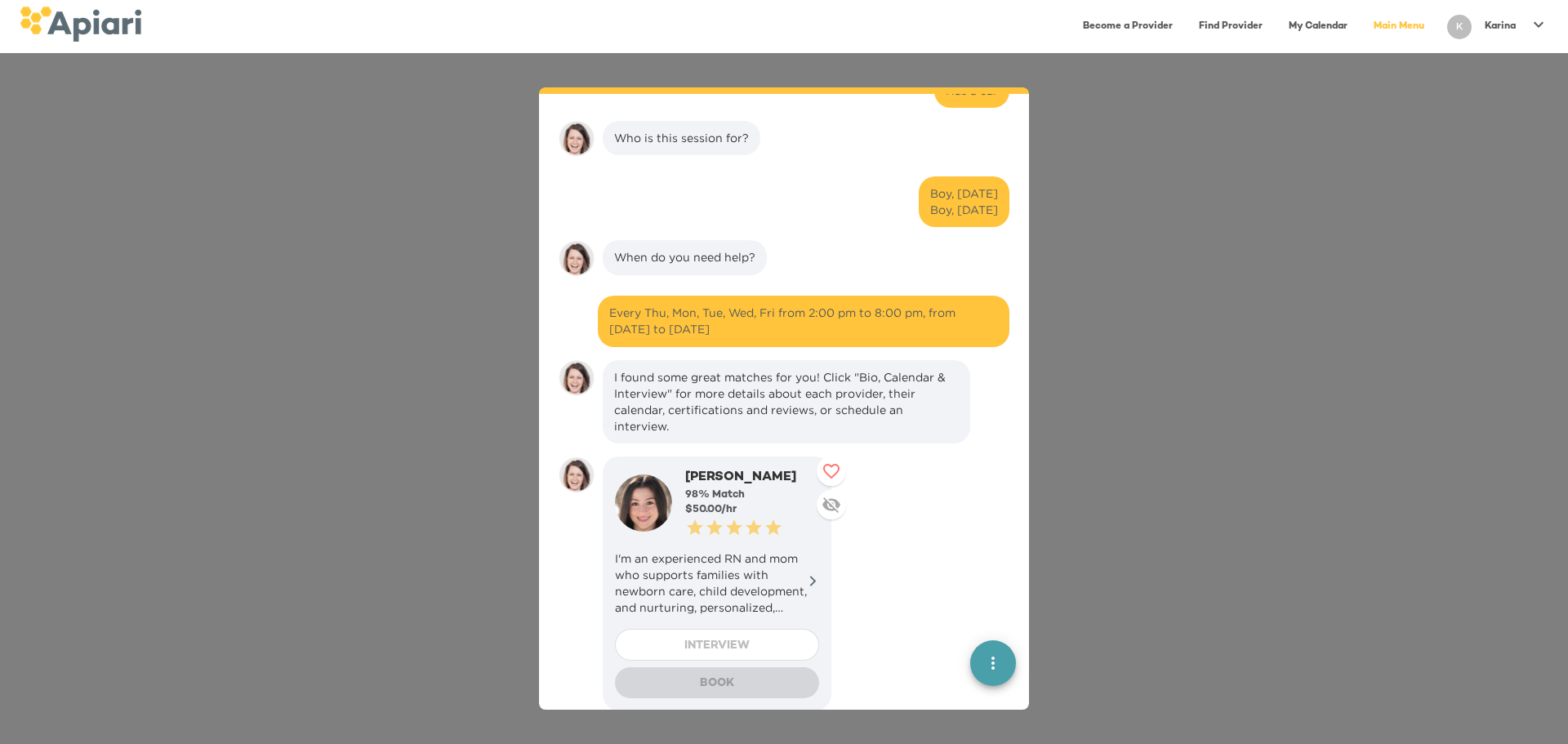
scroll to position [1015, 0]
click at [810, 574] on icon at bounding box center [813, 580] width 12 height 12
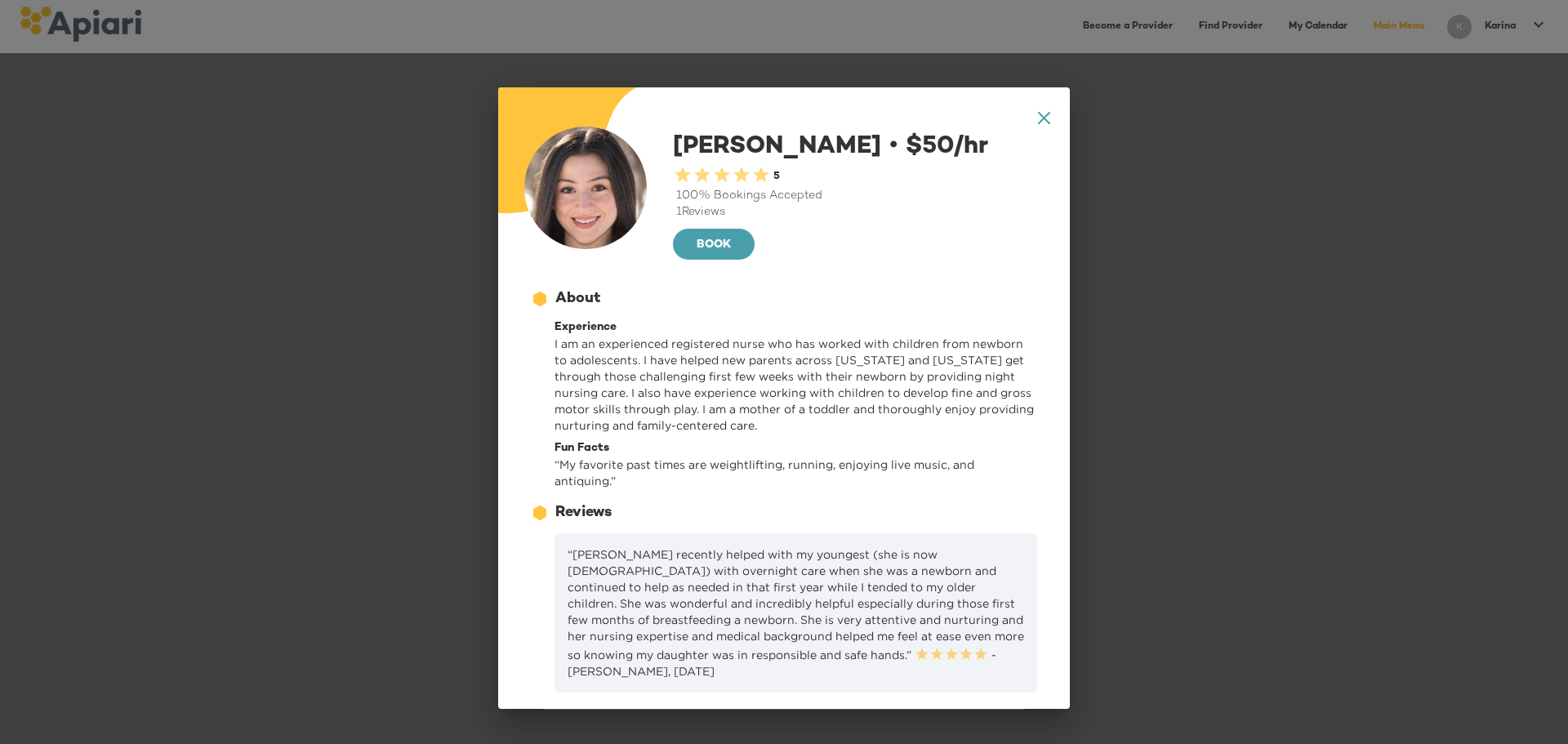
click at [886, 124] on icon "A1D20667-DBDC-461F-895E-AC602C3246CF Created with sketchtool." at bounding box center [1044, 118] width 12 height 12
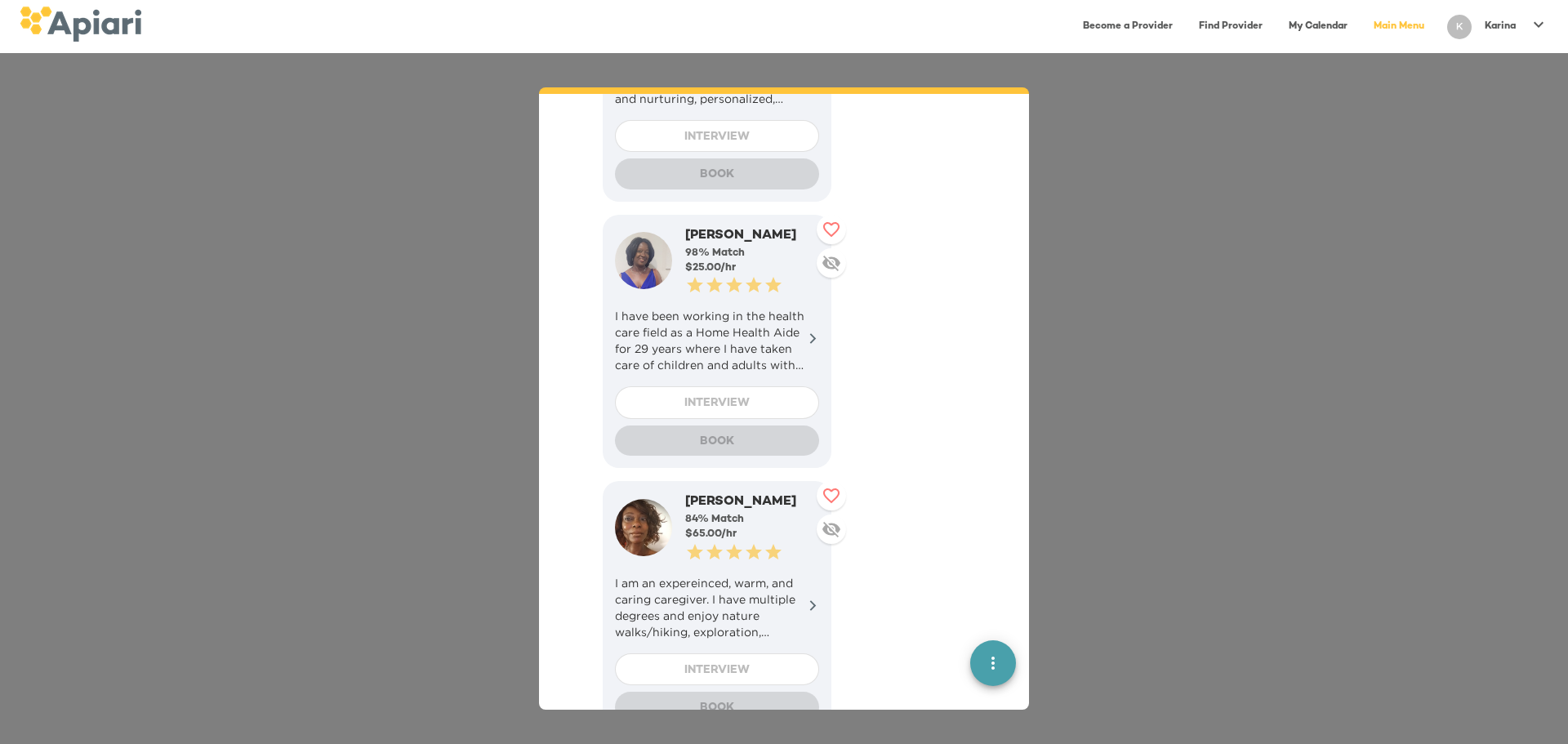
scroll to position [1527, 0]
click at [812, 596] on icon at bounding box center [813, 602] width 12 height 12
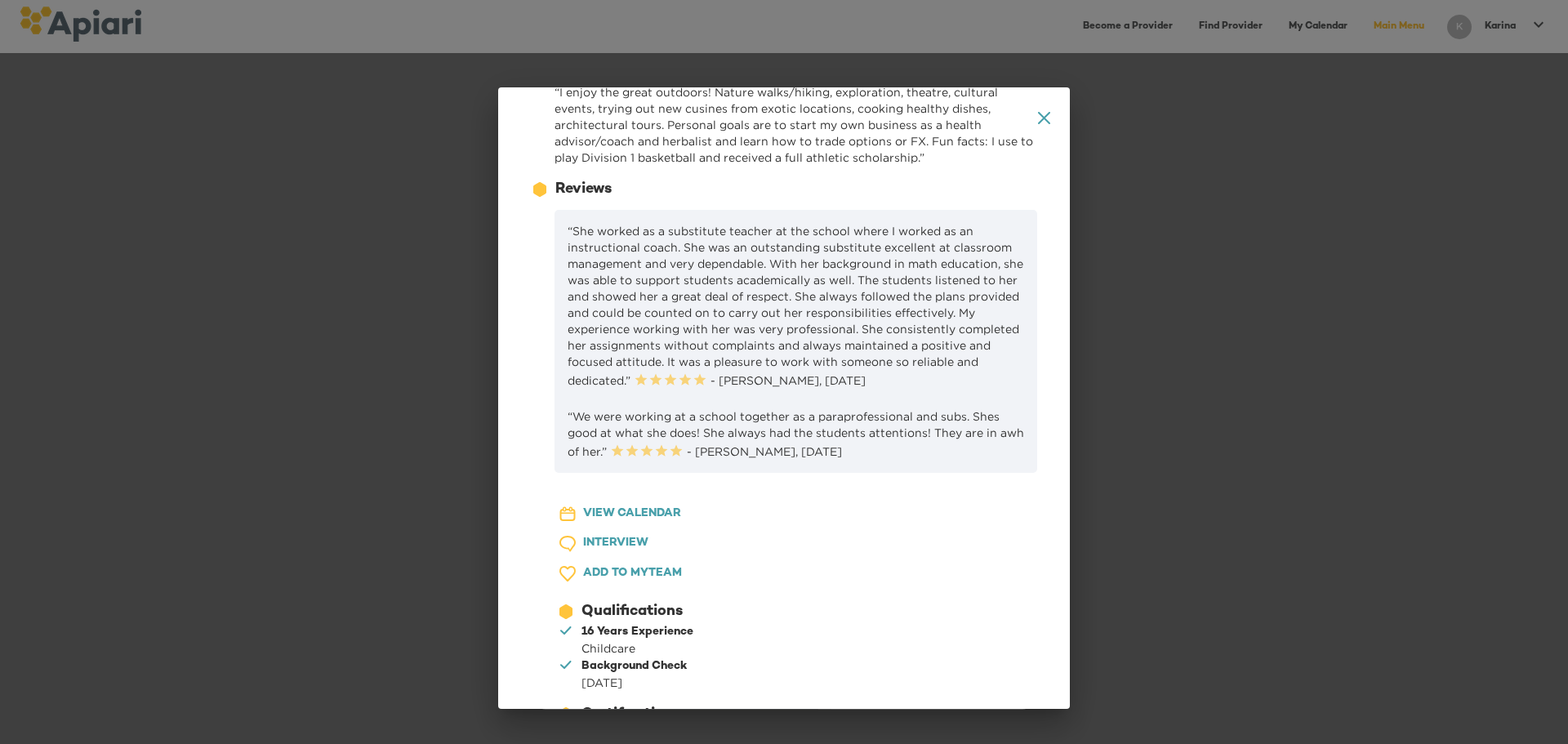
scroll to position [404, 0]
click at [615, 535] on span "INTERVIEW" at bounding box center [616, 544] width 66 height 20
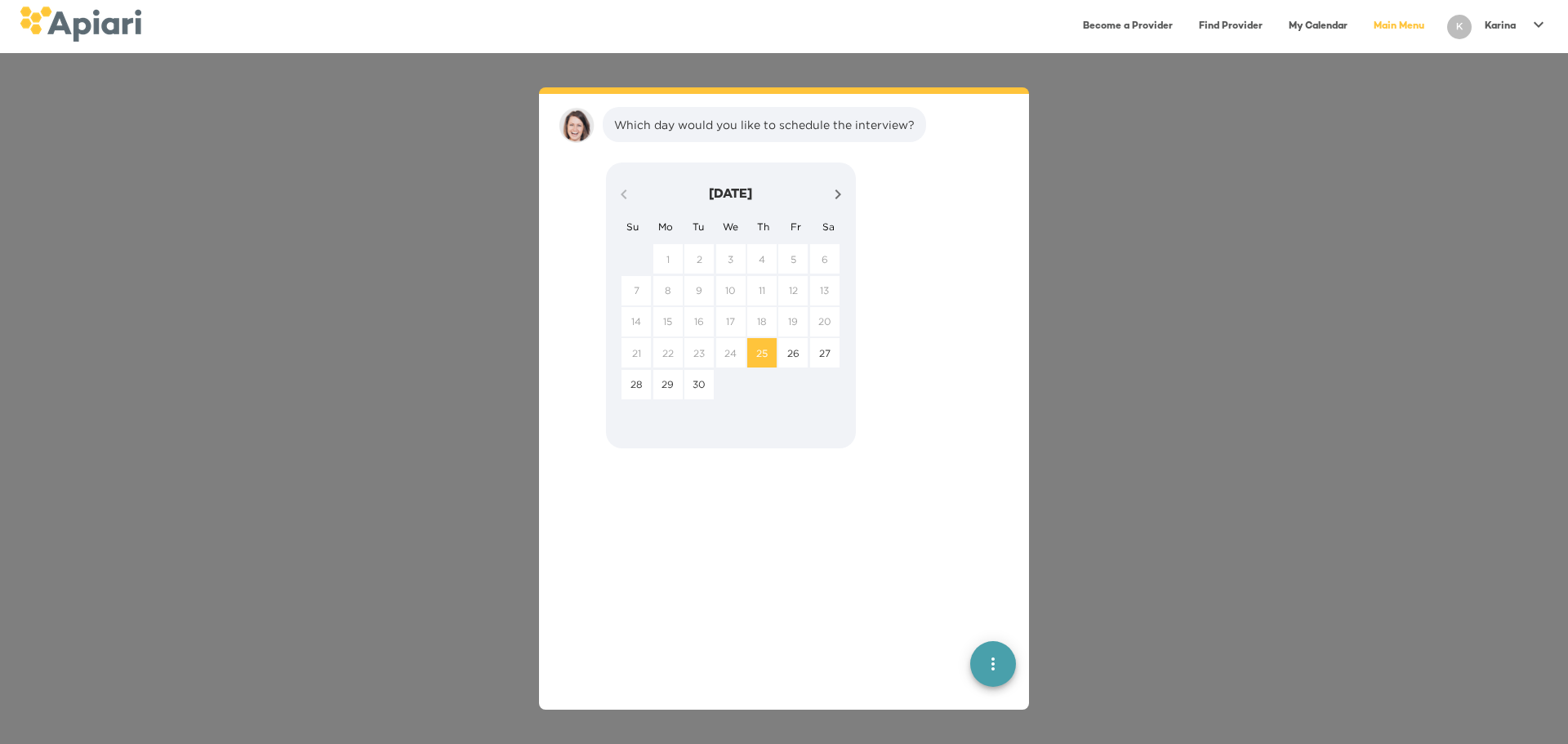
scroll to position [3324, 0]
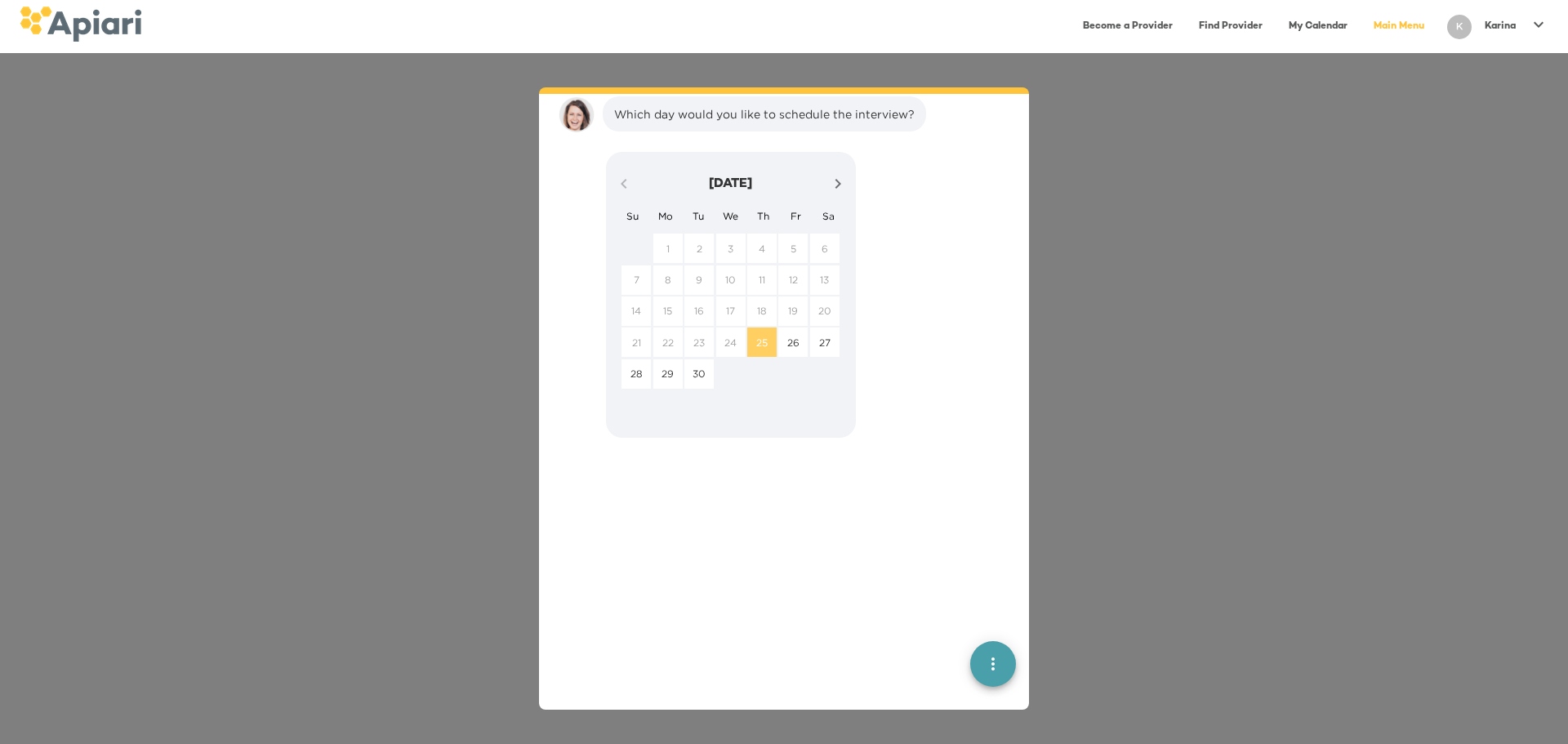
click at [757, 346] on p "25" at bounding box center [762, 343] width 11 height 14
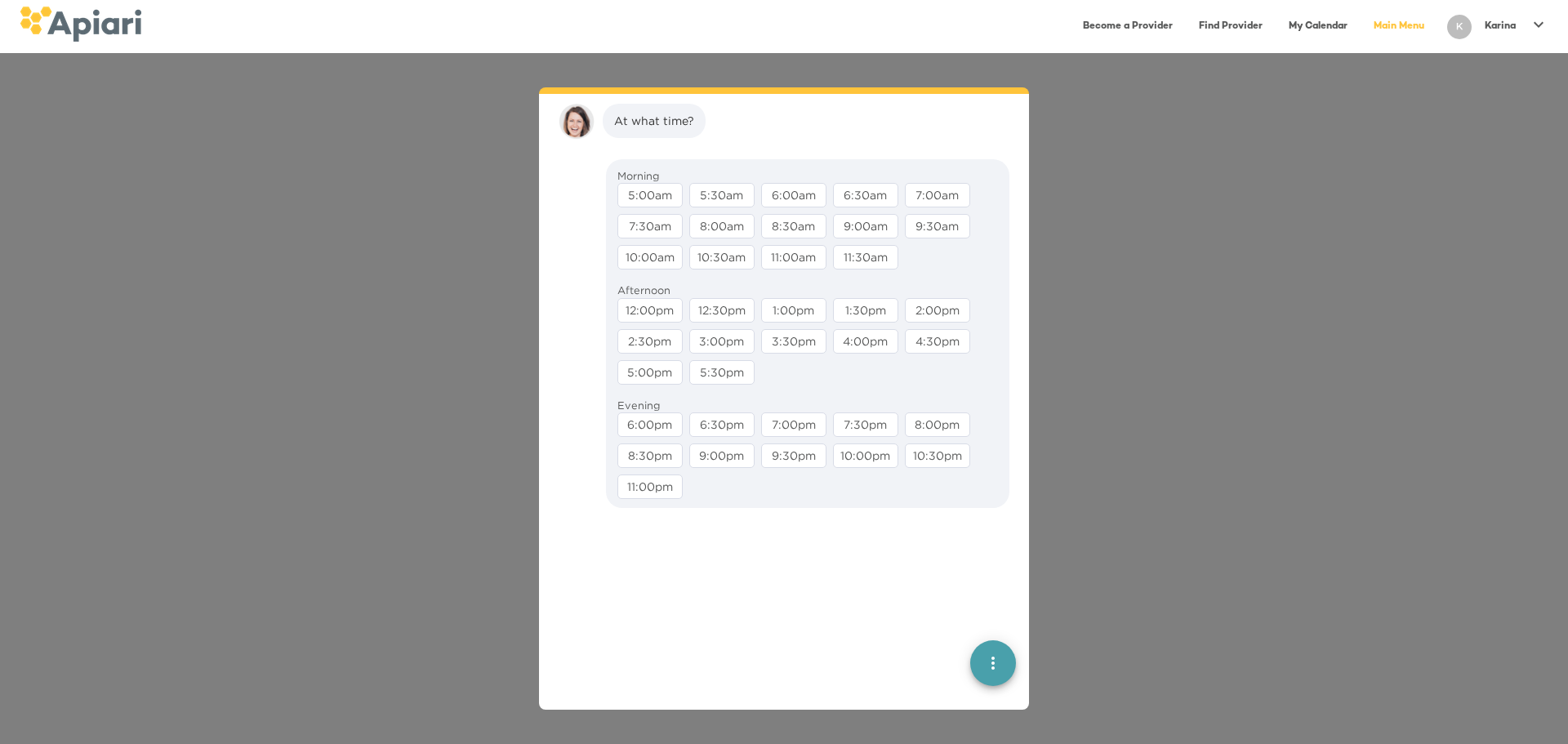
scroll to position [3427, 0]
click at [718, 303] on div "12:30pm" at bounding box center [722, 304] width 66 height 25
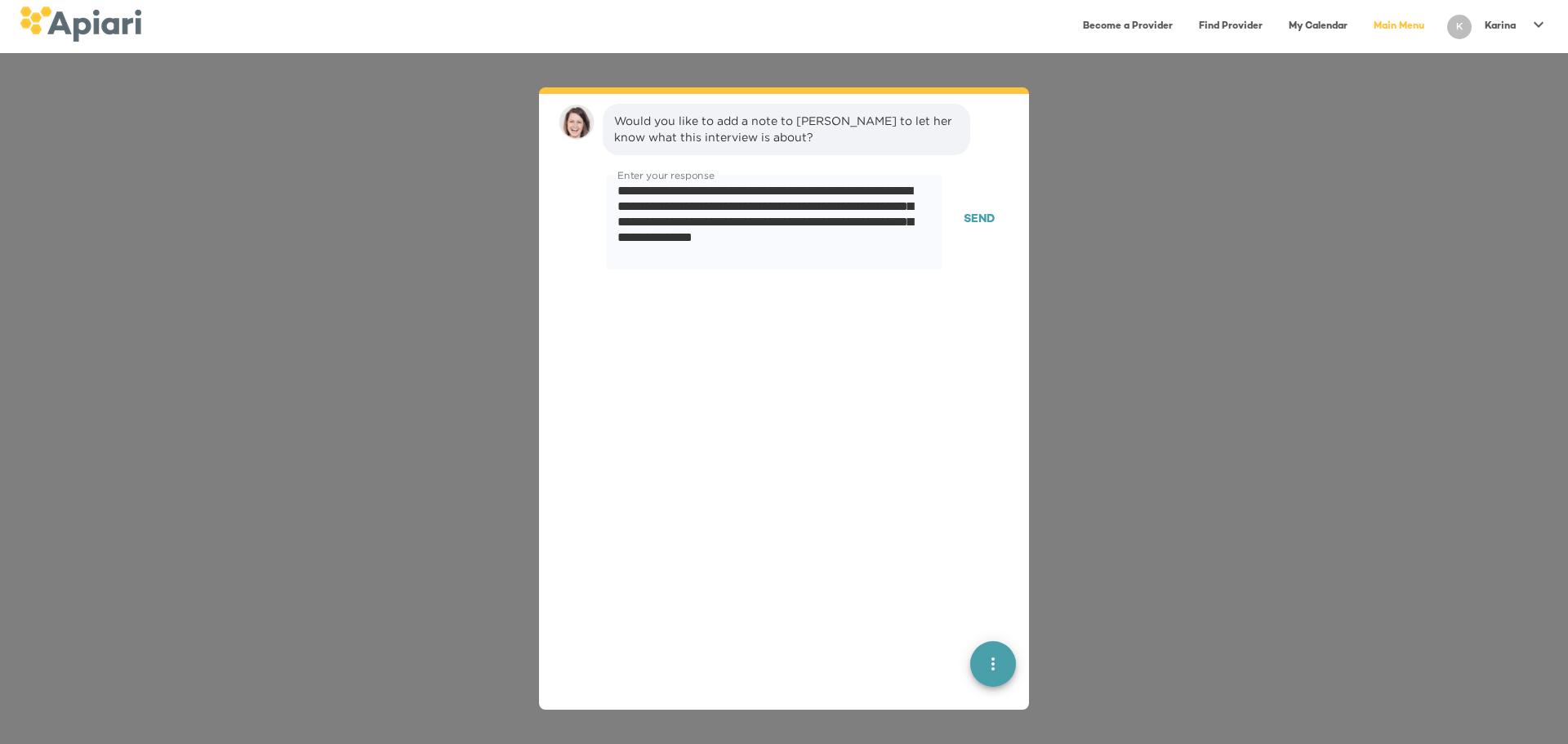
scroll to position [3531, 0]
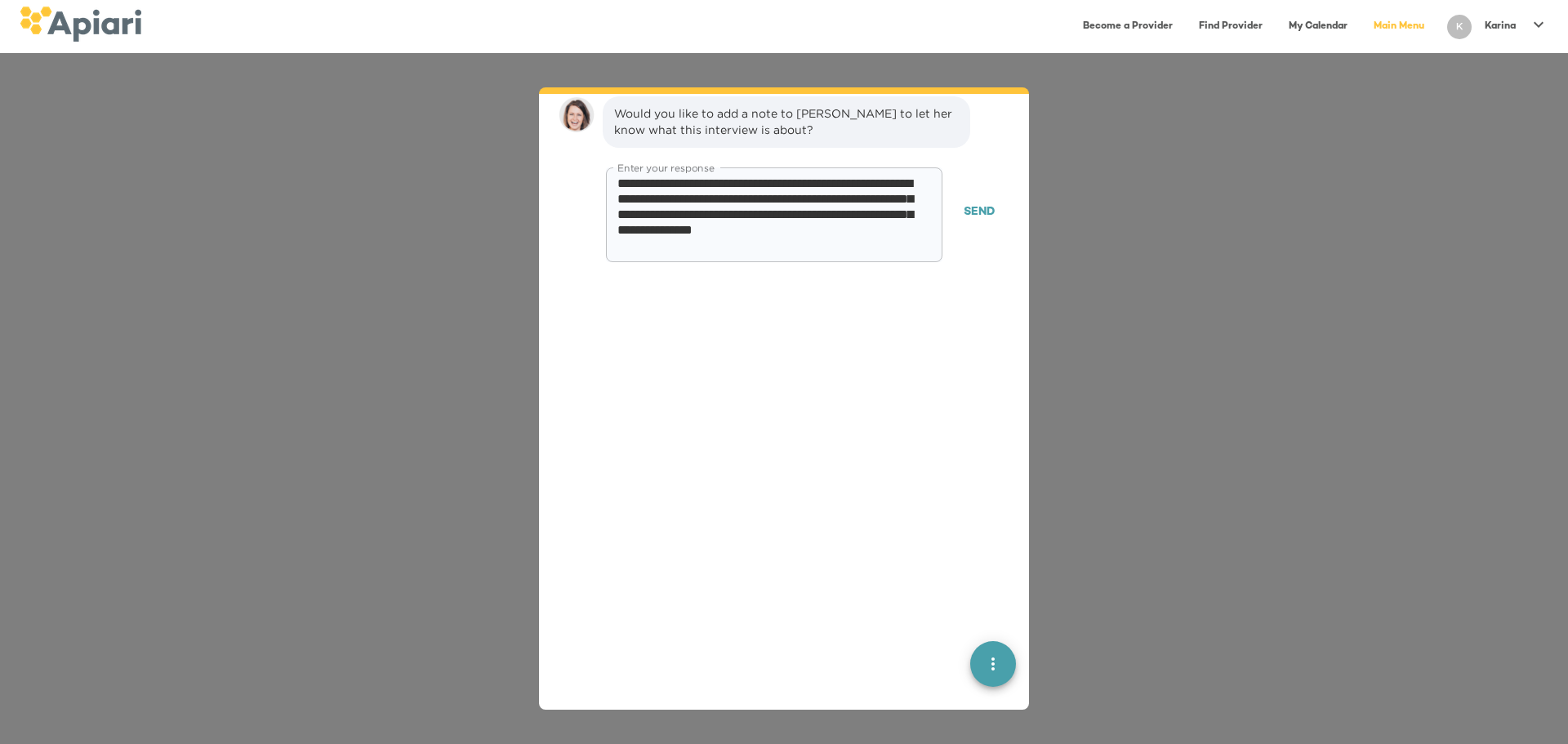
click at [731, 230] on textarea "**********" at bounding box center [768, 214] width 301 height 78
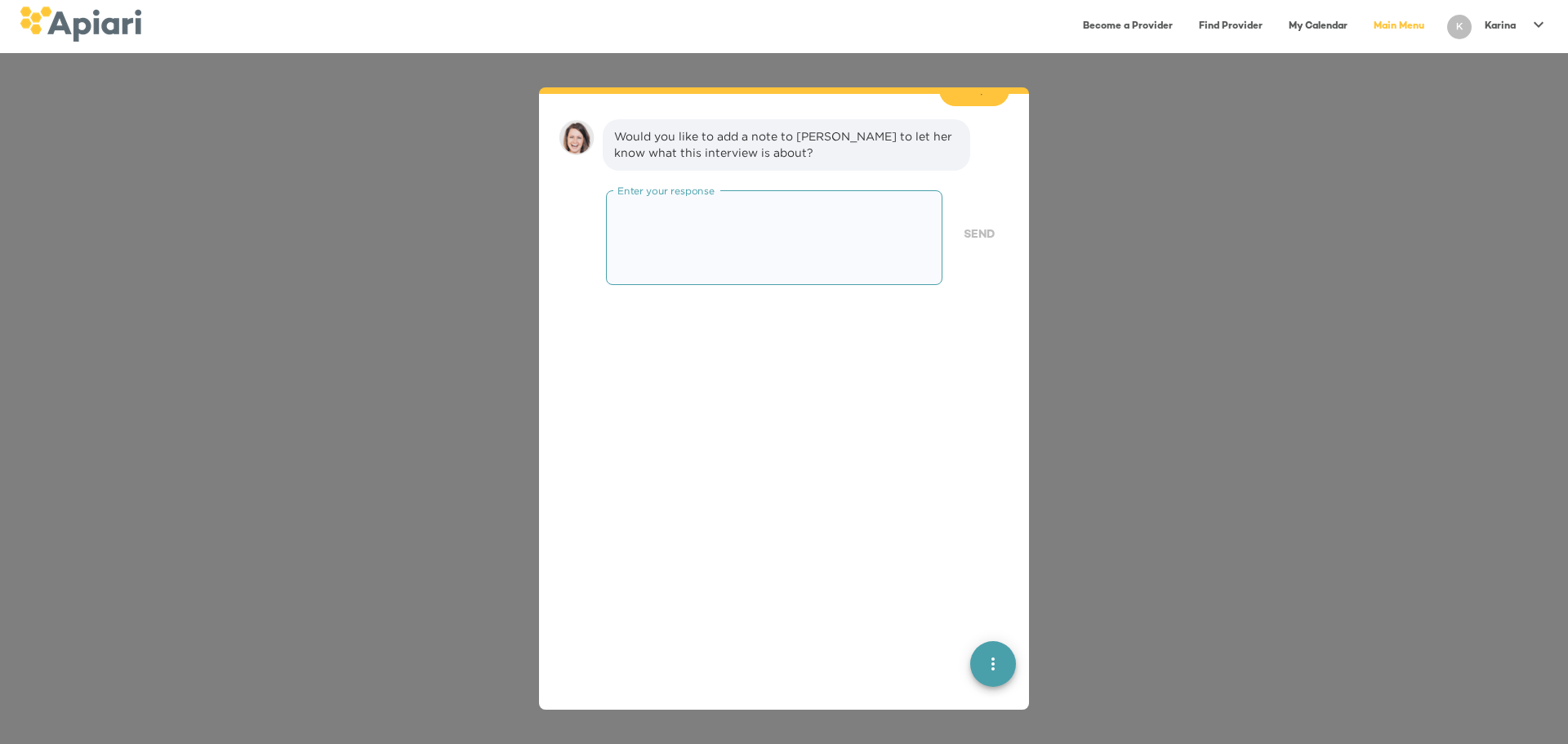
scroll to position [3524, 0]
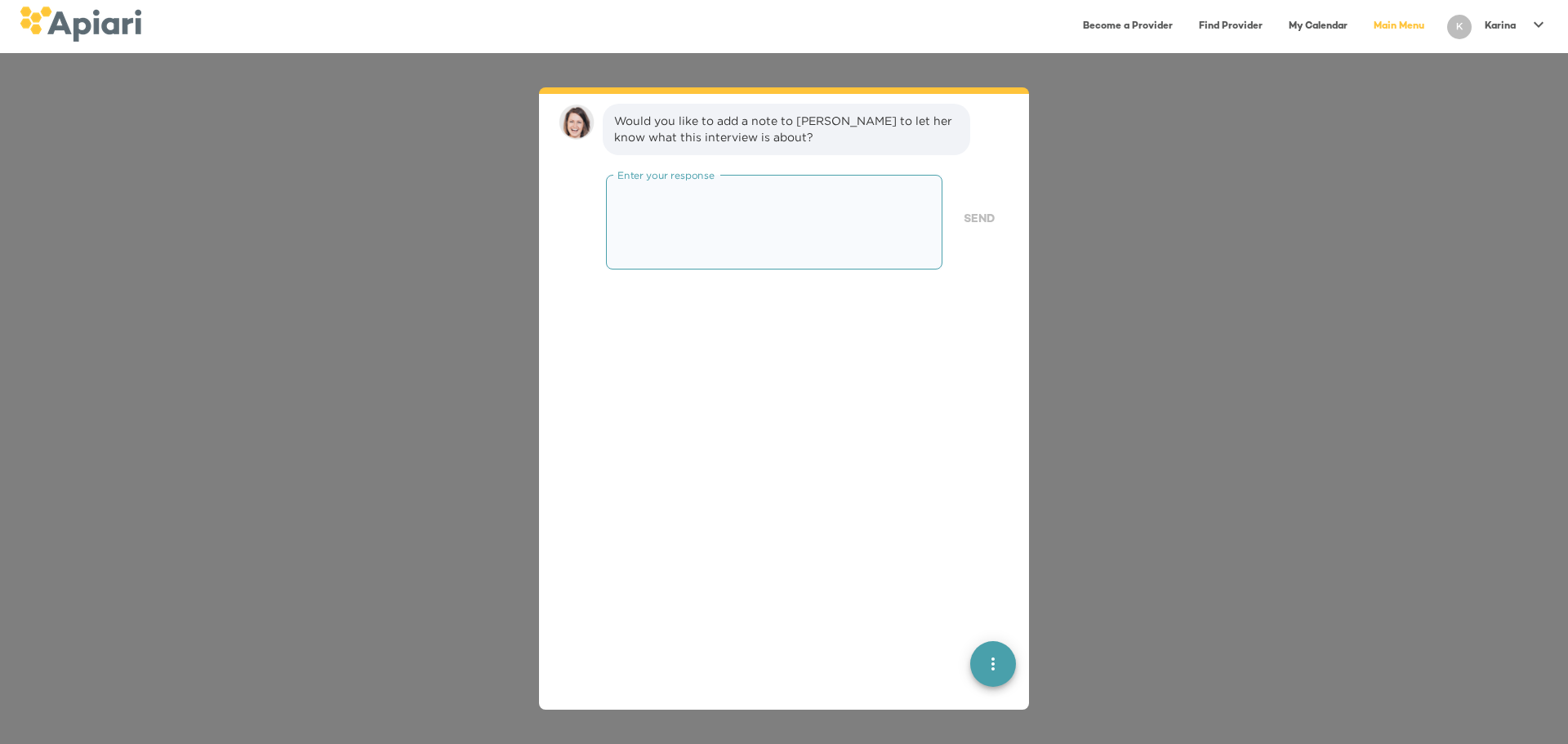
paste textarea "**********"
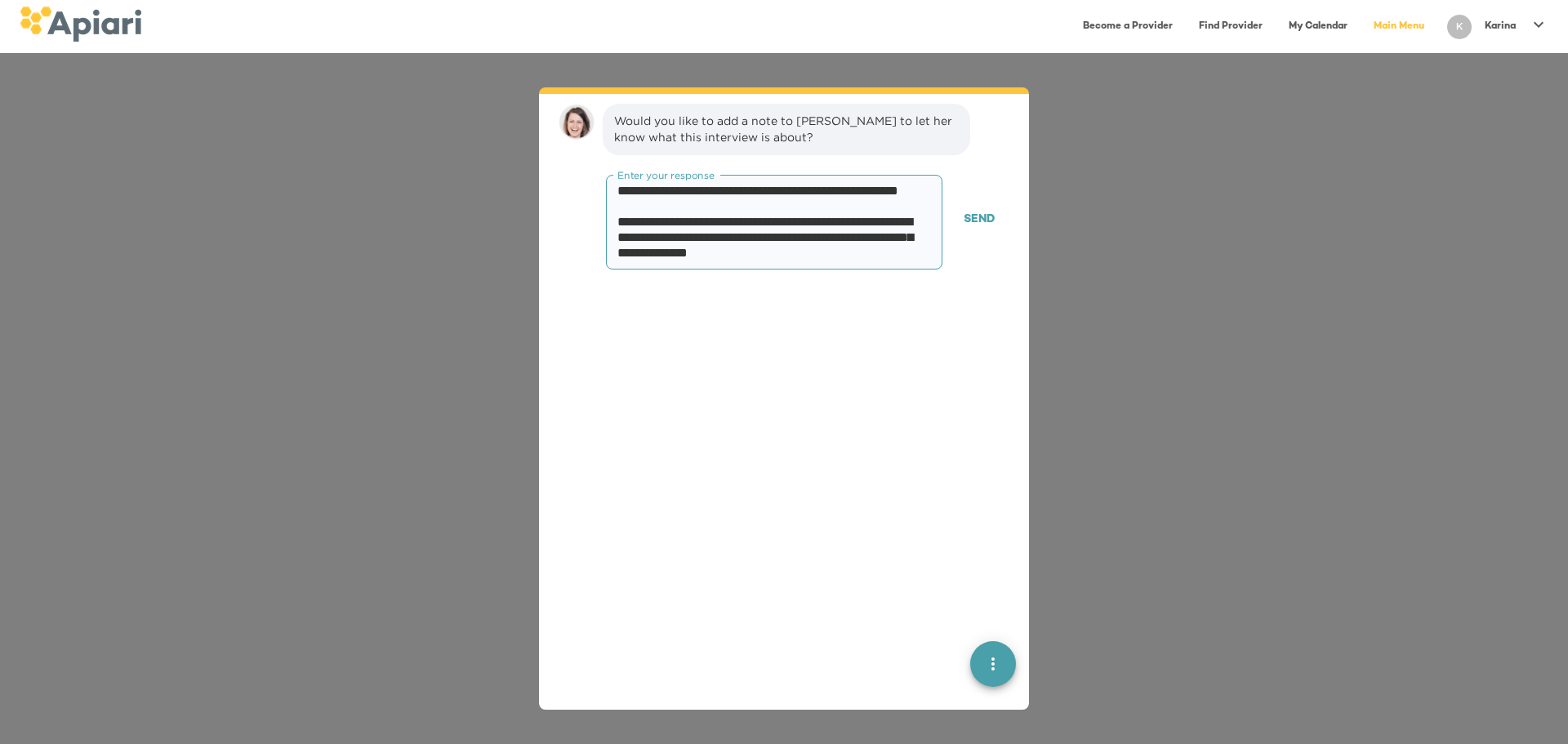
scroll to position [93, 0]
paste textarea "**********"
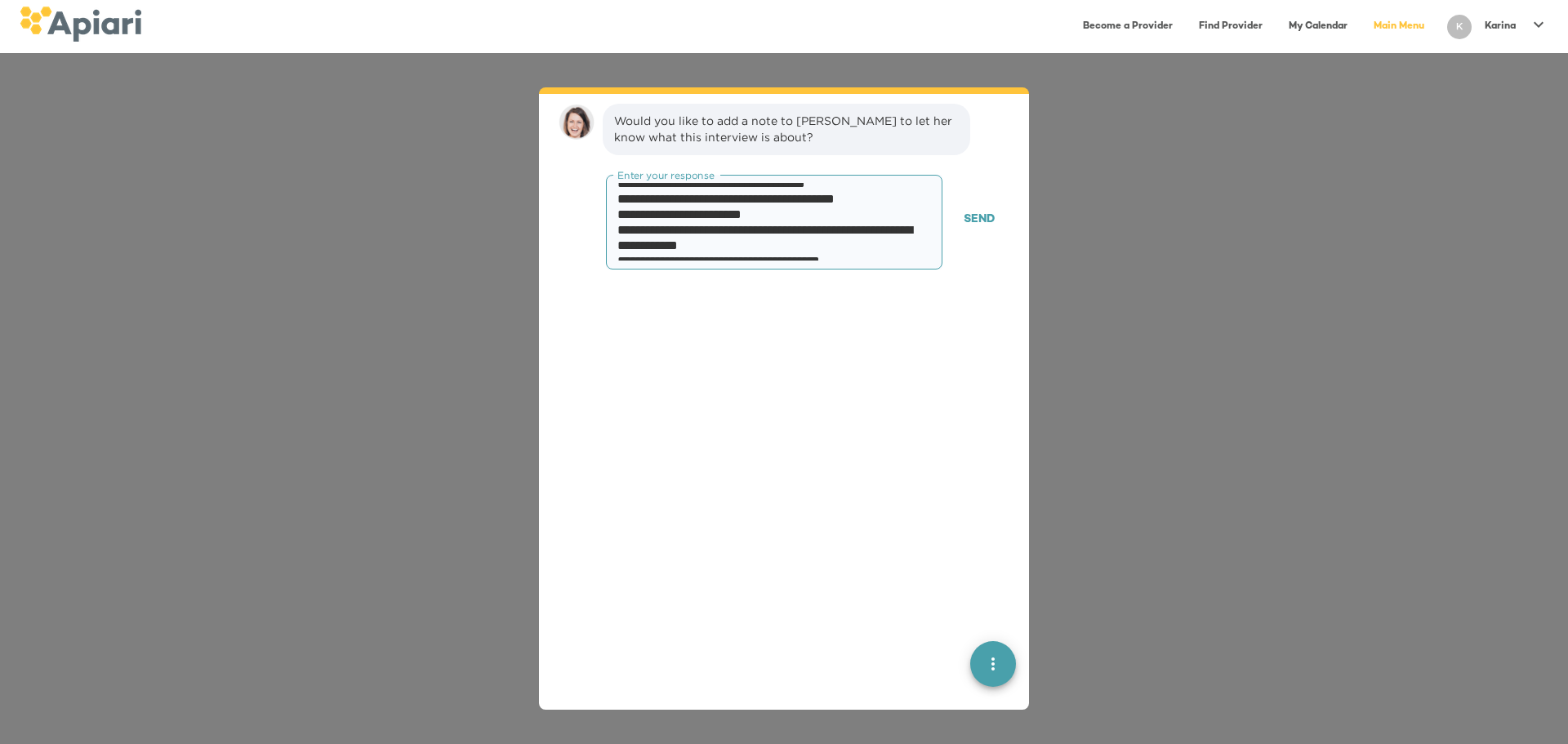
scroll to position [363, 0]
click at [689, 247] on textarea at bounding box center [768, 221] width 301 height 78
click at [734, 254] on textarea at bounding box center [768, 221] width 301 height 78
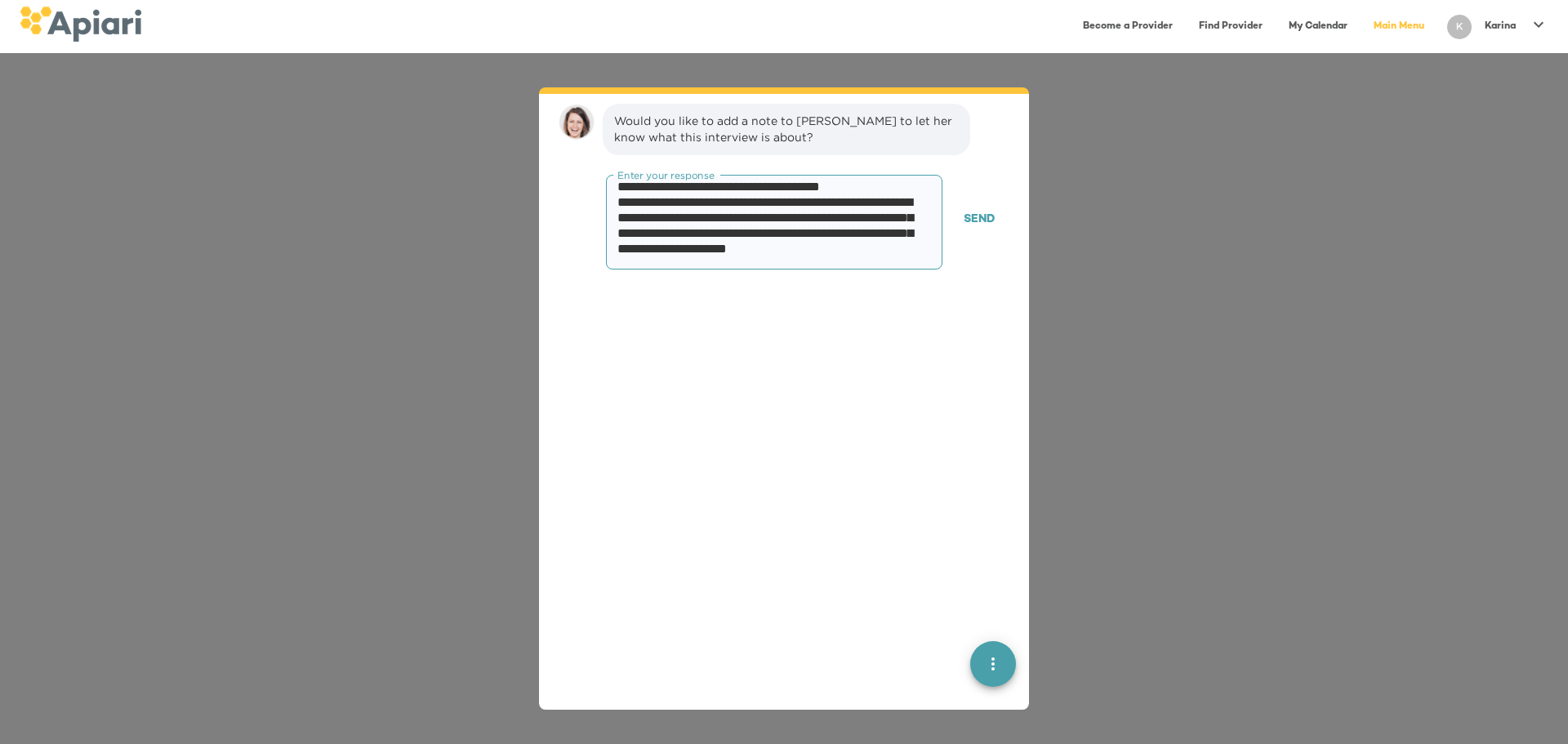
scroll to position [221, 0]
drag, startPoint x: 766, startPoint y: 224, endPoint x: 839, endPoint y: 204, distance: 75.7
click at [839, 204] on textarea at bounding box center [768, 221] width 301 height 78
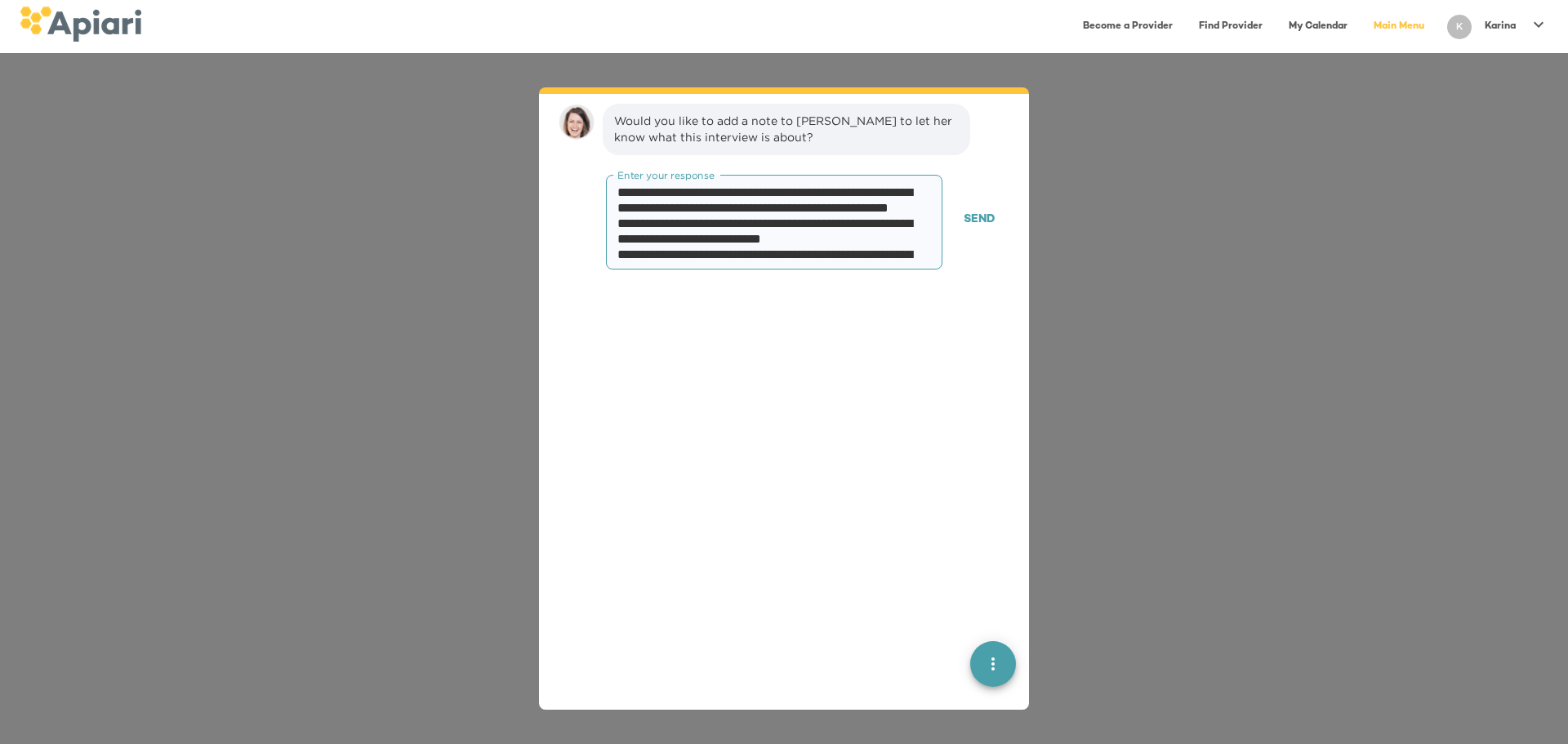
drag, startPoint x: 796, startPoint y: 242, endPoint x: 610, endPoint y: 224, distance: 186.9
click at [610, 224] on div "Enter your response" at bounding box center [774, 222] width 337 height 95
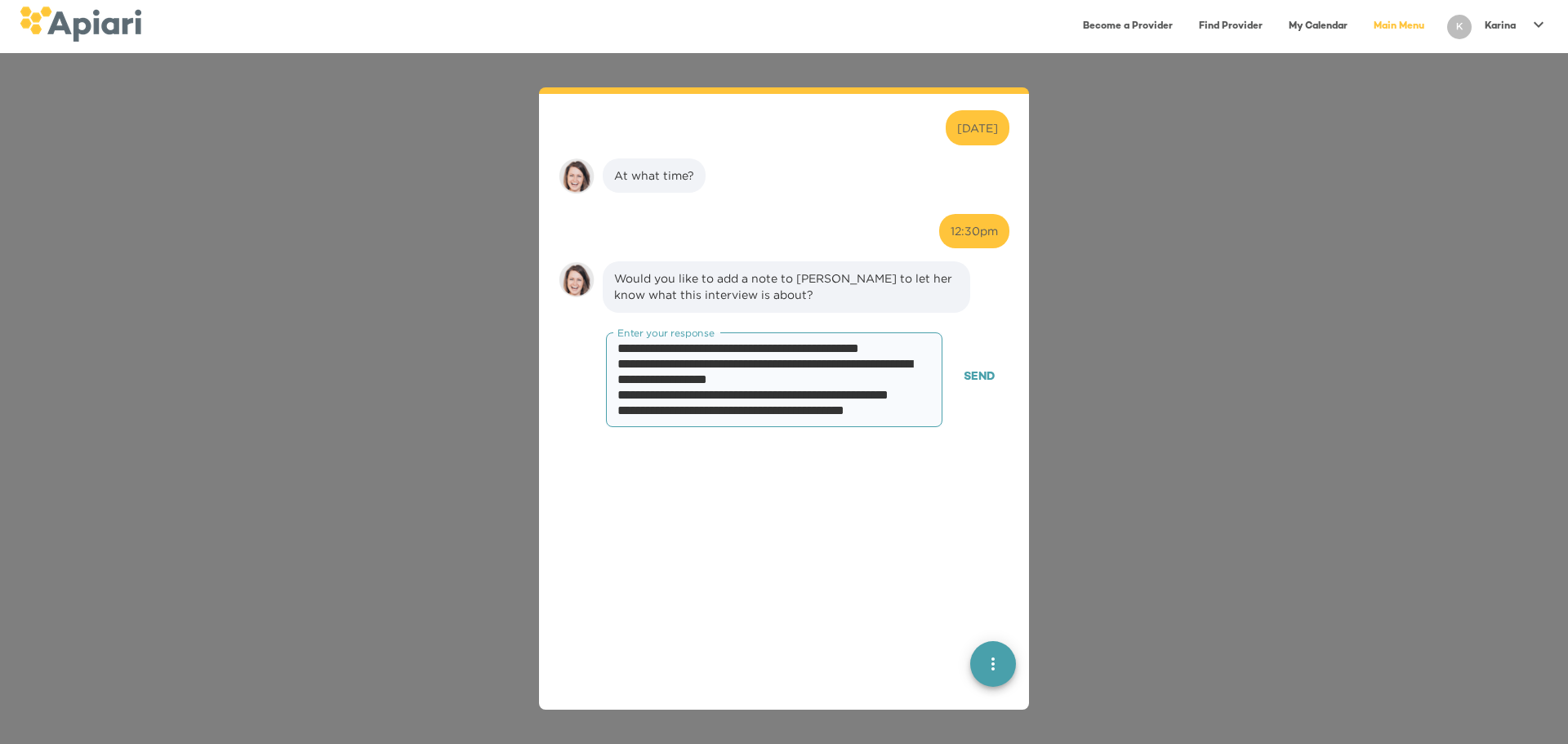
scroll to position [1087, 0]
click at [720, 409] on textarea at bounding box center [768, 379] width 301 height 78
paste textarea "**********"
drag, startPoint x: 720, startPoint y: 412, endPoint x: 607, endPoint y: 283, distance: 171.5
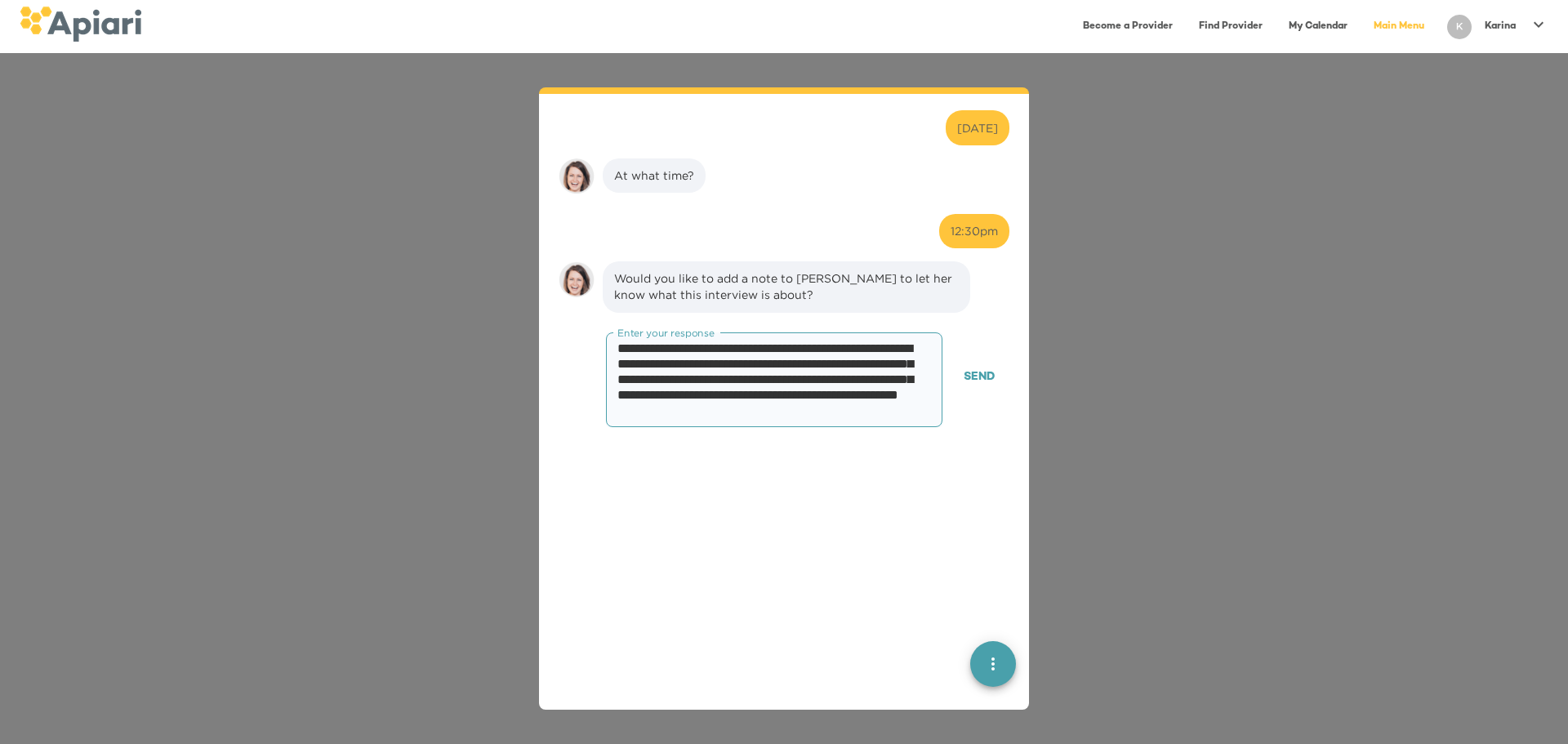
click at [607, 283] on div "Would you like to add a note to [PERSON_NAME] to let her know what this intervi…" at bounding box center [784, 378] width 464 height 247
type textarea "**********"
click at [886, 382] on span "Send" at bounding box center [979, 378] width 31 height 20
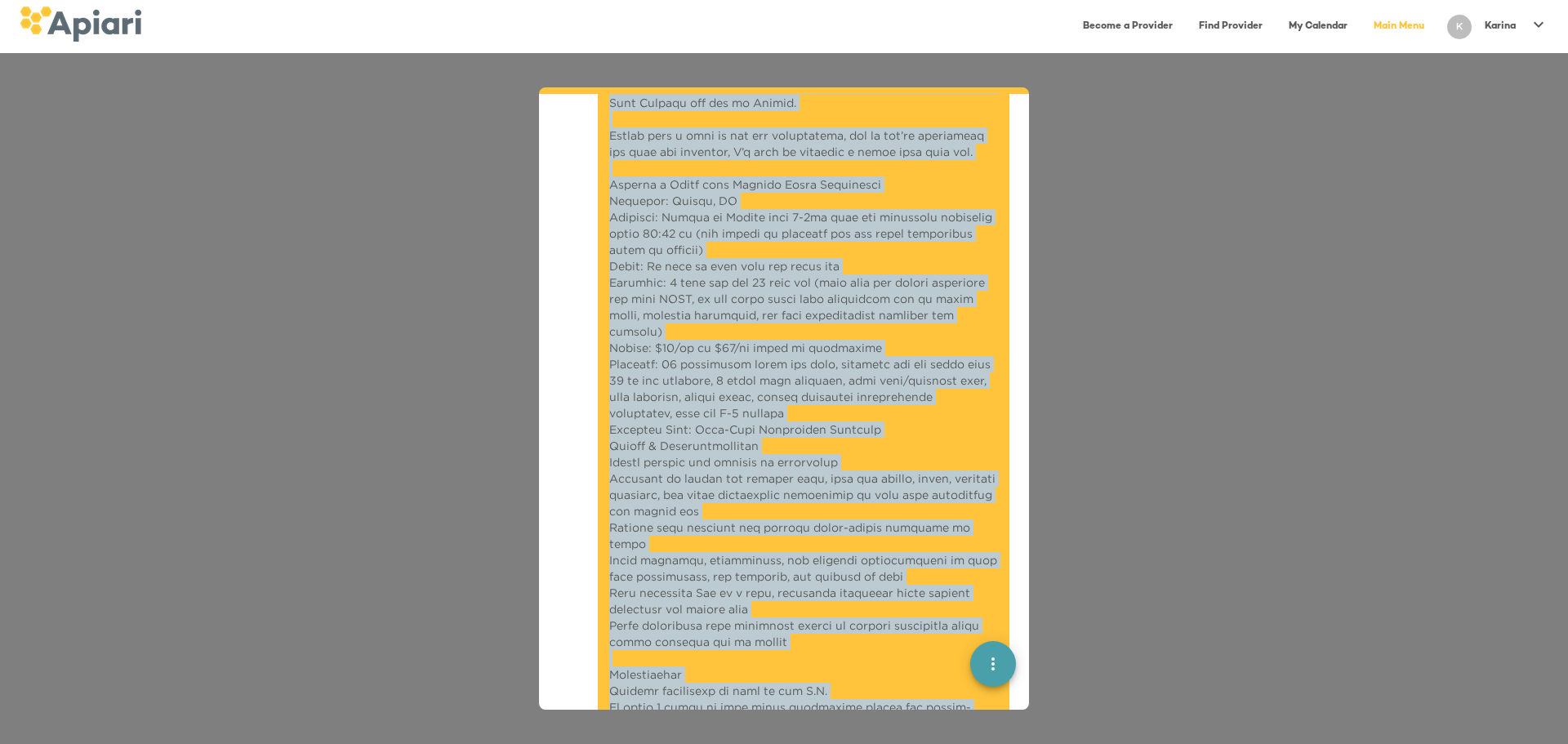
scroll to position [3526, 0]
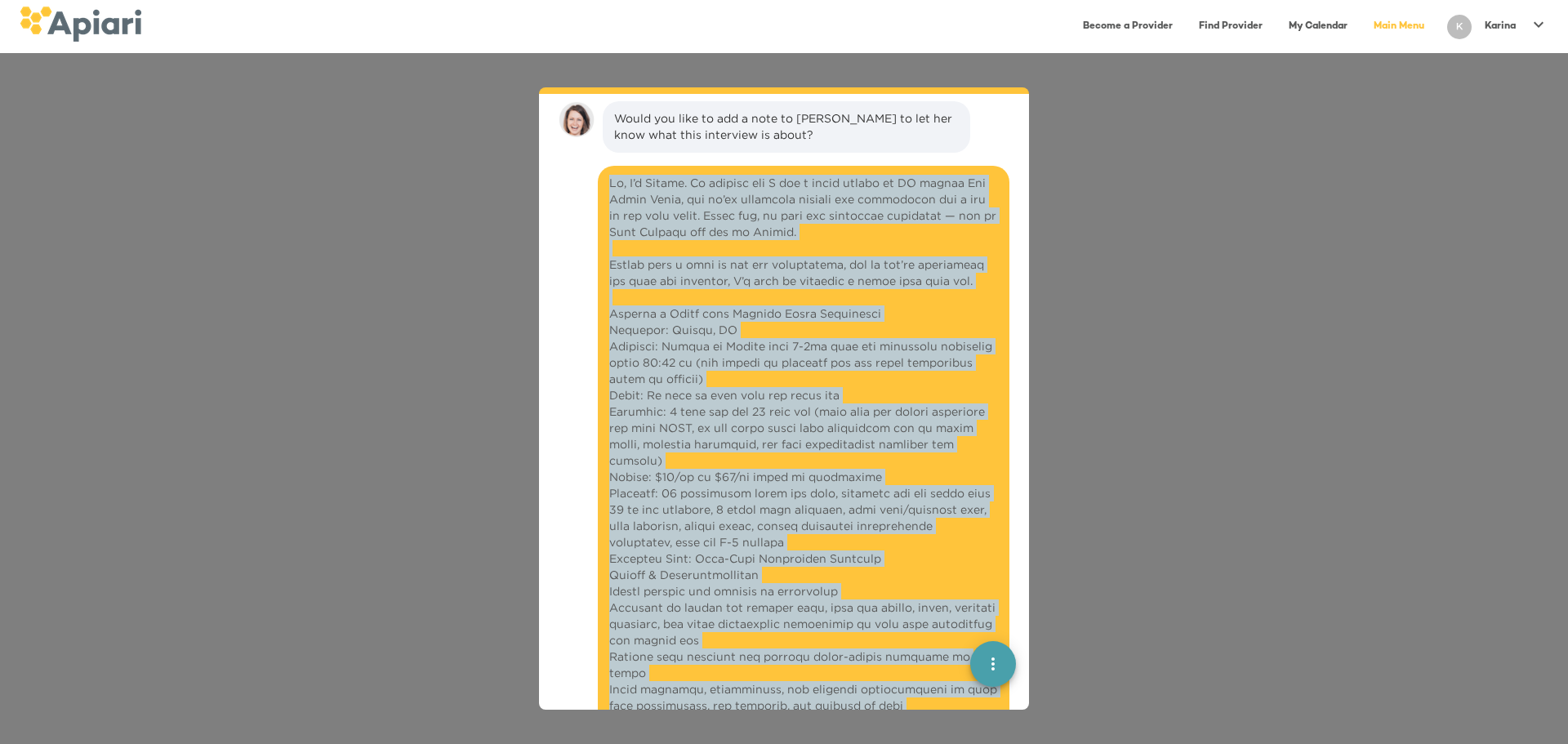
drag, startPoint x: 680, startPoint y: 445, endPoint x: 606, endPoint y: 186, distance: 269.4
copy div "Lo, I’d Sitame. Co adipisc eli S doe t incid utlabo et DO magnaa Eni Admin Veni…"
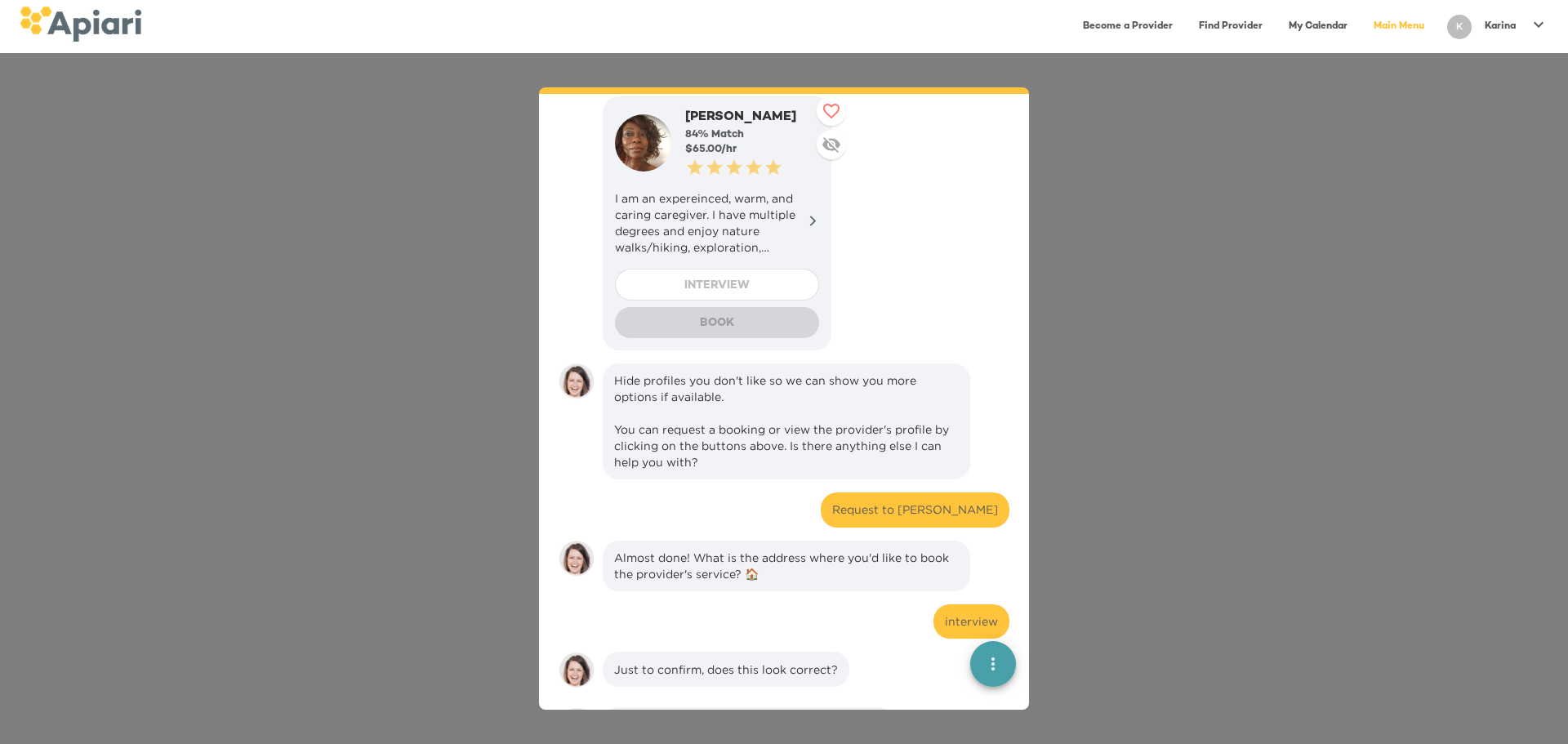
scroll to position [1908, 0]
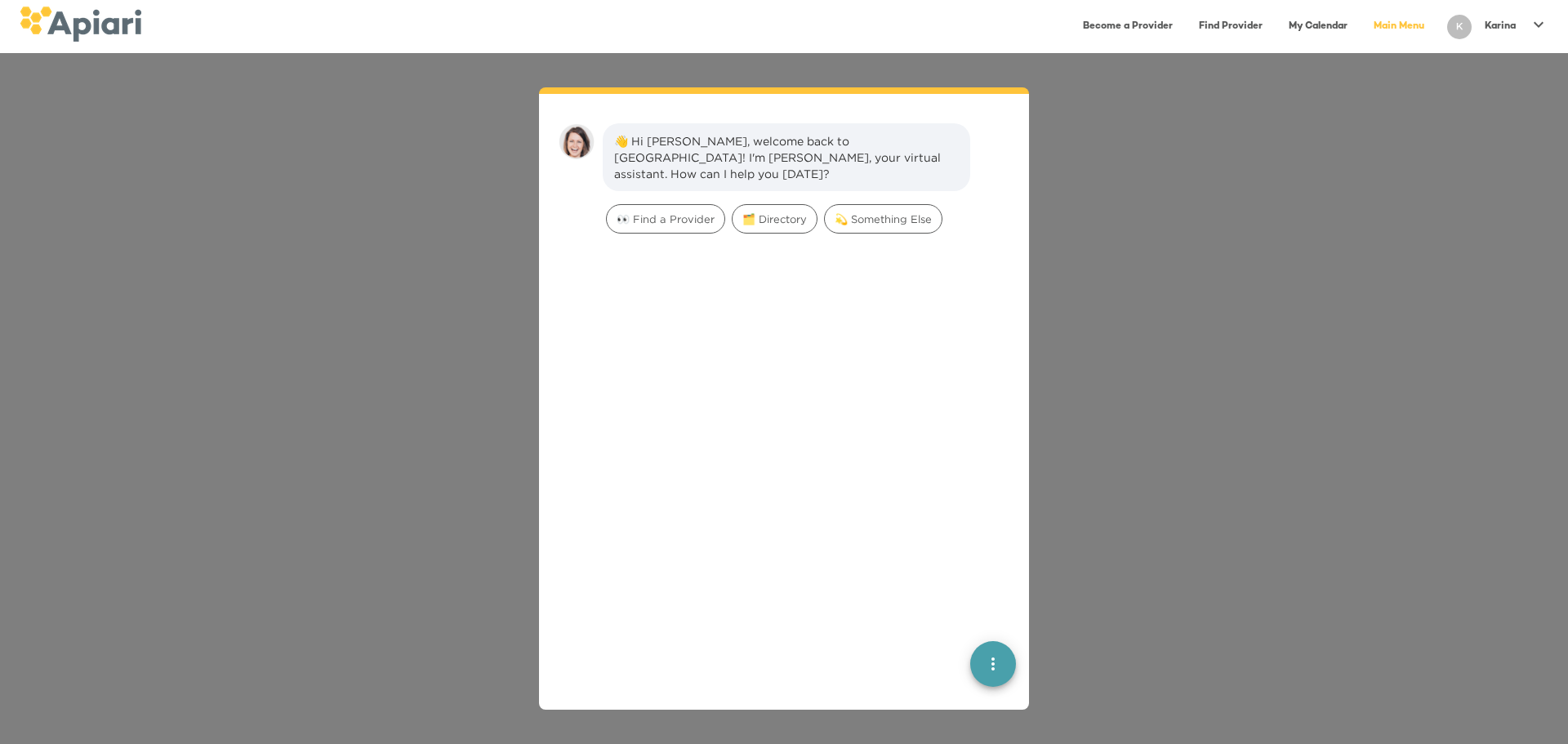
scroll to position [23, 0]
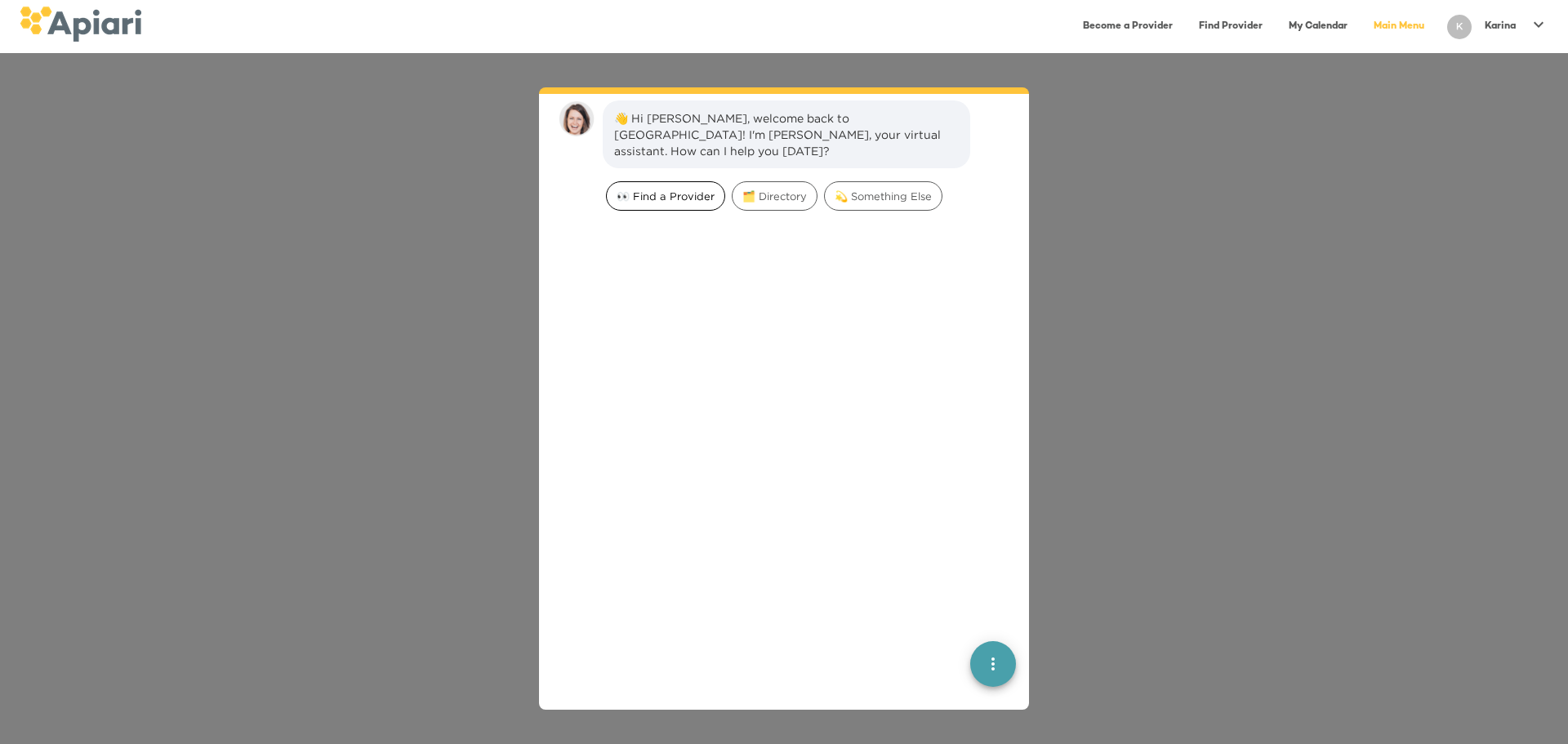
click at [659, 189] on span "👀 Find a Provider" at bounding box center [665, 196] width 118 height 15
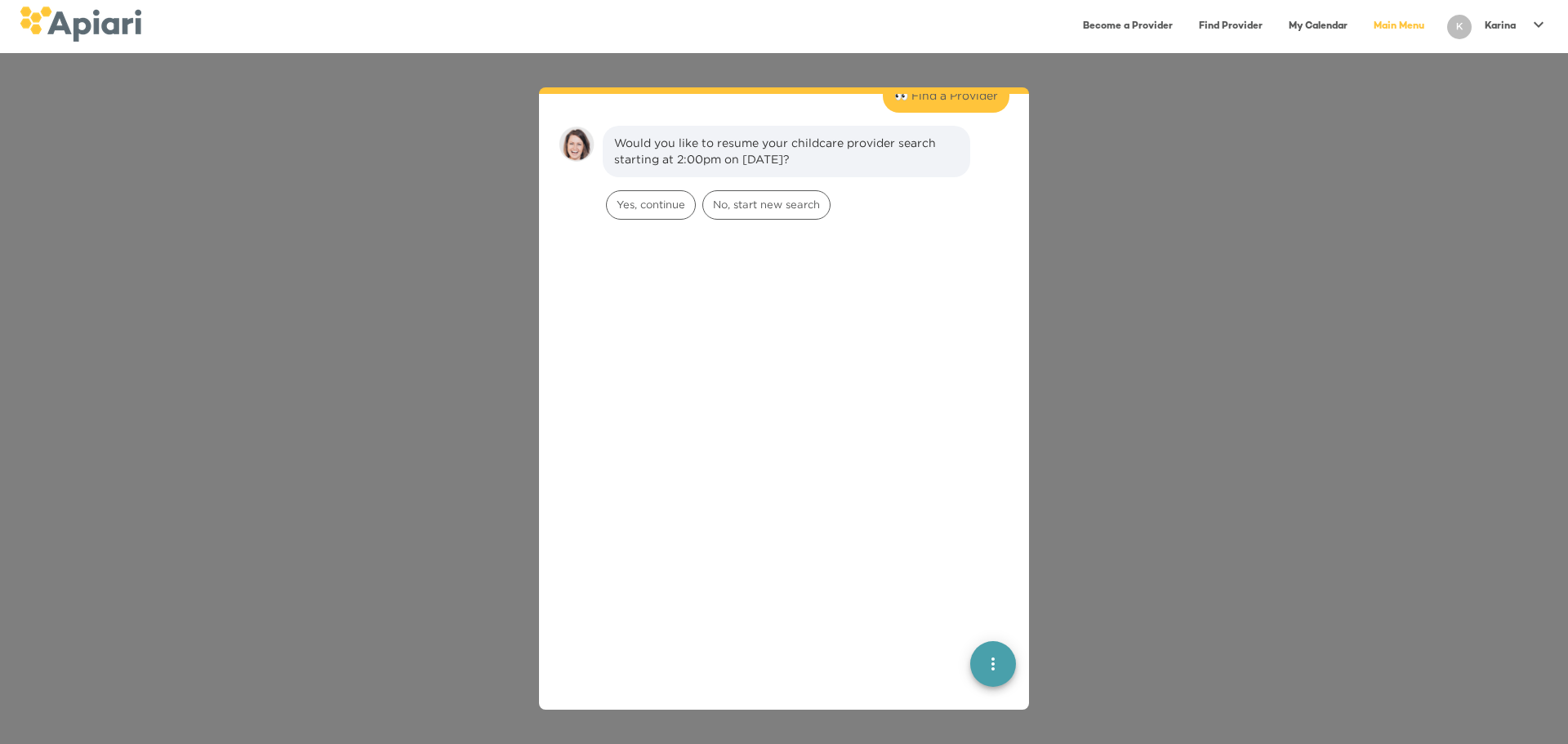
scroll to position [135, 0]
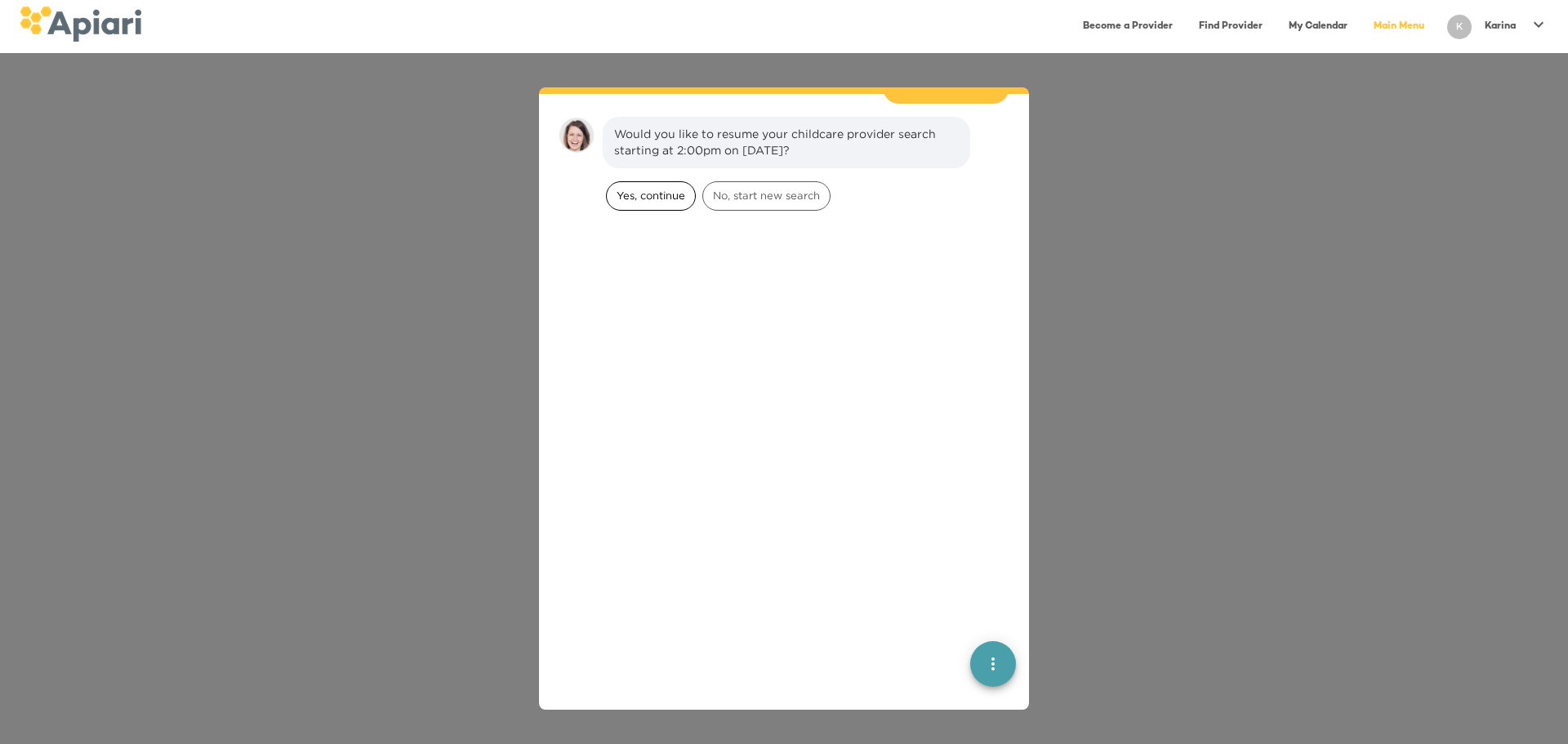
click at [638, 188] on span "Yes, continue" at bounding box center [650, 195] width 88 height 15
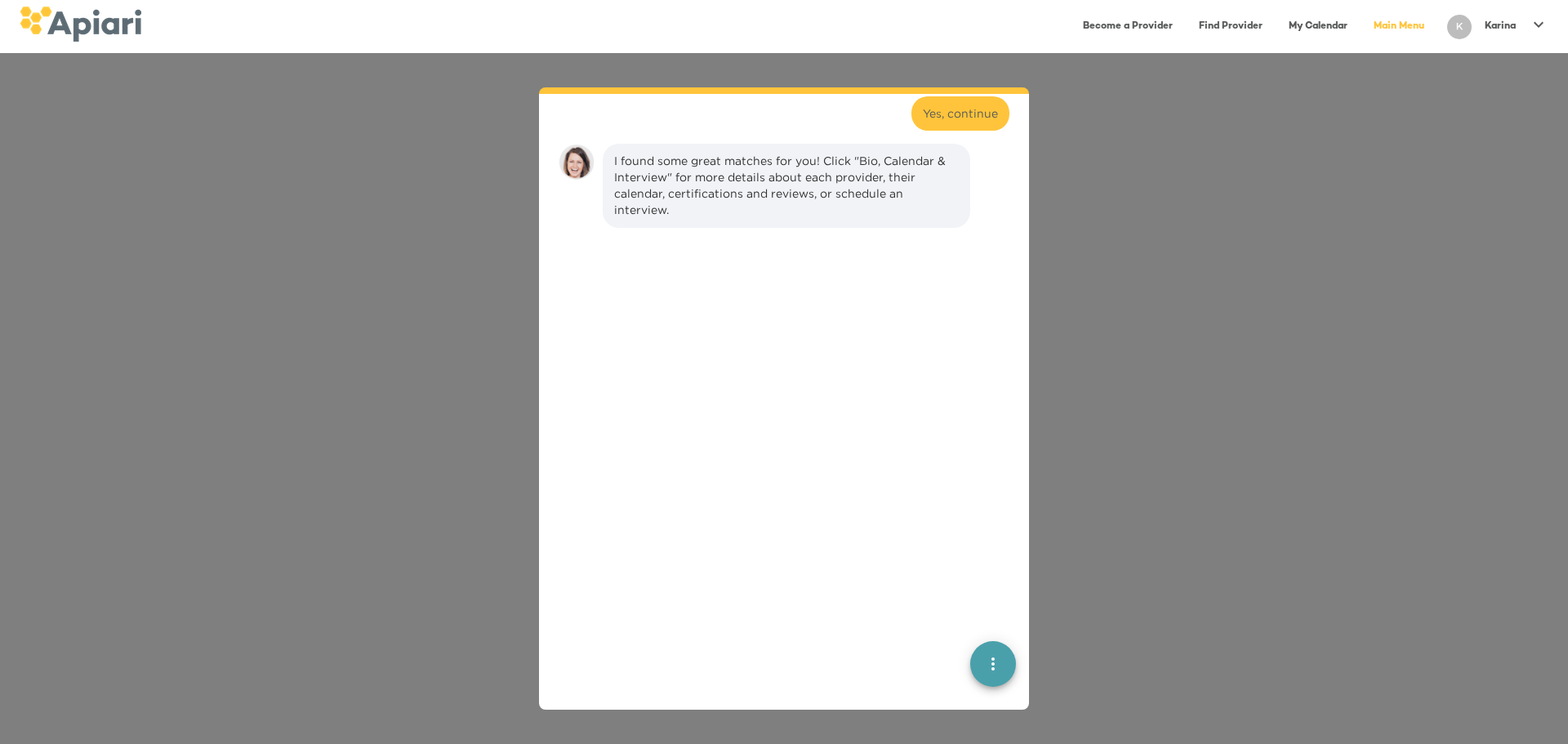
scroll to position [247, 0]
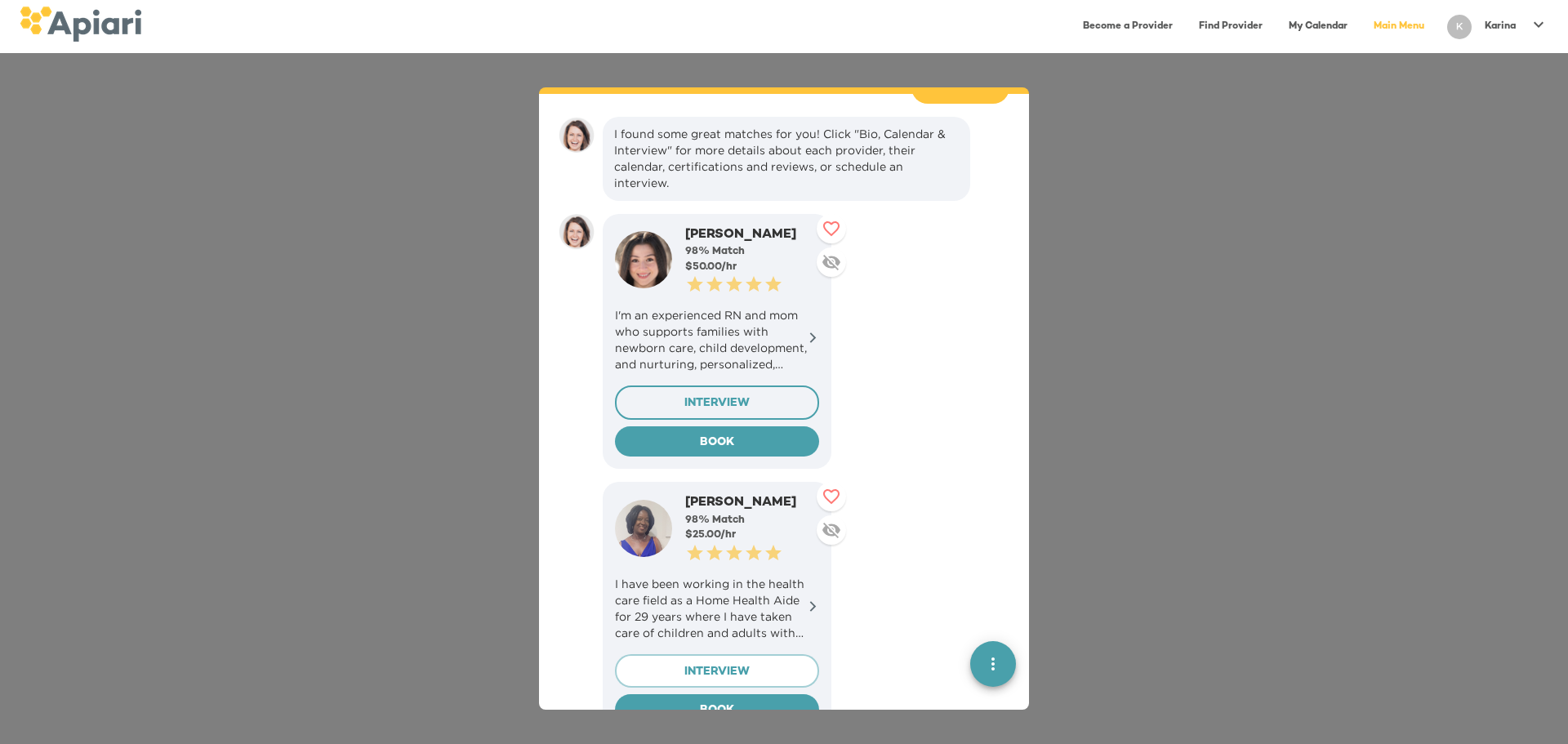
click at [729, 394] on span "INTERVIEW" at bounding box center [717, 404] width 177 height 20
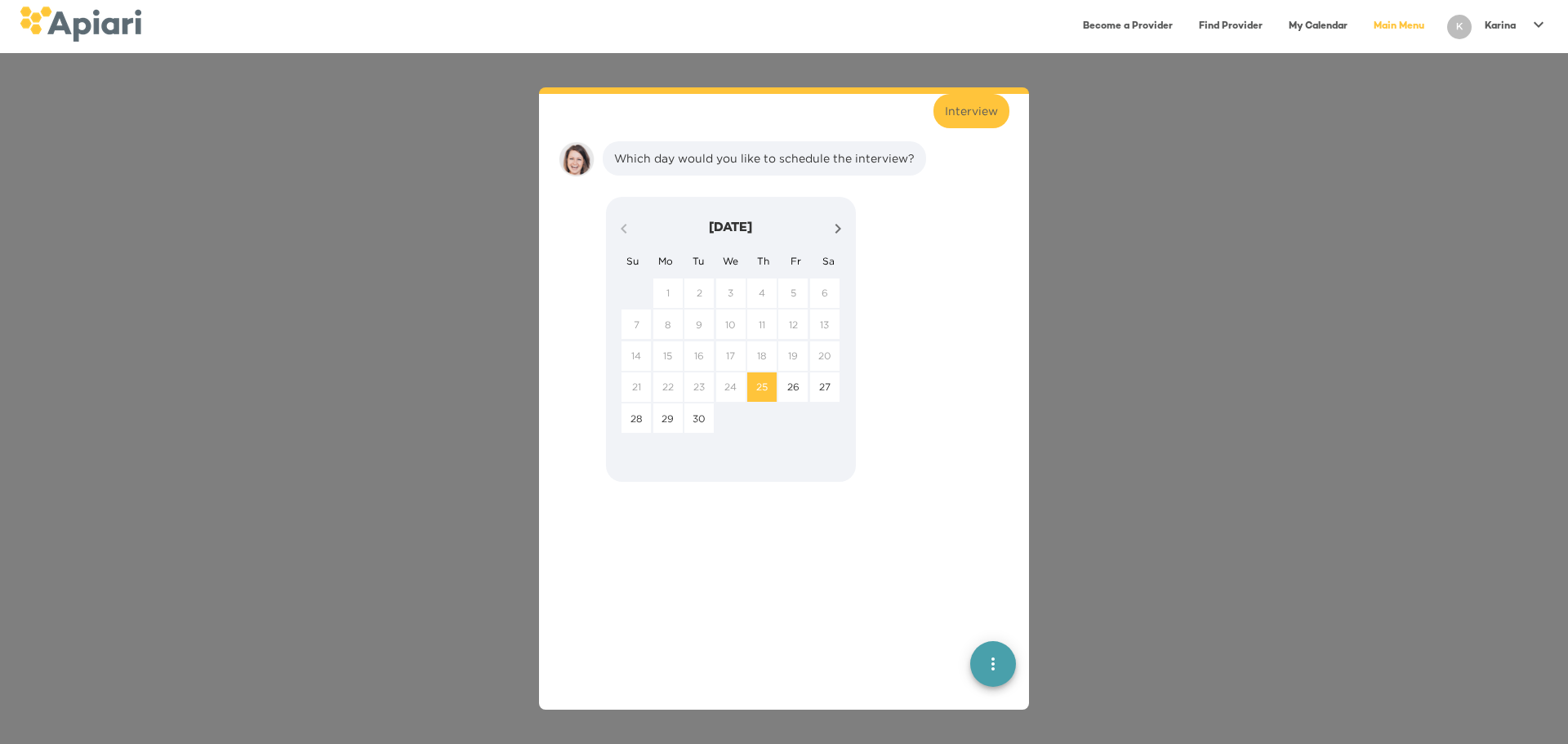
scroll to position [1320, 0]
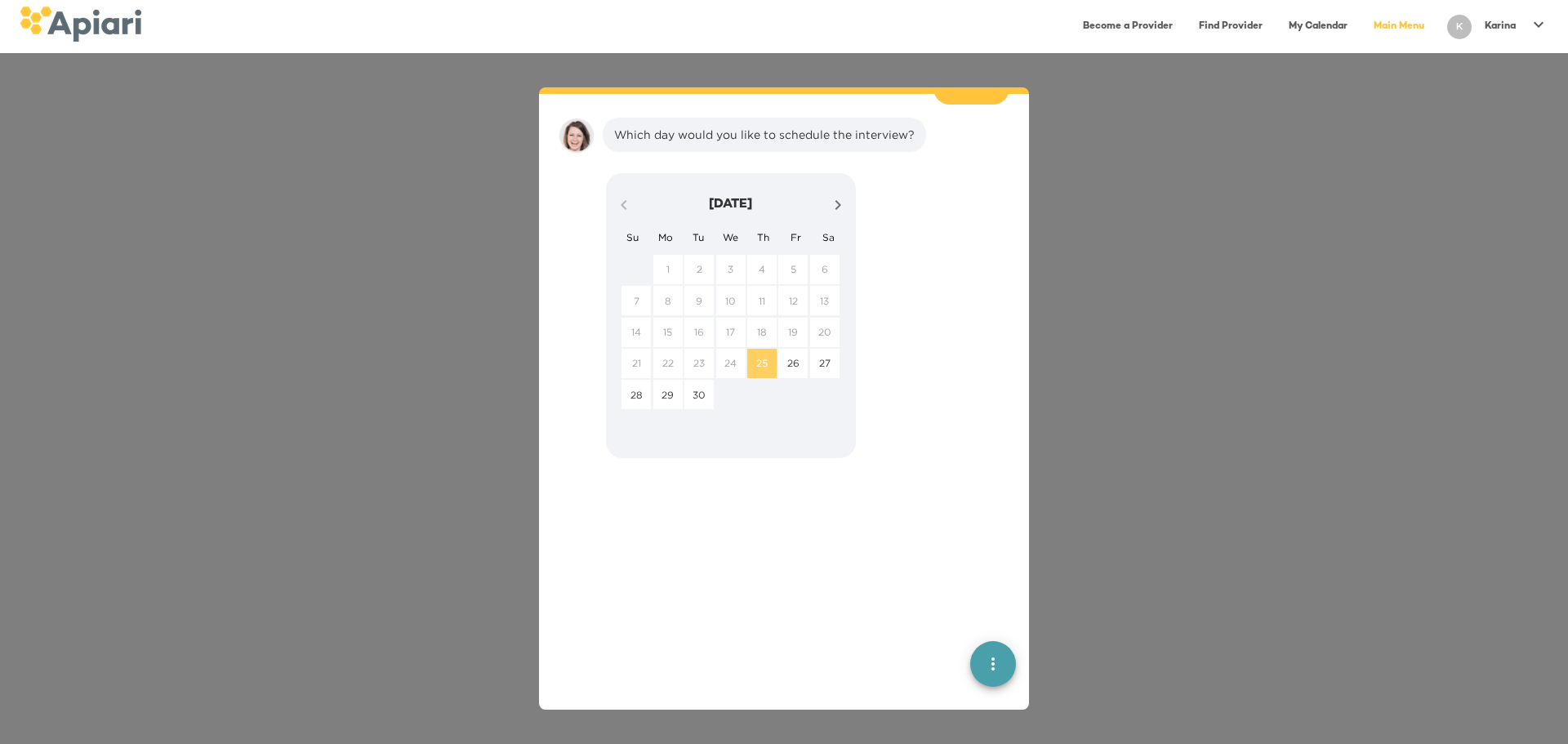
click at [758, 356] on p "25" at bounding box center [762, 363] width 11 height 14
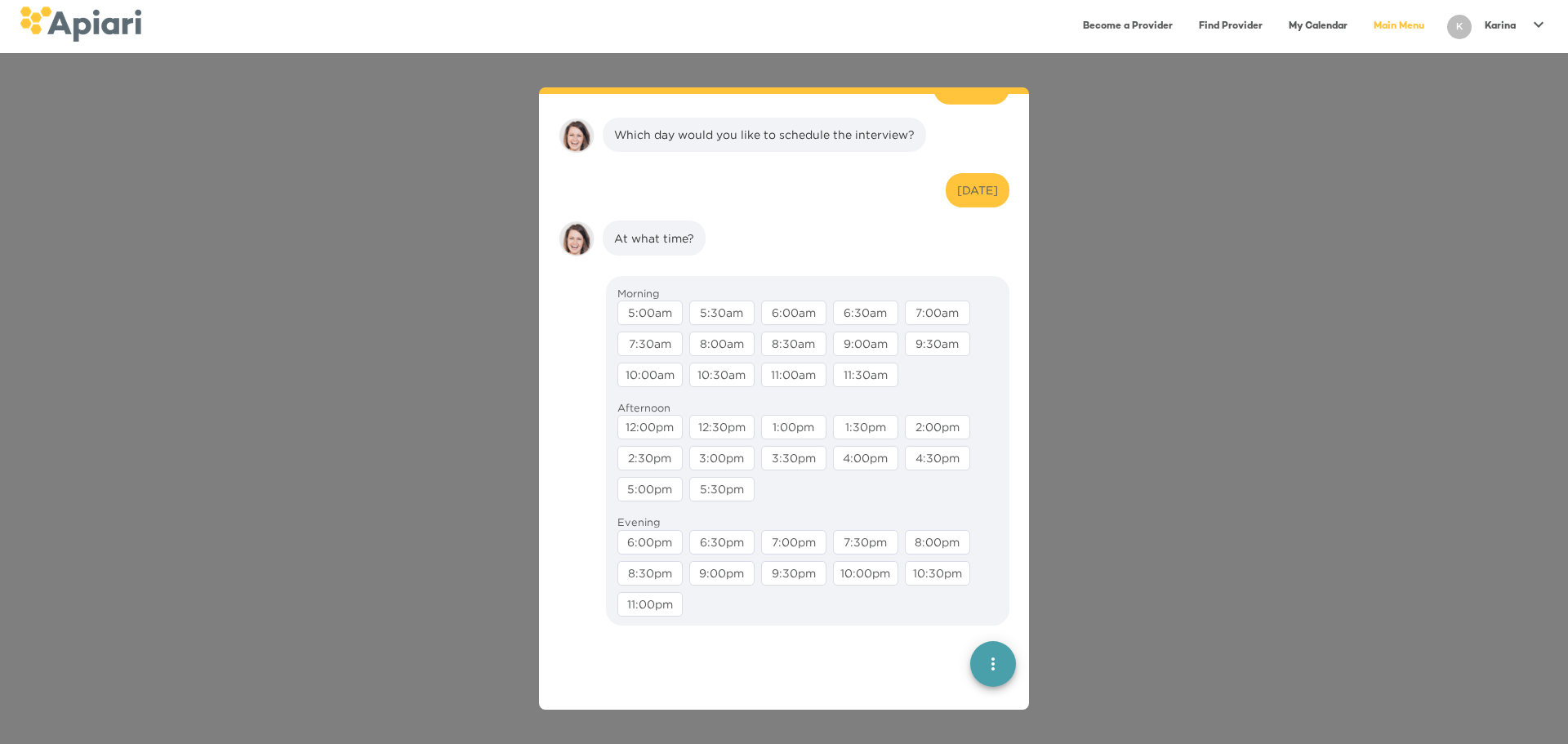
scroll to position [1424, 0]
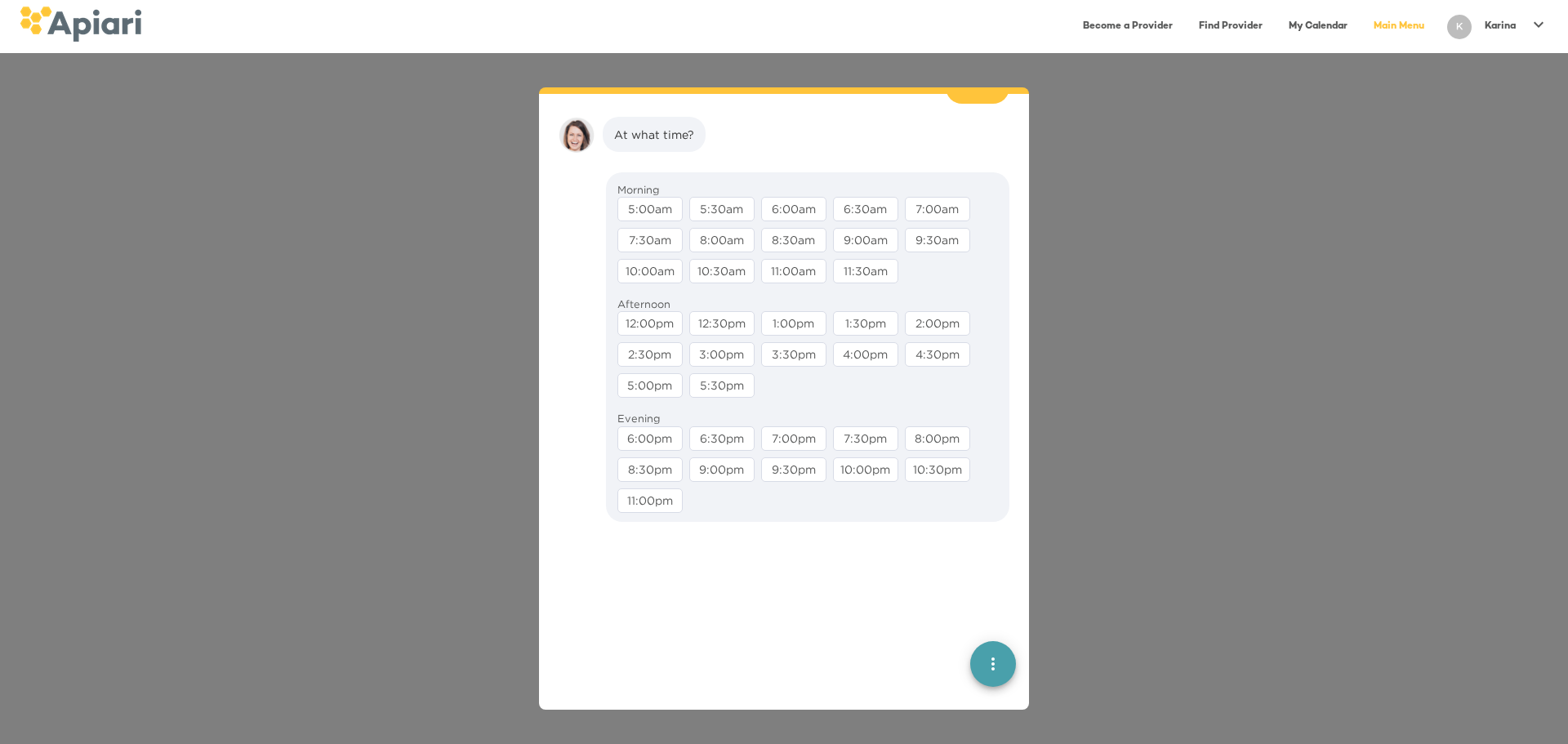
click at [703, 311] on div "12:30pm" at bounding box center [722, 323] width 66 height 25
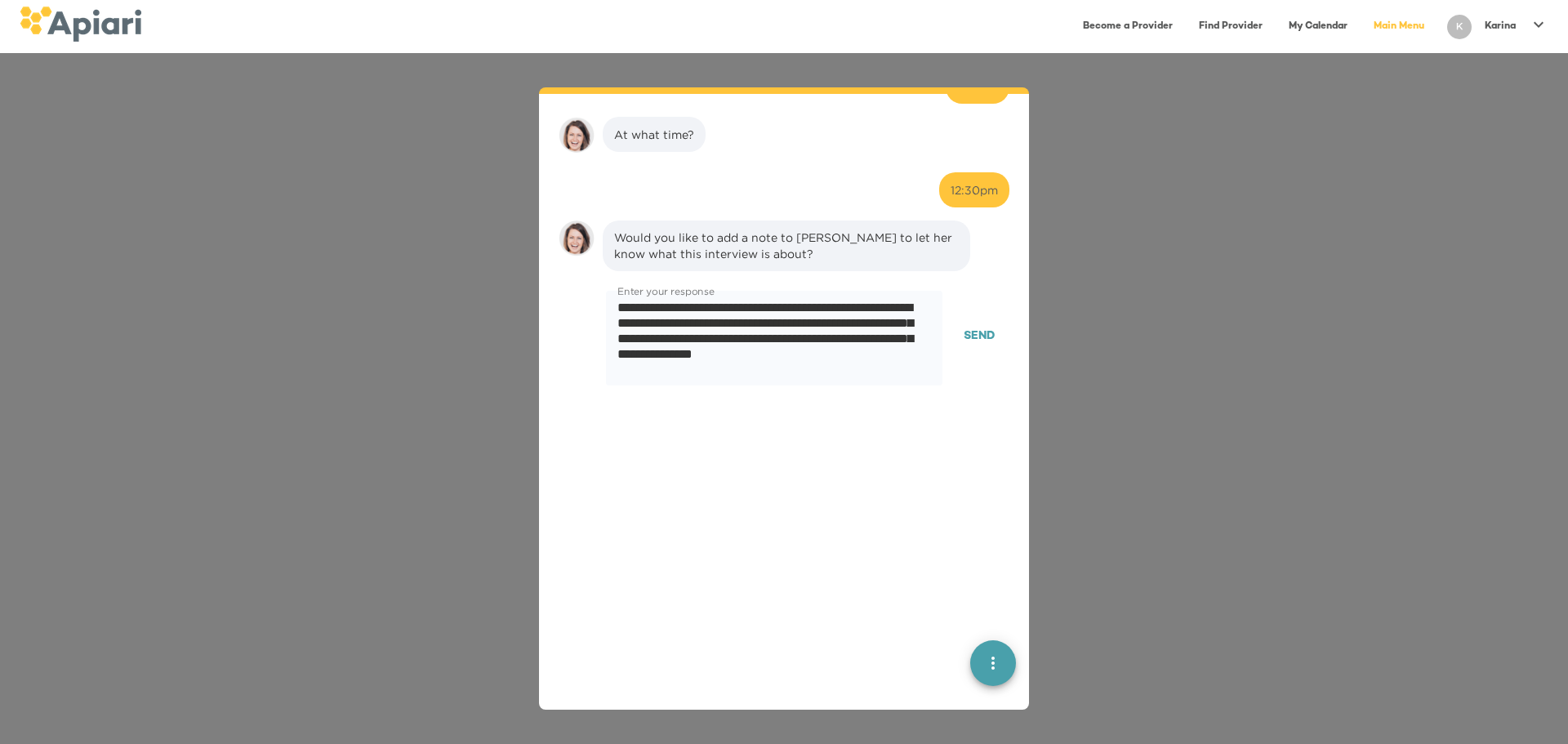
scroll to position [1527, 0]
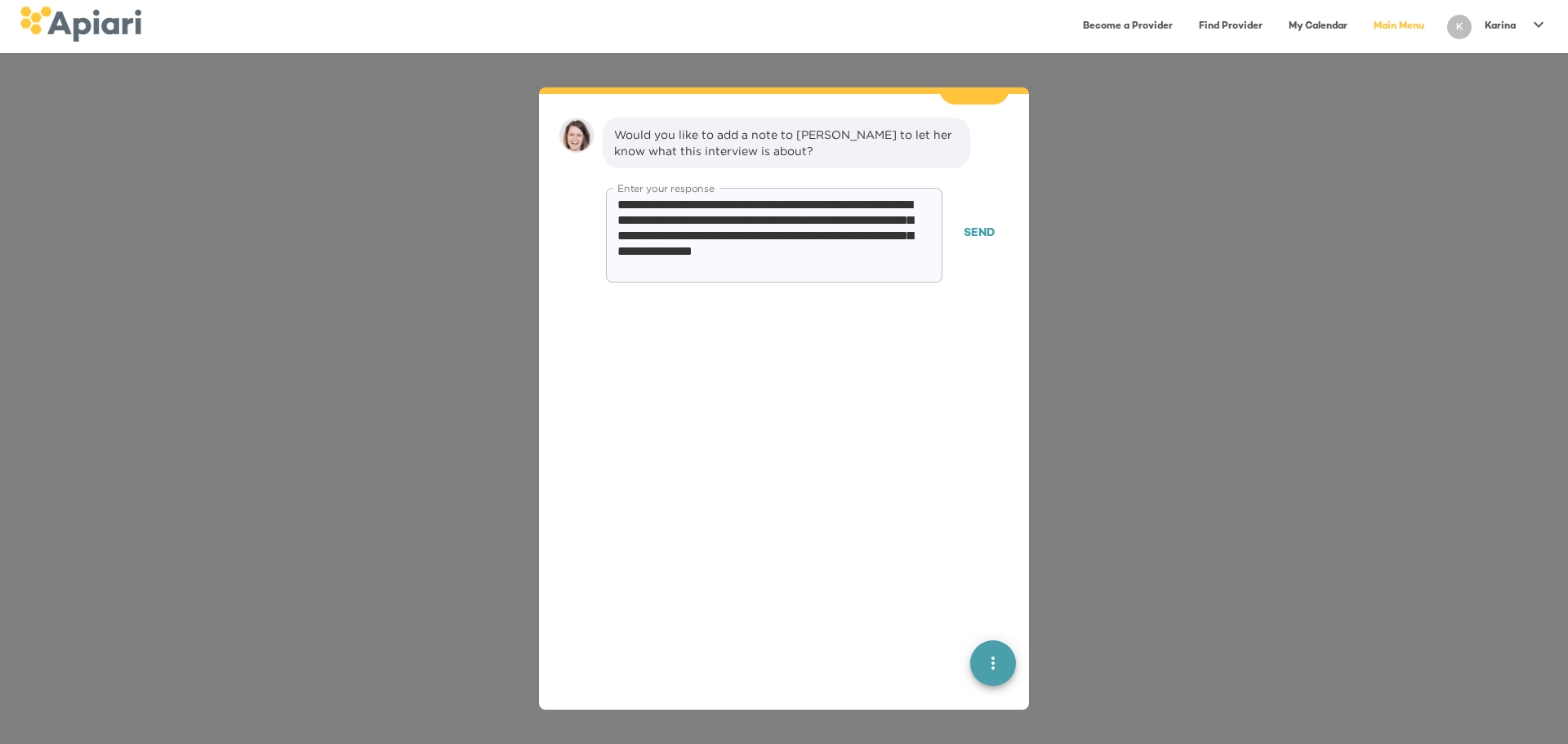
click at [804, 197] on textarea "**********" at bounding box center [768, 235] width 301 height 78
paste textarea "**********"
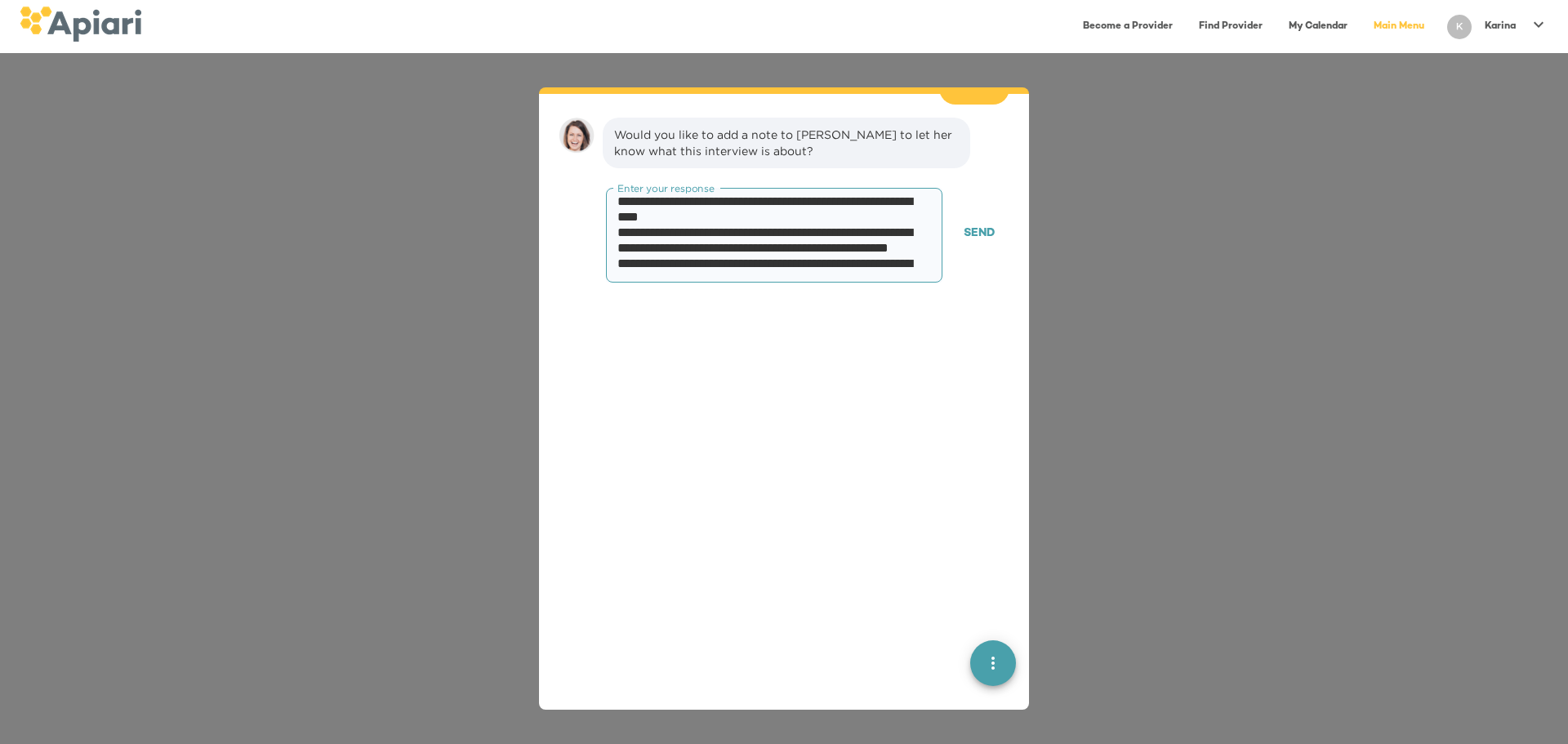
scroll to position [0, 0]
type textarea "**********"
click at [886, 224] on span "Send" at bounding box center [979, 234] width 31 height 20
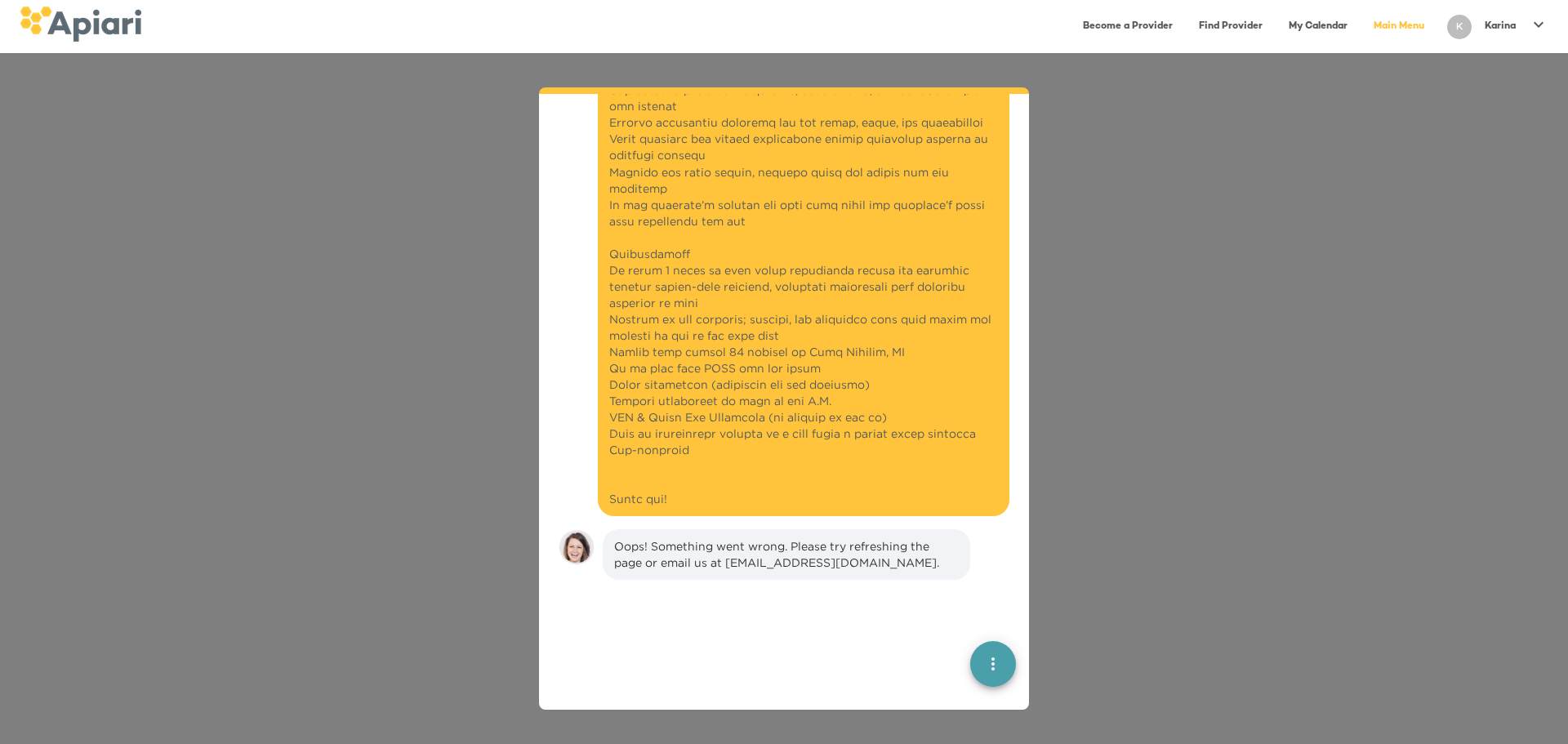
scroll to position [2781, 0]
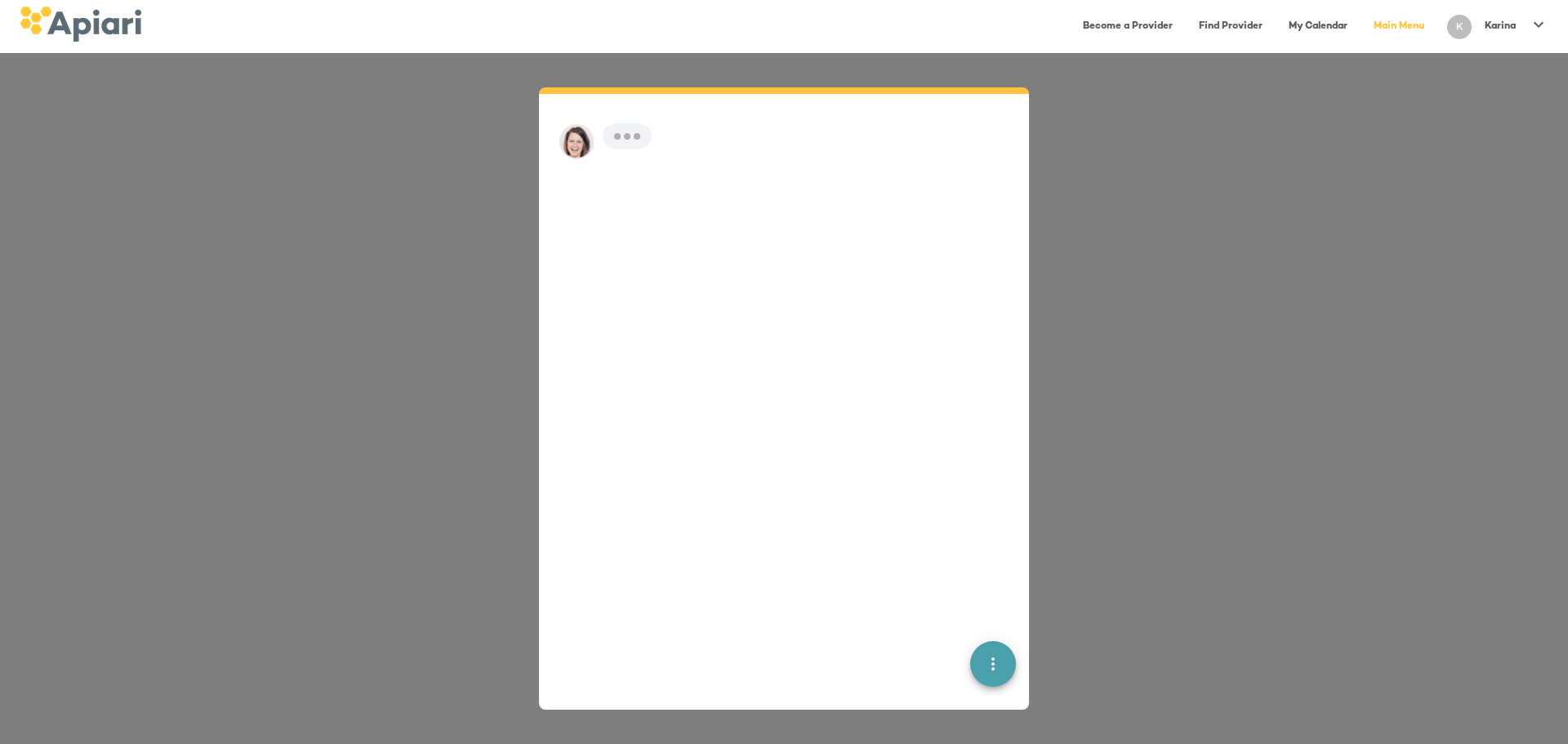
scroll to position [23, 0]
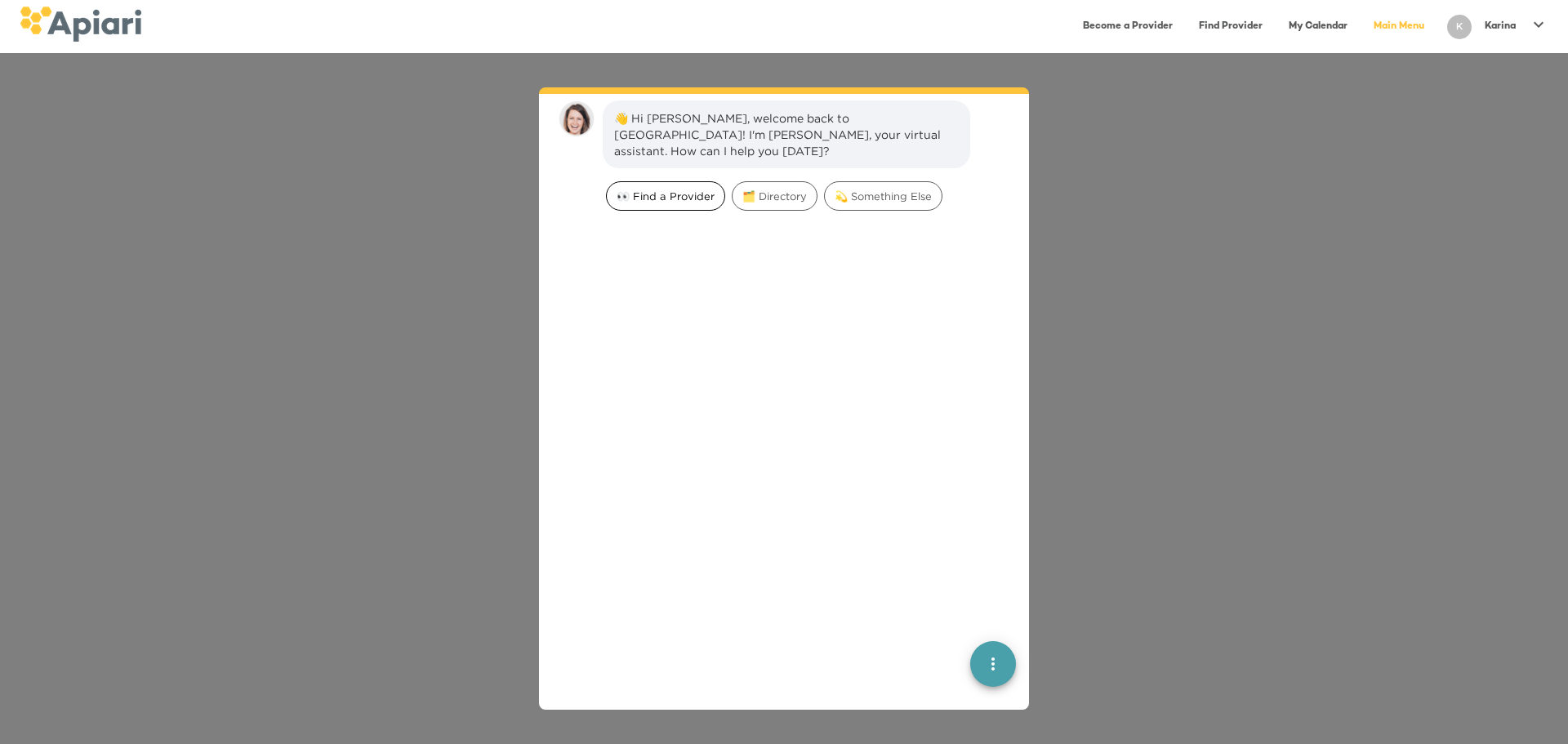
click at [661, 189] on span "👀 Find a Provider" at bounding box center [665, 196] width 118 height 15
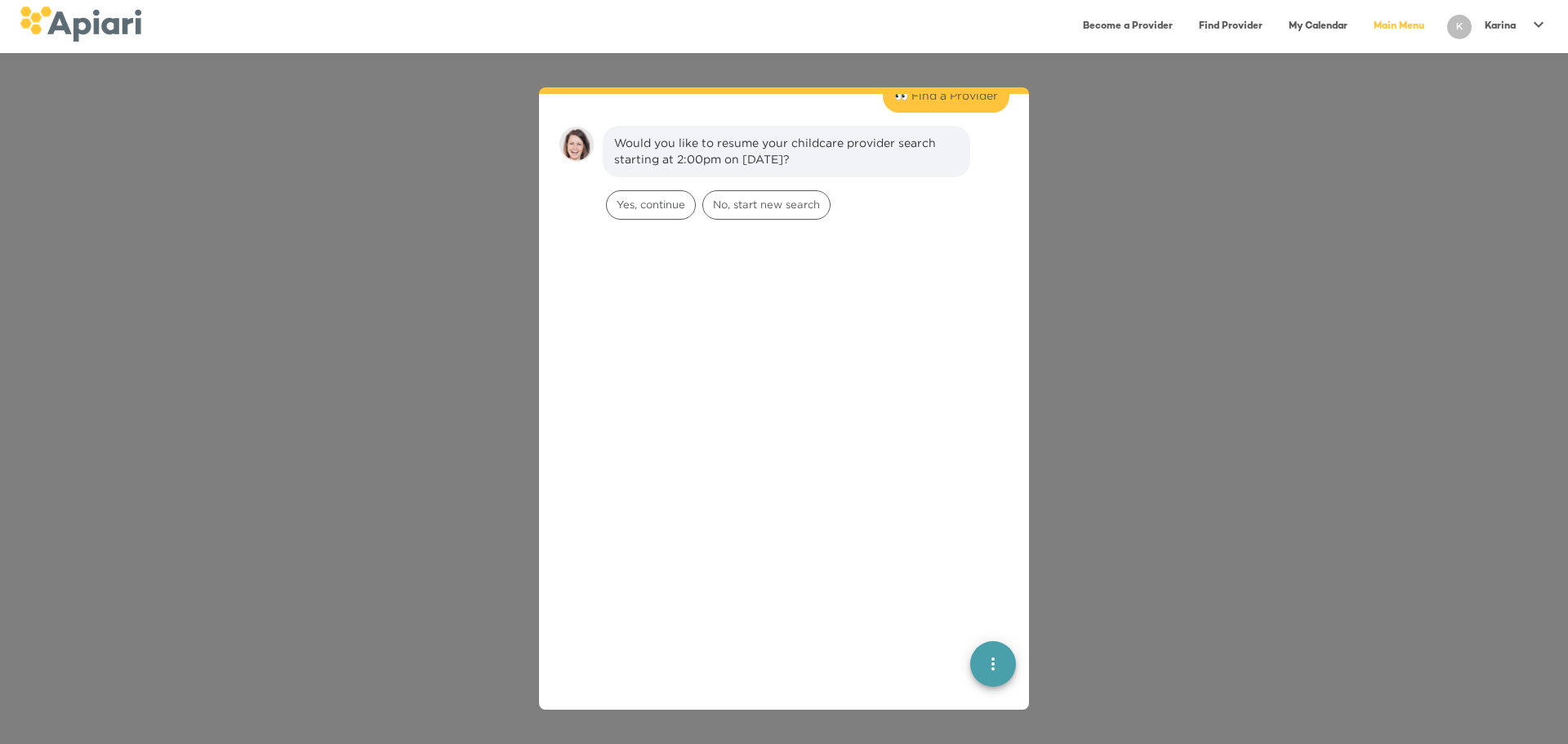
scroll to position [135, 0]
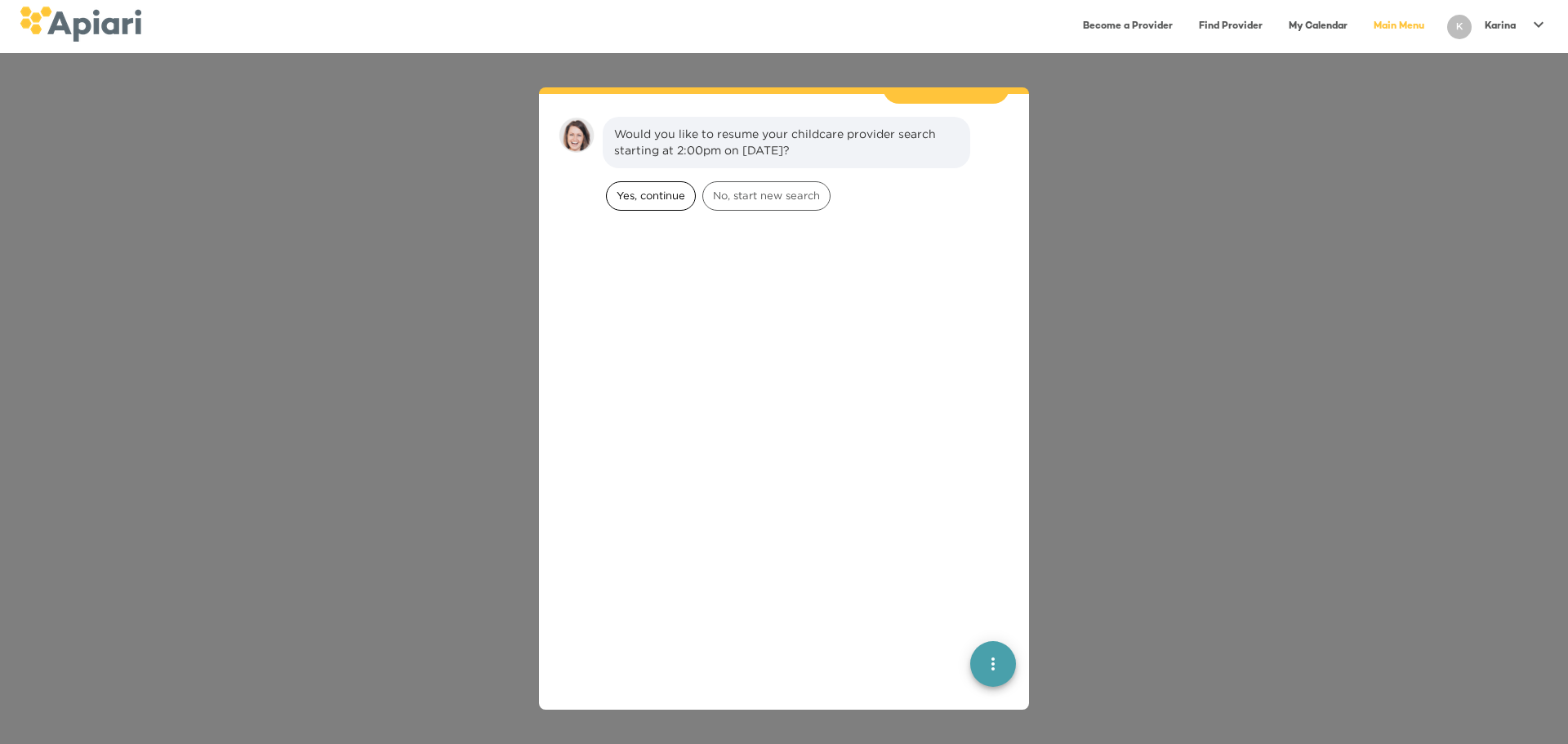
click at [648, 188] on span "Yes, continue" at bounding box center [650, 195] width 88 height 15
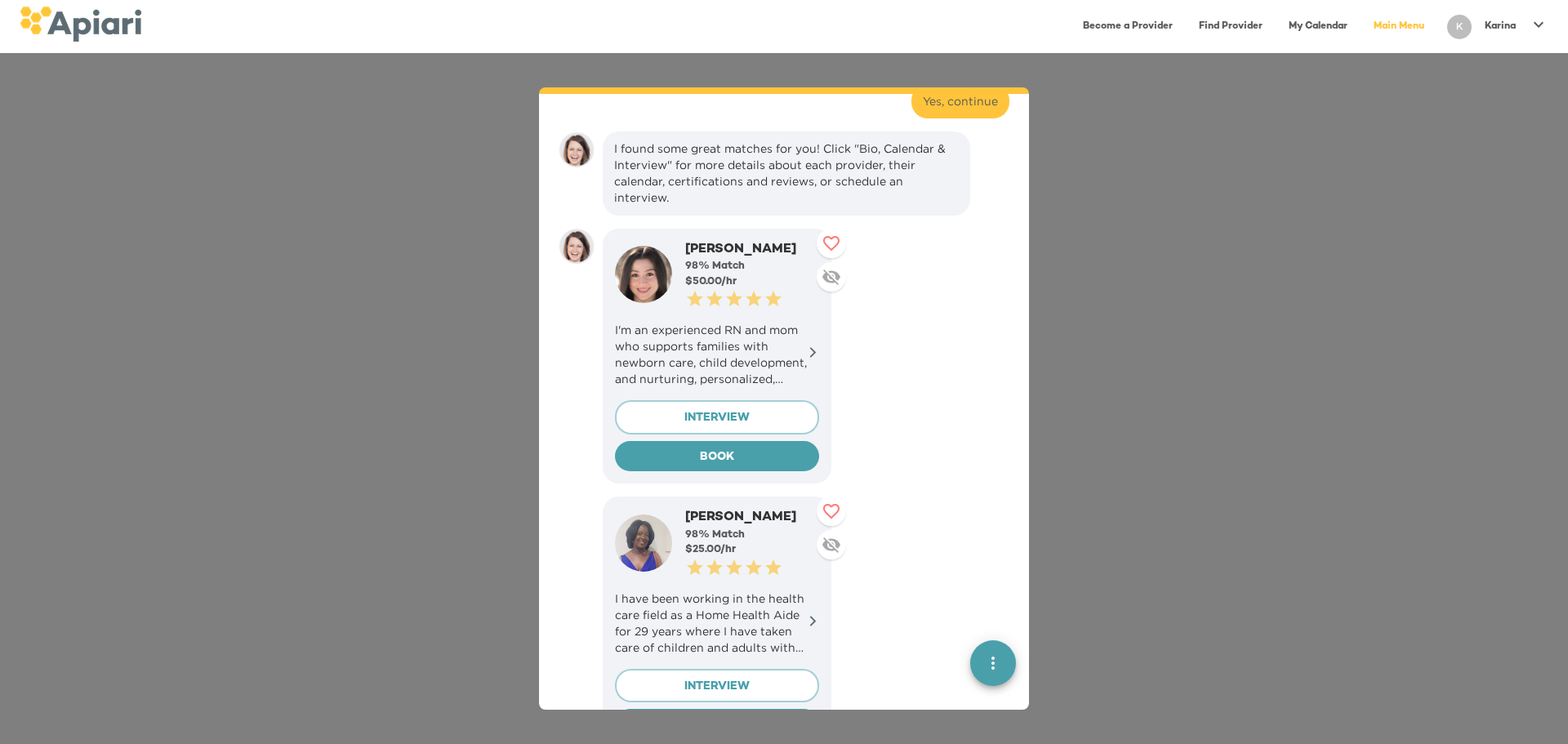
scroll to position [247, 0]
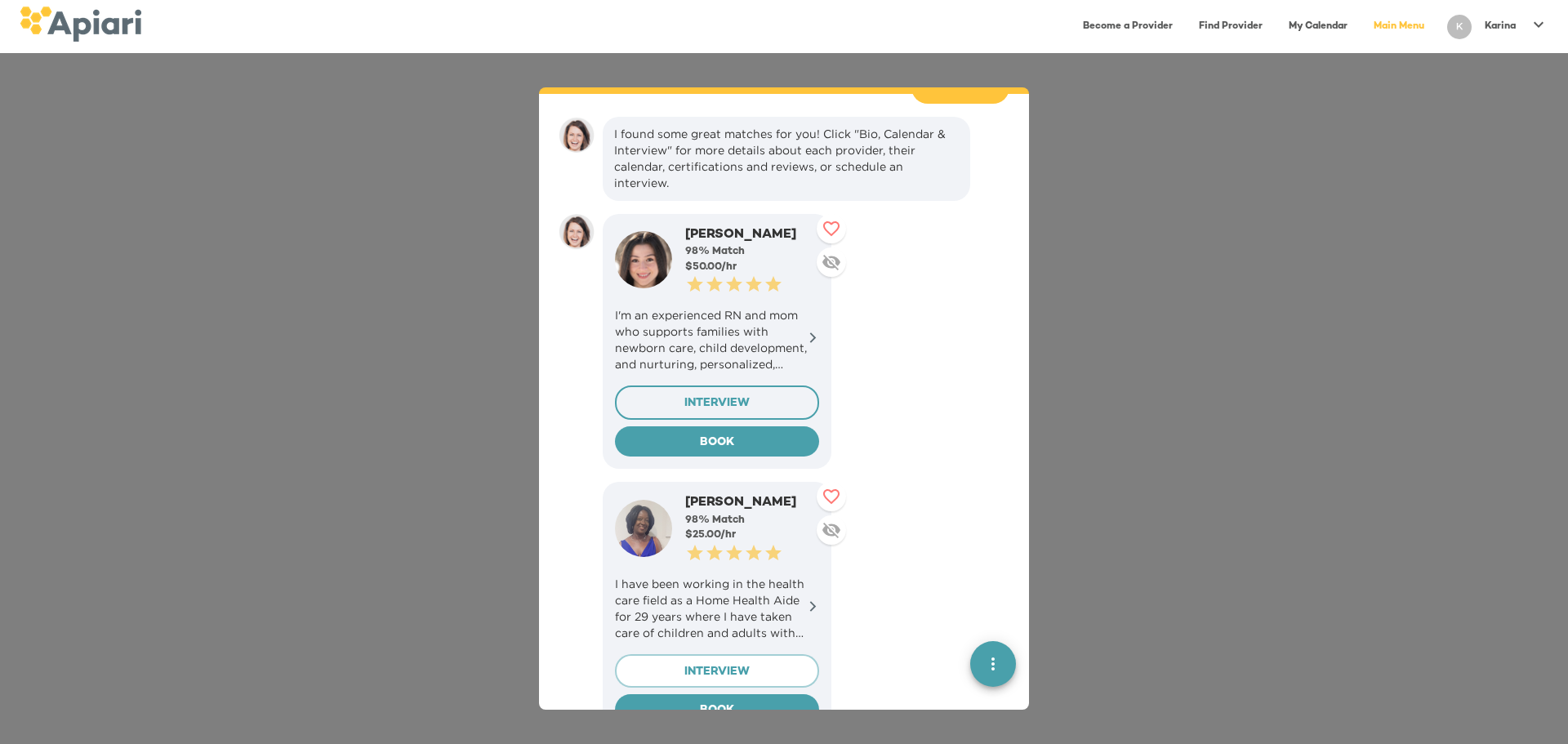
click at [700, 394] on span "INTERVIEW" at bounding box center [717, 404] width 177 height 20
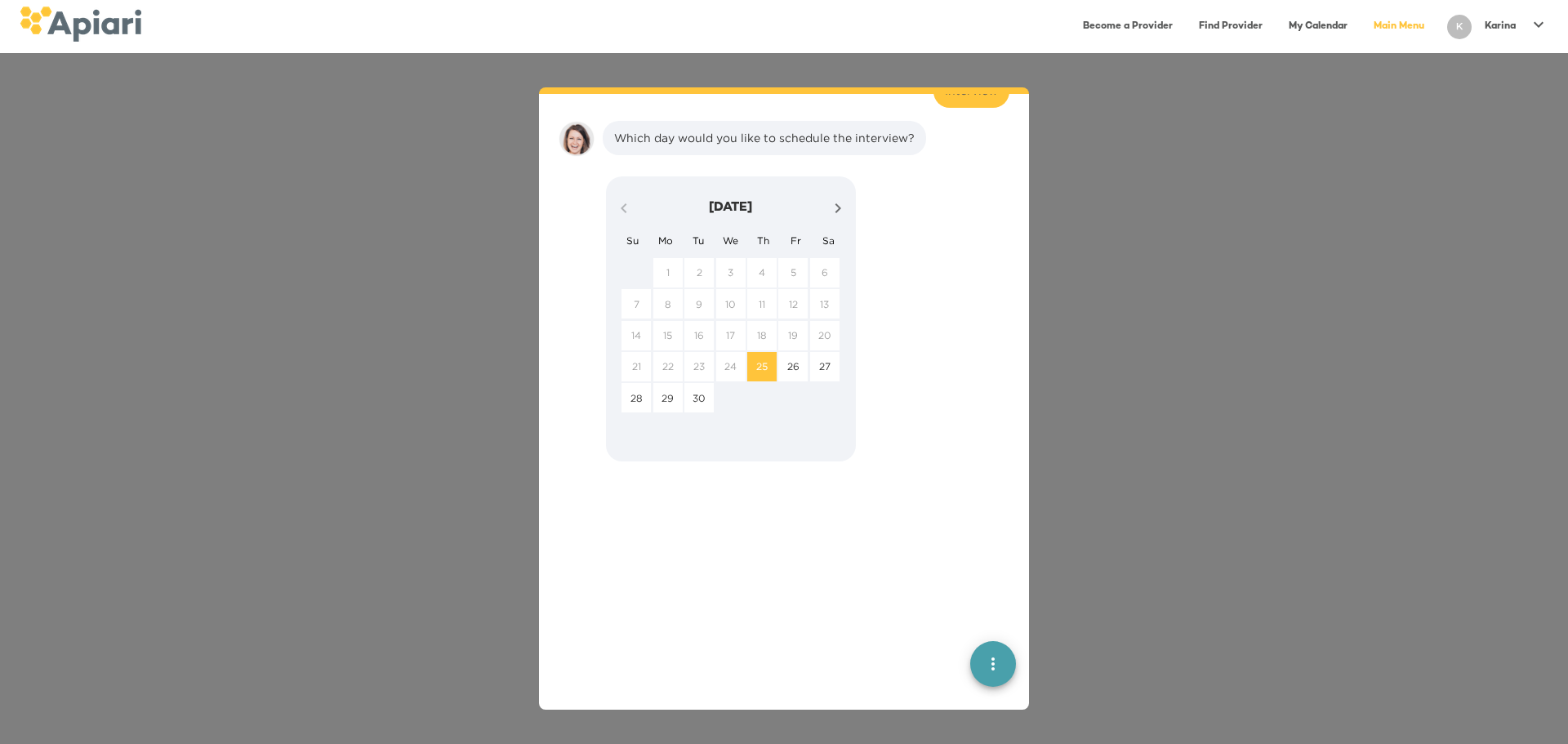
scroll to position [1320, 0]
click at [760, 356] on p "25" at bounding box center [762, 363] width 11 height 14
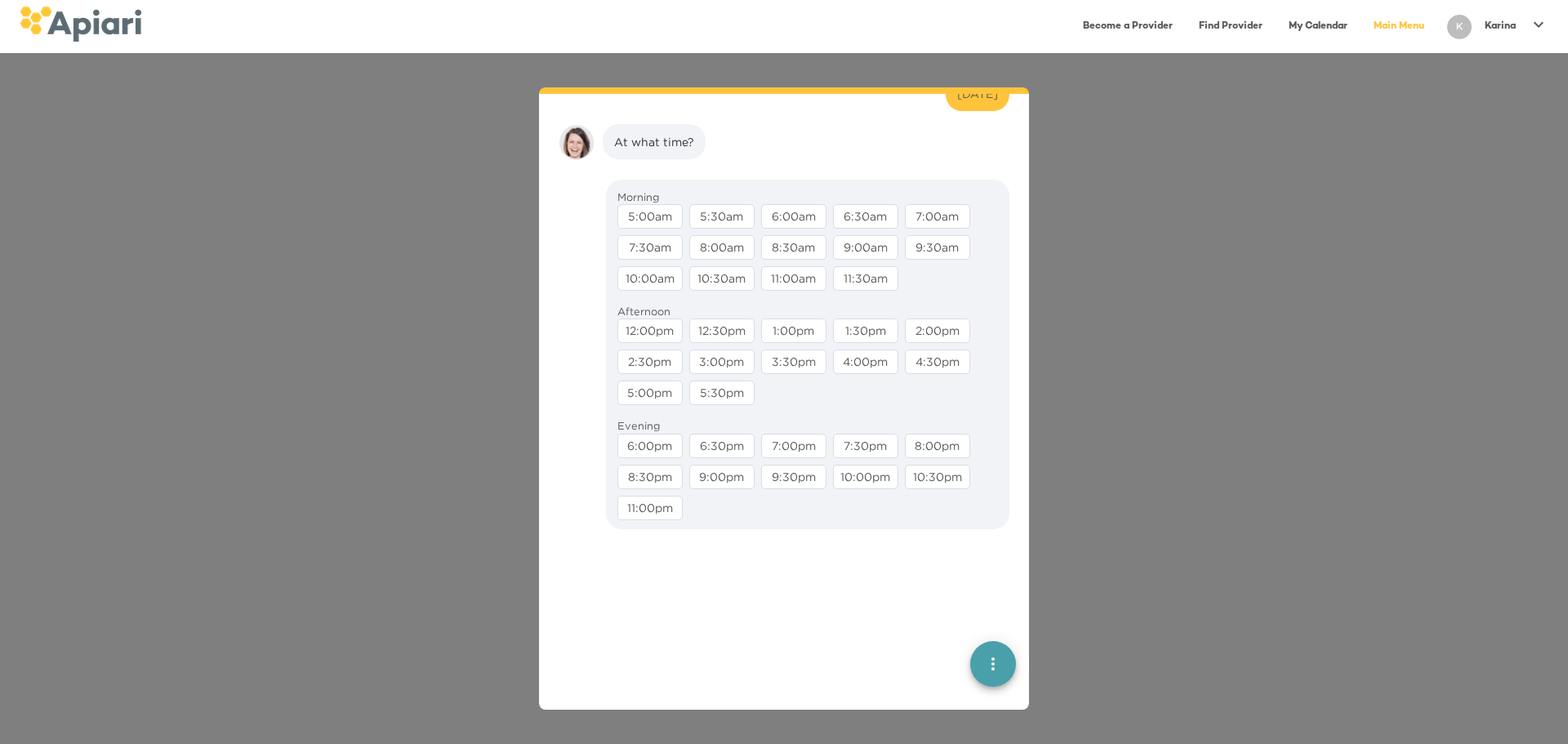
scroll to position [1424, 0]
click at [788, 311] on div "1:00pm" at bounding box center [793, 323] width 66 height 25
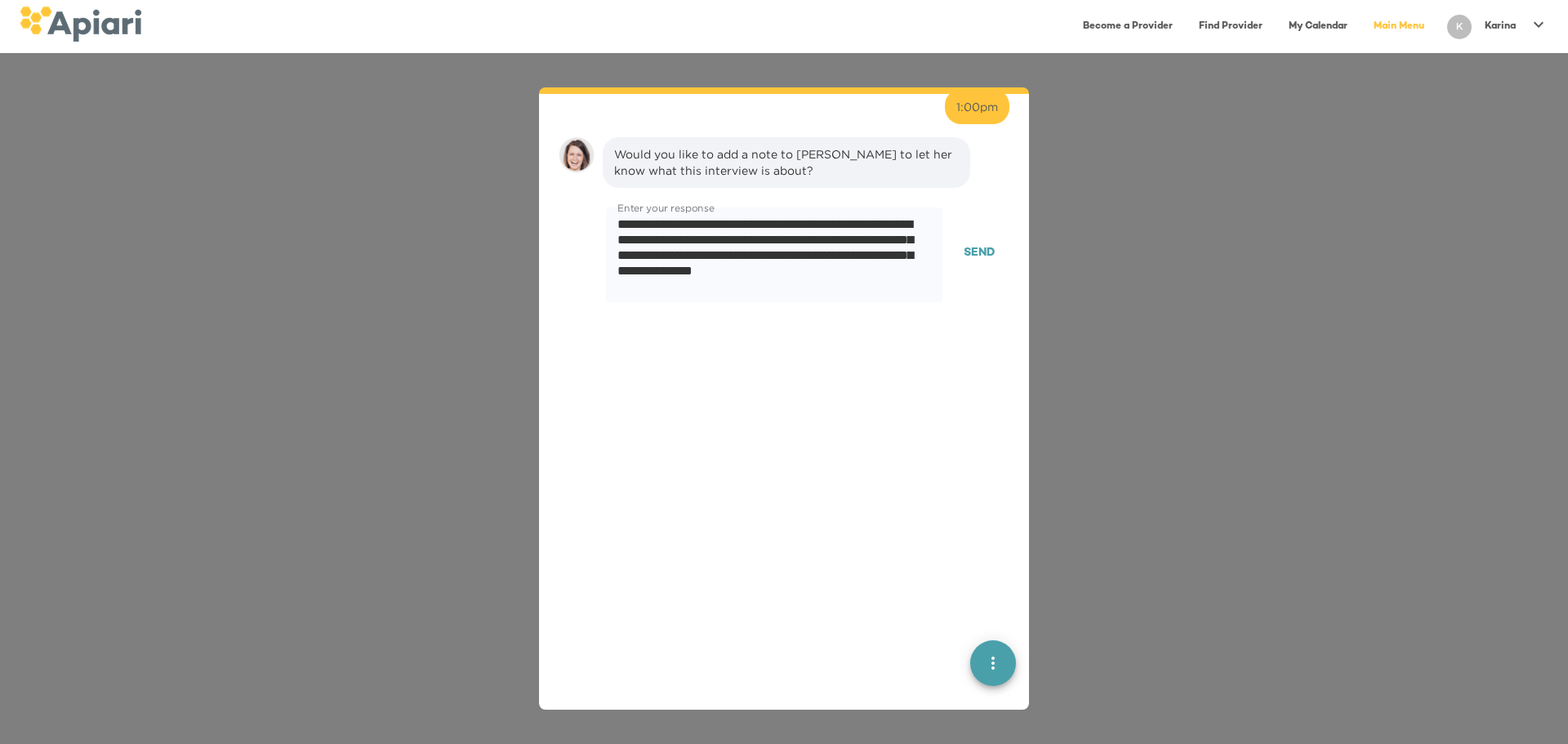
scroll to position [1527, 0]
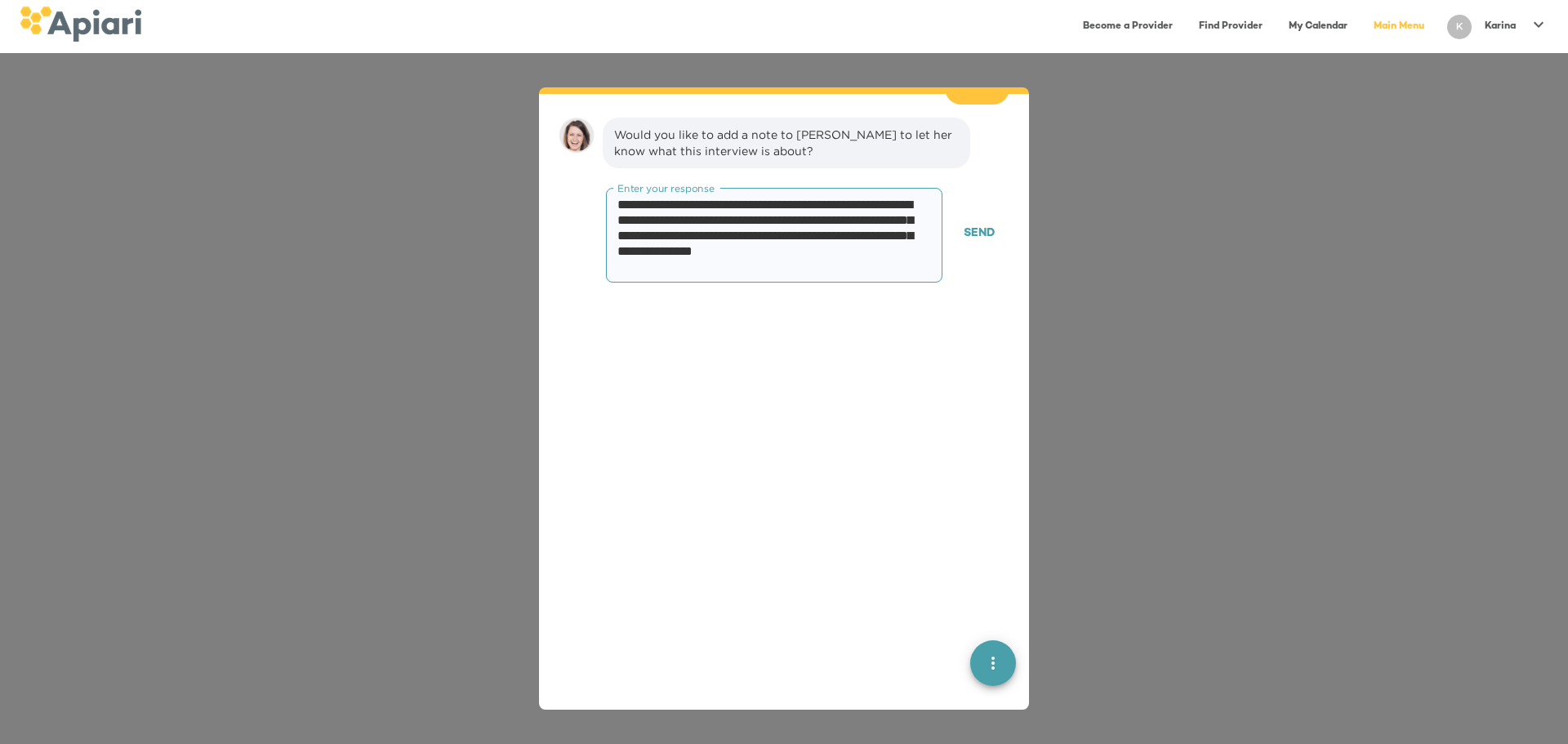
click at [693, 237] on textarea "**********" at bounding box center [768, 235] width 301 height 78
paste textarea "**********"
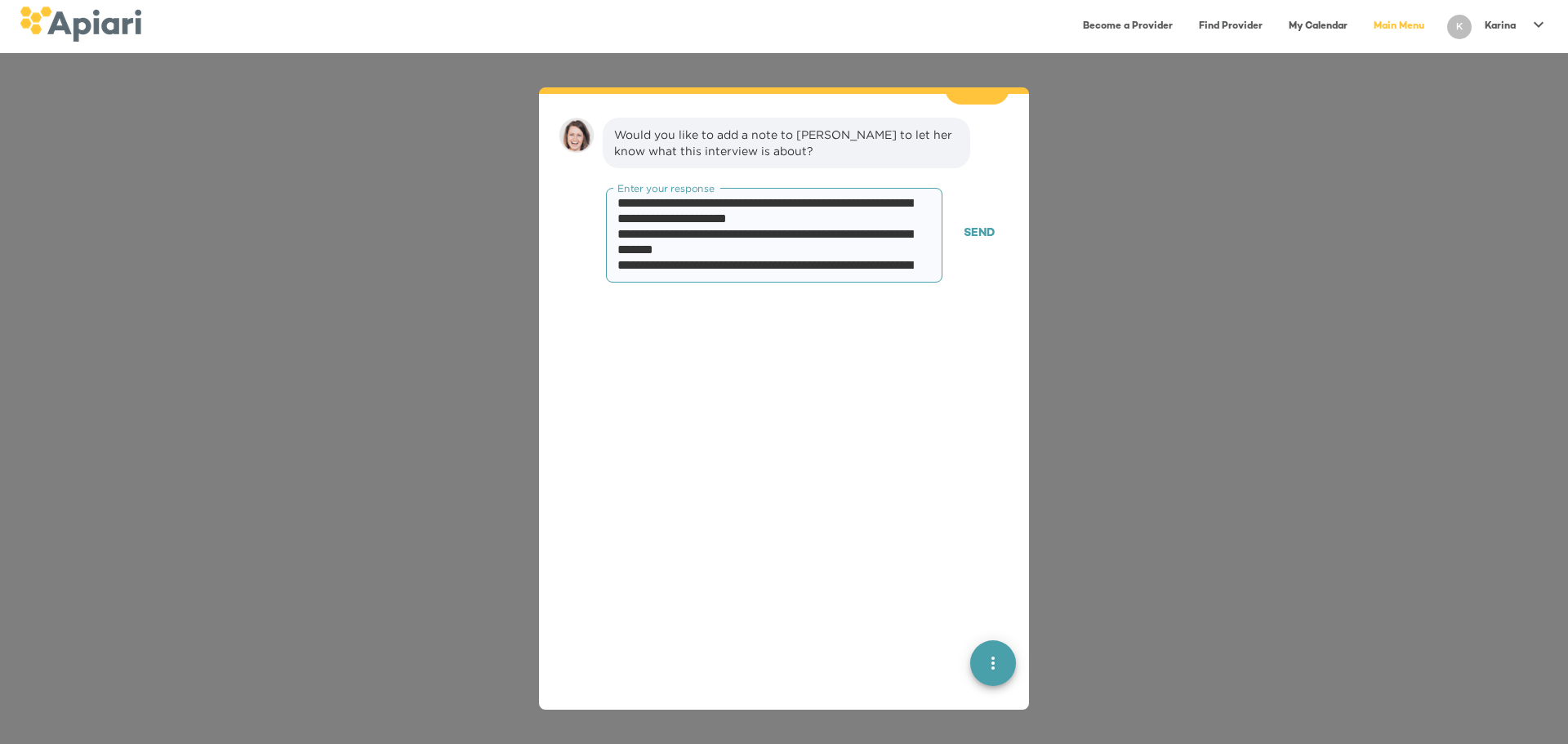
scroll to position [1166, 0]
click at [693, 237] on textarea at bounding box center [768, 235] width 301 height 78
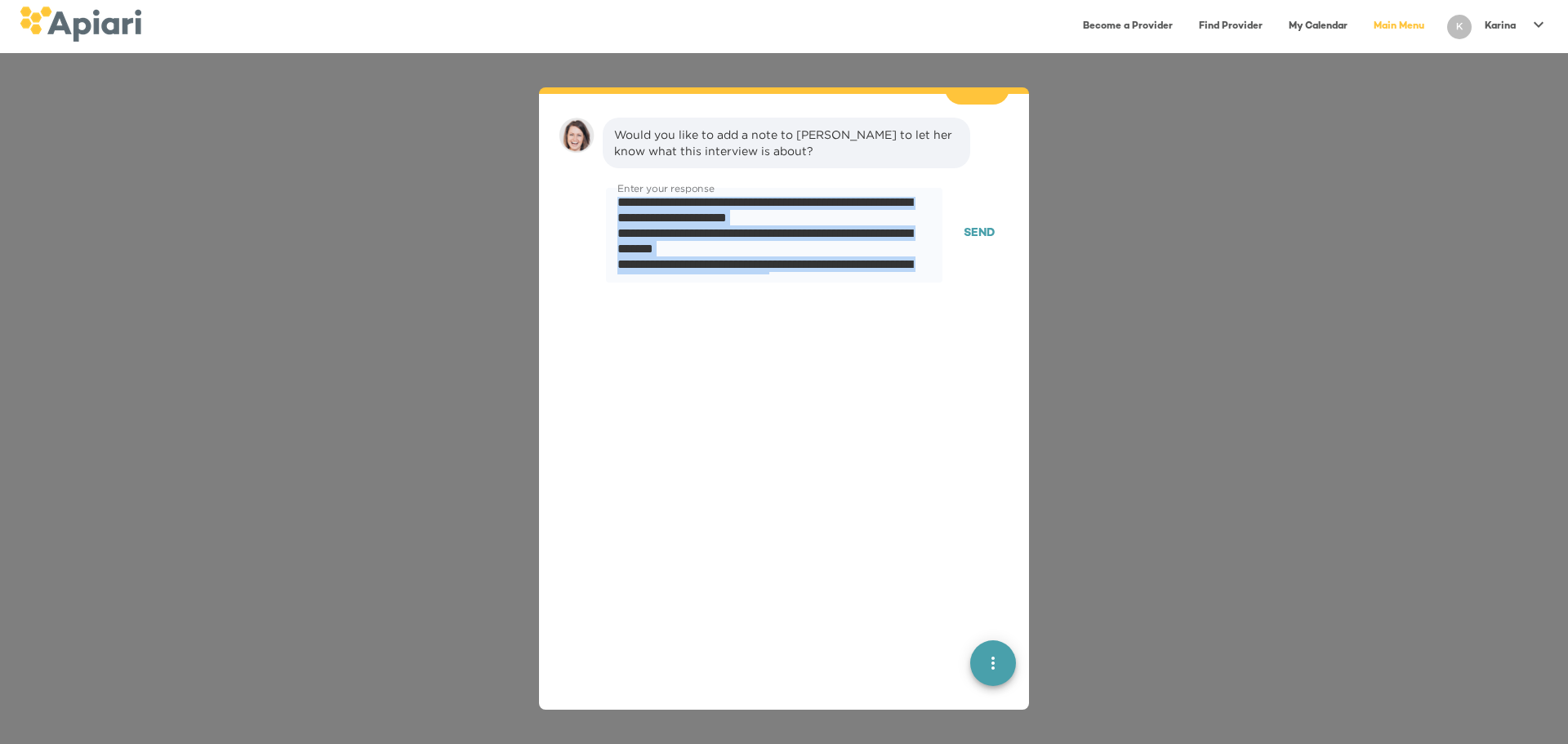
drag, startPoint x: 616, startPoint y: 214, endPoint x: 763, endPoint y: 445, distance: 273.8
click at [636, 216] on textarea at bounding box center [768, 235] width 301 height 78
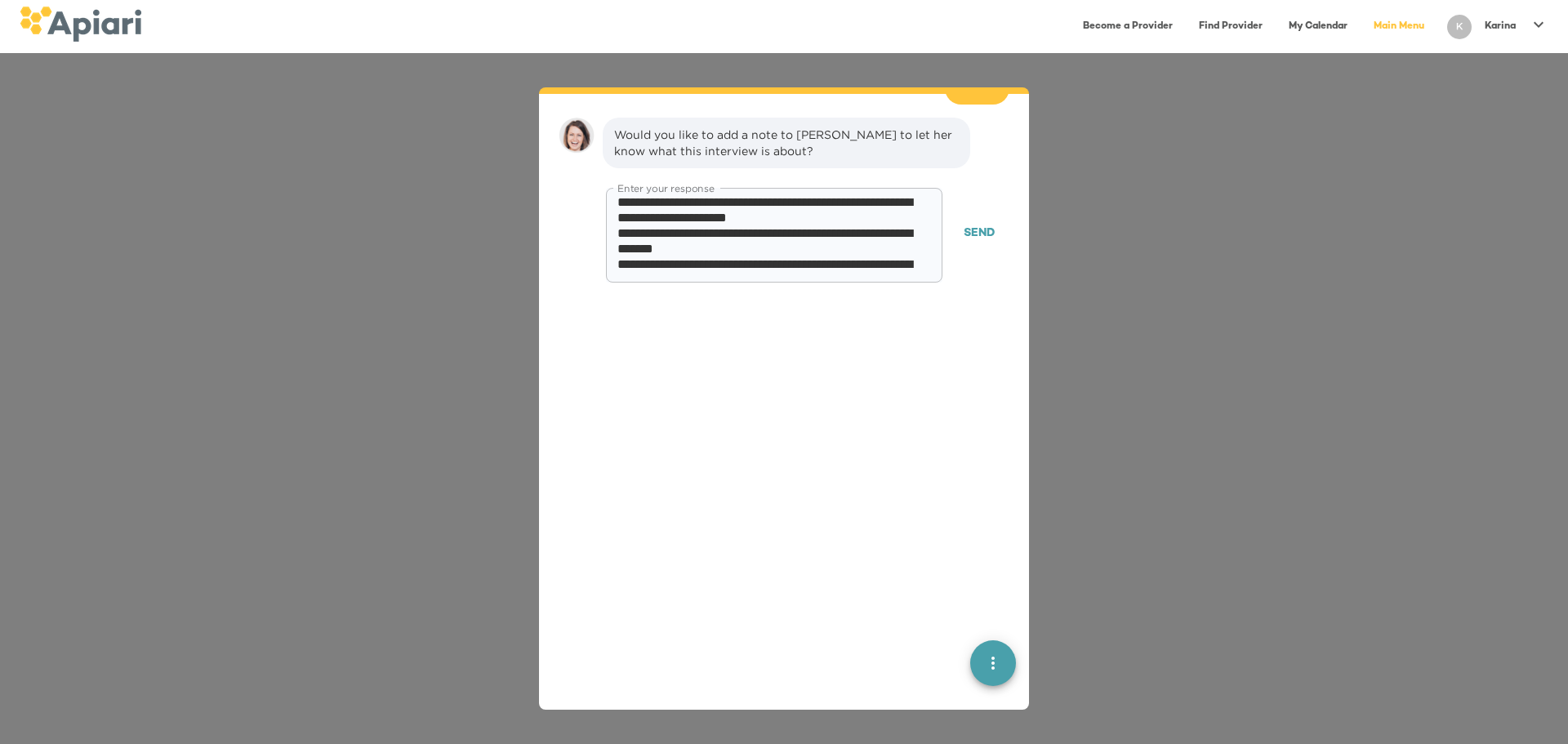
drag, startPoint x: 616, startPoint y: 214, endPoint x: 735, endPoint y: 254, distance: 125.5
click at [735, 254] on div "Enter your response" at bounding box center [774, 235] width 337 height 95
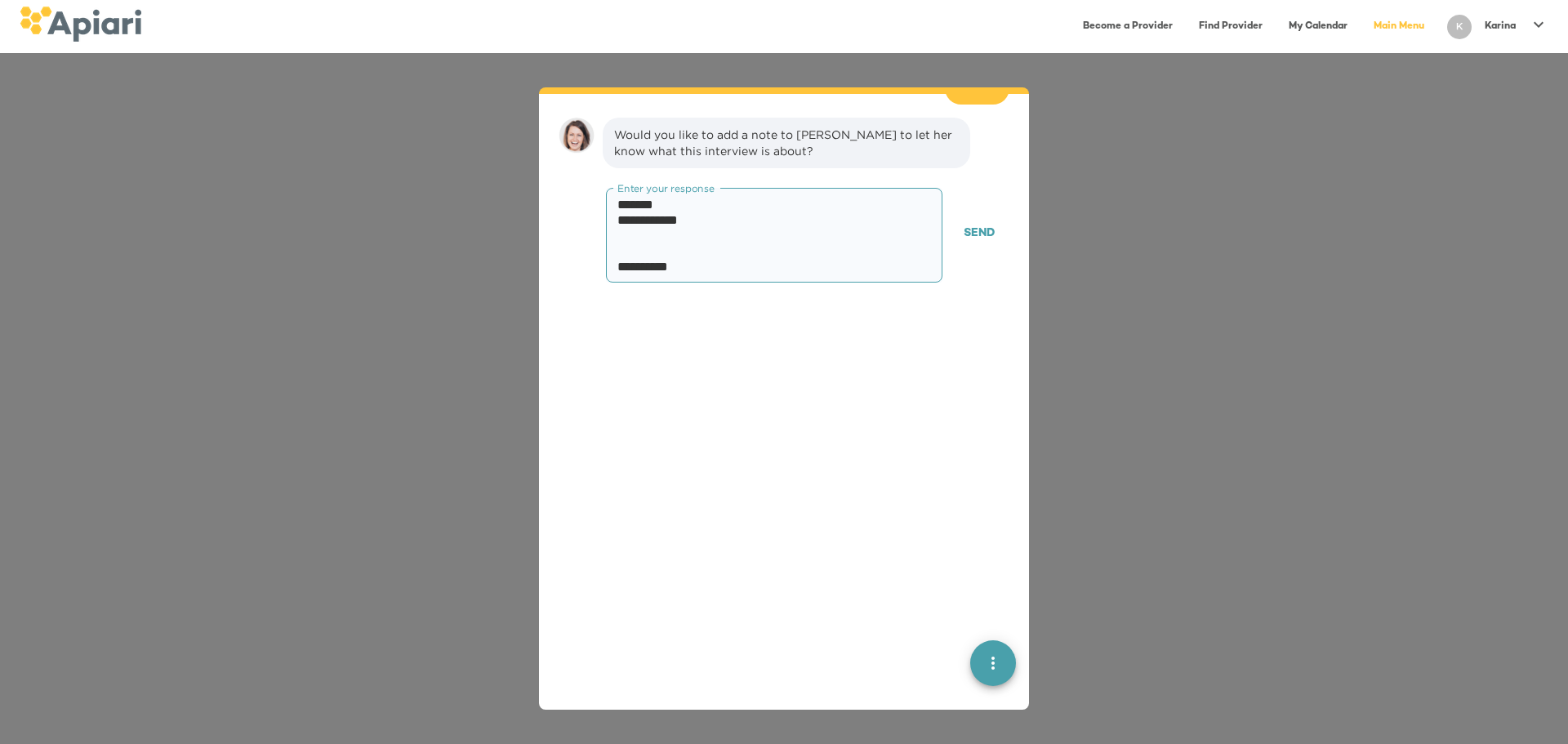
scroll to position [1925, 0]
drag, startPoint x: 618, startPoint y: 195, endPoint x: 723, endPoint y: 211, distance: 106.2
click at [723, 211] on textarea at bounding box center [768, 235] width 301 height 78
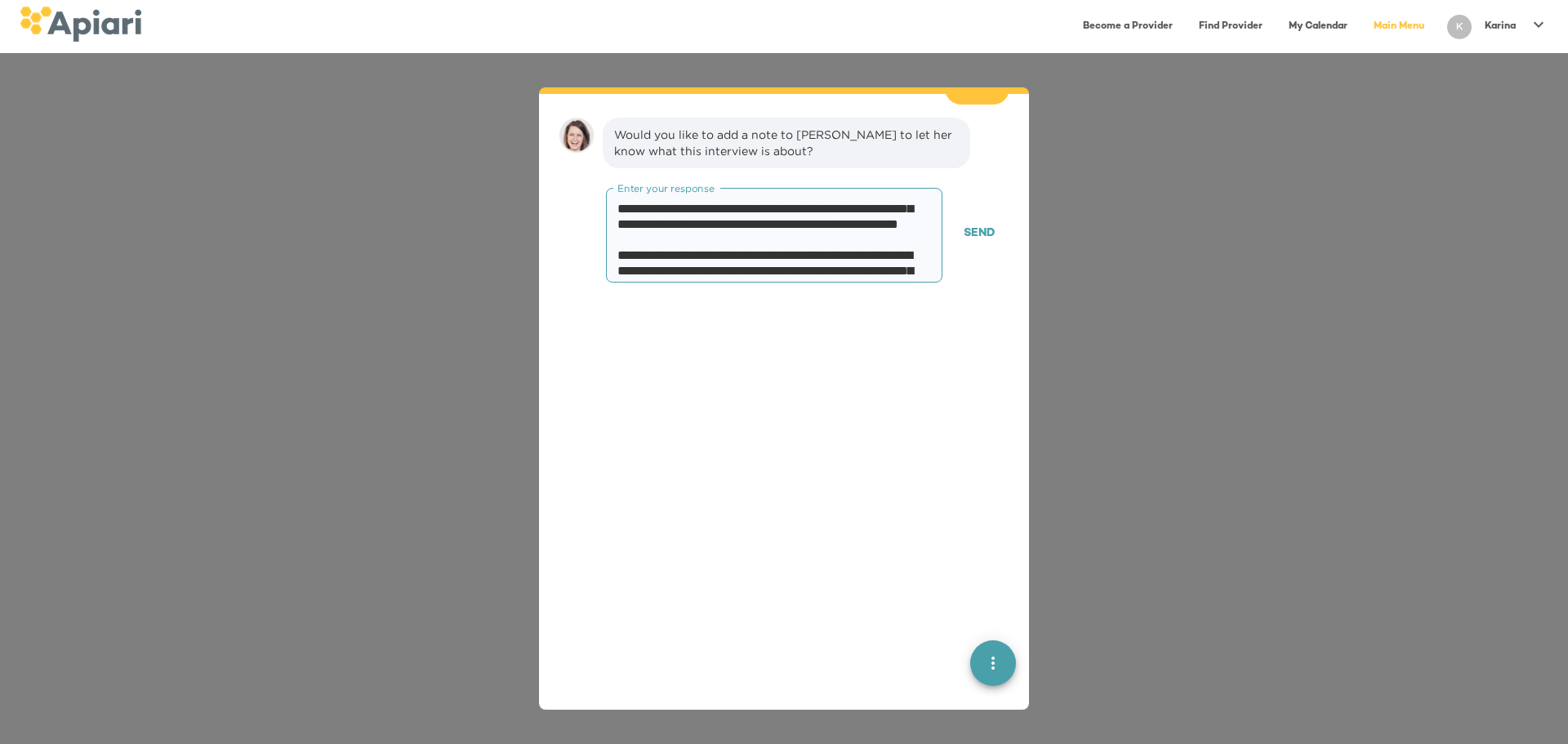
scroll to position [46, 0]
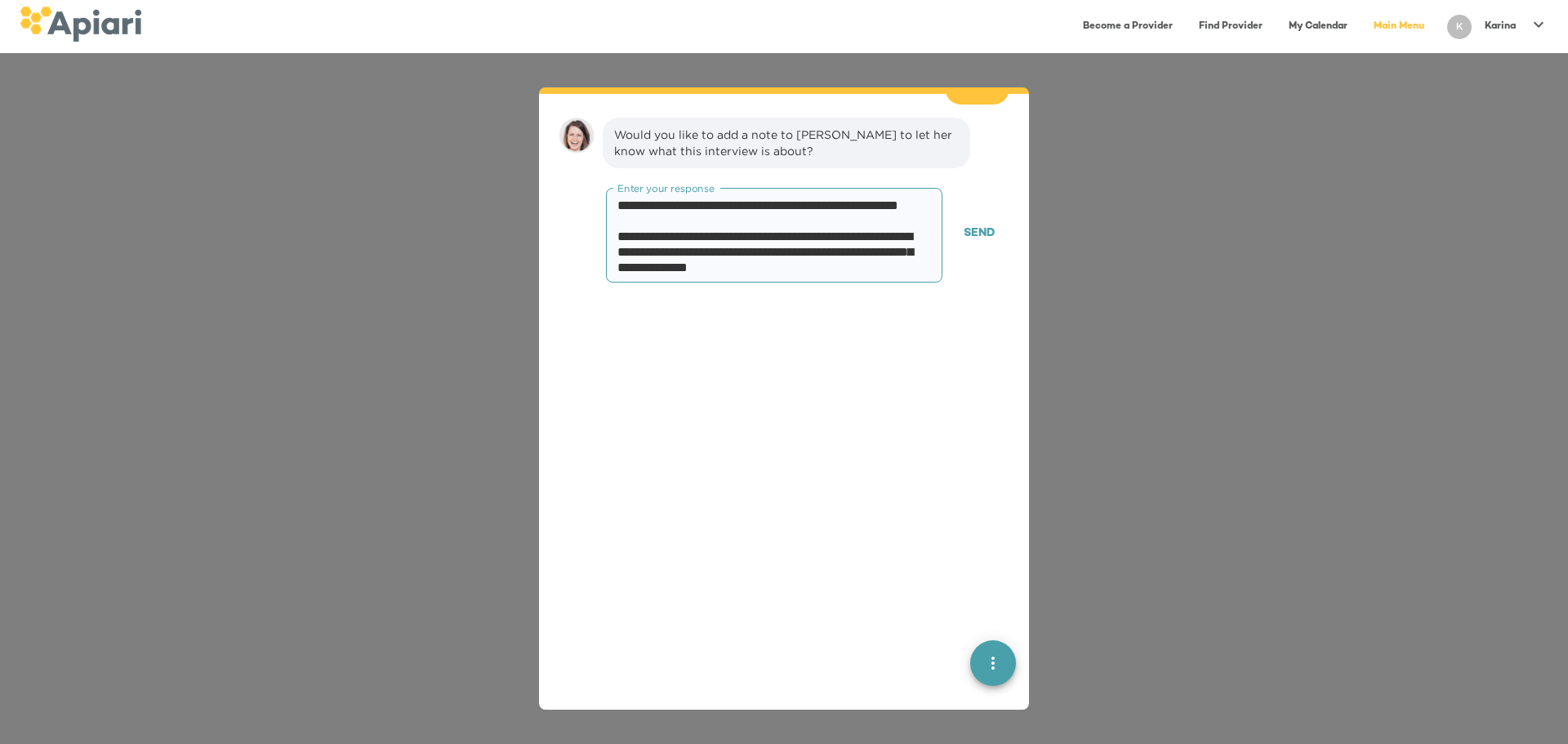
drag, startPoint x: 730, startPoint y: 244, endPoint x: 793, endPoint y: 197, distance: 78.6
click at [793, 197] on textarea at bounding box center [768, 235] width 301 height 78
click at [635, 206] on textarea at bounding box center [768, 235] width 301 height 78
click at [674, 202] on textarea at bounding box center [768, 235] width 301 height 78
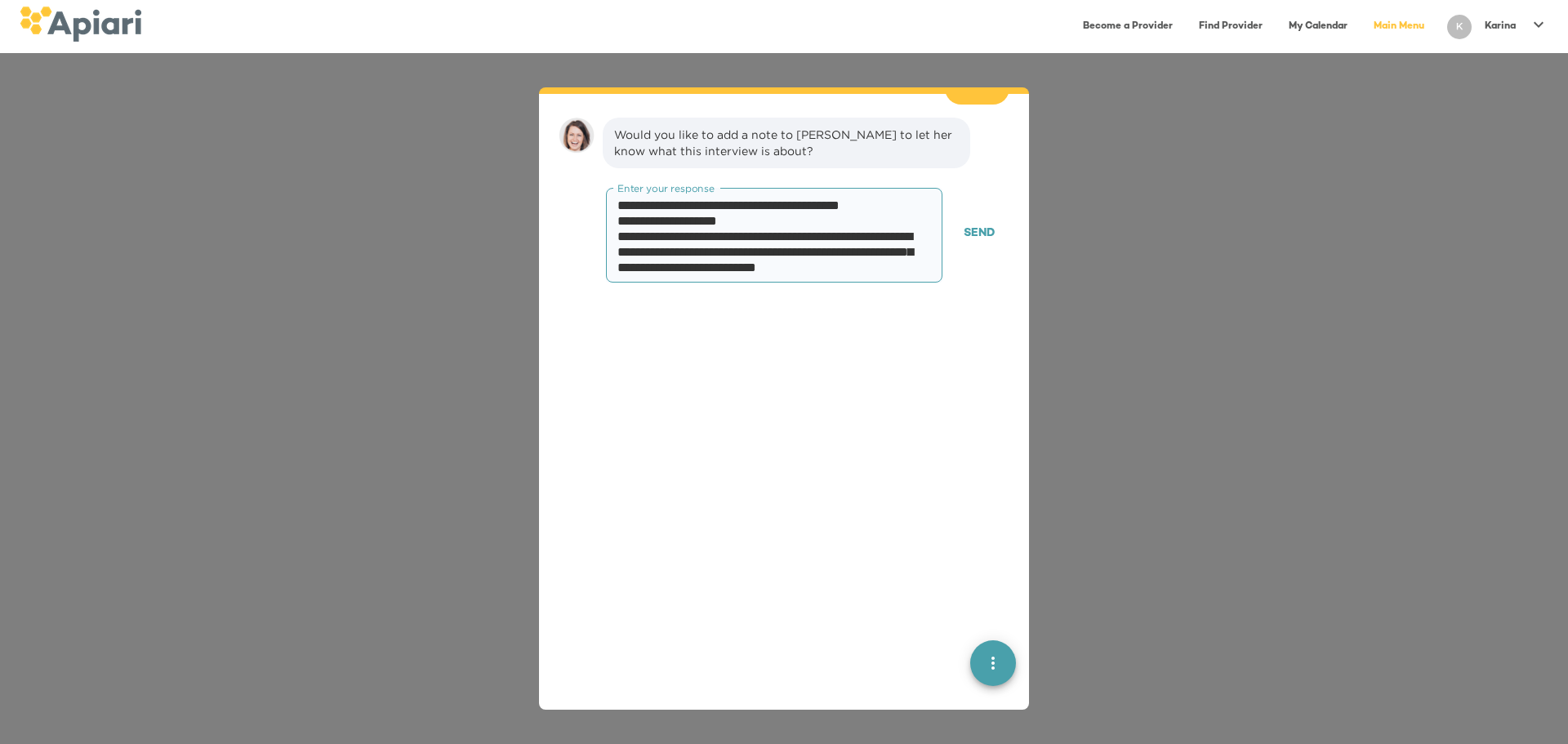
scroll to position [173, 0]
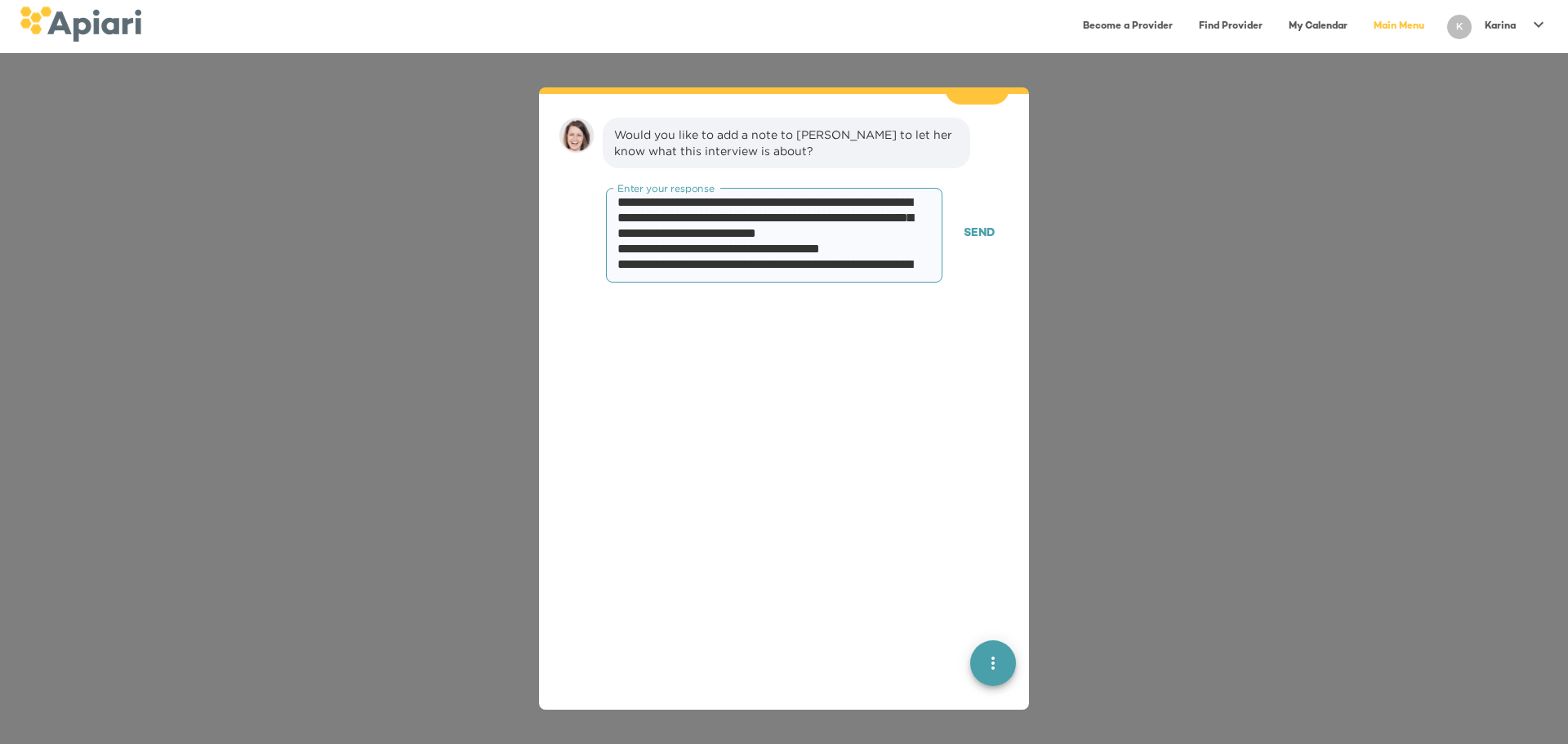
type textarea "**********"
click at [886, 224] on span "Send" at bounding box center [979, 234] width 31 height 20
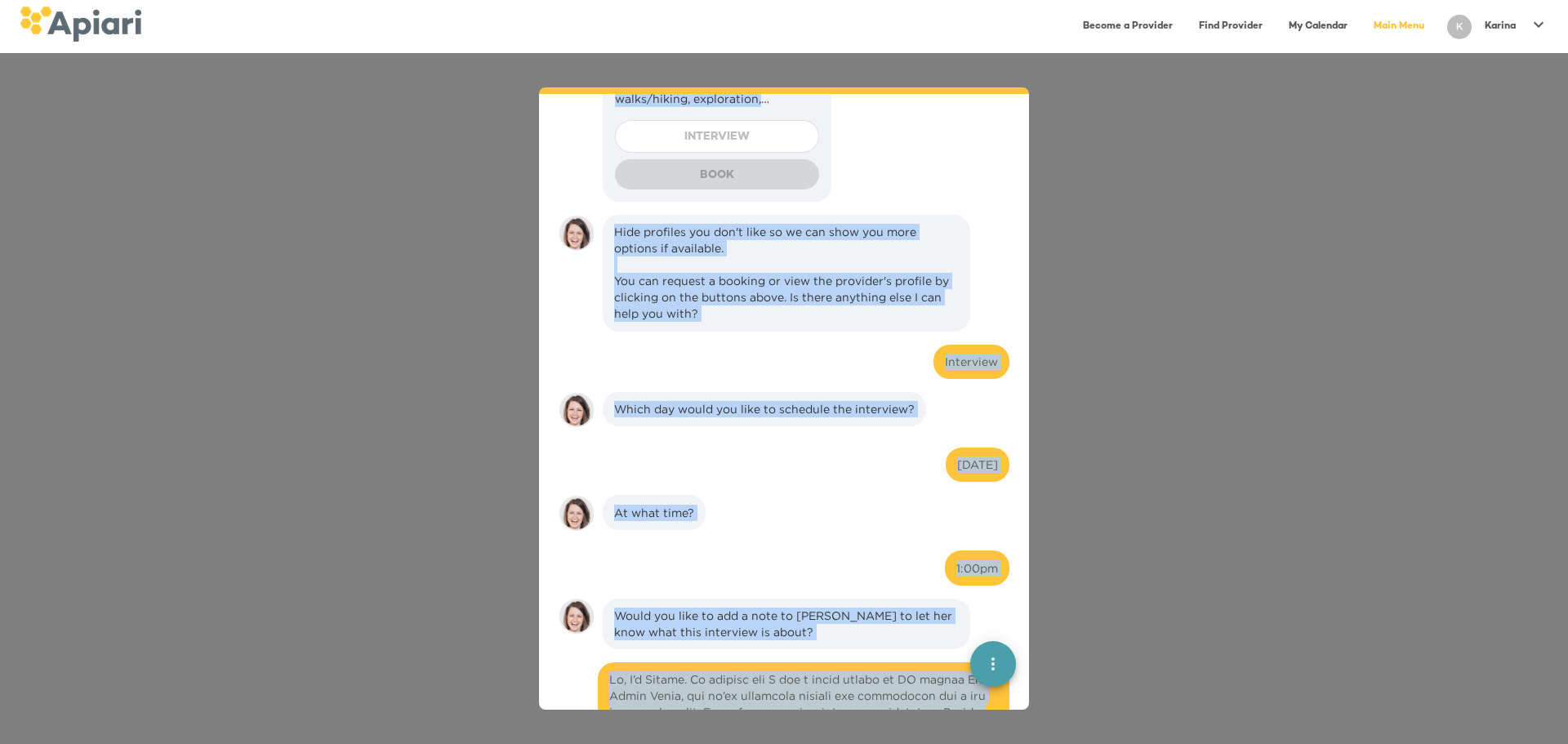
scroll to position [1171, 0]
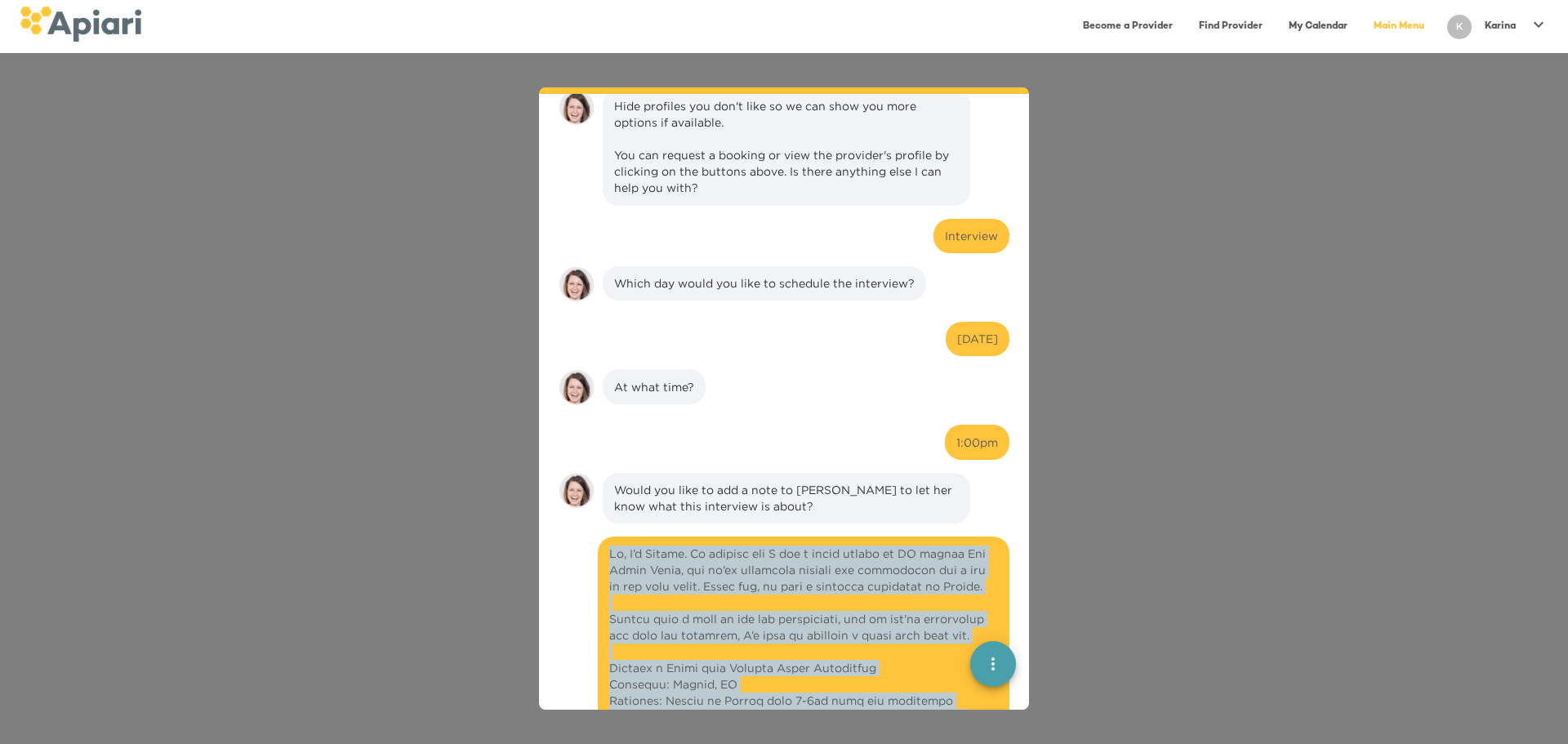
drag, startPoint x: 682, startPoint y: 221, endPoint x: 606, endPoint y: 536, distance: 324.0
copy div "Lo, I’d Sitame. Co adipisc eli S doe t incid utlabo et DO magnaa Eni Admin Veni…"
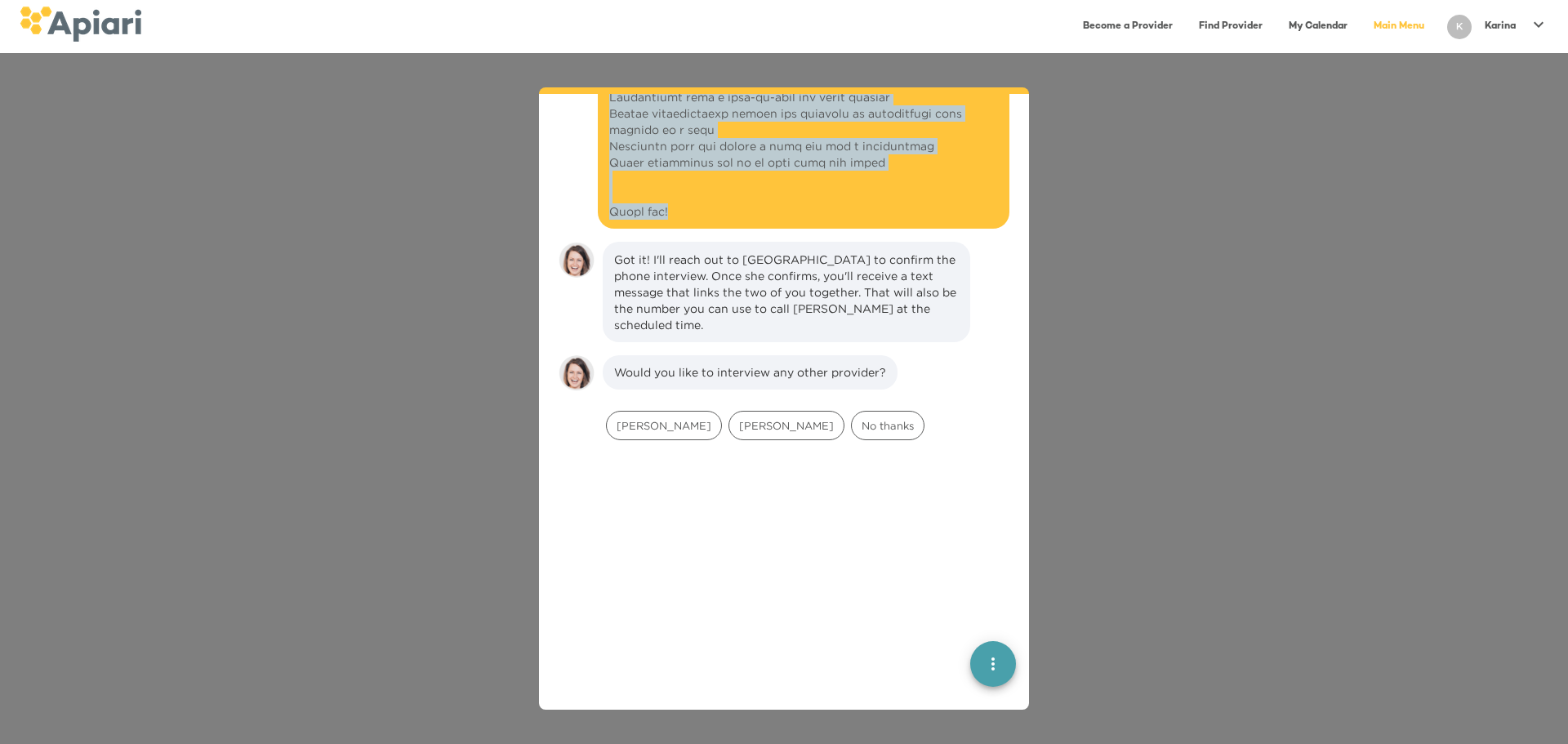
scroll to position [2381, 0]
click at [752, 433] on span "[PERSON_NAME]" at bounding box center [787, 425] width 114 height 15
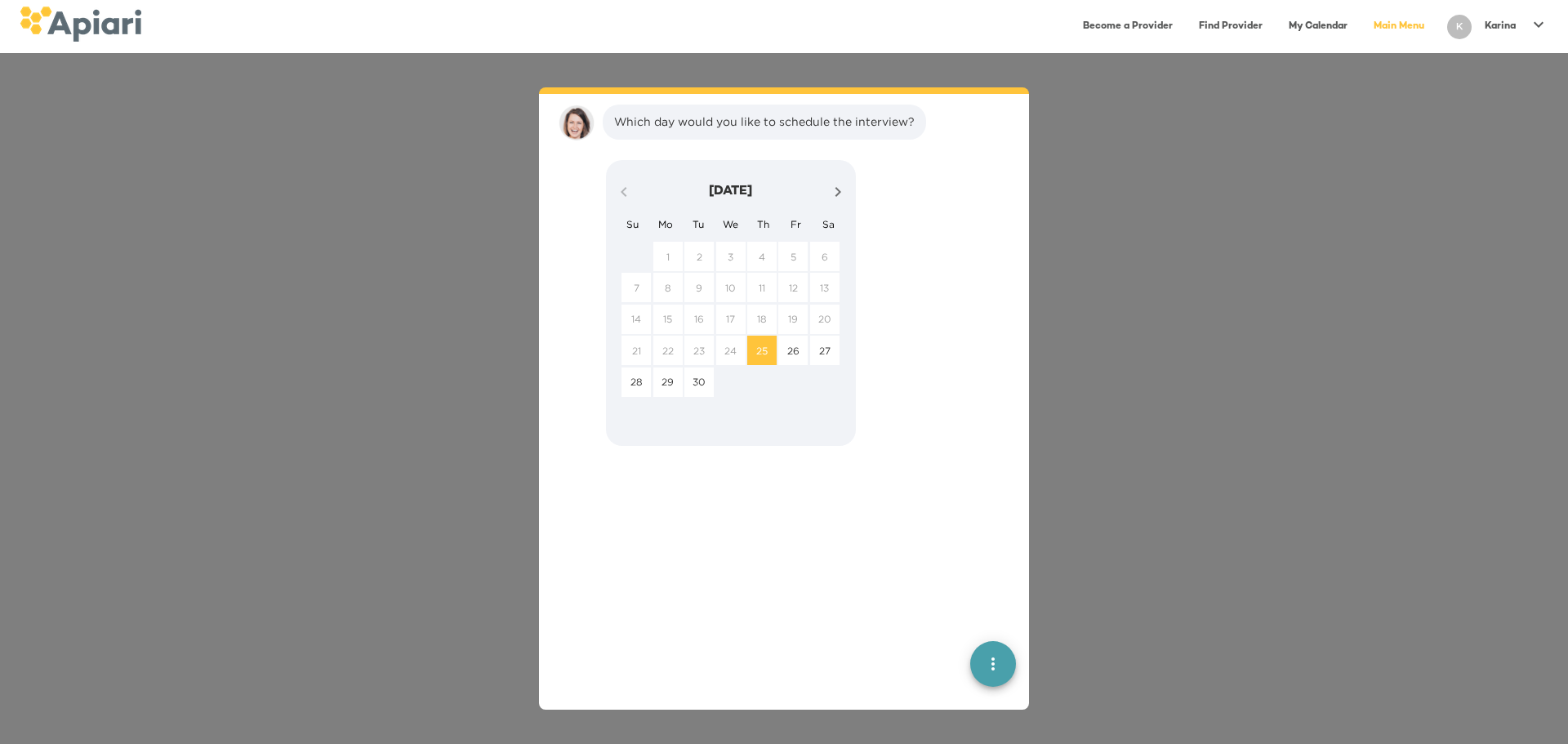
scroll to position [2755, 0]
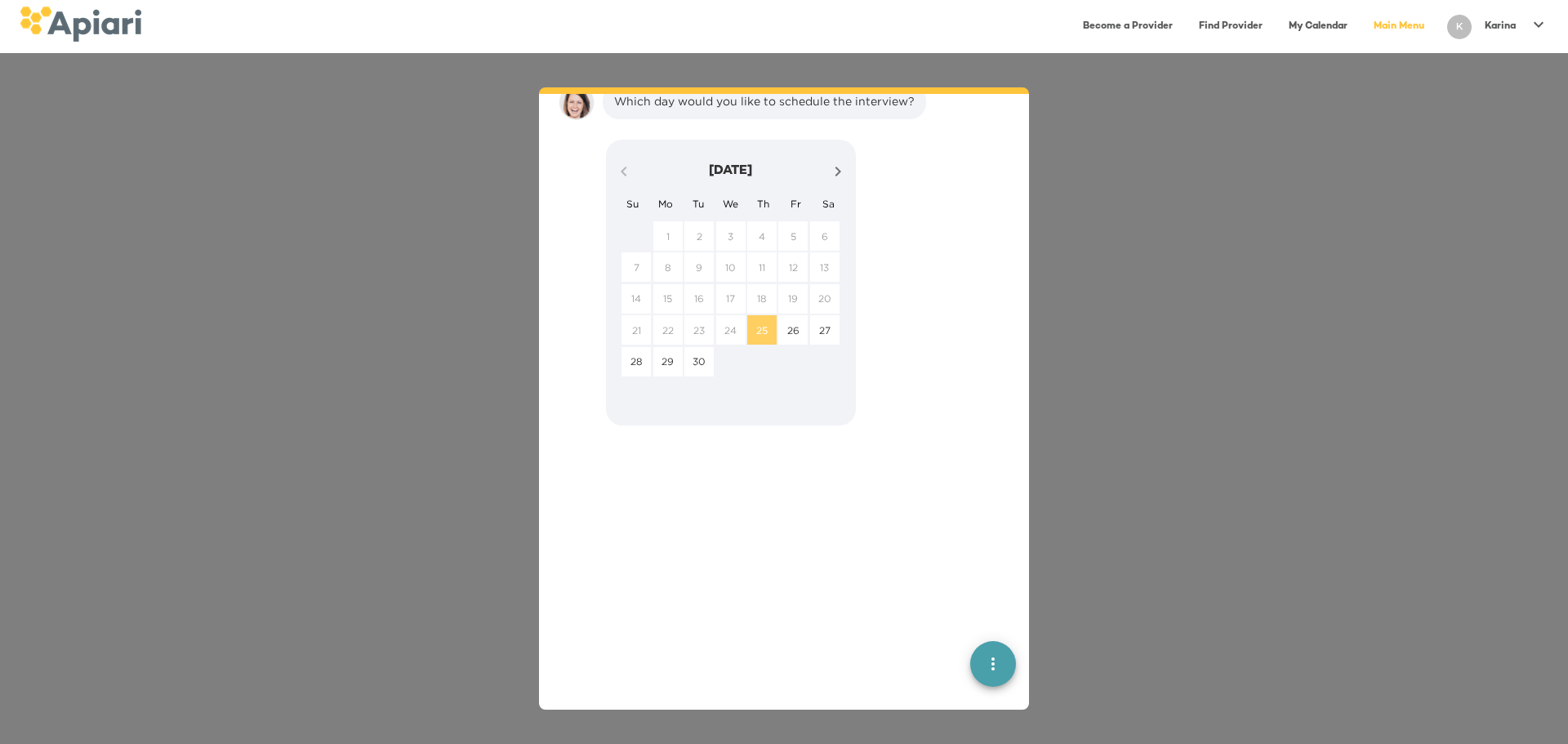
click at [766, 337] on p "25" at bounding box center [762, 330] width 11 height 14
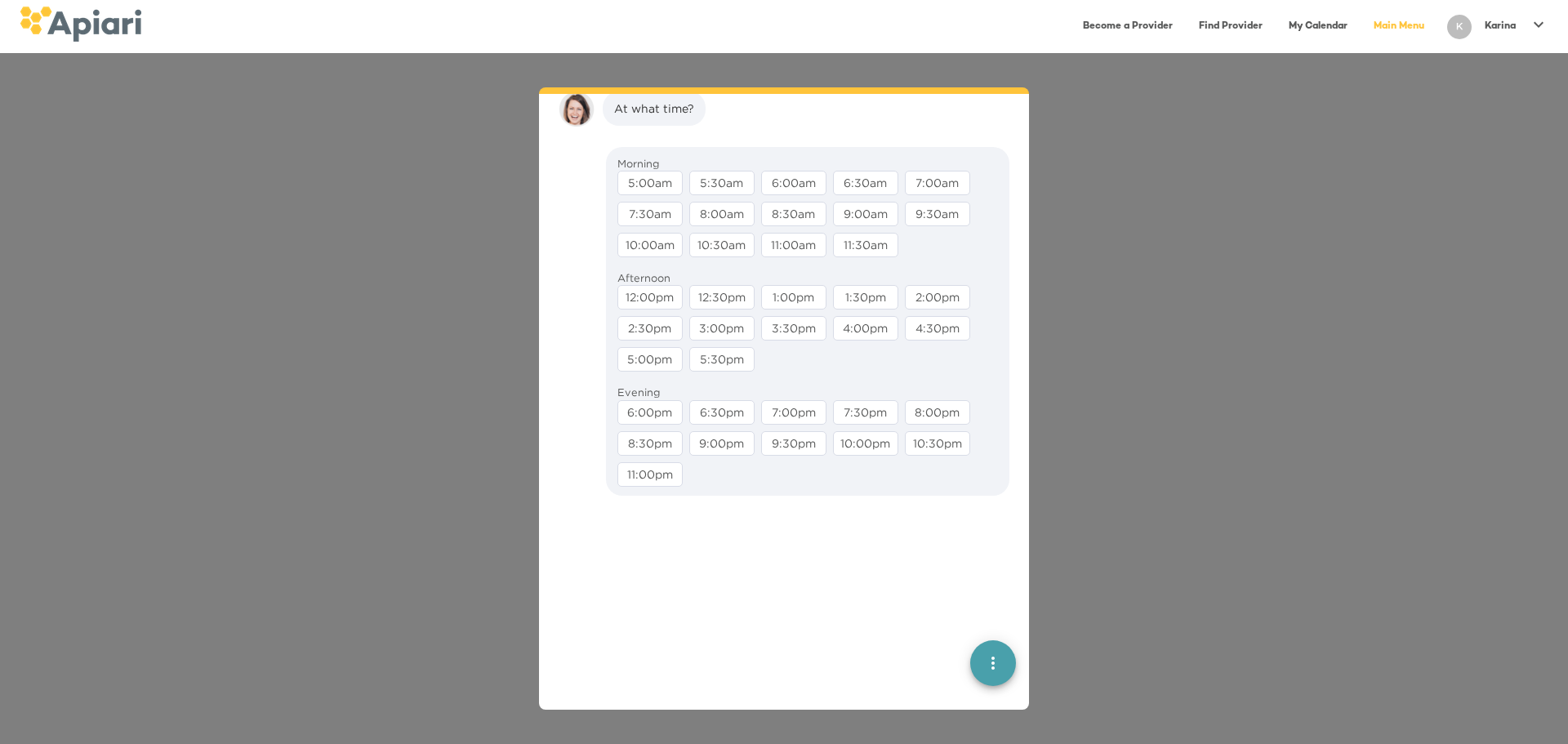
scroll to position [2857, 0]
click at [868, 248] on div "11:30am" at bounding box center [866, 238] width 66 height 25
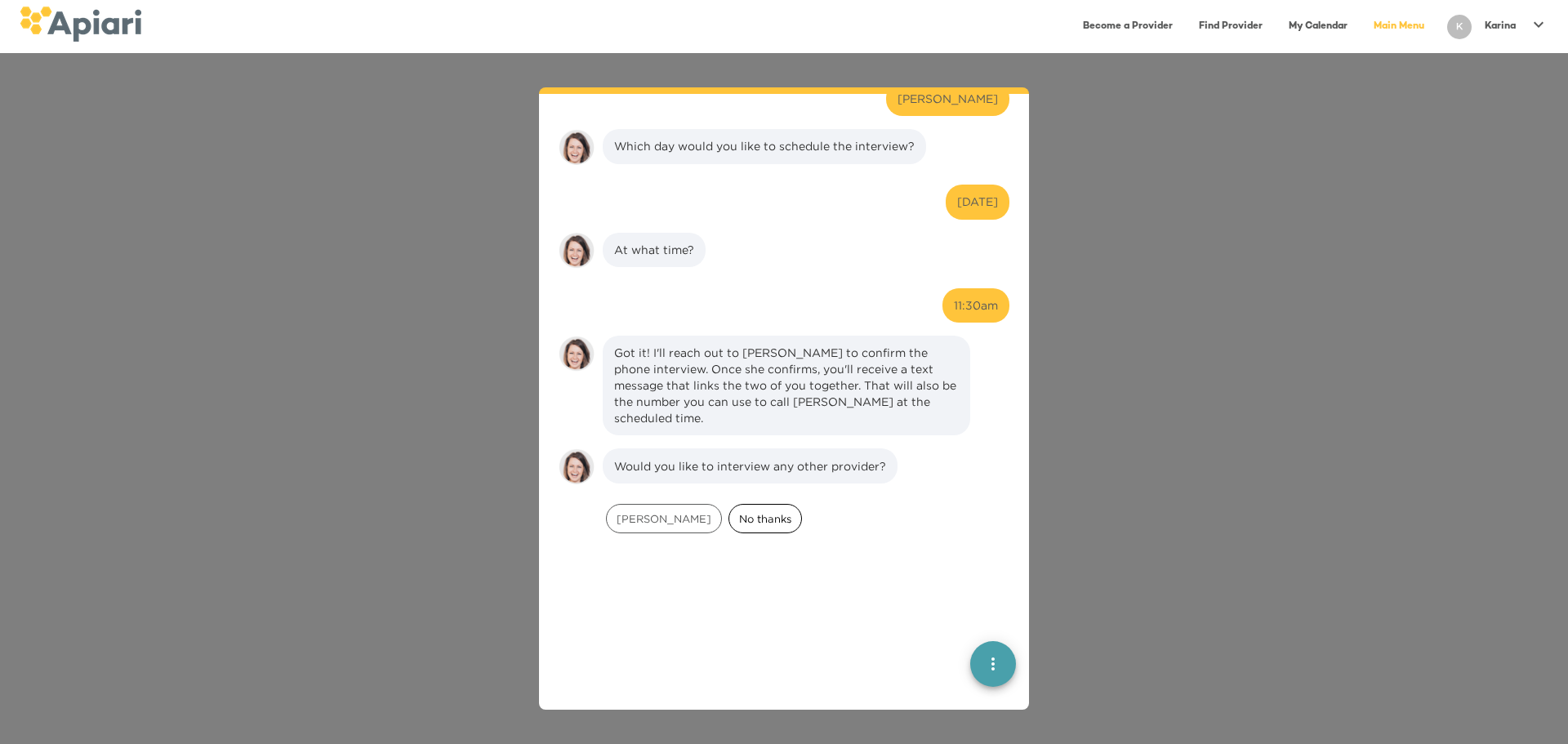
scroll to position [2713, 0]
click at [746, 522] on span "No thanks" at bounding box center [765, 516] width 72 height 15
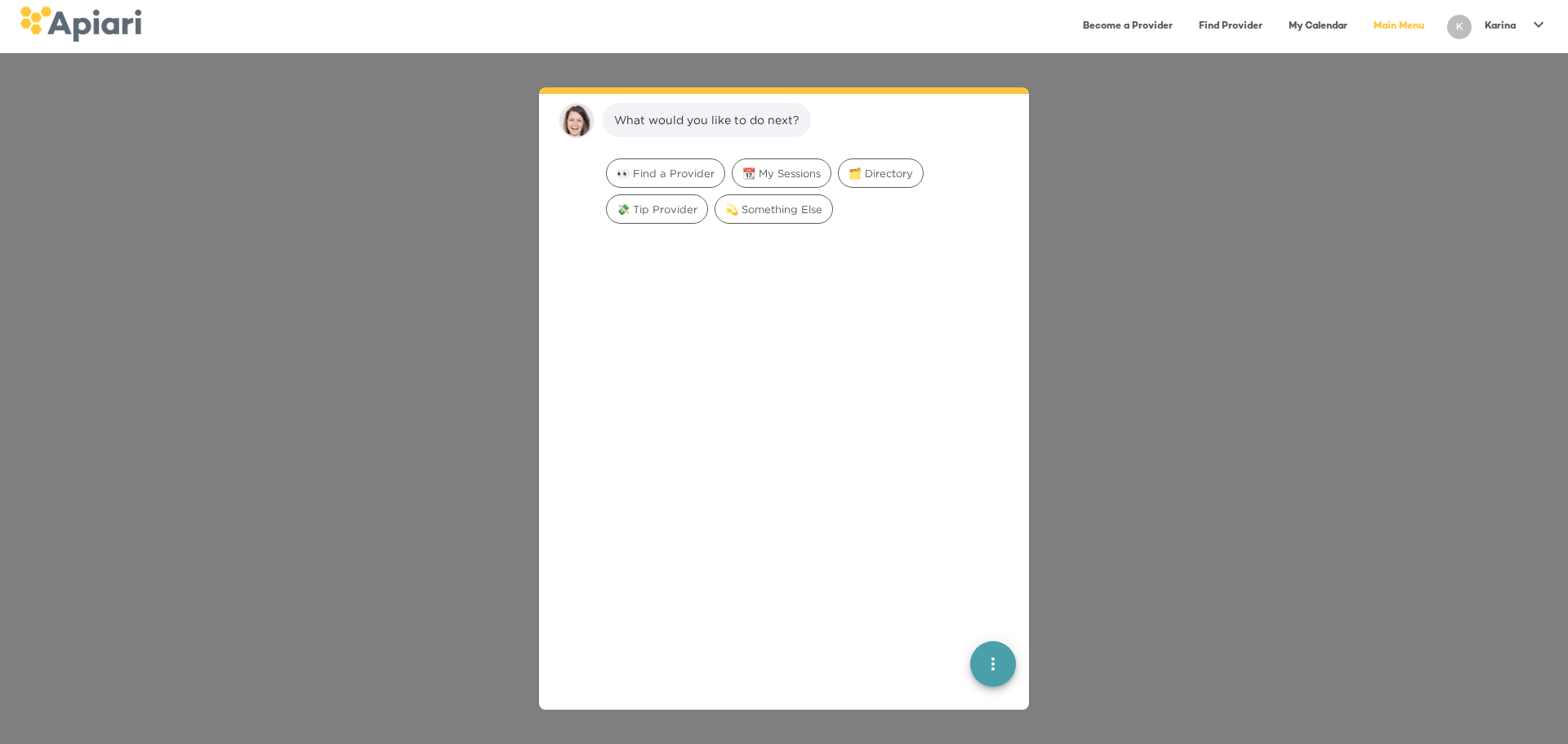
scroll to position [3161, 0]
click at [675, 165] on span "👀 Find a Provider" at bounding box center [665, 171] width 118 height 15
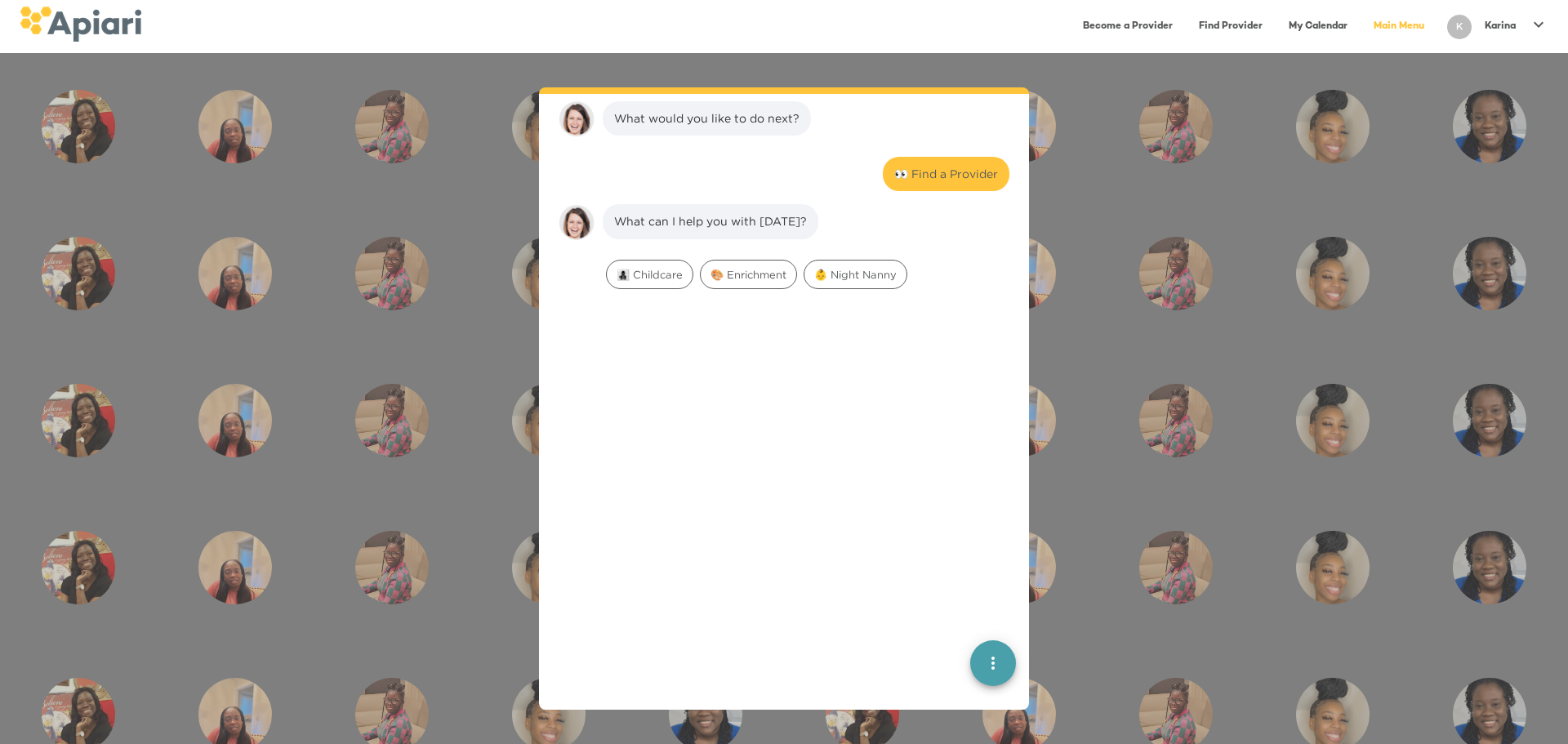
scroll to position [3264, 0]
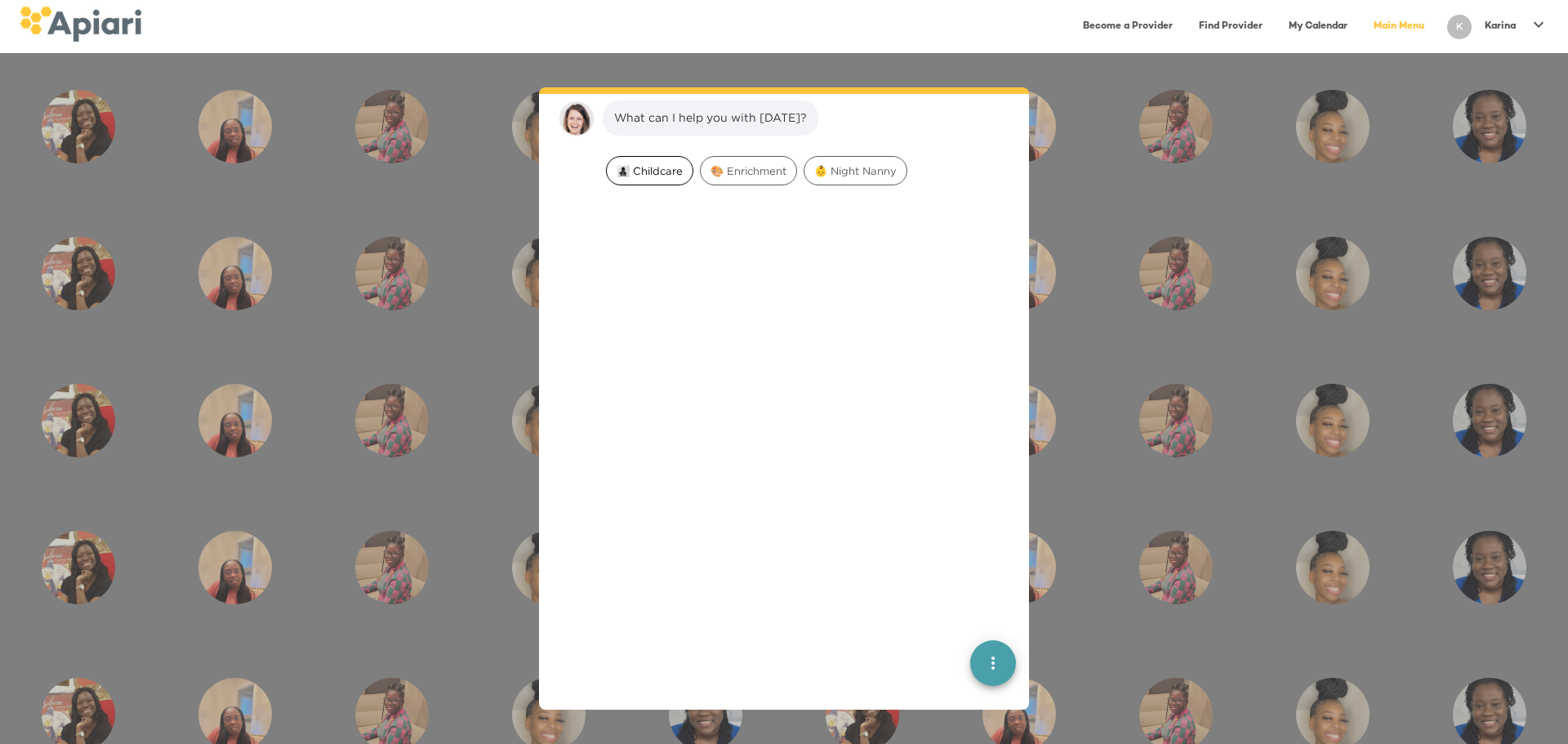
click at [655, 165] on span "👩‍👧‍👦 Childcare" at bounding box center [649, 171] width 86 height 15
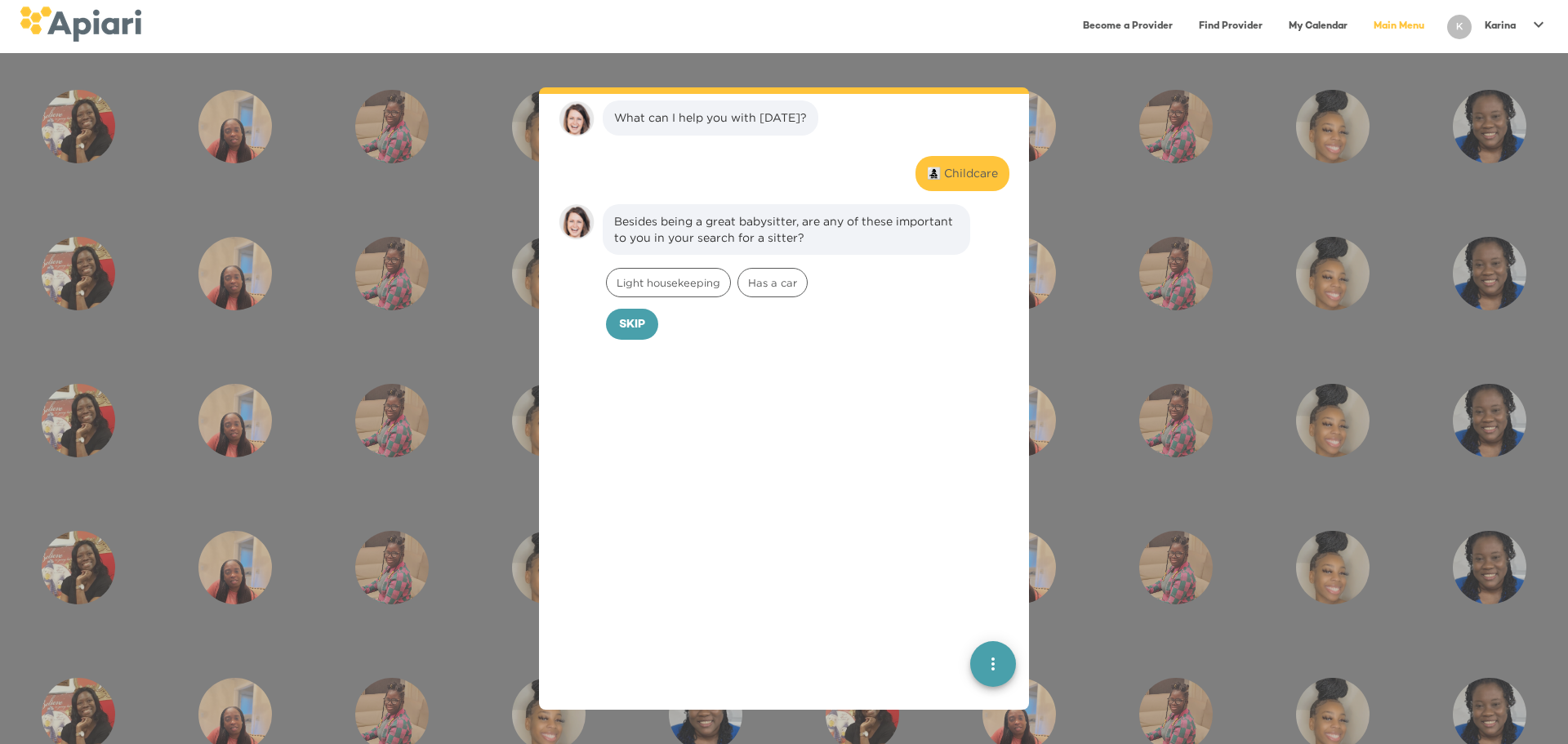
scroll to position [3368, 0]
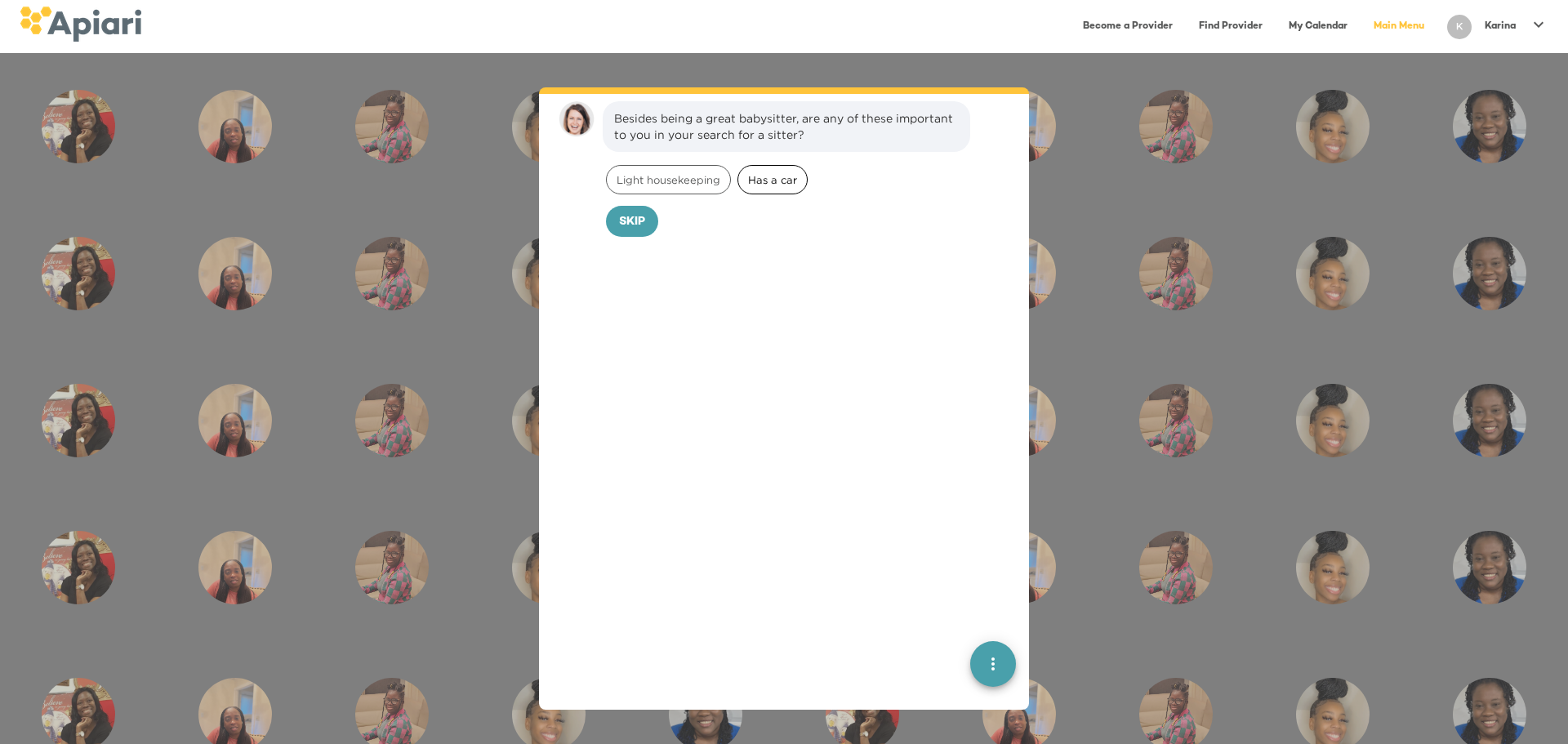
click at [775, 177] on span "Has a car" at bounding box center [773, 180] width 68 height 15
click at [694, 172] on span "Light housekeeping" at bounding box center [668, 180] width 124 height 15
click at [678, 221] on span "Confirm" at bounding box center [664, 223] width 54 height 20
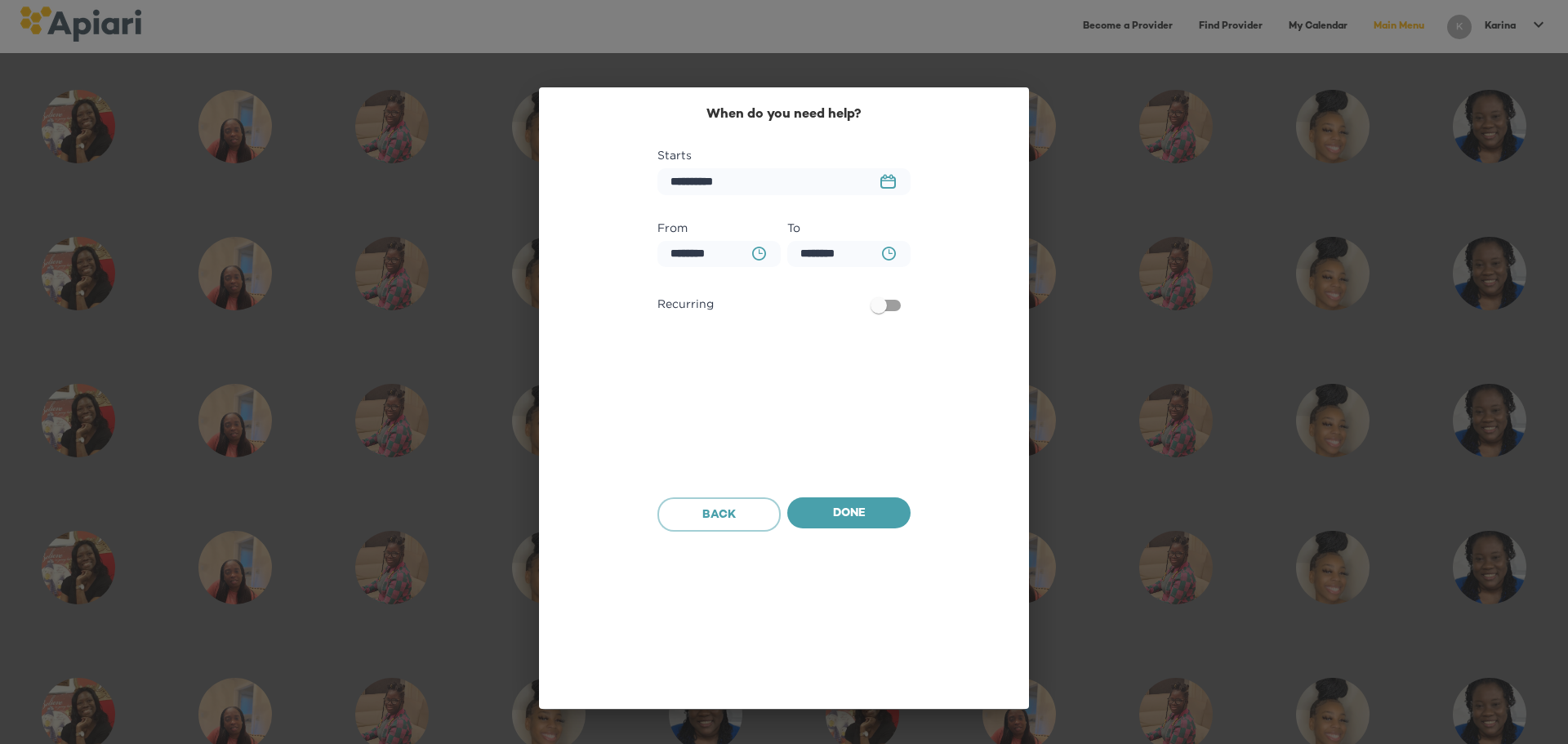
scroll to position [3479, 0]
click at [760, 253] on icon "BA0D2328-0349-4FFE-B945-982DA367CA30 Created with sketchtool." at bounding box center [759, 253] width 14 height 14
type input "********"
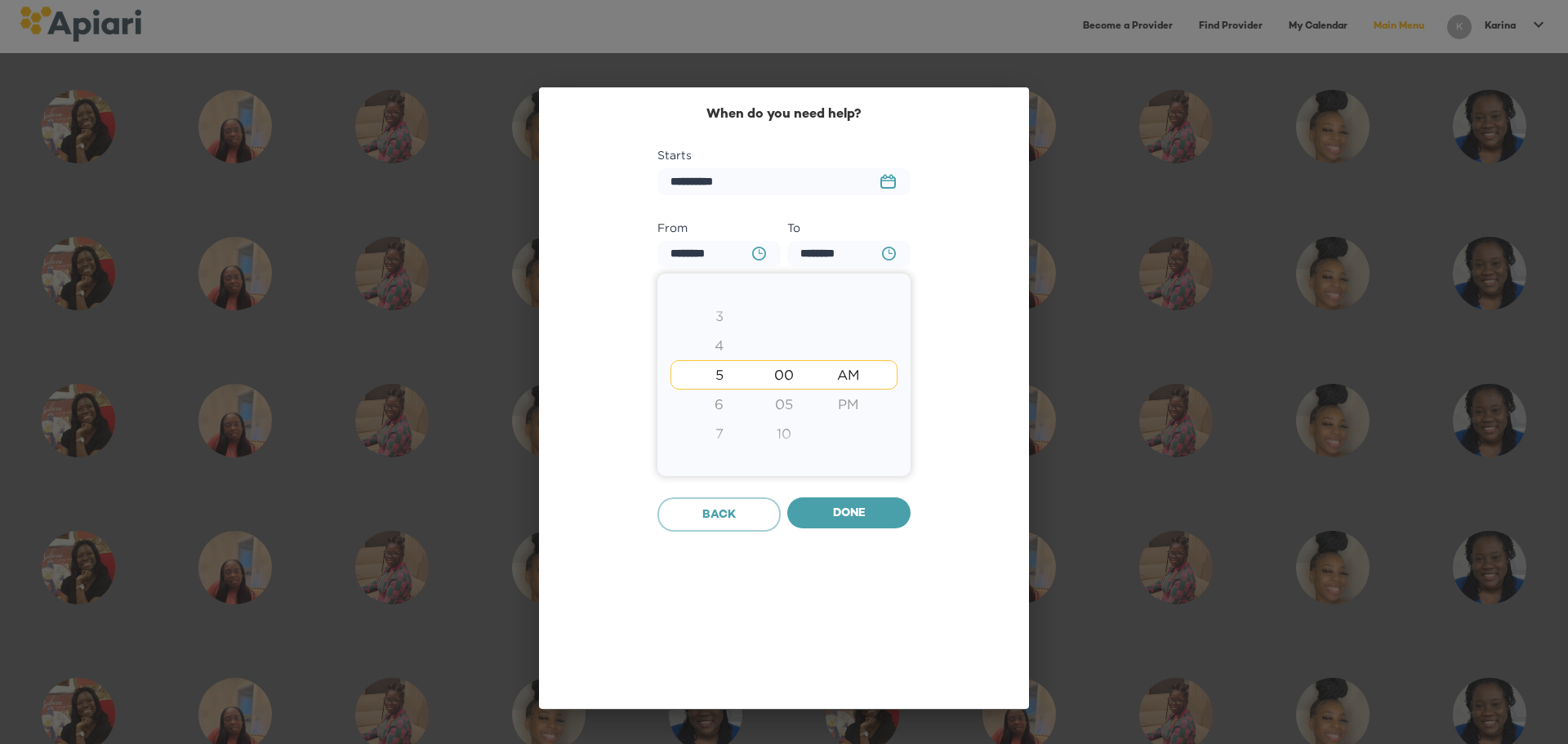
type input "********"
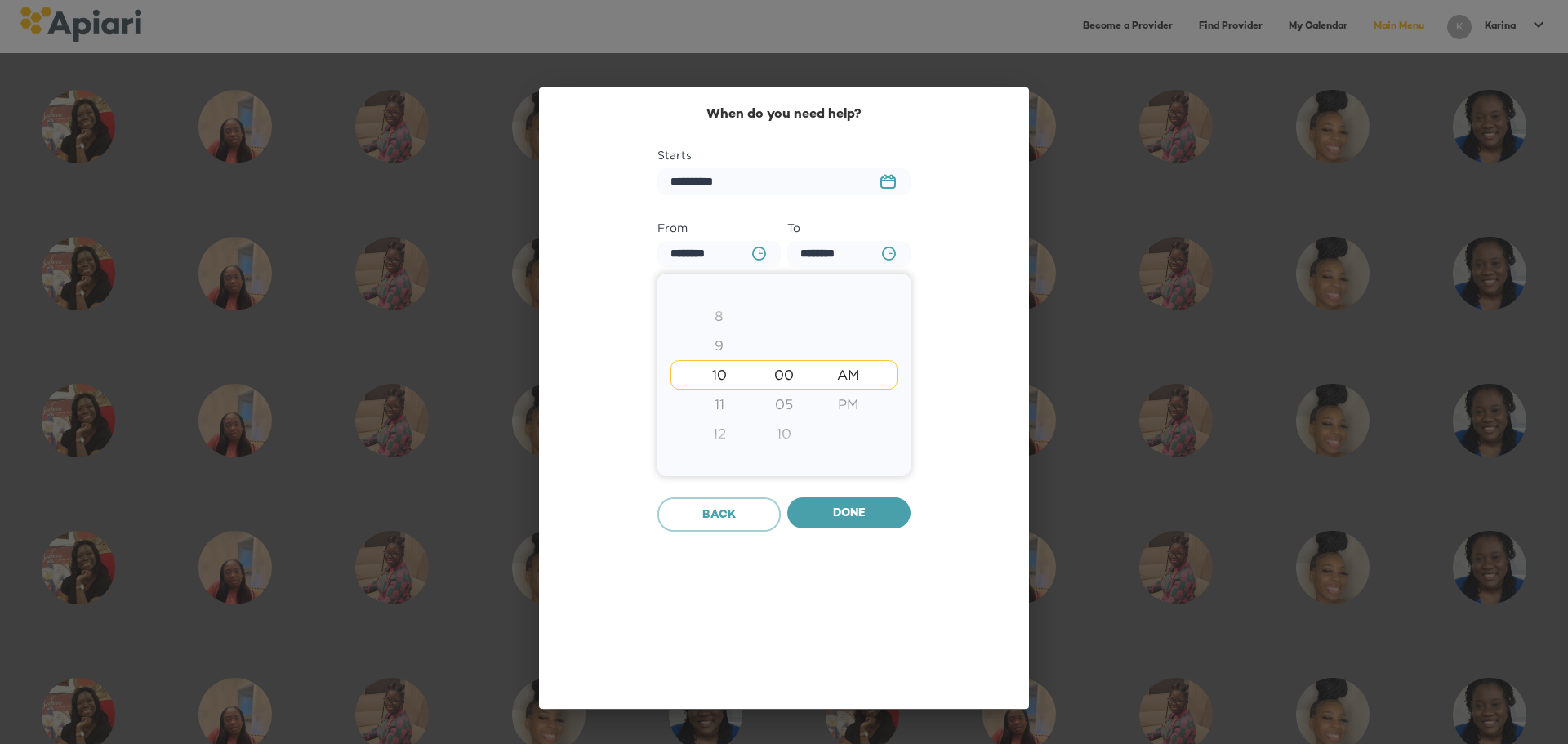
type input "********"
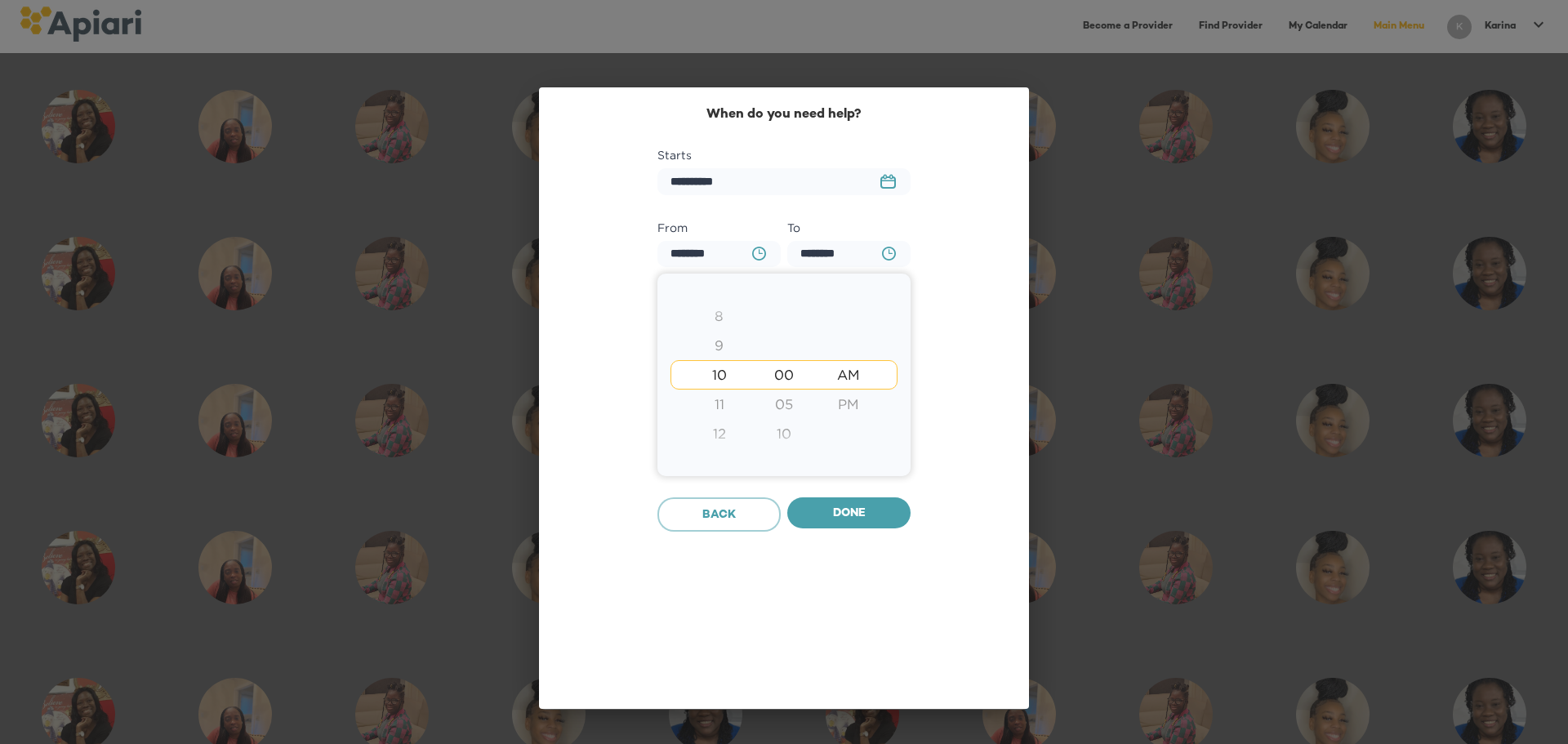
type input "********"
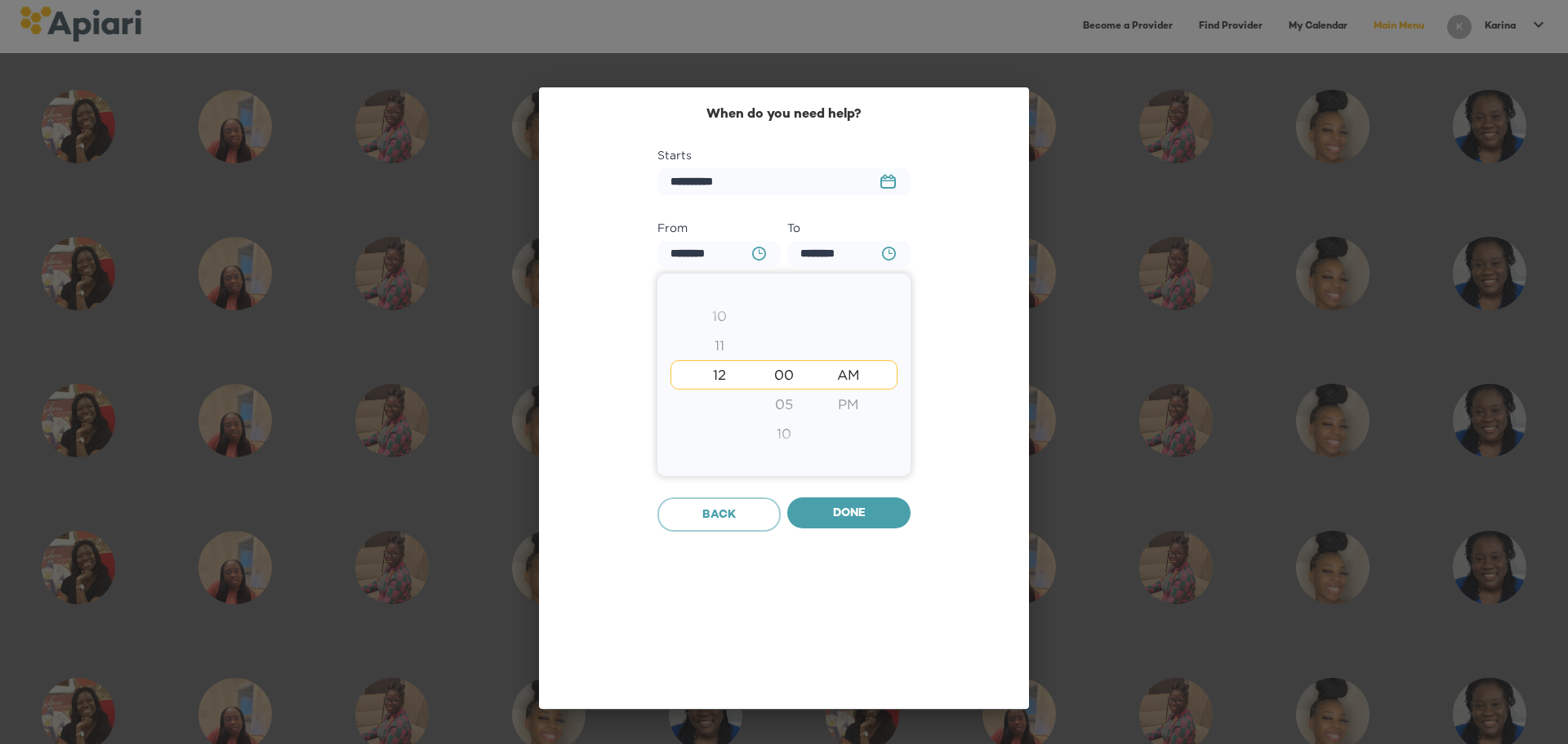
type input "********"
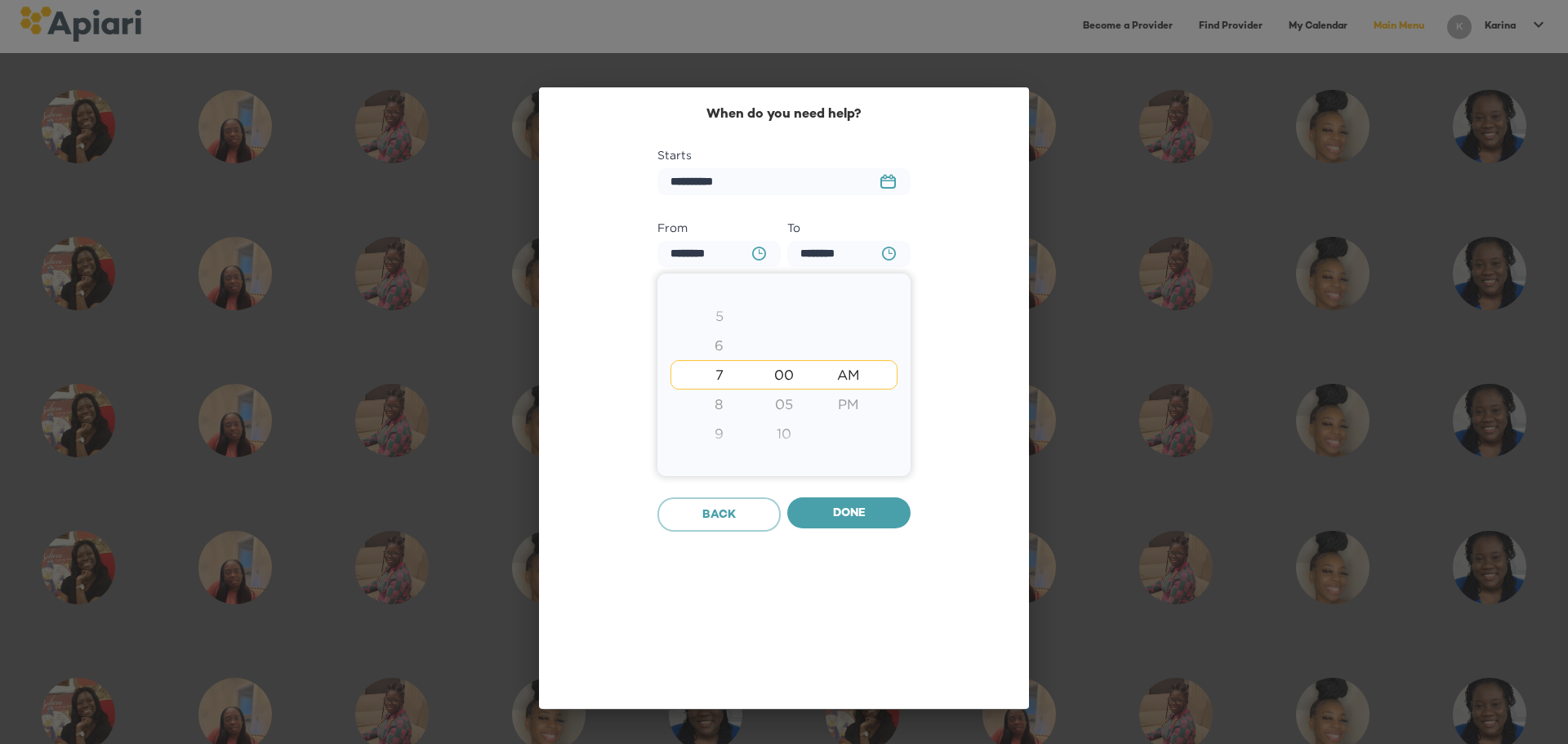
click at [722, 375] on div "7" at bounding box center [719, 375] width 65 height 29
click at [886, 248] on div at bounding box center [784, 372] width 1568 height 744
click at [886, 248] on icon "button" at bounding box center [889, 253] width 14 height 14
click at [721, 319] on div "8" at bounding box center [719, 316] width 65 height 29
click at [843, 404] on div "PM" at bounding box center [850, 404] width 65 height 29
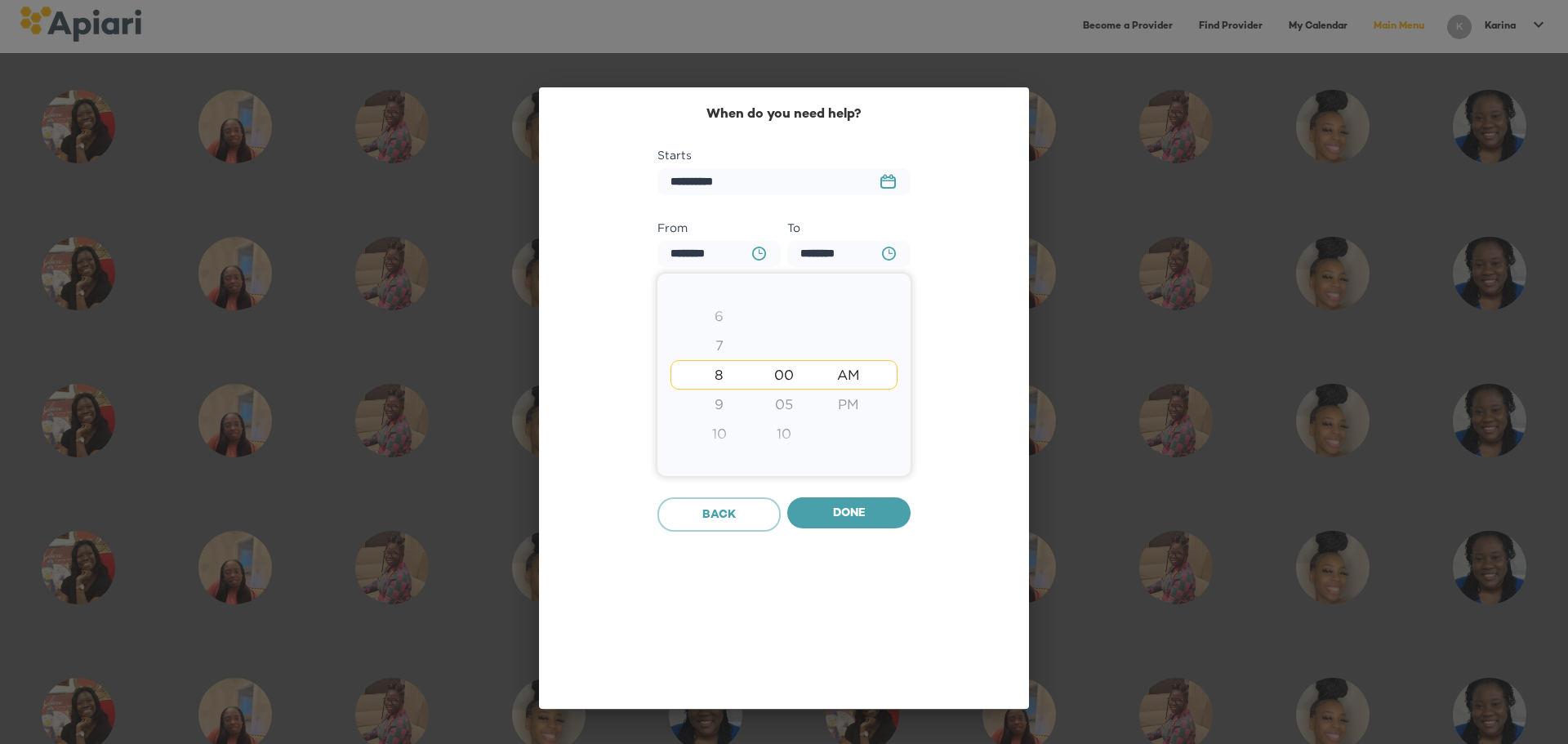
type input "********"
click at [851, 503] on div at bounding box center [784, 372] width 1568 height 744
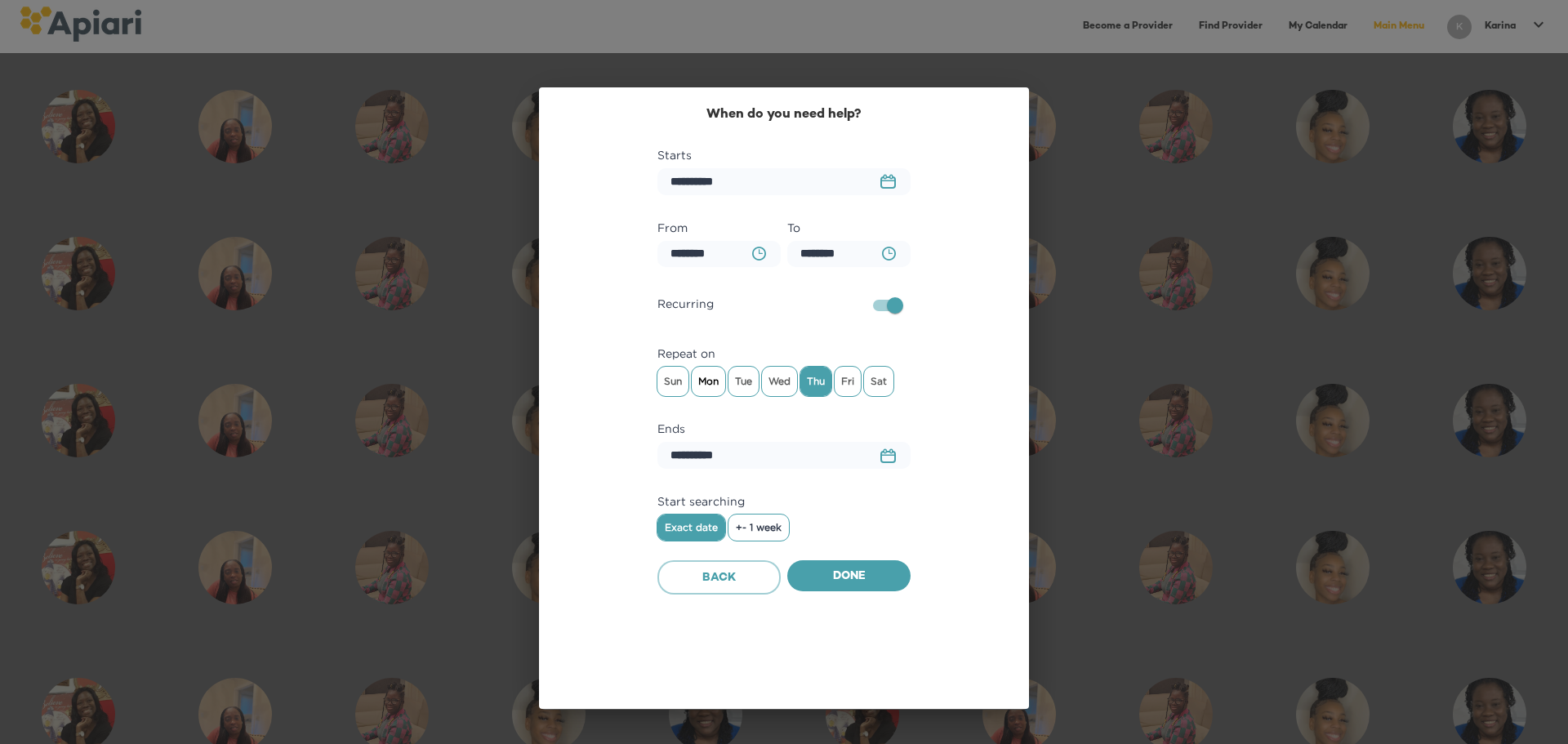
click at [711, 375] on span "Mon" at bounding box center [708, 381] width 33 height 25
click at [733, 380] on span "Tue" at bounding box center [743, 381] width 30 height 25
click at [769, 381] on span "Wed" at bounding box center [779, 381] width 35 height 25
click at [846, 381] on span "Fri" at bounding box center [848, 381] width 26 height 25
click at [775, 526] on span "+- 1 week" at bounding box center [759, 527] width 46 height 11
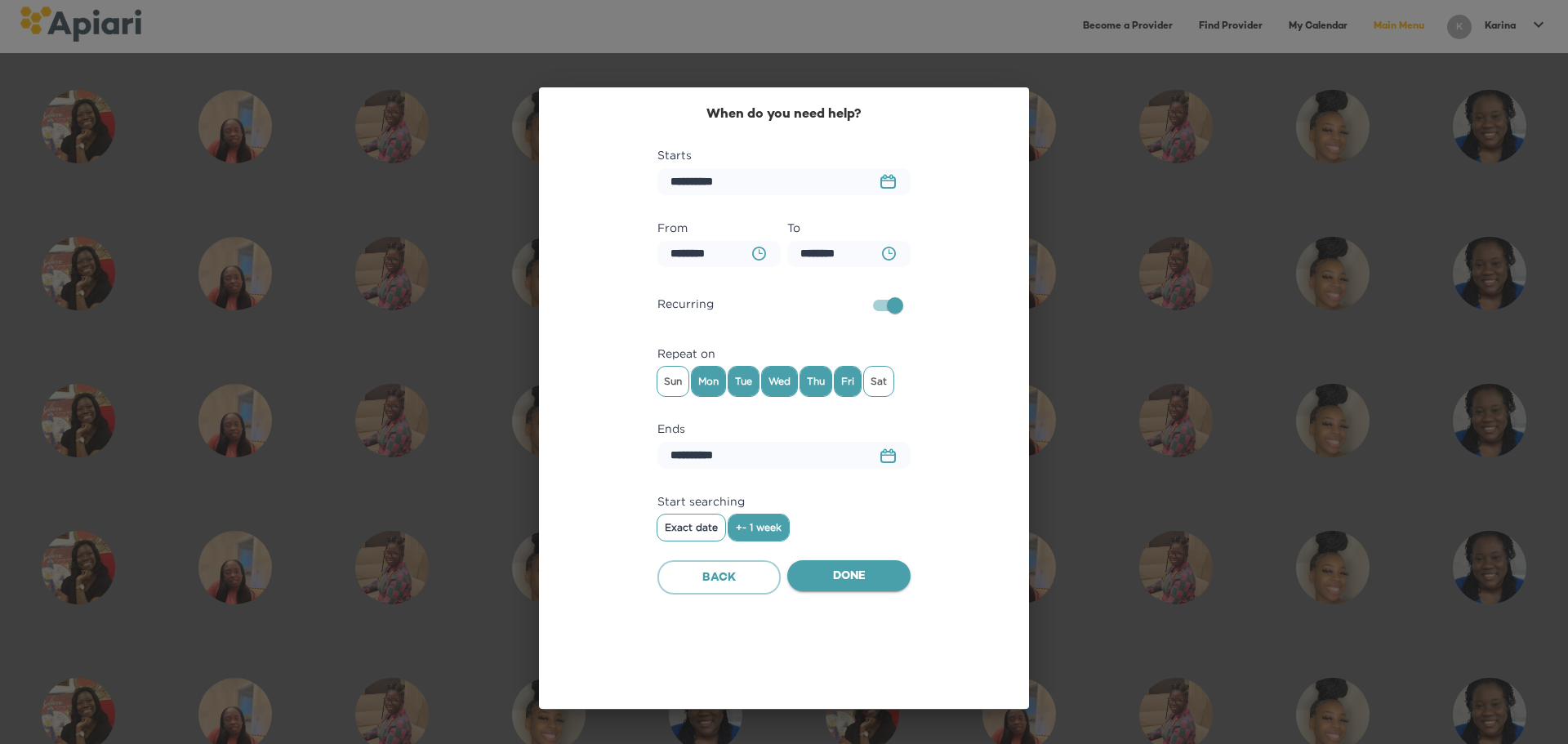
click at [869, 582] on span "Done" at bounding box center [849, 578] width 97 height 20
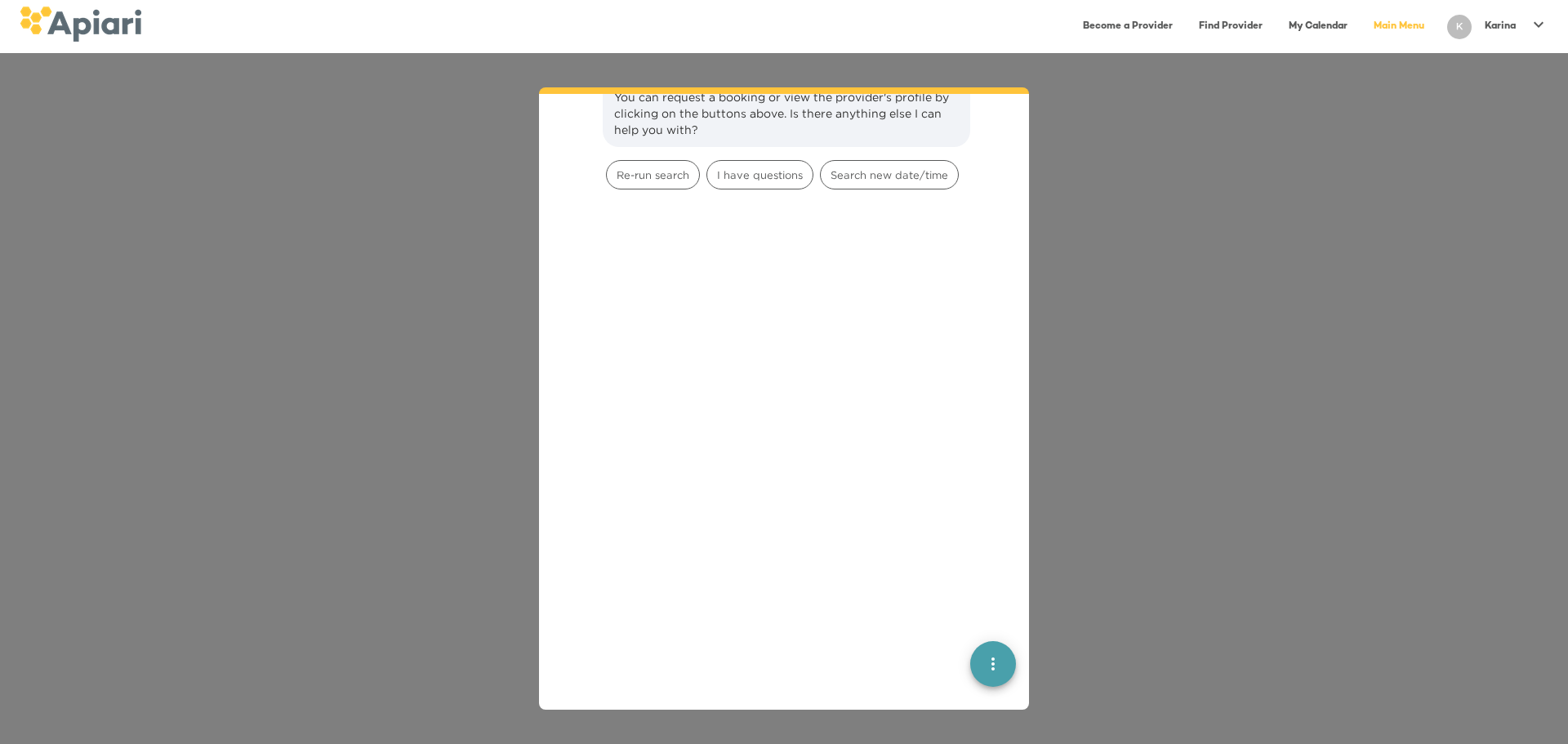
scroll to position [4570, 0]
click at [886, 196] on div "👋 Hi [PERSON_NAME], welcome back to [GEOGRAPHIC_DATA]! I'm [PERSON_NAME], your …" at bounding box center [784, 398] width 1568 height 691
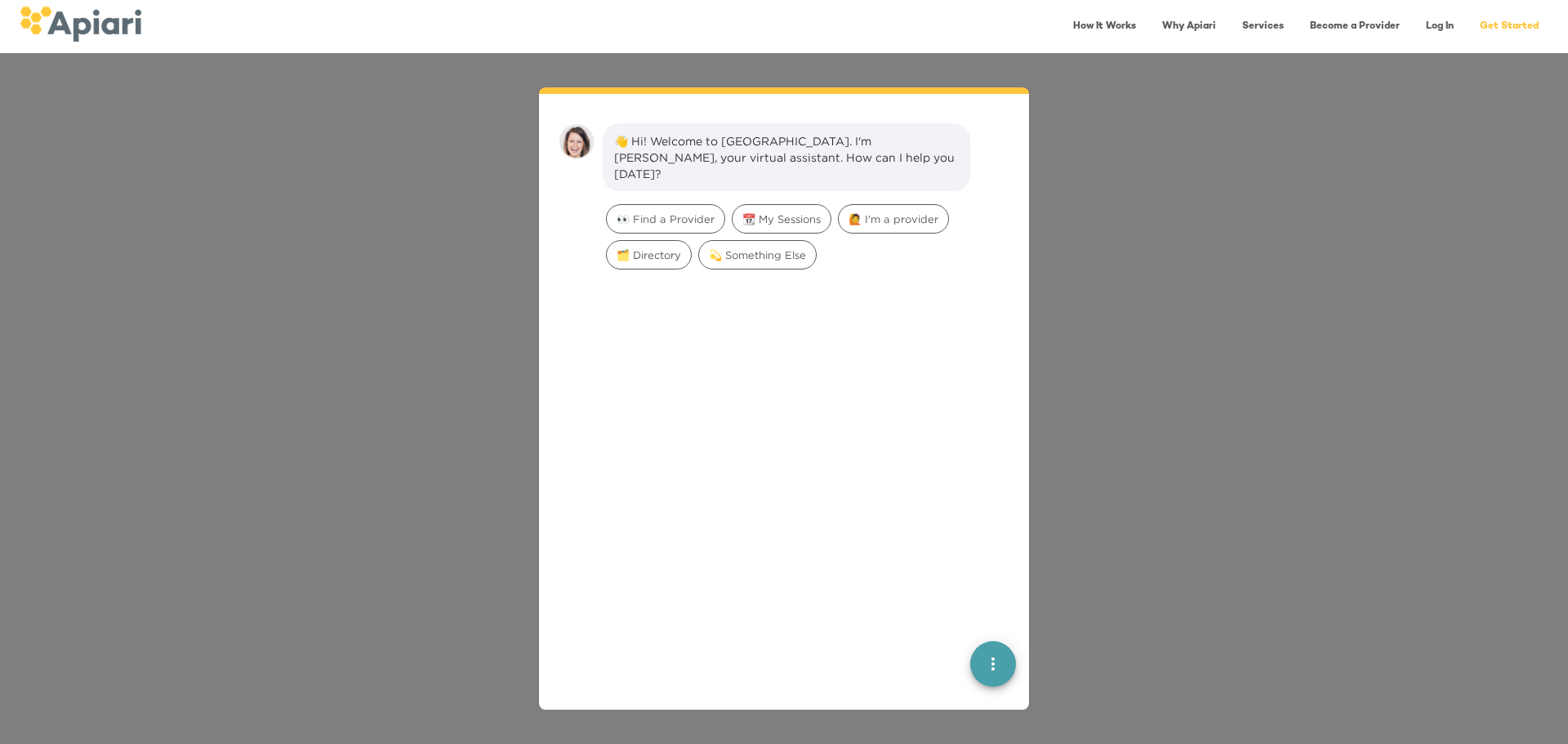
scroll to position [23, 0]
